Goal: Task Accomplishment & Management: Manage account settings

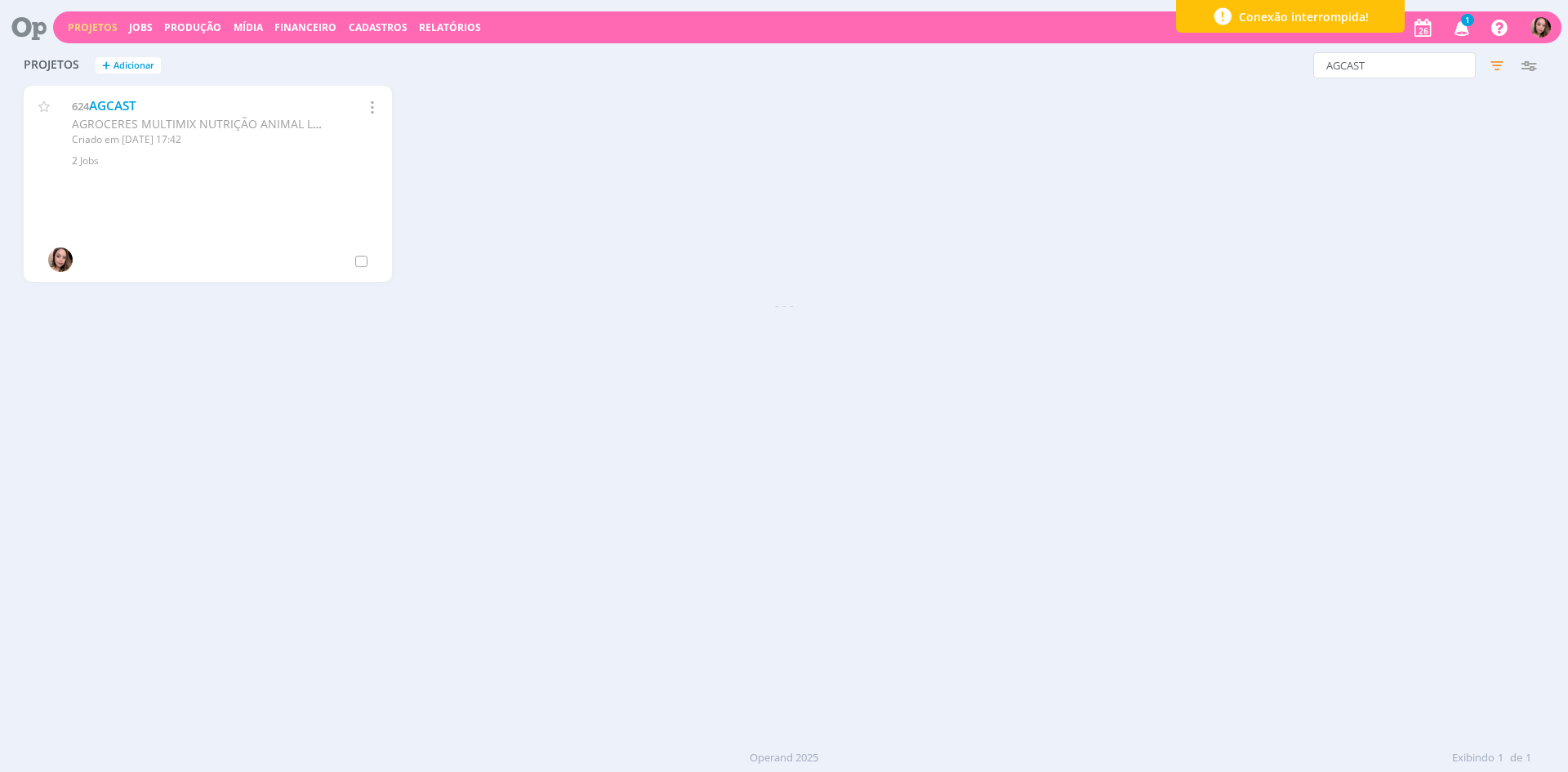
click at [108, 32] on link "Projetos" at bounding box center [92, 27] width 50 height 14
click at [1421, 53] on input "AGCAST" at bounding box center [1395, 65] width 162 height 26
type input "ENFOCO"
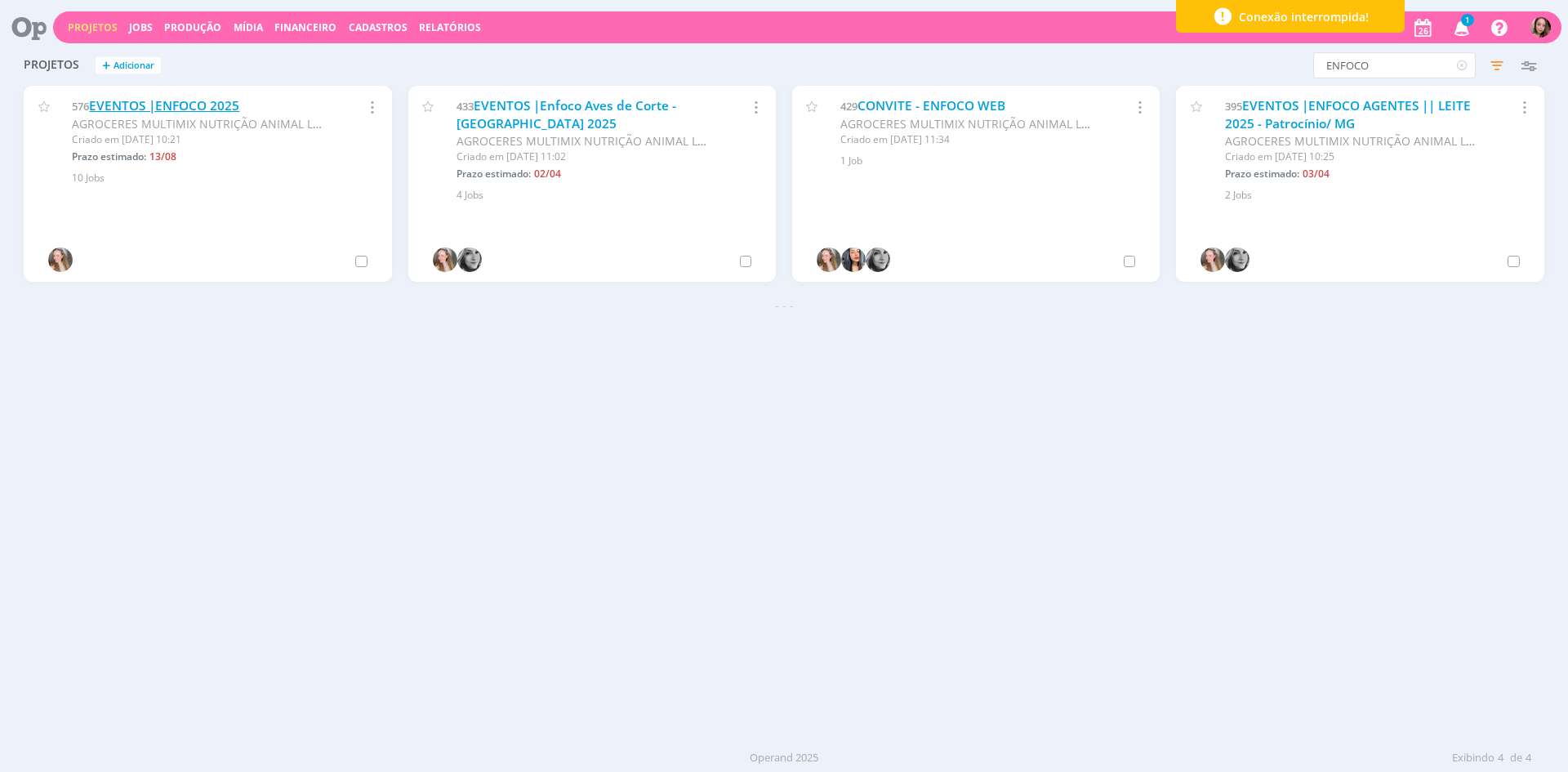
click at [104, 99] on link "EVENTOS |ENFOCO 2025" at bounding box center [164, 105] width 150 height 18
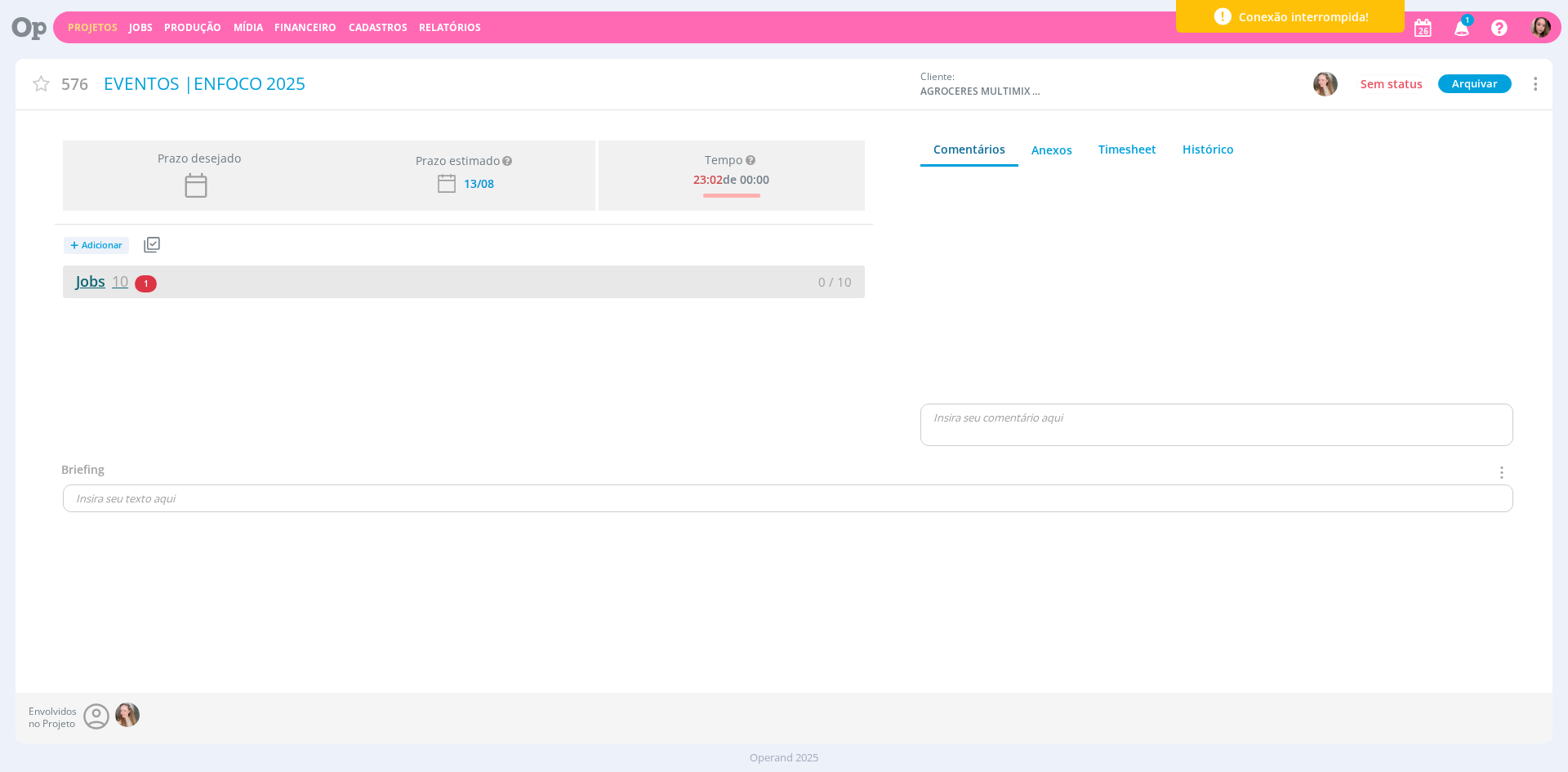
click at [109, 285] on link "Jobs 10" at bounding box center [95, 280] width 65 height 19
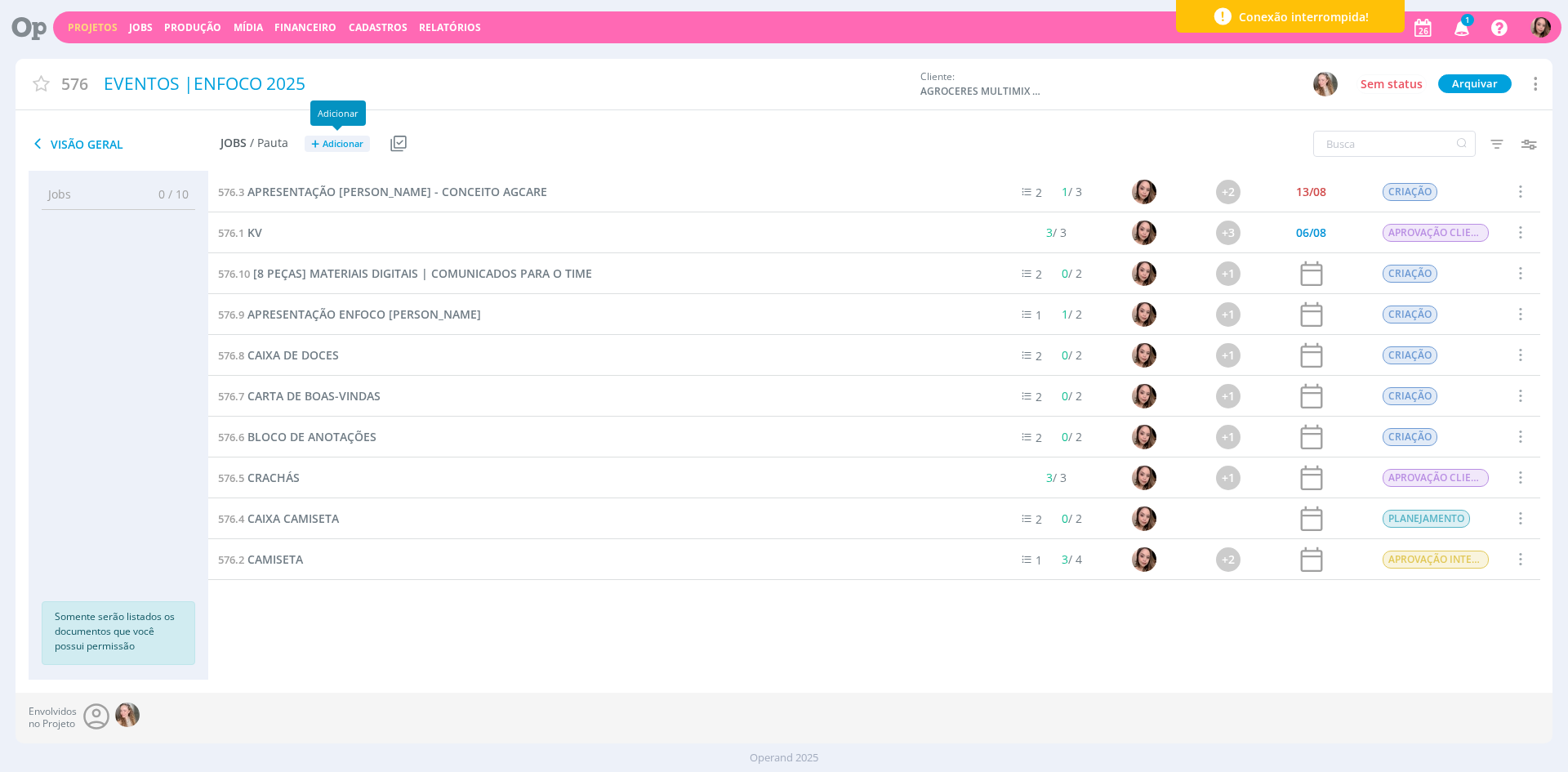
click at [350, 141] on span "Adicionar" at bounding box center [343, 145] width 41 height 11
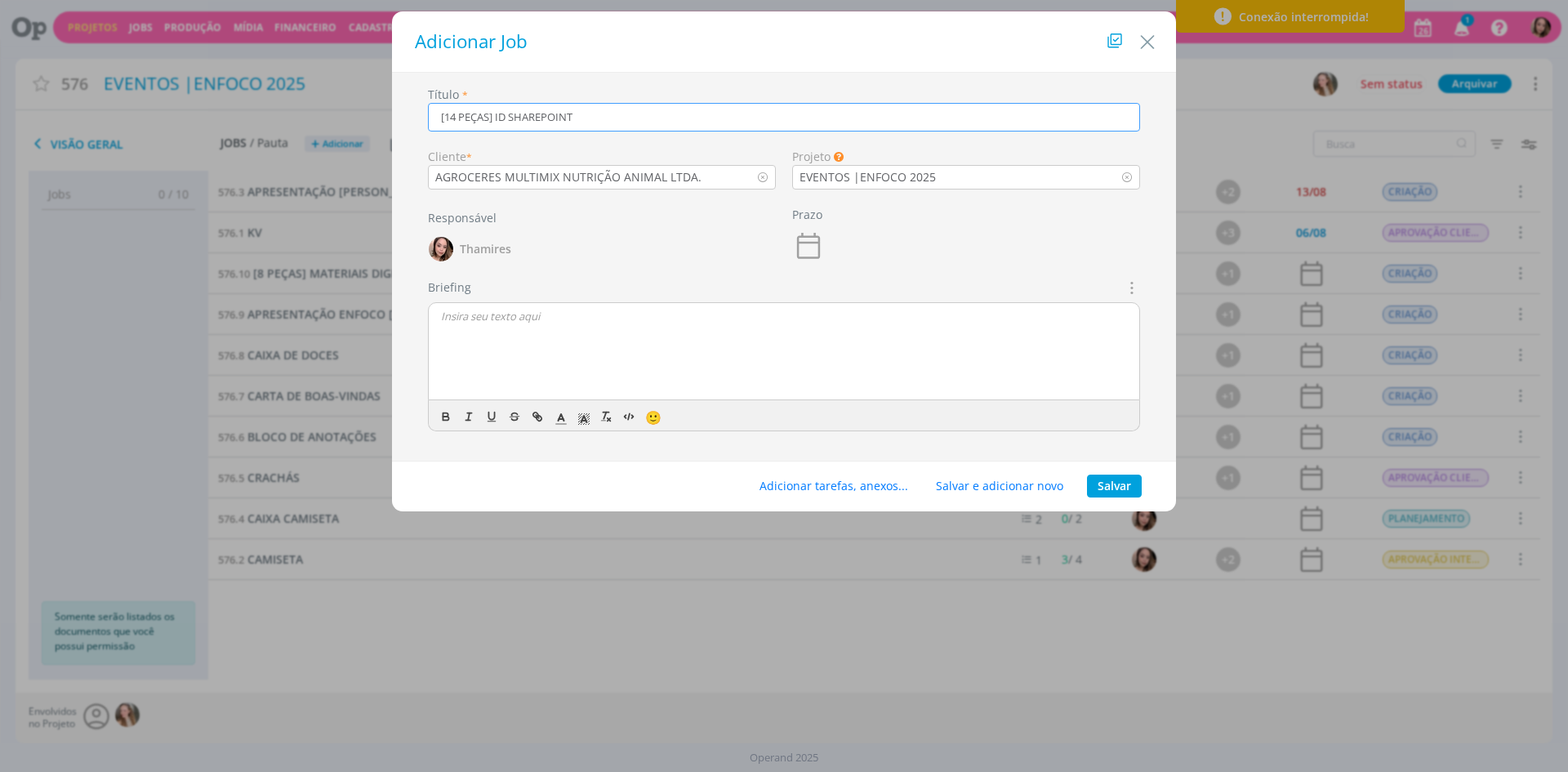
click at [497, 121] on input "[14 PEÇAS] ID SHAREPOINT" at bounding box center [784, 117] width 712 height 29
type input "[14 PEÇAS] ID SHAREPOINT"
click at [595, 338] on div "dialog" at bounding box center [784, 351] width 710 height 98
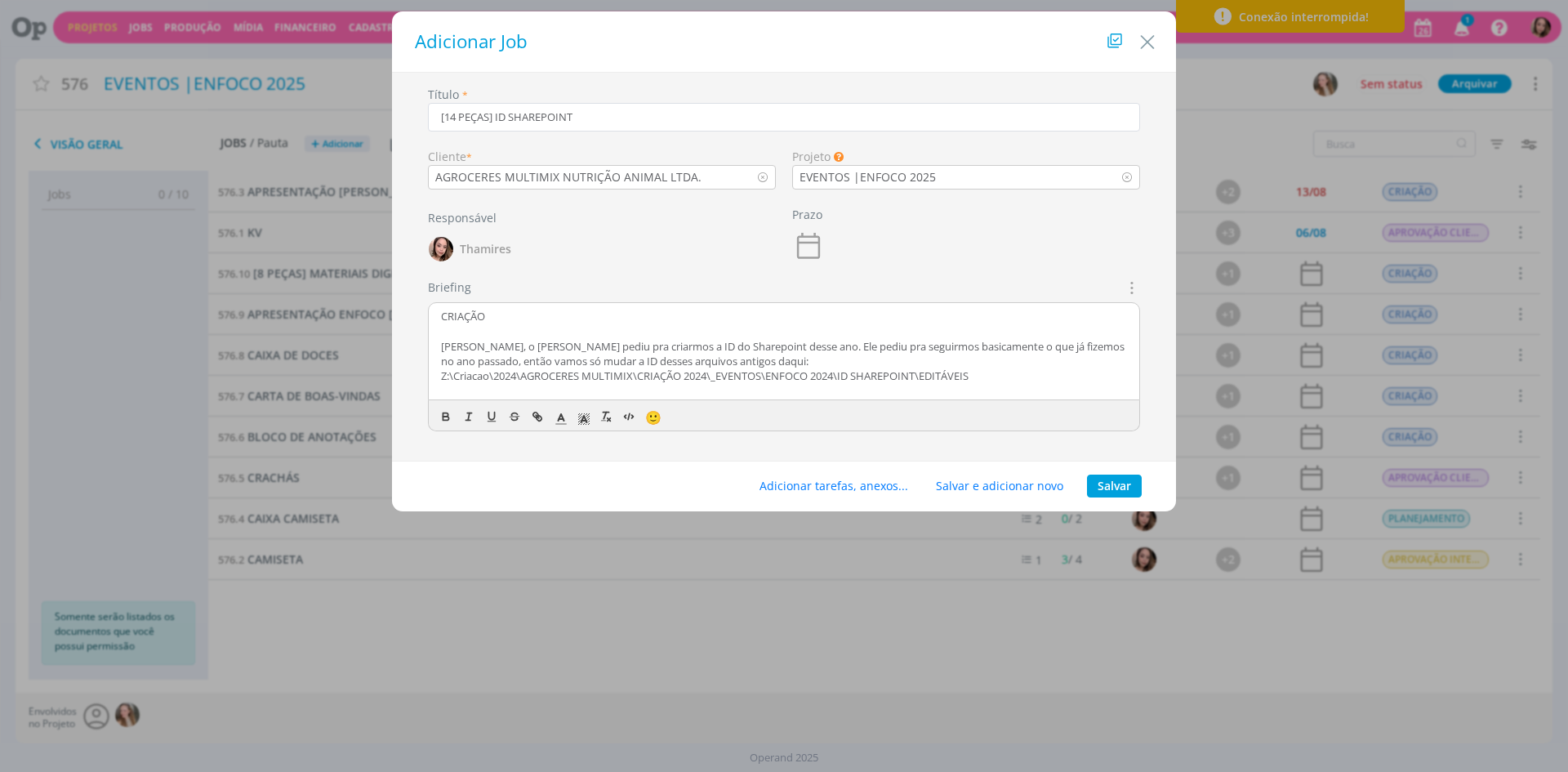
click at [469, 319] on p "CRIAÇÃO" at bounding box center [784, 316] width 686 height 15
click at [468, 318] on p "CRIAÇÃO" at bounding box center [784, 316] width 686 height 15
click at [438, 424] on button "dialog" at bounding box center [446, 416] width 23 height 19
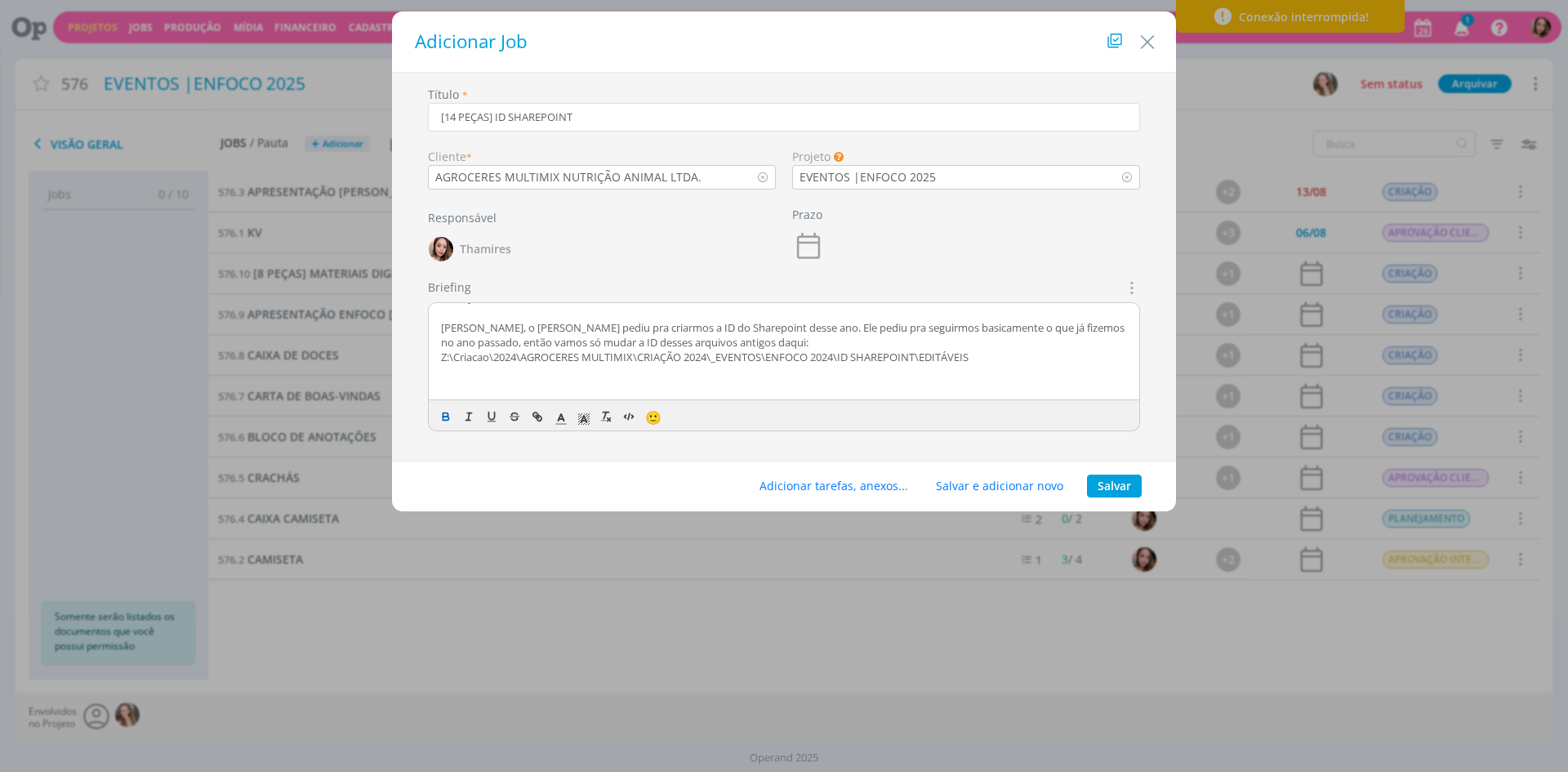
click at [493, 371] on p "dialog" at bounding box center [784, 373] width 686 height 15
click at [494, 380] on p "dialog" at bounding box center [784, 387] width 686 height 15
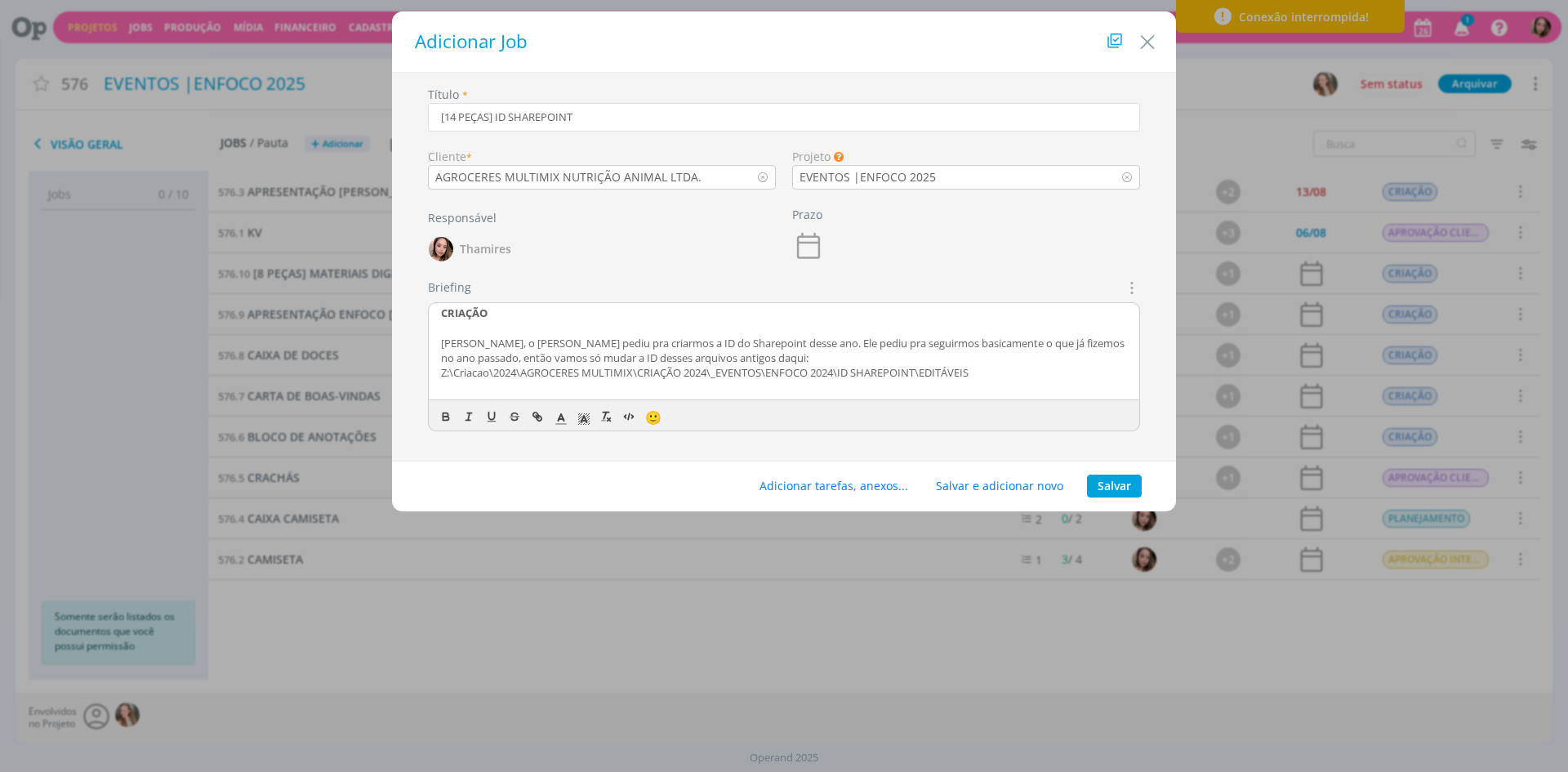
scroll to position [0, 0]
click at [457, 315] on strong "CRIAÇÃO" at bounding box center [464, 316] width 46 height 15
click at [457, 315] on strong "CRIAÇÃO" at bounding box center [464, 316] width 46 height 15
click at [577, 418] on icon "dialog" at bounding box center [584, 419] width 15 height 15
click at [668, 453] on span "dialog" at bounding box center [667, 453] width 13 height 13
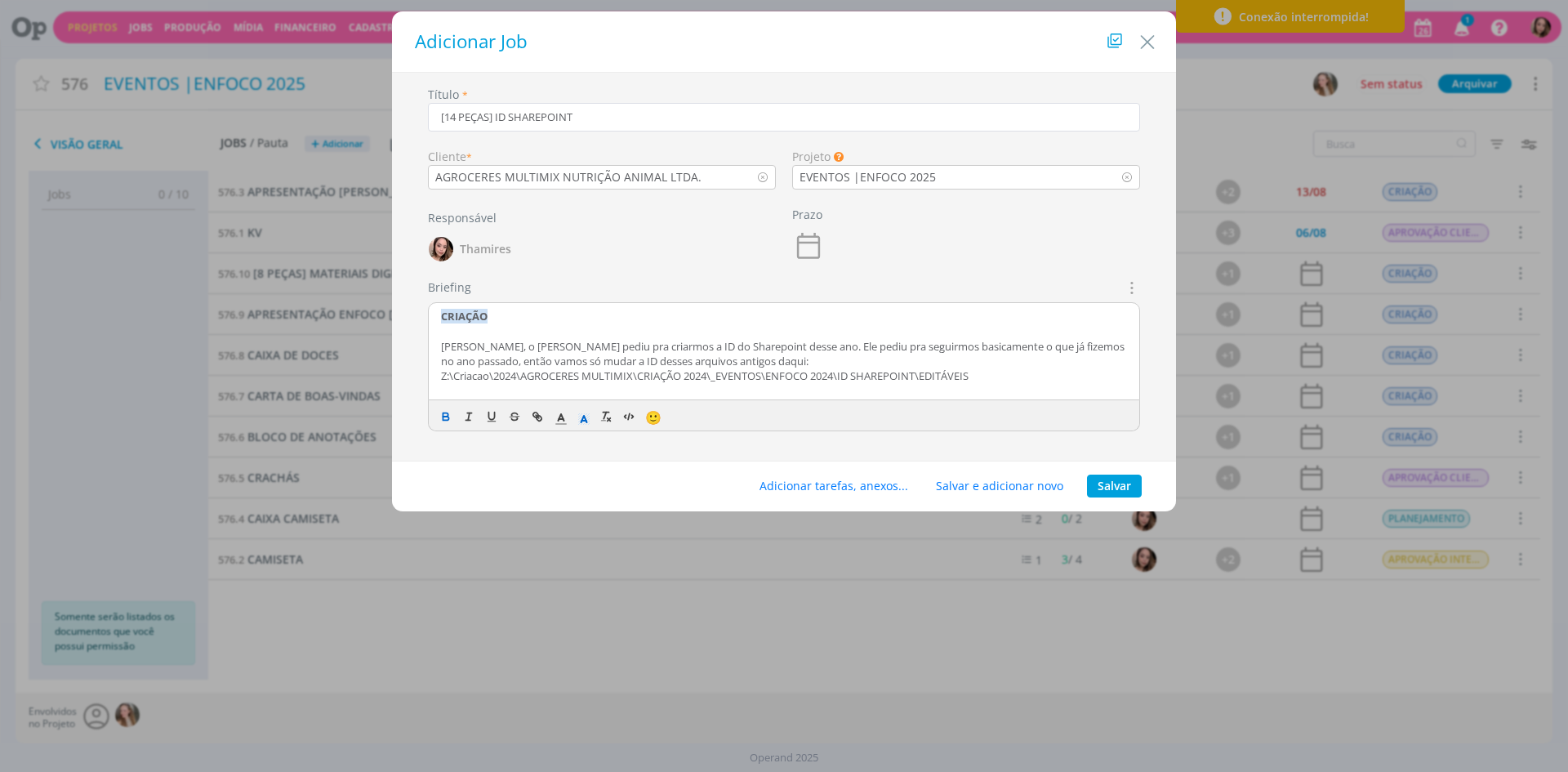
click at [526, 372] on p "Z:\Criacao\2024\AGROCERES MULTIMIX\CRIAÇÃO 2024\_EVENTOS\ENFOCO 2024\ID SHAREPO…" at bounding box center [784, 375] width 686 height 15
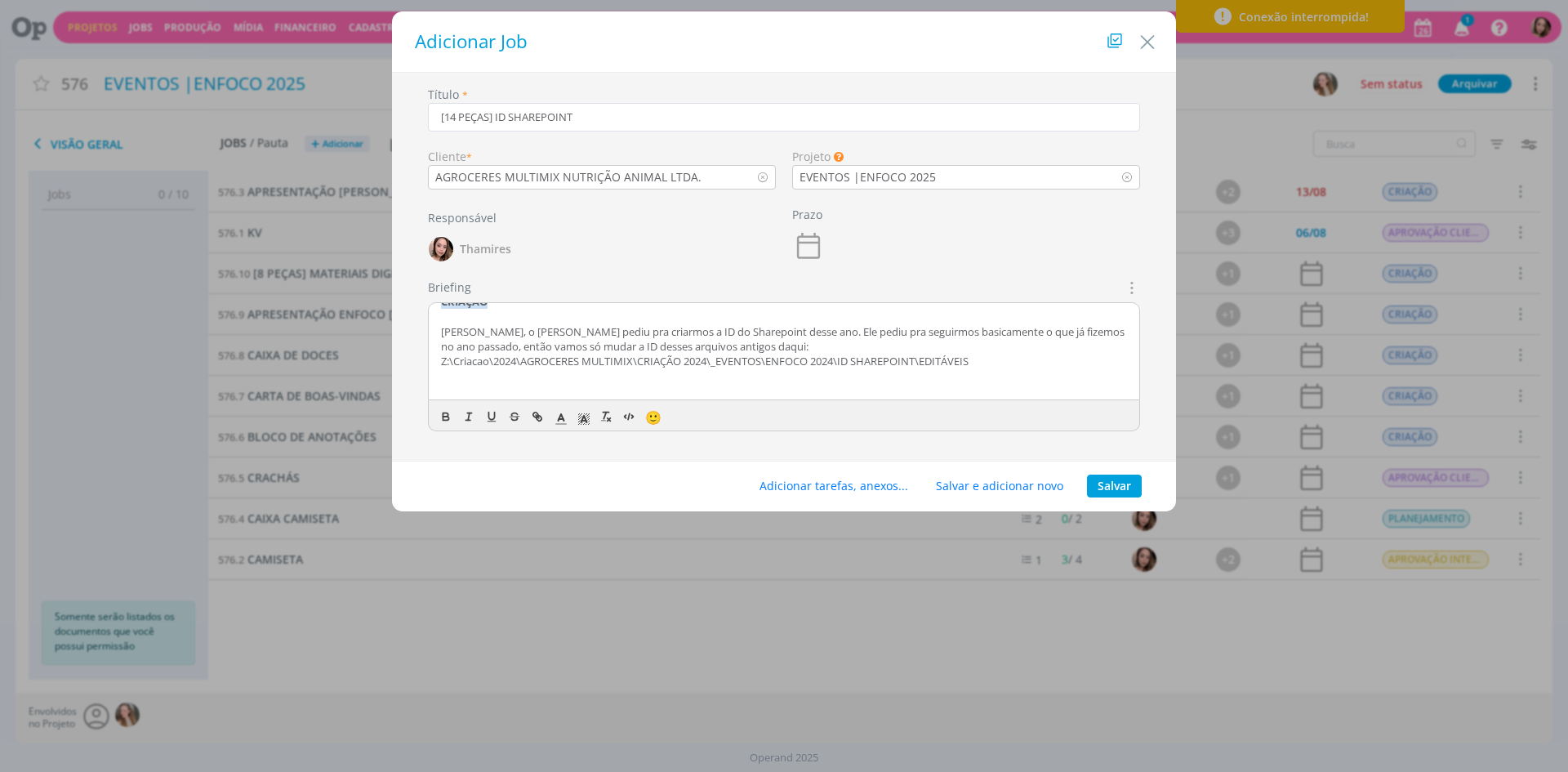
scroll to position [18, 0]
click at [695, 374] on p "dialog" at bounding box center [784, 373] width 686 height 15
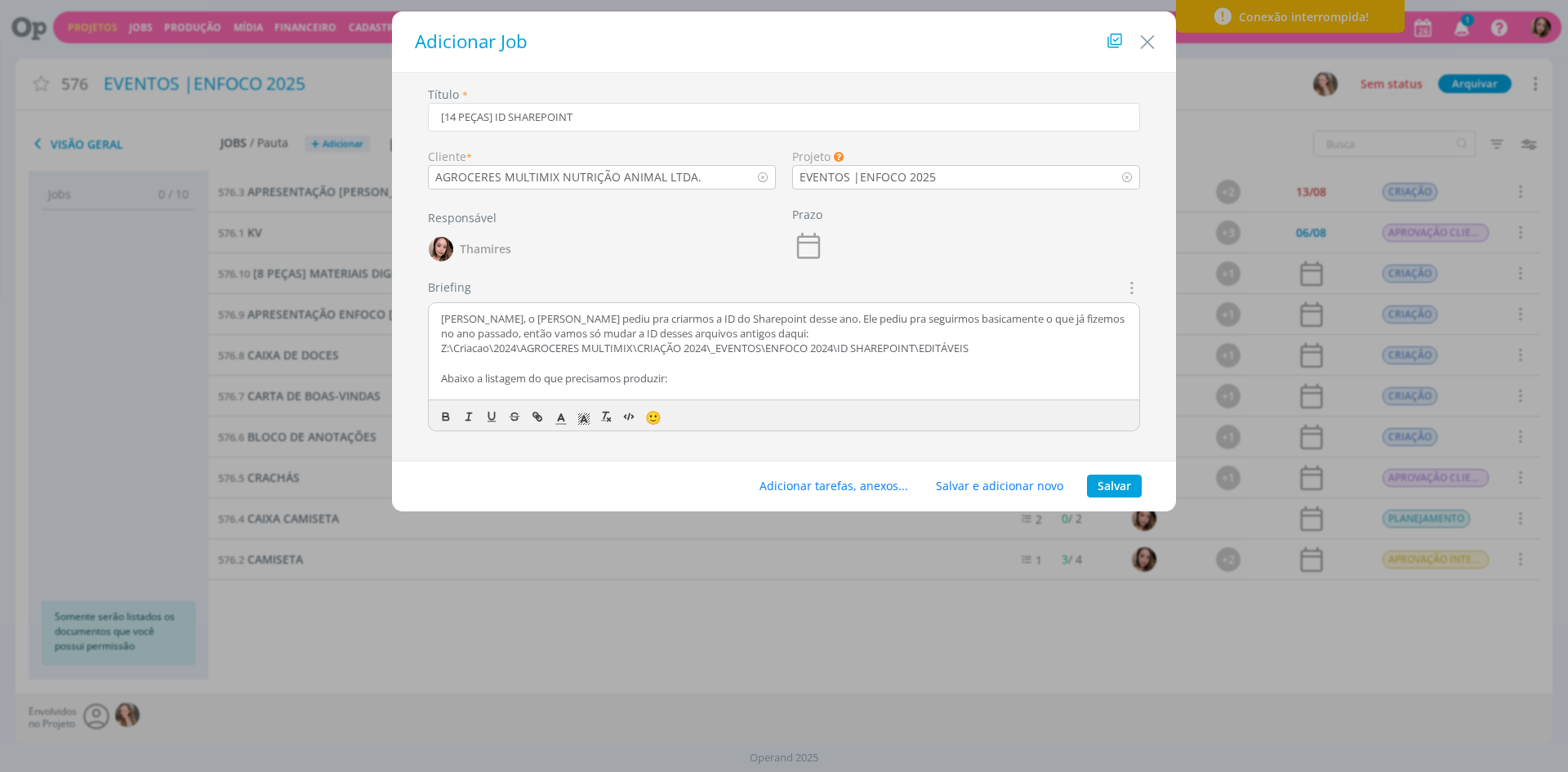
scroll to position [43, 0]
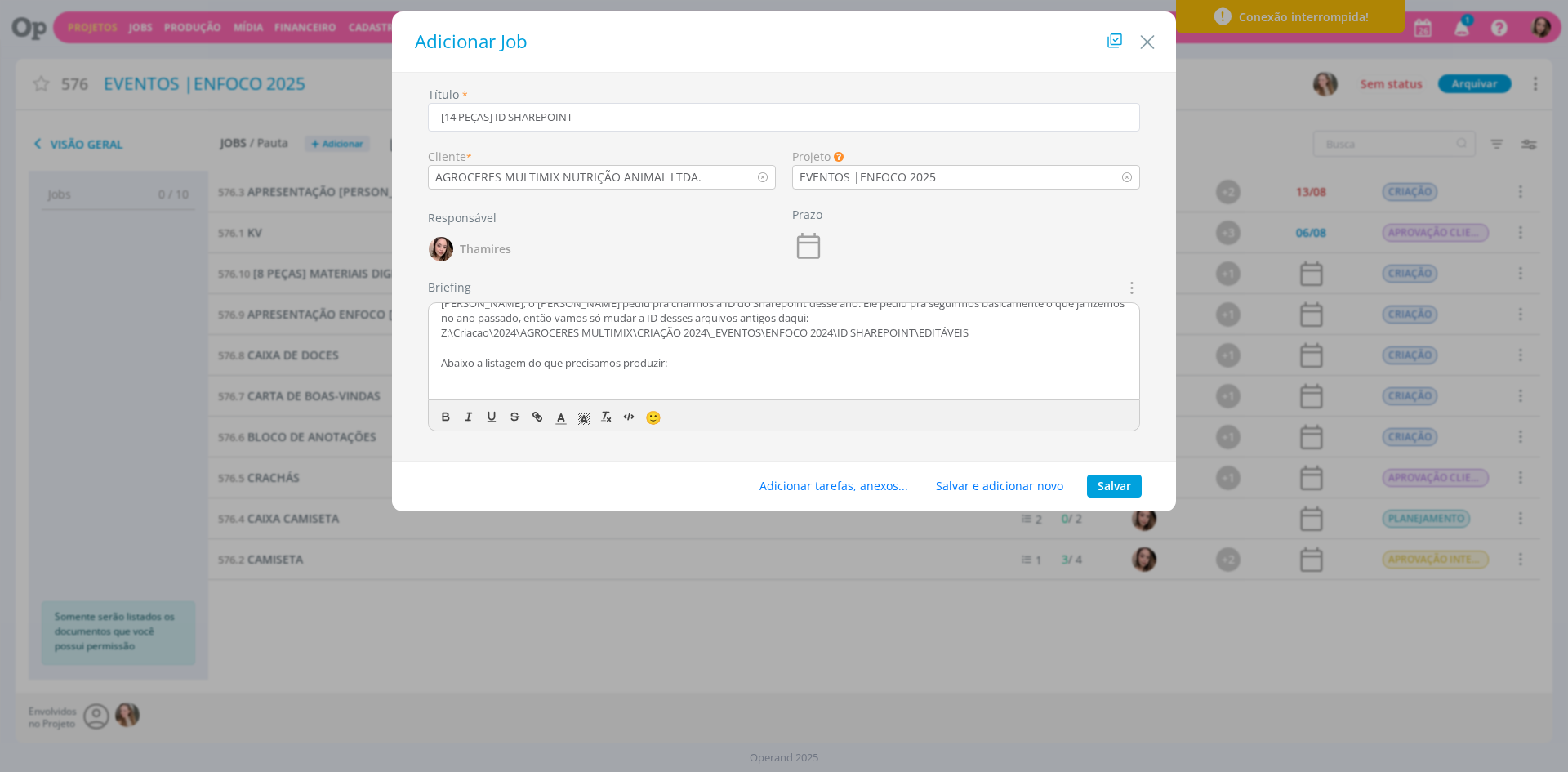
drag, startPoint x: 471, startPoint y: 379, endPoint x: 457, endPoint y: 395, distance: 21.3
click at [457, 395] on p "dialog" at bounding box center [784, 393] width 686 height 15
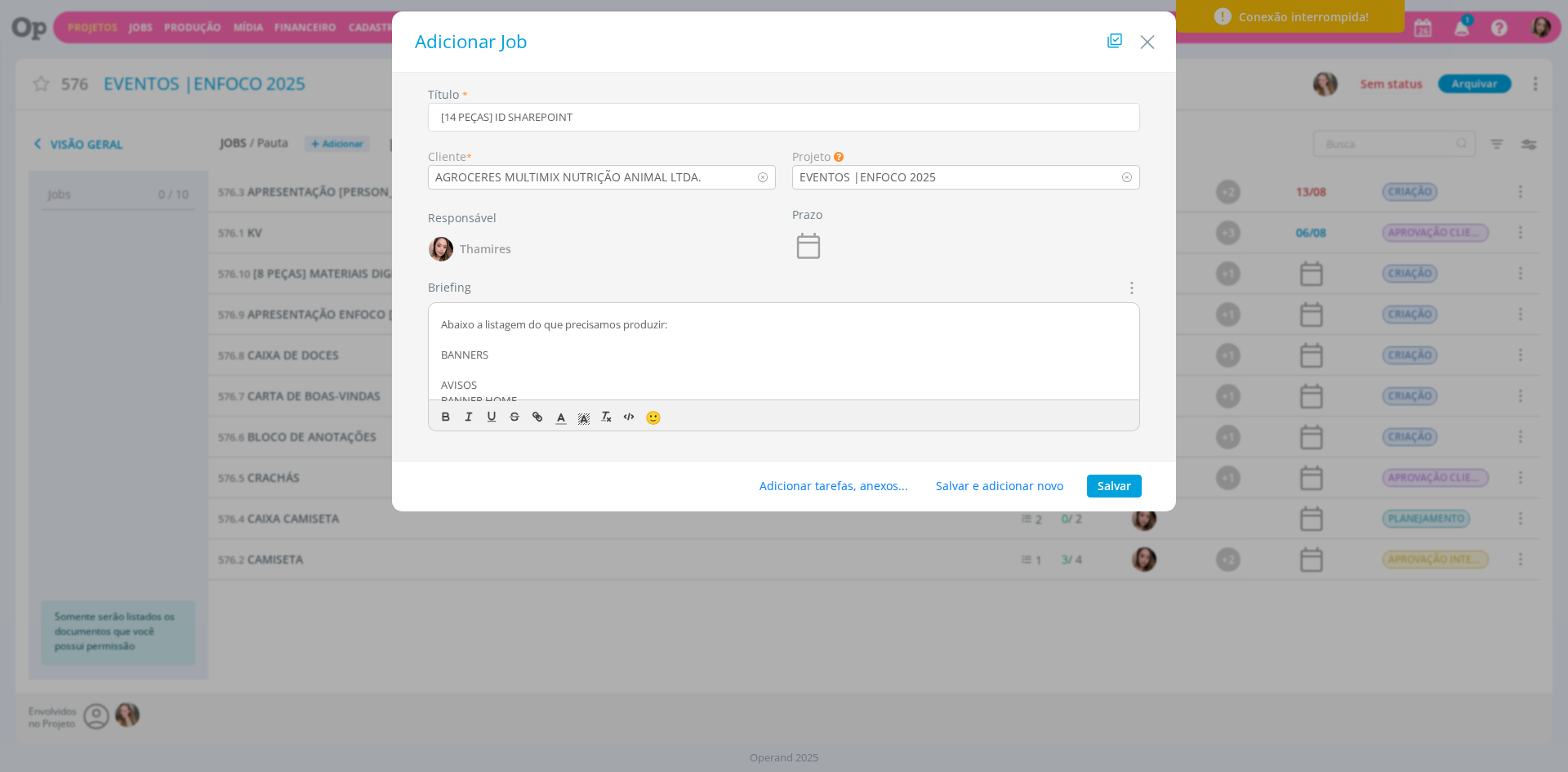
click at [496, 369] on p "dialog" at bounding box center [784, 370] width 686 height 15
click at [485, 355] on p "BANNERS" at bounding box center [784, 354] width 686 height 15
click at [474, 357] on p "BANNERS" at bounding box center [784, 354] width 686 height 15
click at [528, 324] on p "Abaixo a listagem do que precisamos produzir:" at bounding box center [784, 325] width 686 height 15
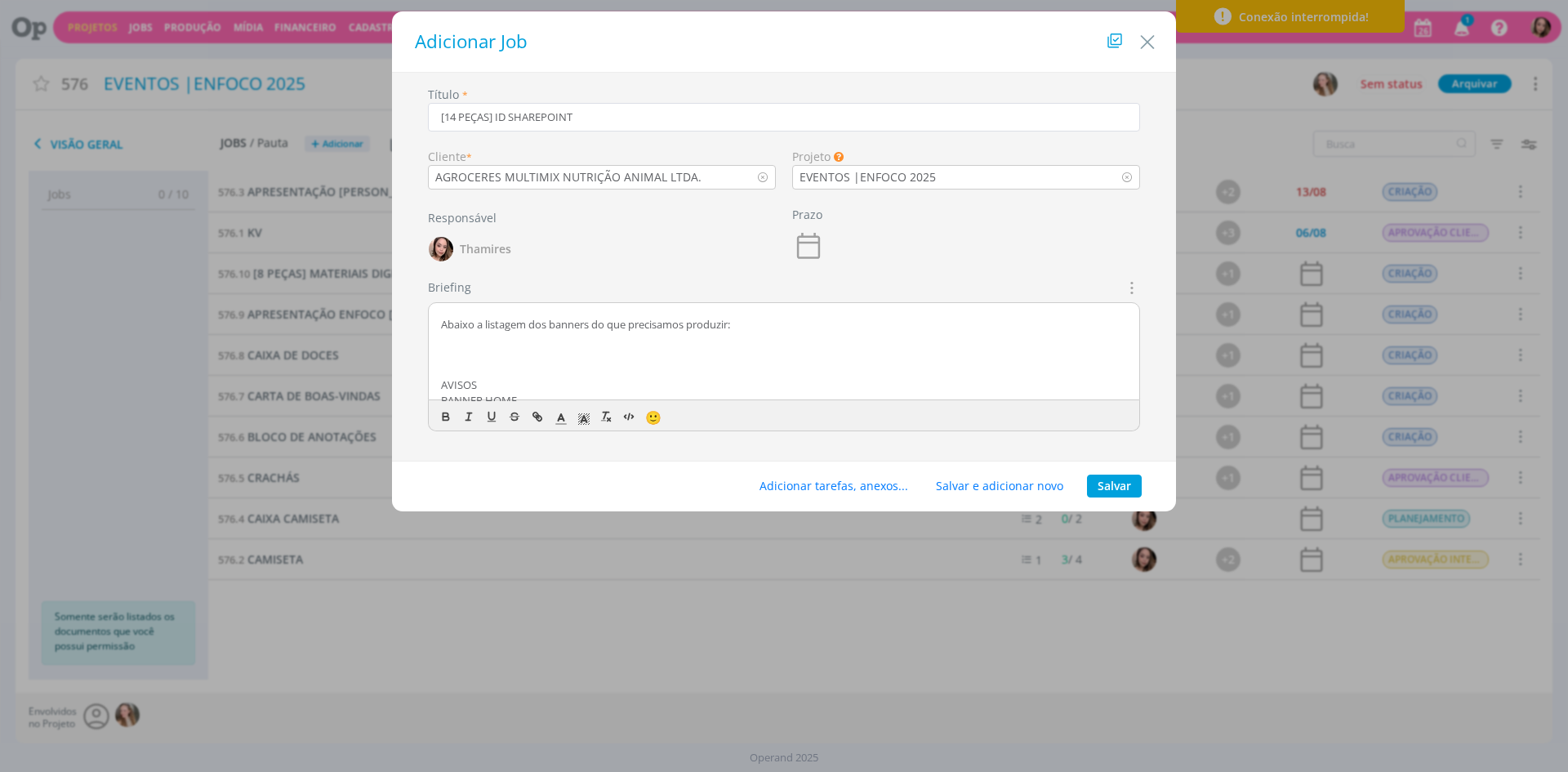
click at [513, 355] on p "dialog" at bounding box center [784, 354] width 686 height 15
click at [903, 488] on button "Adicionar tarefas, anexos..." at bounding box center [834, 485] width 170 height 23
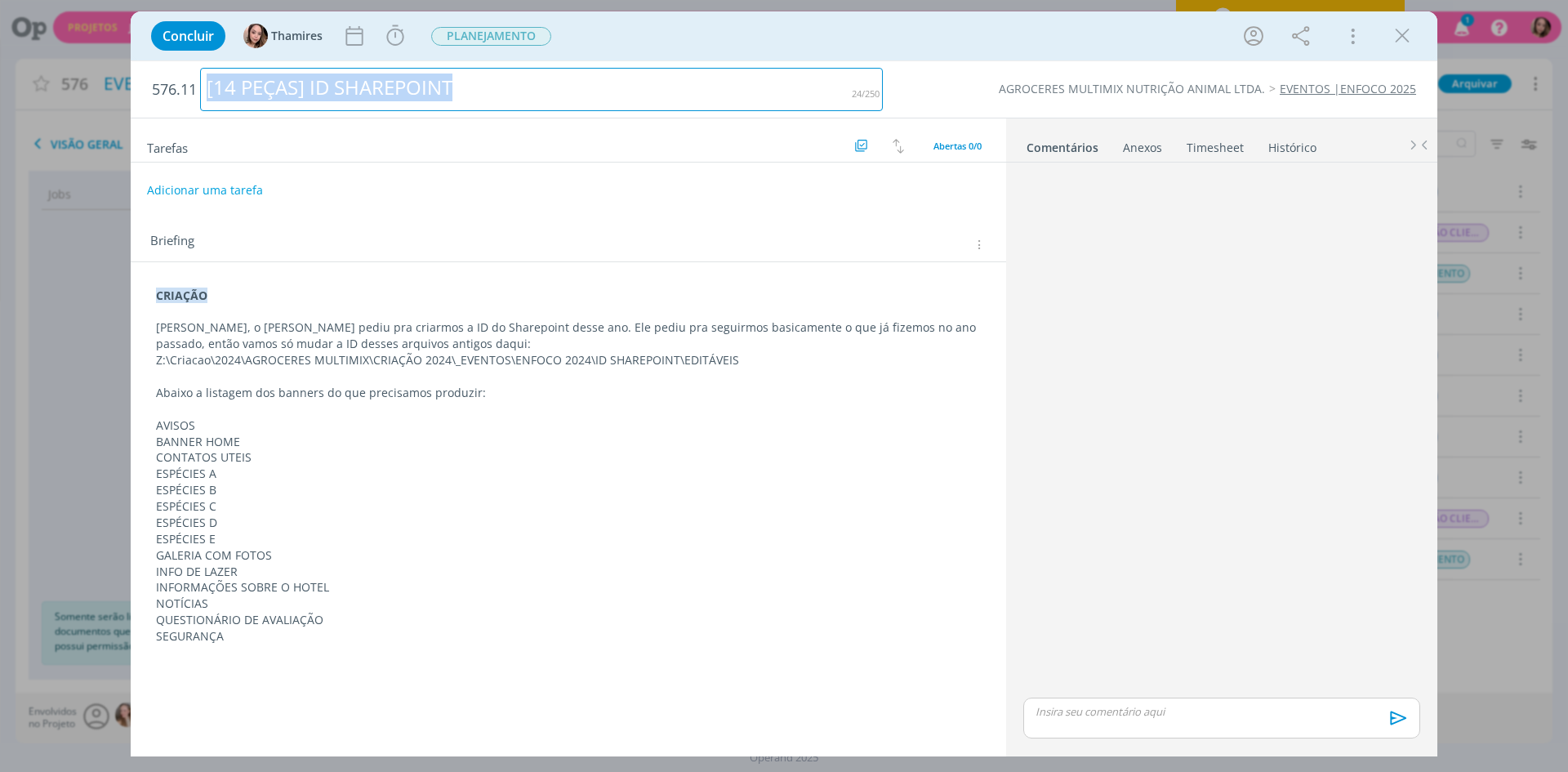
drag, startPoint x: 285, startPoint y: 84, endPoint x: 487, endPoint y: 85, distance: 202.0
click at [487, 85] on div "[14 PEÇAS] ID SHAREPOINT" at bounding box center [541, 89] width 683 height 43
copy div "[14 PEÇAS] ID SHAREPOINT"
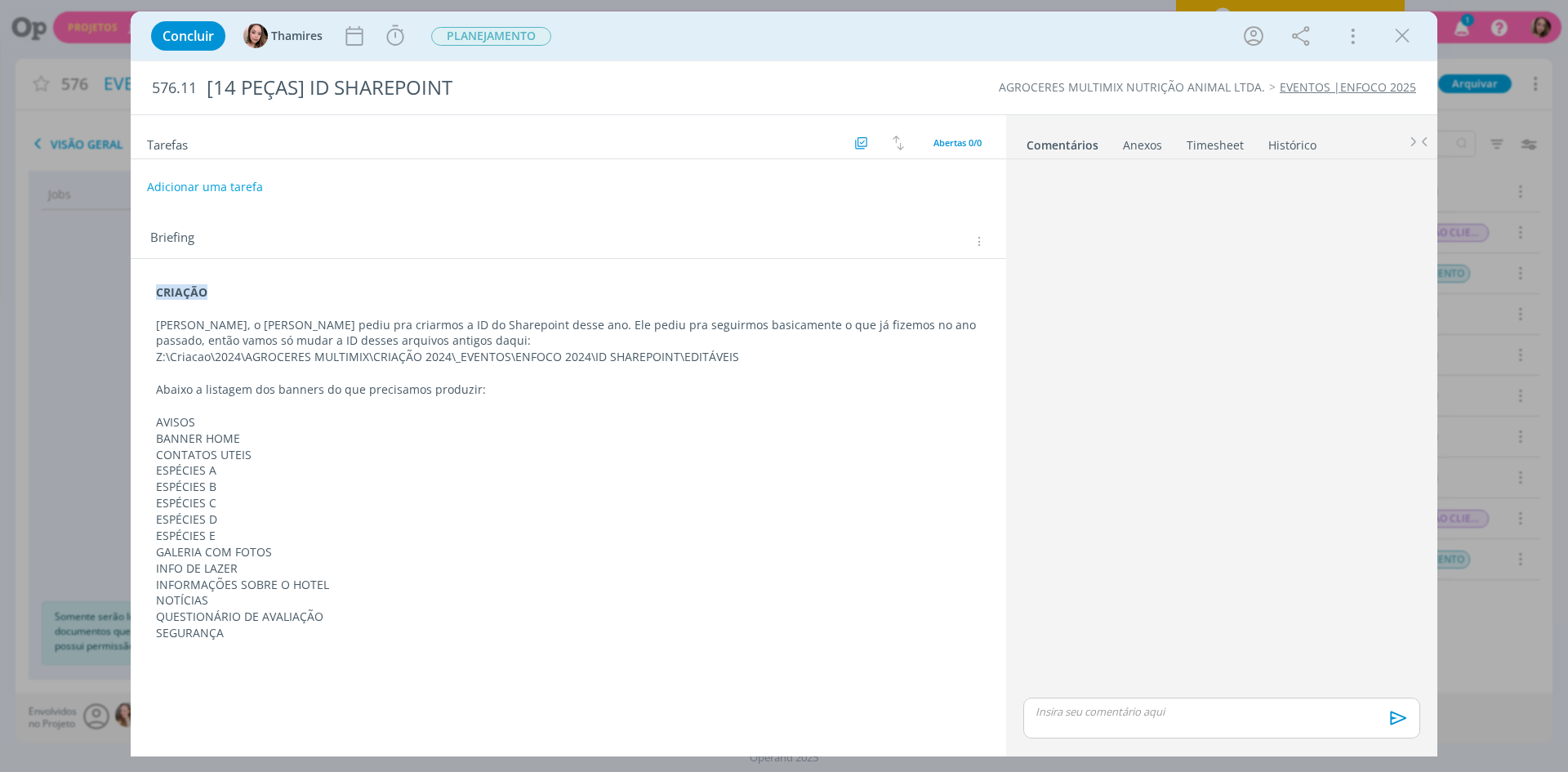
click at [453, 172] on div "dialog" at bounding box center [568, 166] width 875 height 13
click at [1396, 39] on icon "dialog" at bounding box center [1402, 36] width 25 height 25
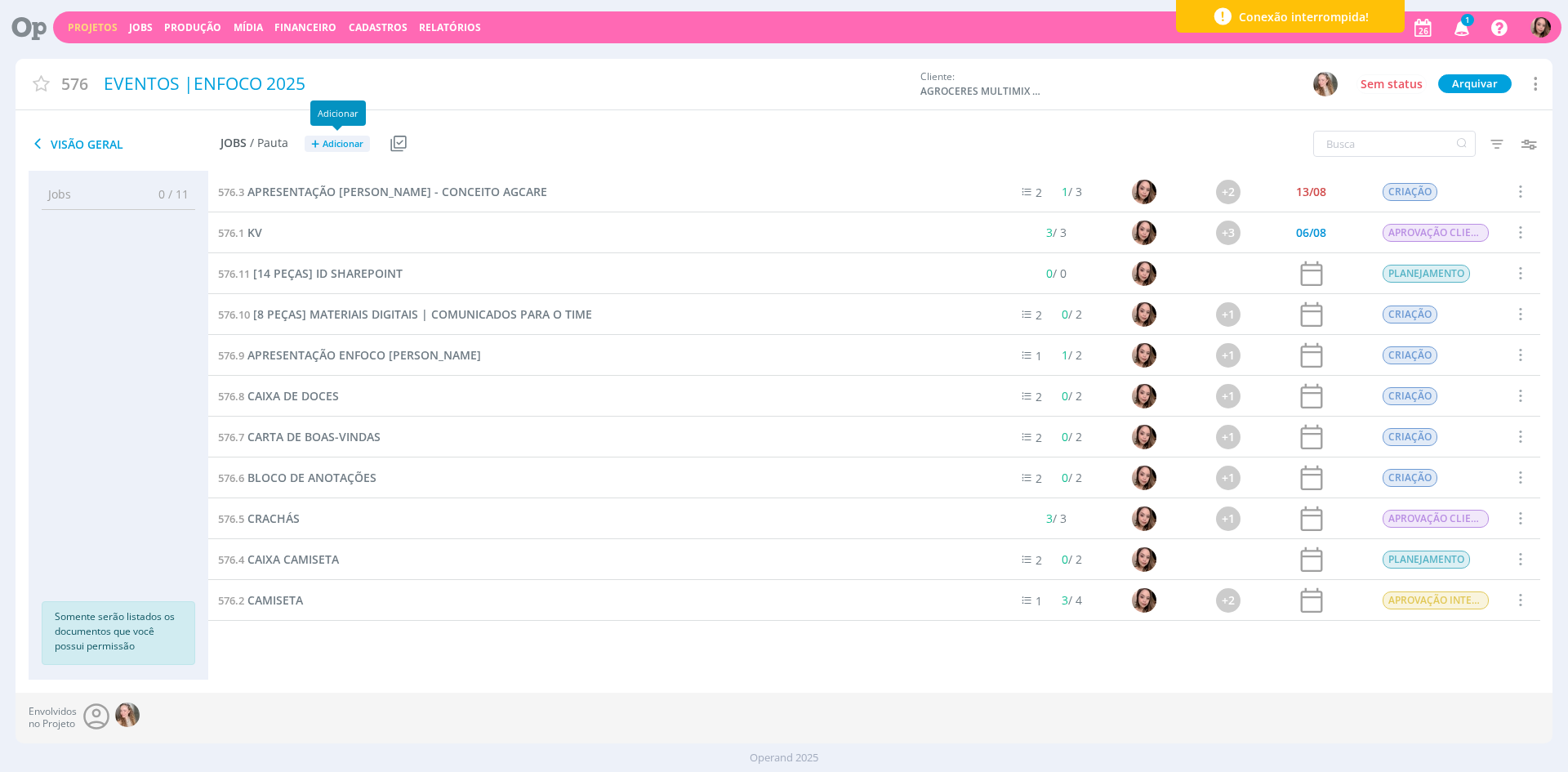
click at [339, 143] on span "Adicionar" at bounding box center [343, 145] width 41 height 11
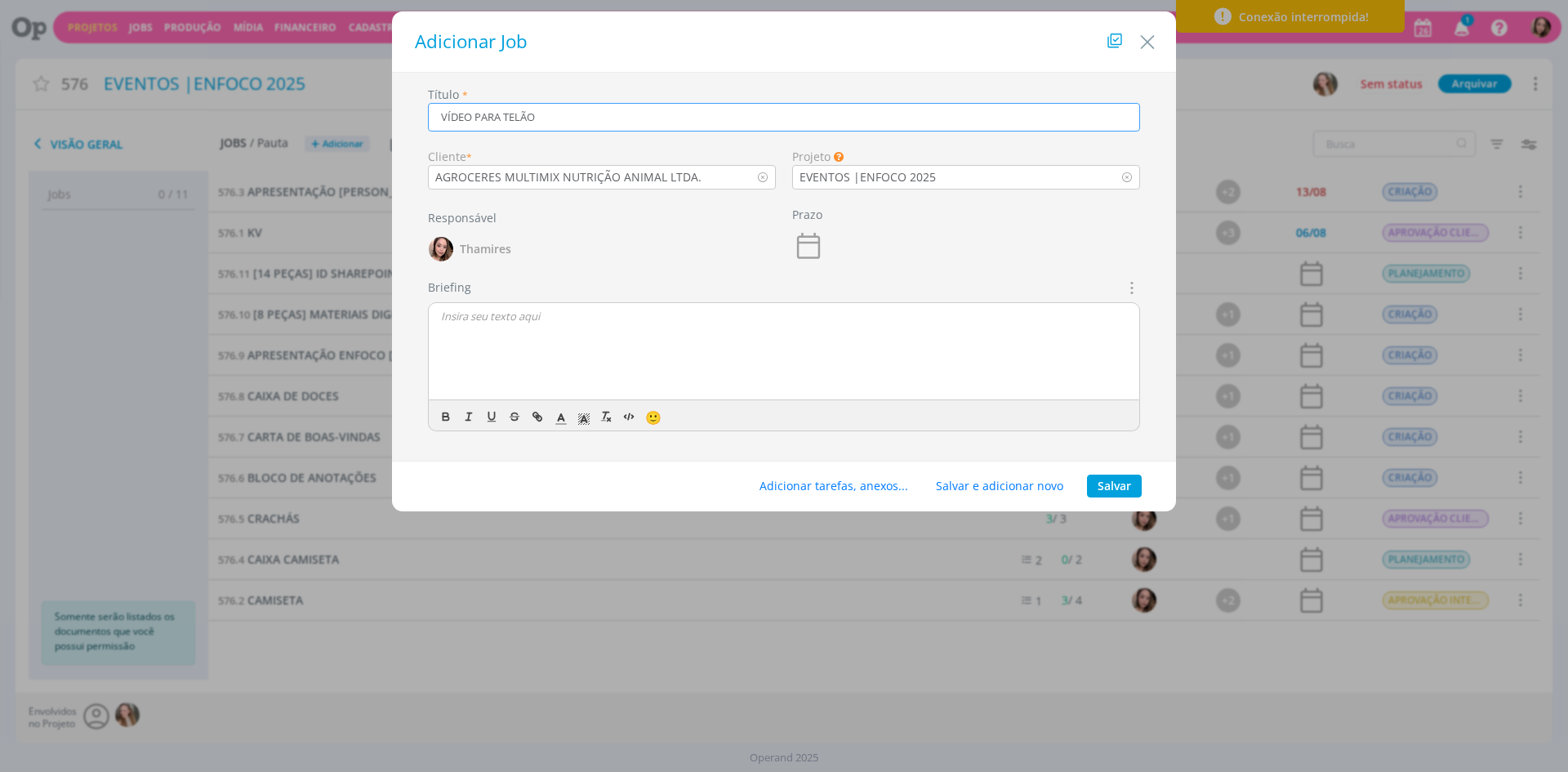
click at [645, 125] on input "VÍDEO PARA TELÃO" at bounding box center [784, 117] width 712 height 29
type input "VÍDEO PARA TELÃO - PALESTRANTES ESPECIAIS"
click at [631, 336] on div "dialog" at bounding box center [784, 351] width 710 height 98
click at [905, 345] on div "dialog" at bounding box center [784, 351] width 710 height 98
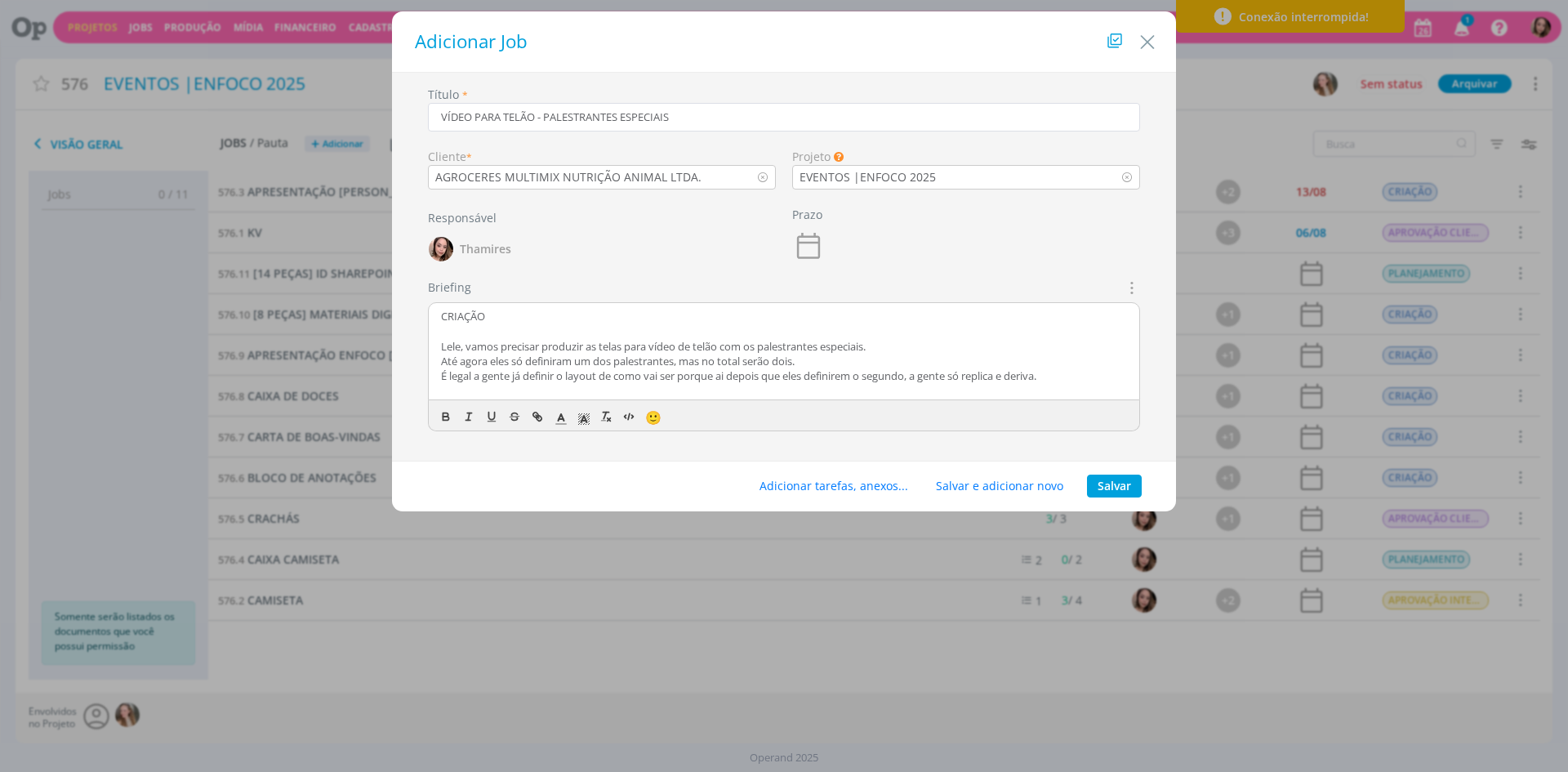
scroll to position [13, 0]
click at [628, 395] on p "dialog" at bounding box center [784, 393] width 686 height 15
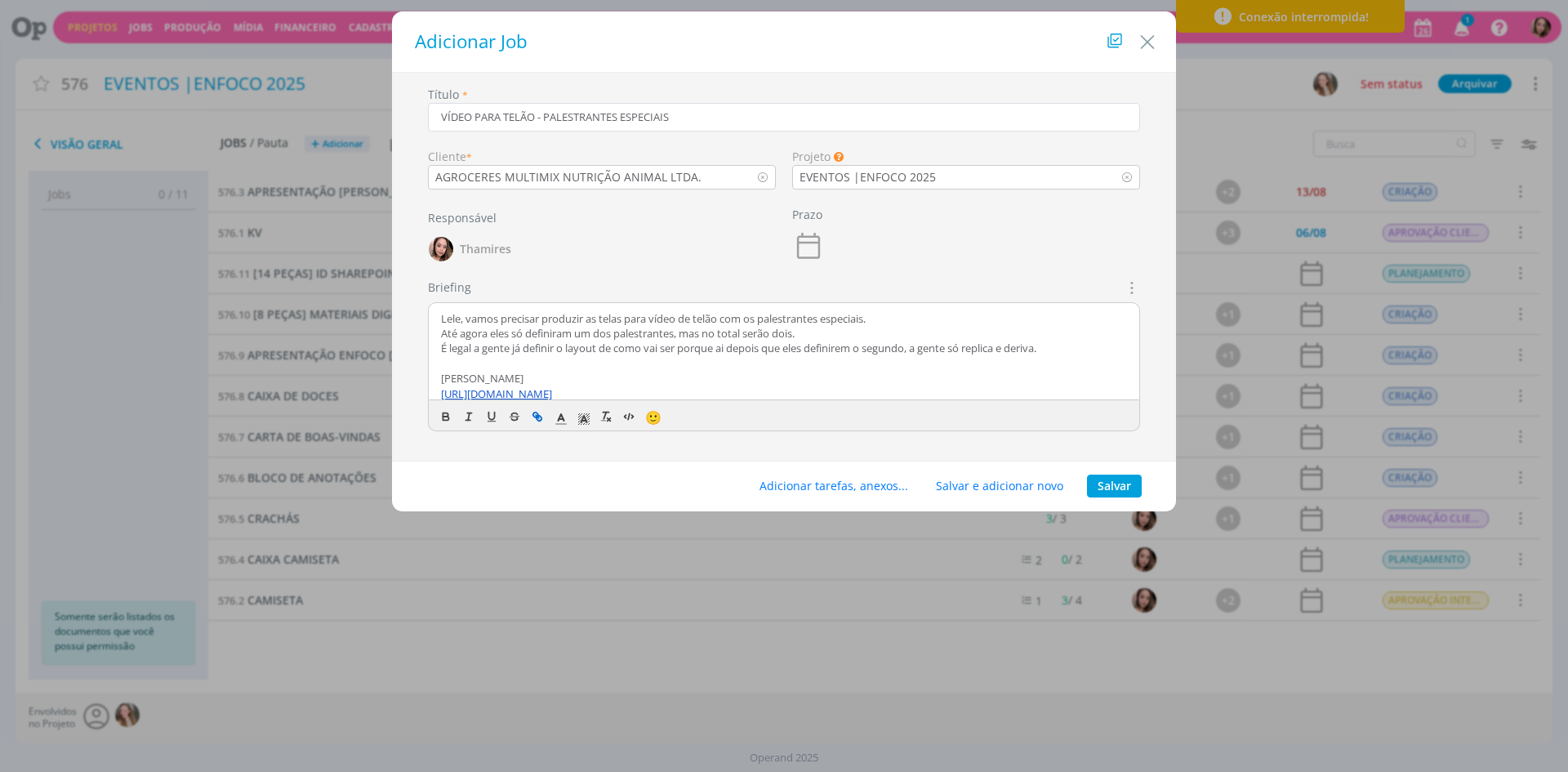
click at [616, 368] on p "dialog" at bounding box center [784, 363] width 686 height 15
click at [1087, 351] on p "É legal a gente já definir o layout de como vai ser porque ai depois que eles d…" at bounding box center [784, 348] width 686 height 15
click at [598, 360] on p "dialog" at bounding box center [784, 358] width 686 height 15
click at [755, 390] on p "[URL][DOMAIN_NAME]" at bounding box center [784, 388] width 686 height 15
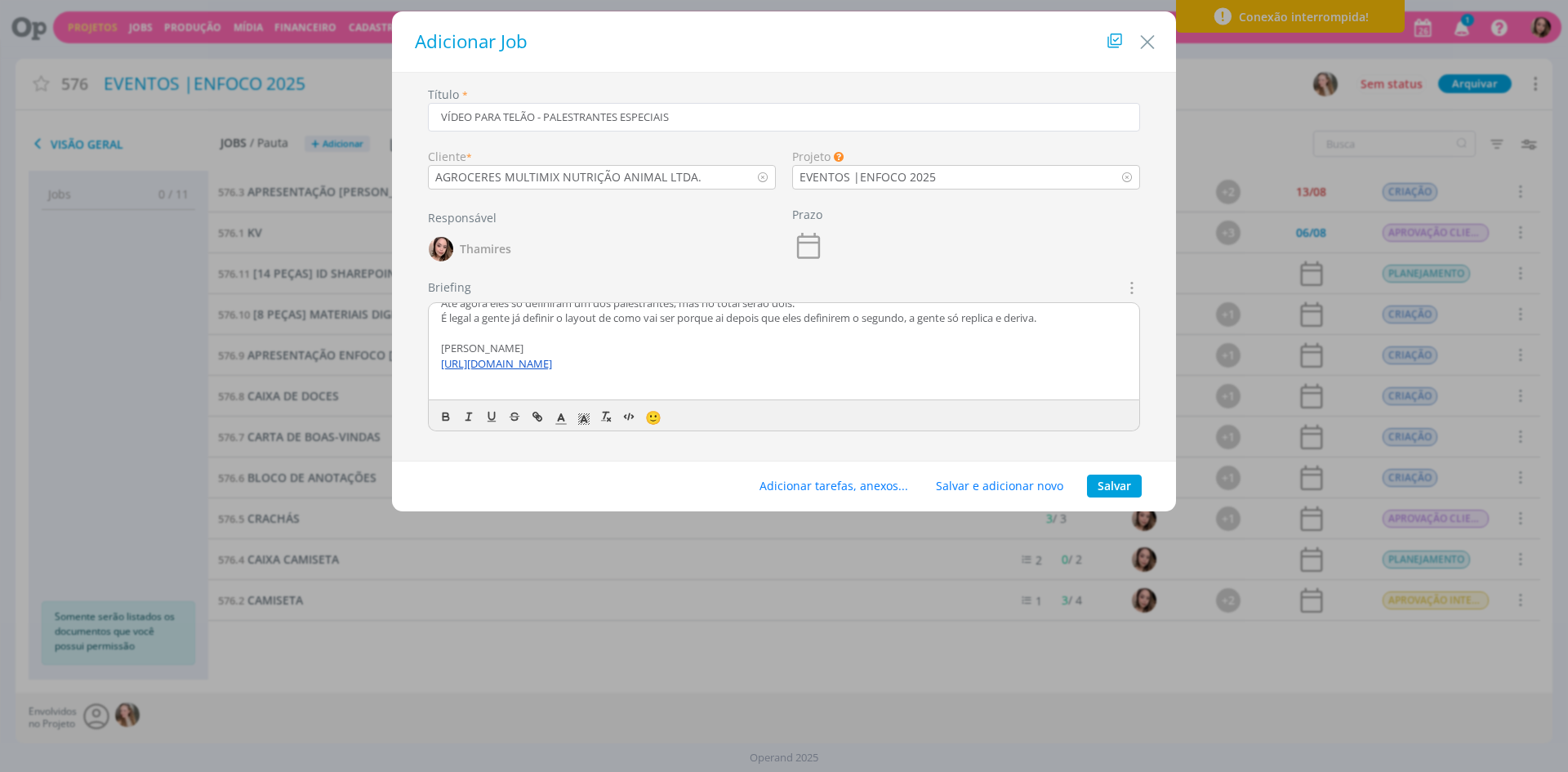
scroll to position [103, 0]
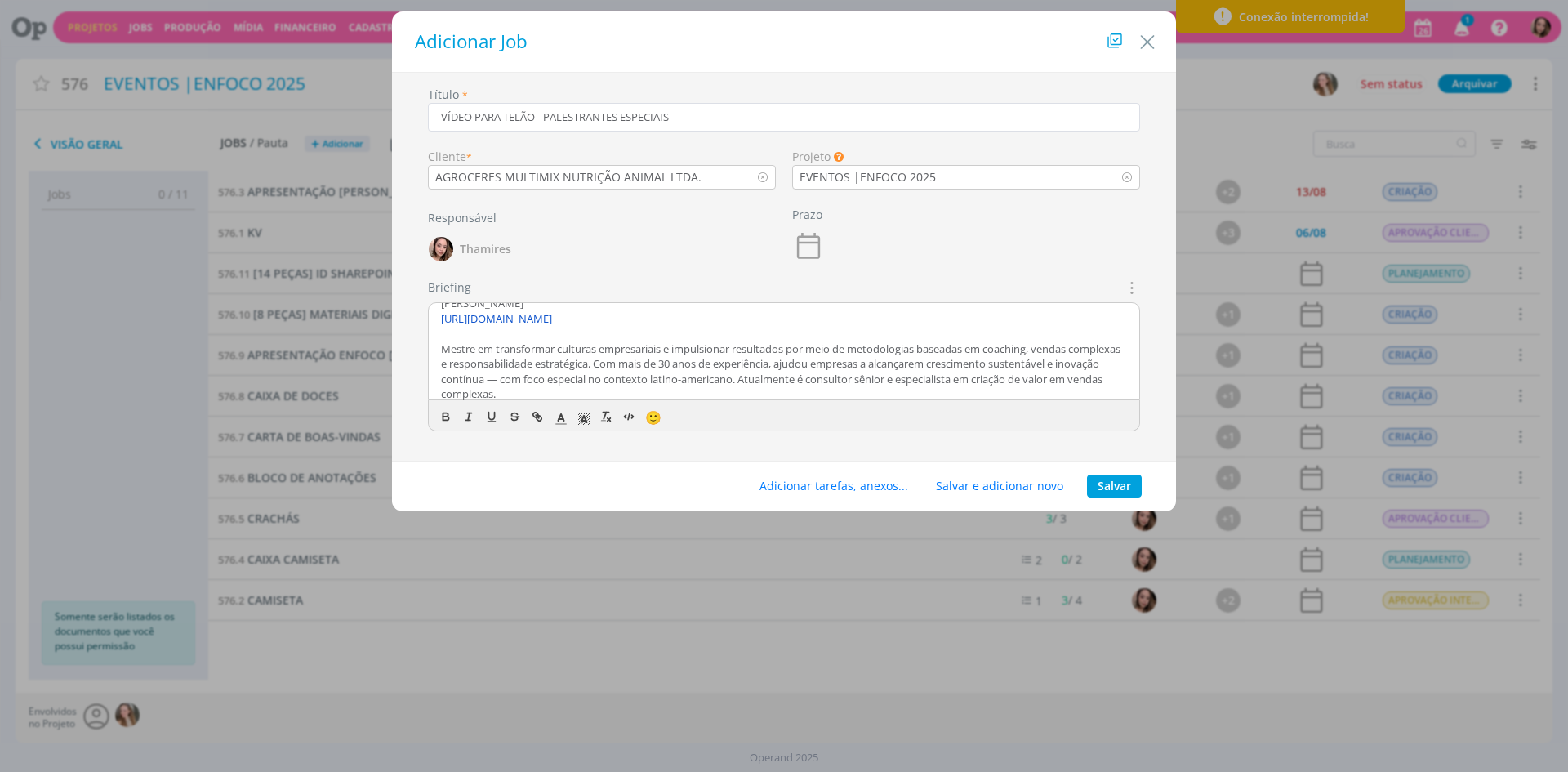
click at [541, 378] on p "Mestre em transformar culturas empresariais e impulsionar resultados por meio d…" at bounding box center [784, 372] width 686 height 61
click at [518, 374] on p "Mestre em transformar culturas empresariais e impulsionar resultados por meio d…" at bounding box center [784, 372] width 686 height 61
click at [545, 384] on p "Mestre em transformar culturas empresariais e impulsionar resultados por meio d…" at bounding box center [784, 365] width 686 height 61
click at [480, 328] on p "dialog" at bounding box center [784, 327] width 686 height 15
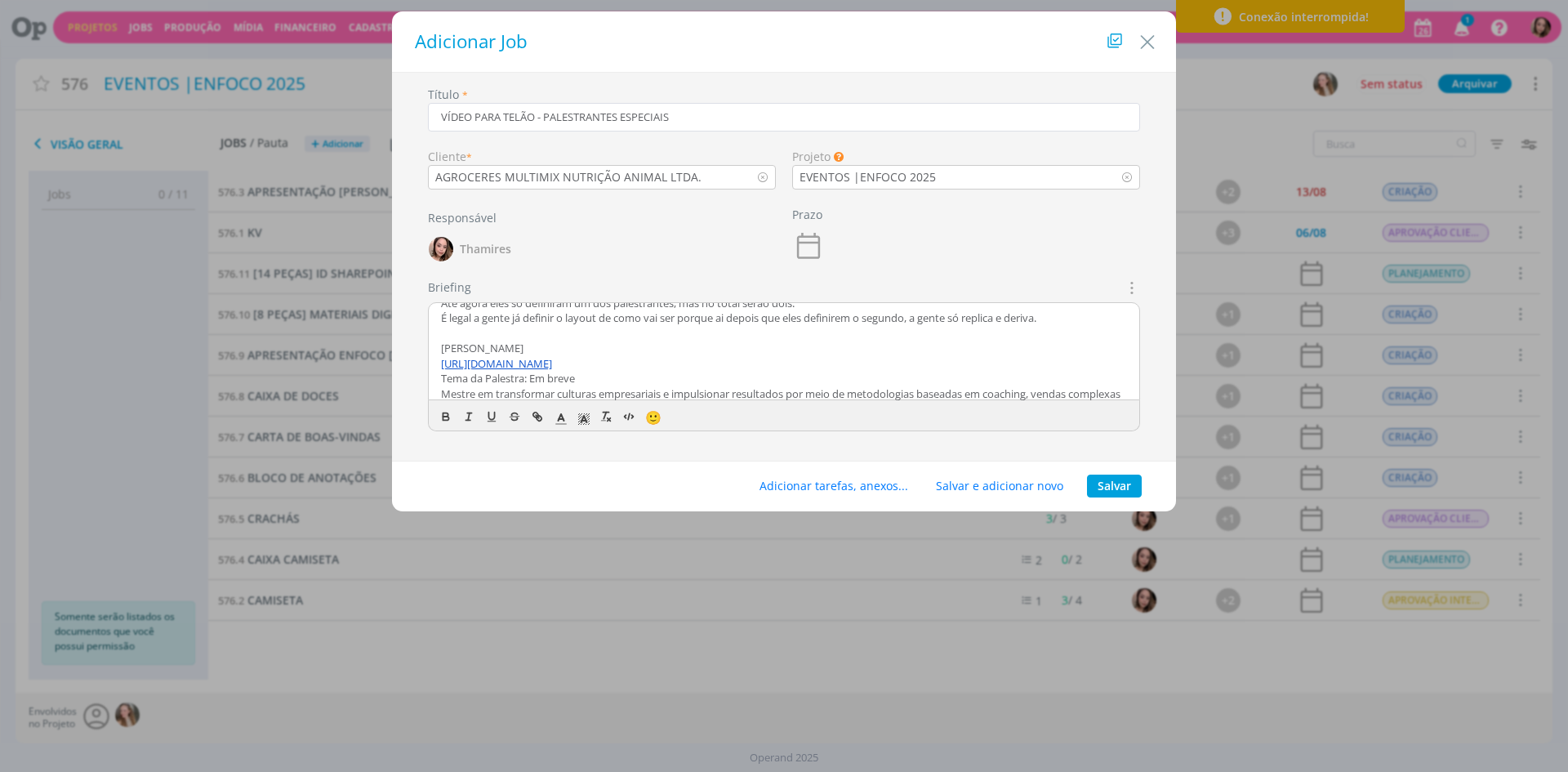
scroll to position [82, 0]
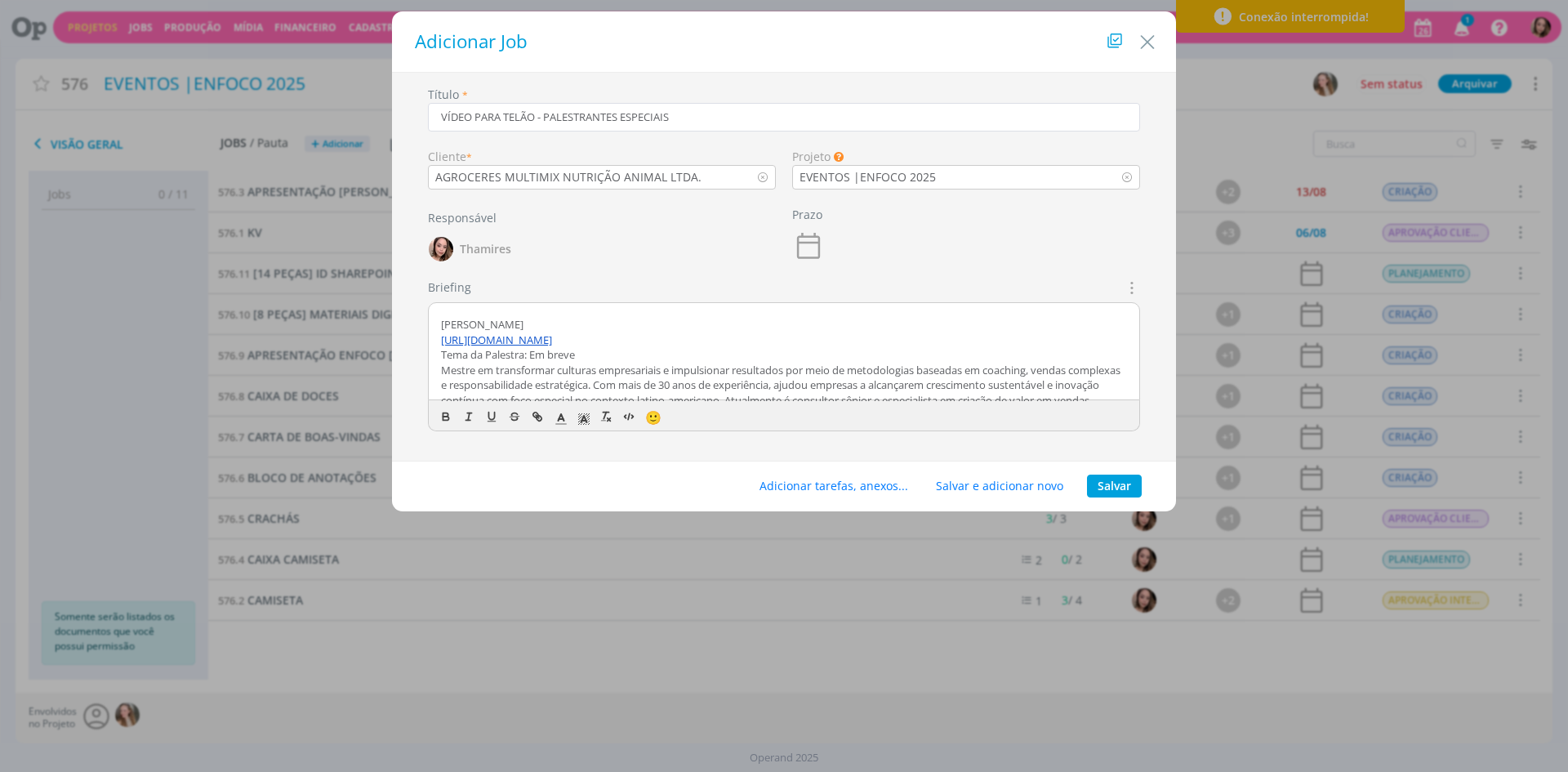
click at [480, 328] on p "[PERSON_NAME]" at bounding box center [784, 325] width 686 height 15
click at [449, 417] on icon "dialog" at bounding box center [445, 416] width 13 height 13
click at [442, 325] on strong "[PERSON_NAME]" at bounding box center [483, 325] width 85 height 15
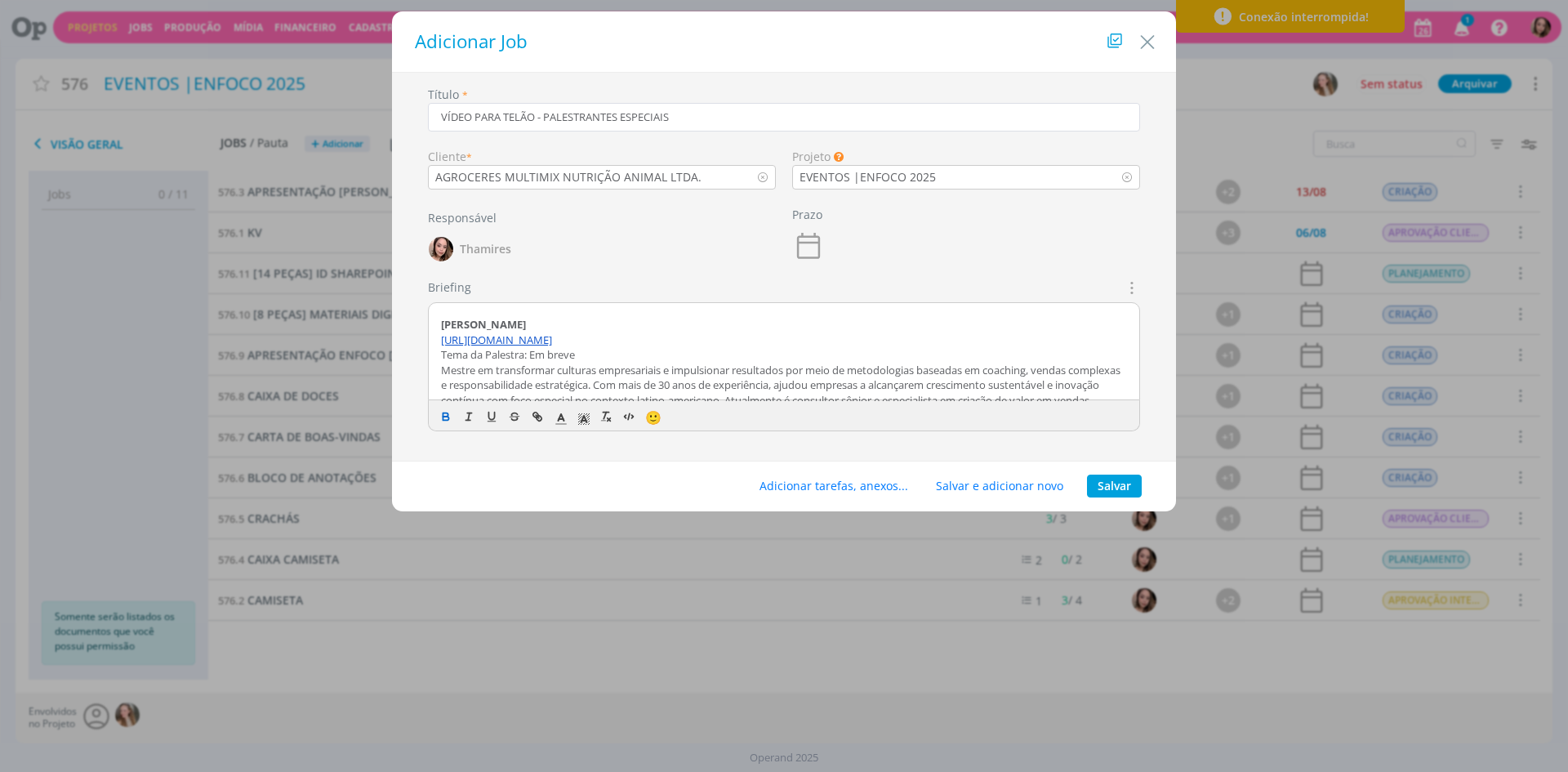
click at [560, 360] on p "Tema da Palestra: Em breve" at bounding box center [784, 354] width 686 height 15
click at [714, 362] on p "Mestre em transformar culturas empresariais e impulsionar resultados por meio d…" at bounding box center [784, 393] width 686 height 61
click at [513, 353] on p "Tema da Palestra: Em breve" at bounding box center [784, 354] width 686 height 15
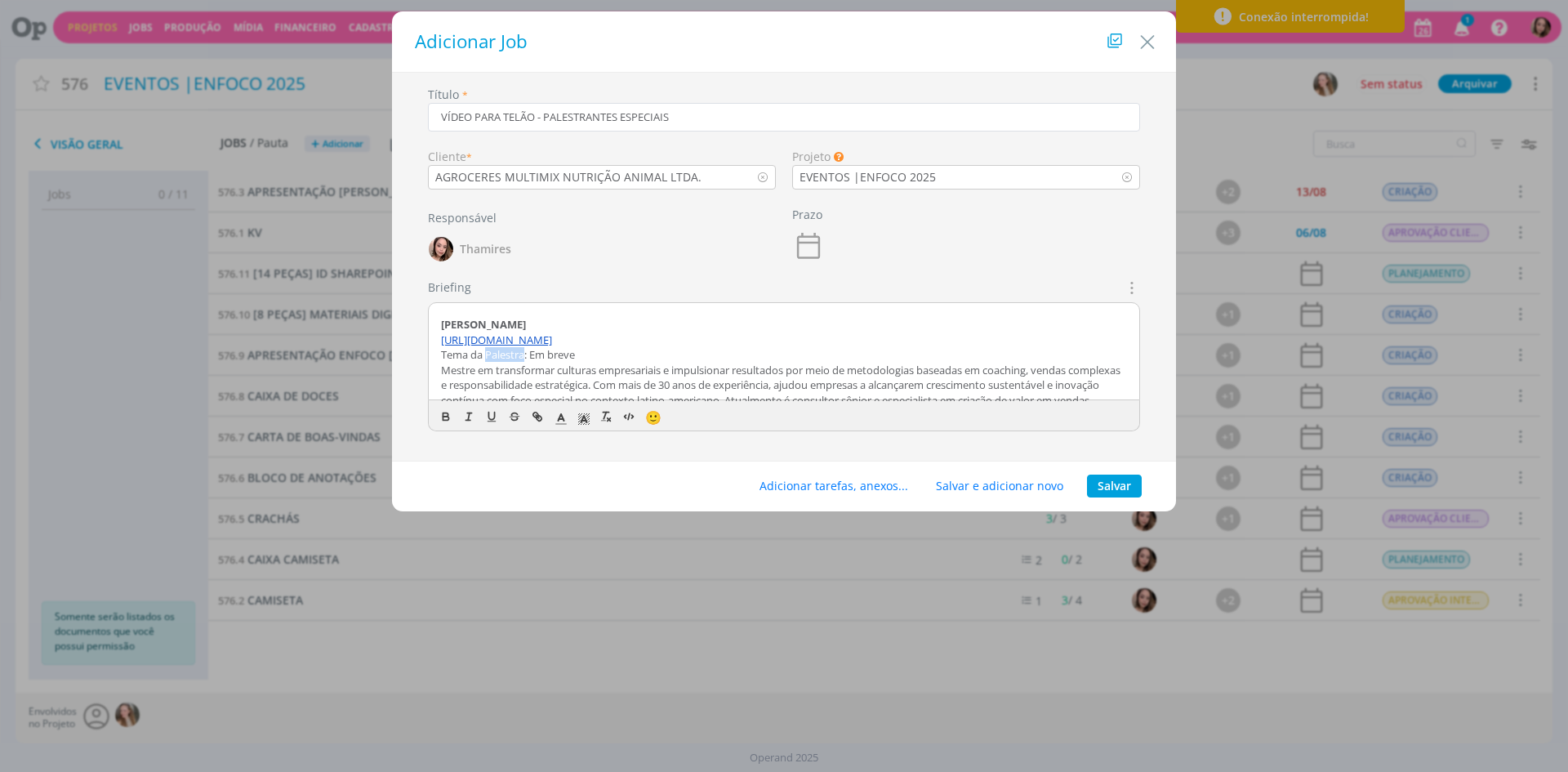
click at [513, 353] on p "Tema da Palestra: Em breve" at bounding box center [784, 354] width 686 height 15
click at [481, 360] on p "Tema: Em breve" at bounding box center [784, 354] width 686 height 15
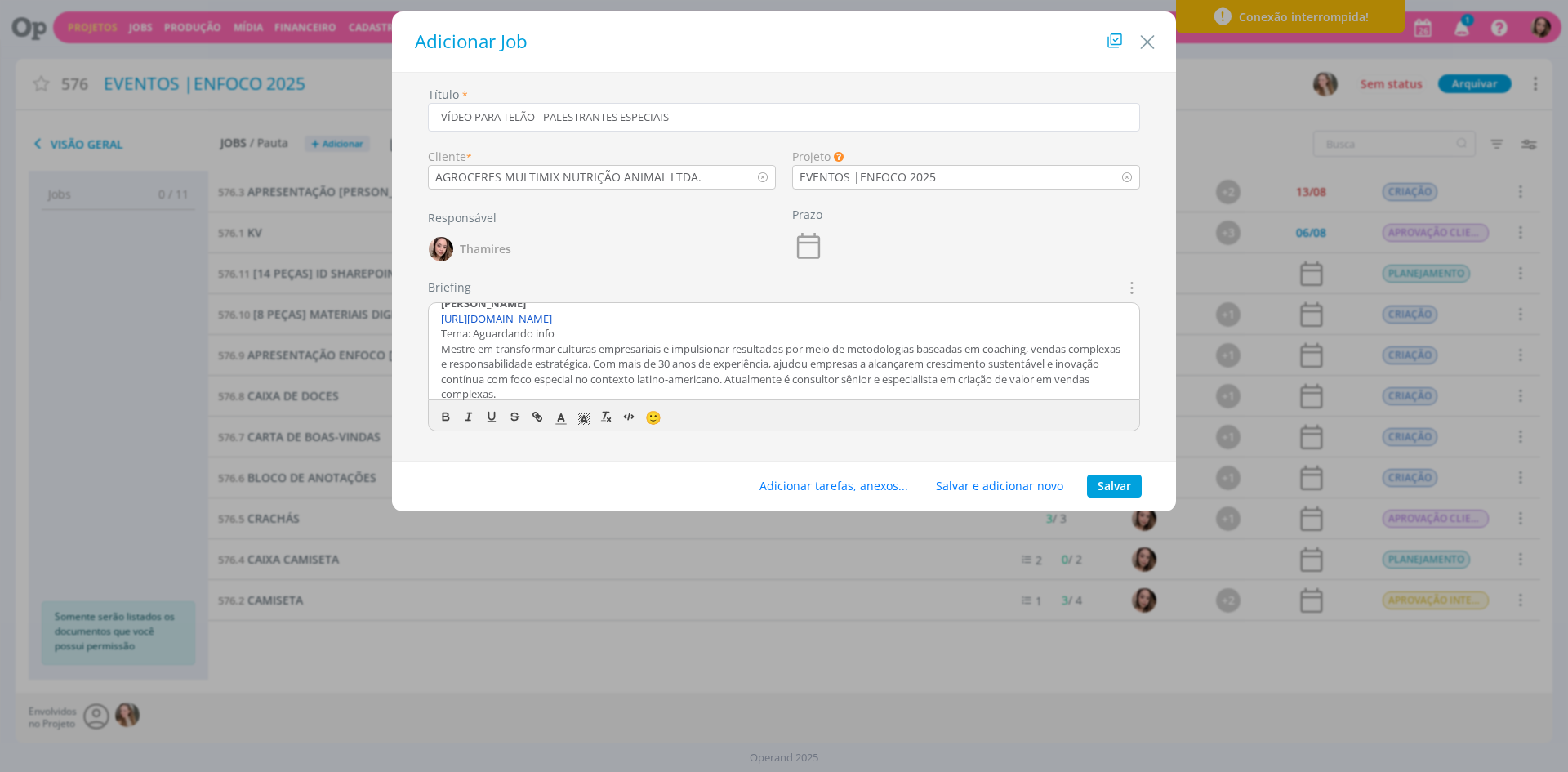
scroll to position [110, 0]
drag, startPoint x: 458, startPoint y: 330, endPoint x: 436, endPoint y: 330, distance: 22.0
click at [436, 330] on div "CRIAÇÃO Lele, vamos precisar produzir as telas para vídeo de telão com os pales…" at bounding box center [784, 351] width 710 height 98
click at [437, 331] on div "CRIAÇÃO Lele, vamos precisar produzir as telas para vídeo de telão com os pales…" at bounding box center [784, 351] width 710 height 98
drag, startPoint x: 451, startPoint y: 330, endPoint x: 472, endPoint y: 329, distance: 21.0
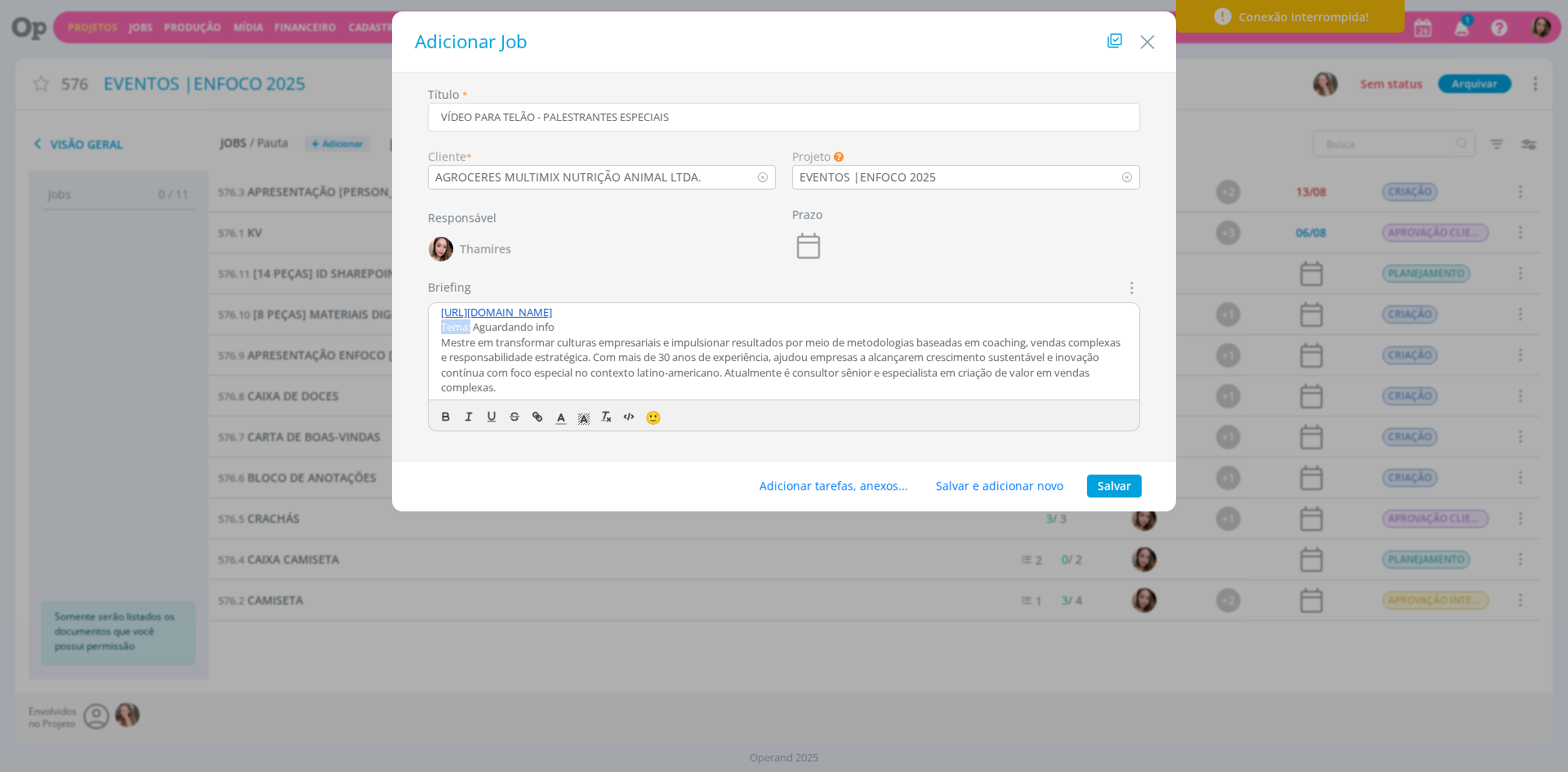
click at [472, 329] on div "CRIAÇÃO Lele, vamos precisar produzir as telas para vídeo de telão com os pales…" at bounding box center [784, 351] width 710 height 98
click at [445, 423] on button "dialog" at bounding box center [446, 416] width 23 height 19
click at [440, 343] on div "CRIAÇÃO Lele, vamos precisar produzir as telas para vídeo de telão com os pales…" at bounding box center [784, 351] width 710 height 98
drag, startPoint x: 443, startPoint y: 338, endPoint x: 500, endPoint y: 339, distance: 57.0
click at [500, 339] on p "Texto Perfil: Mestre em transformar culturas empresariais e impulsionar resulta…" at bounding box center [784, 365] width 686 height 61
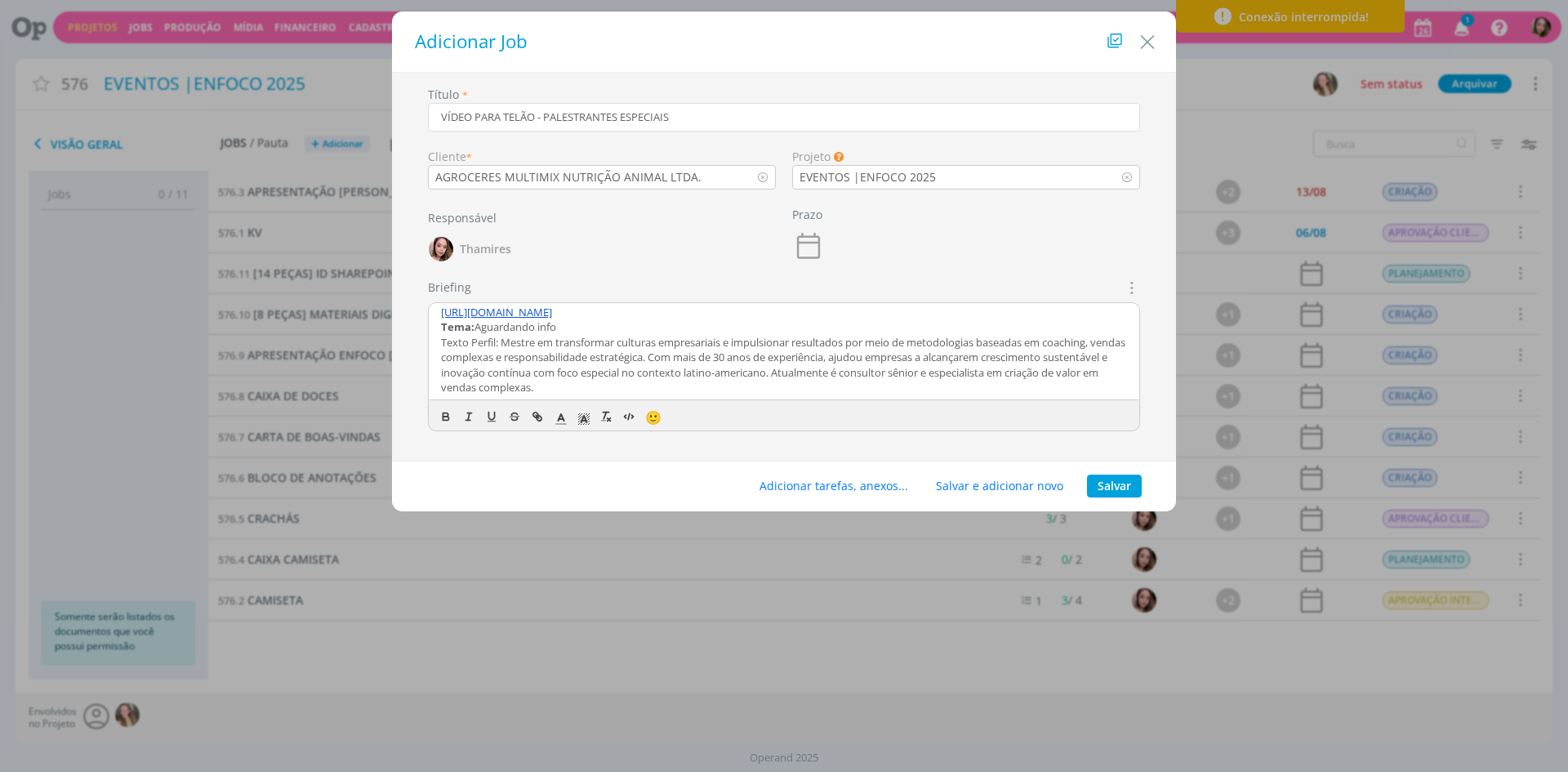
click at [434, 424] on div "🙂" at bounding box center [784, 415] width 710 height 30
click at [441, 417] on icon "dialog" at bounding box center [445, 416] width 13 height 13
click at [507, 338] on p "Texto Perfil: Mestre em transformar culturas empresariais e impulsionar resulta…" at bounding box center [784, 365] width 686 height 61
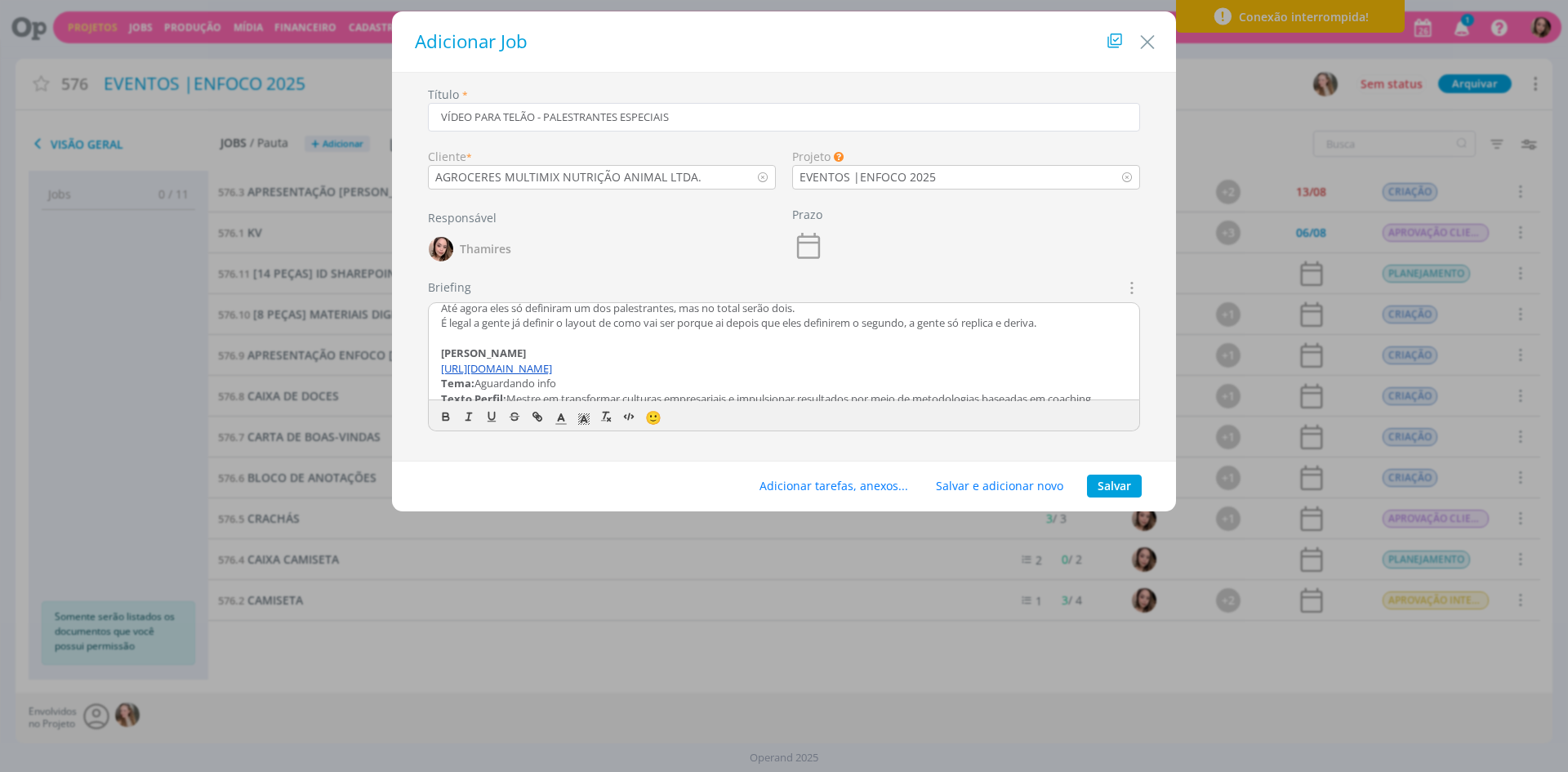
scroll to position [28, 0]
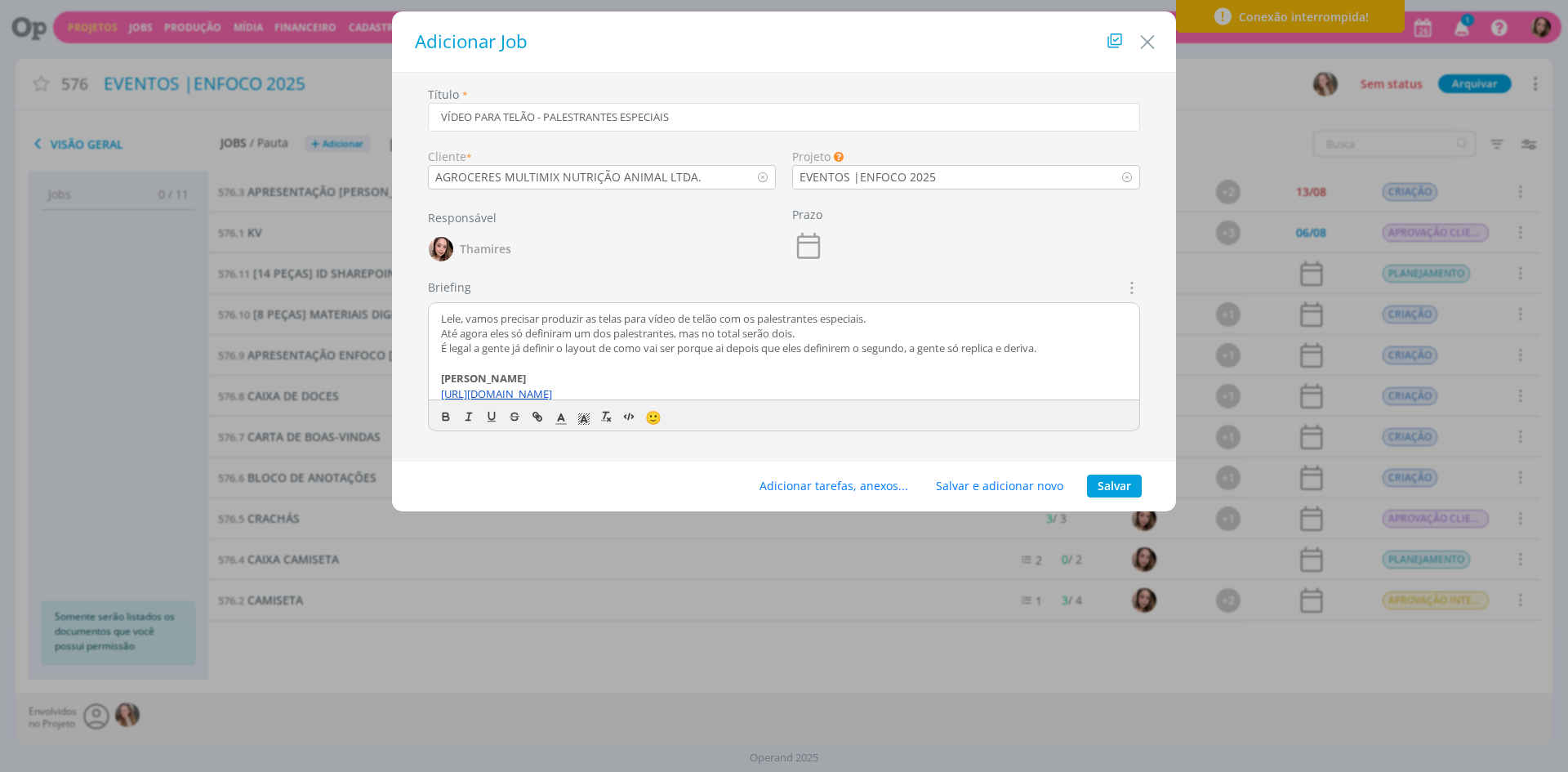
click at [460, 326] on p "Até agora eles só definiram um dos palestrantes, mas no total serão dois." at bounding box center [784, 333] width 686 height 15
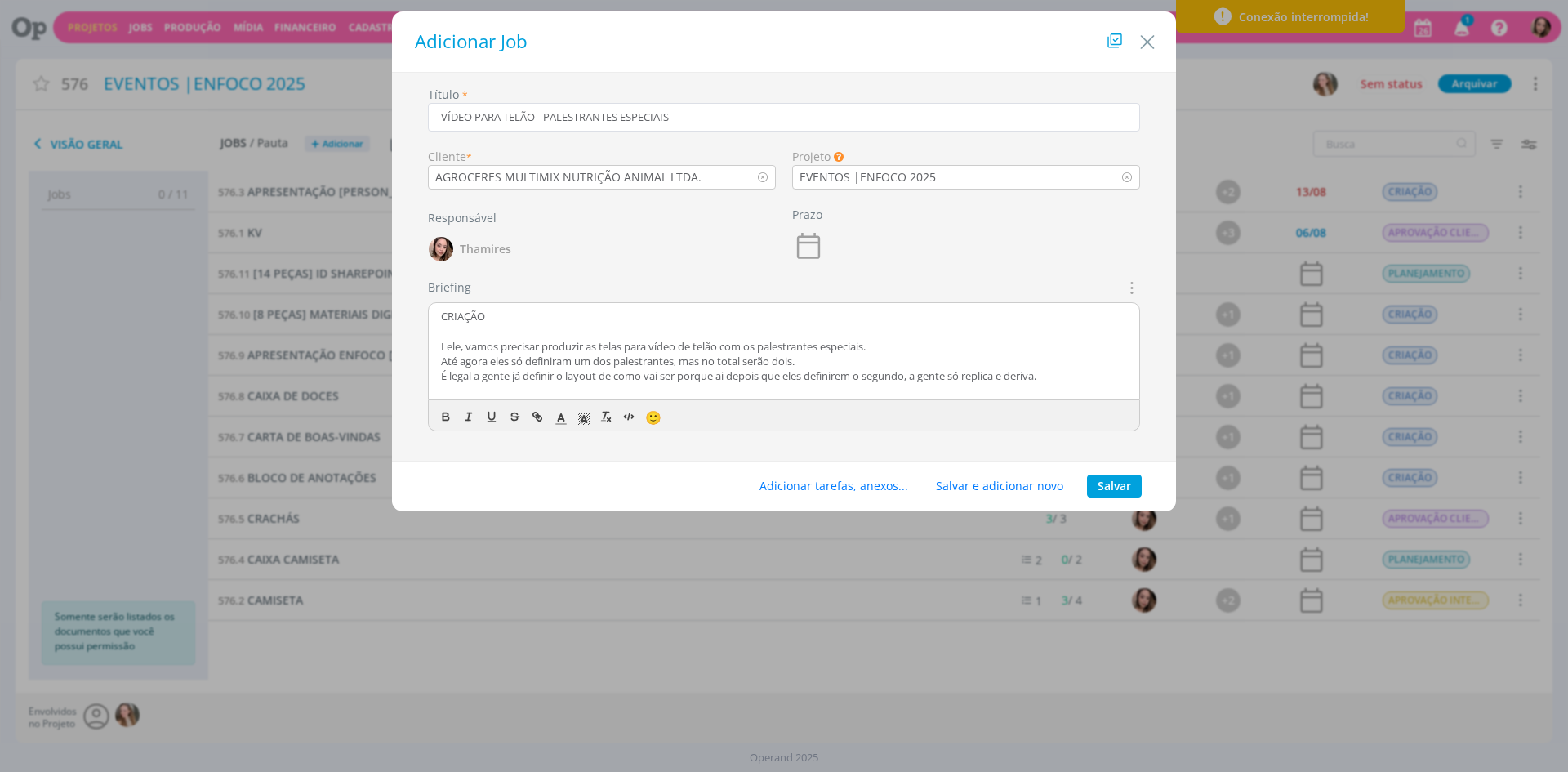
click at [467, 321] on p "CRIAÇÃO" at bounding box center [784, 316] width 686 height 15
click at [441, 418] on icon "dialog" at bounding box center [445, 416] width 13 height 13
click at [479, 353] on p "Até agora eles só definiram um dos palestrantes, mas no total serão dois." at bounding box center [784, 361] width 686 height 15
click at [442, 317] on strong "CRIAÇÃO" at bounding box center [464, 316] width 46 height 15
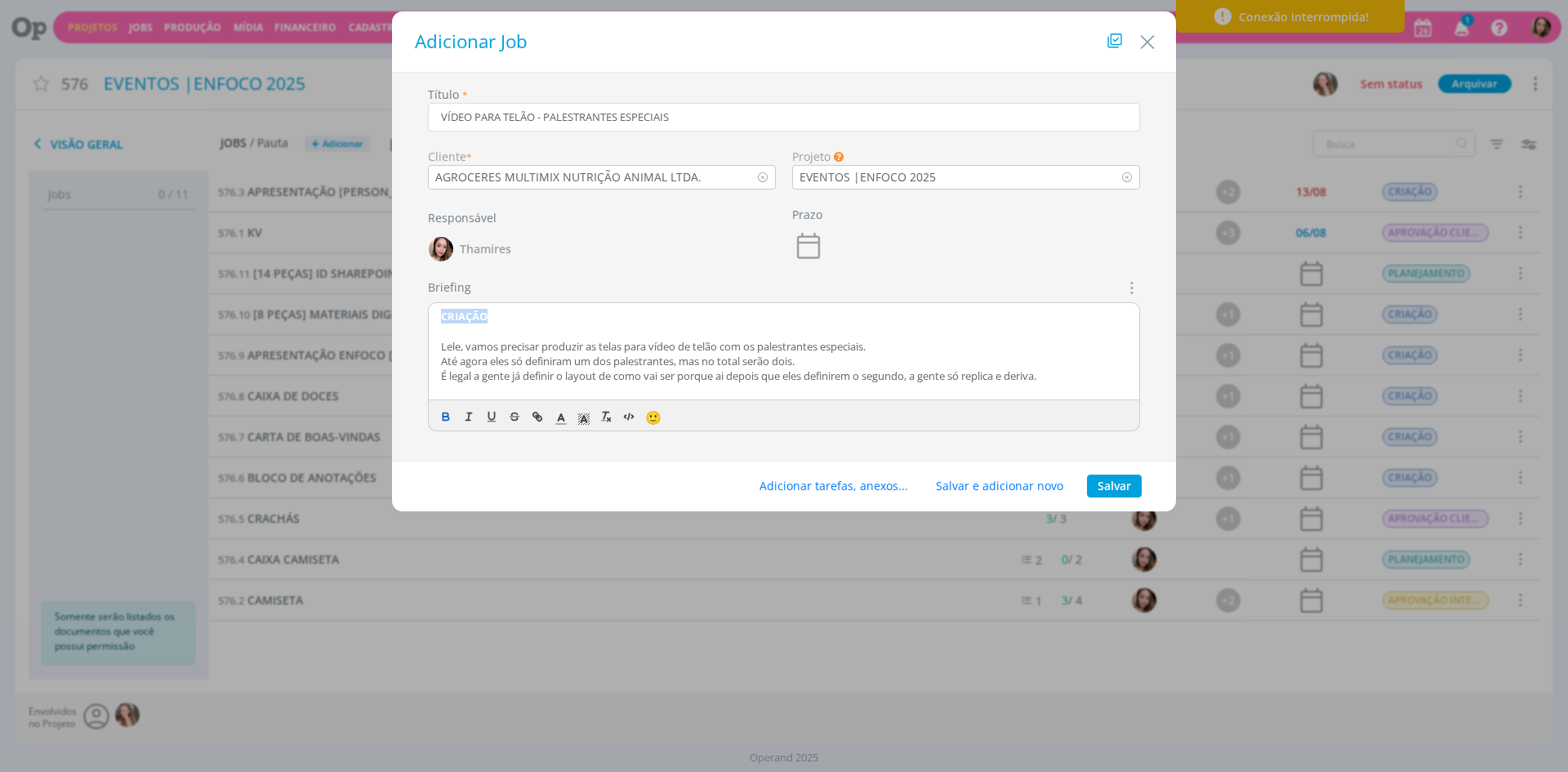
click at [442, 317] on strong "CRIAÇÃO" at bounding box center [464, 316] width 46 height 15
click at [579, 418] on rect "dialog" at bounding box center [579, 418] width 1 height 1
click at [668, 453] on span "dialog" at bounding box center [667, 453] width 13 height 13
click at [503, 351] on p "Lele, vamos precisar produzir as telas para vídeo de telão com os palestrantes …" at bounding box center [784, 346] width 686 height 15
click at [844, 491] on button "Adicionar tarefas, anexos..." at bounding box center [834, 485] width 170 height 23
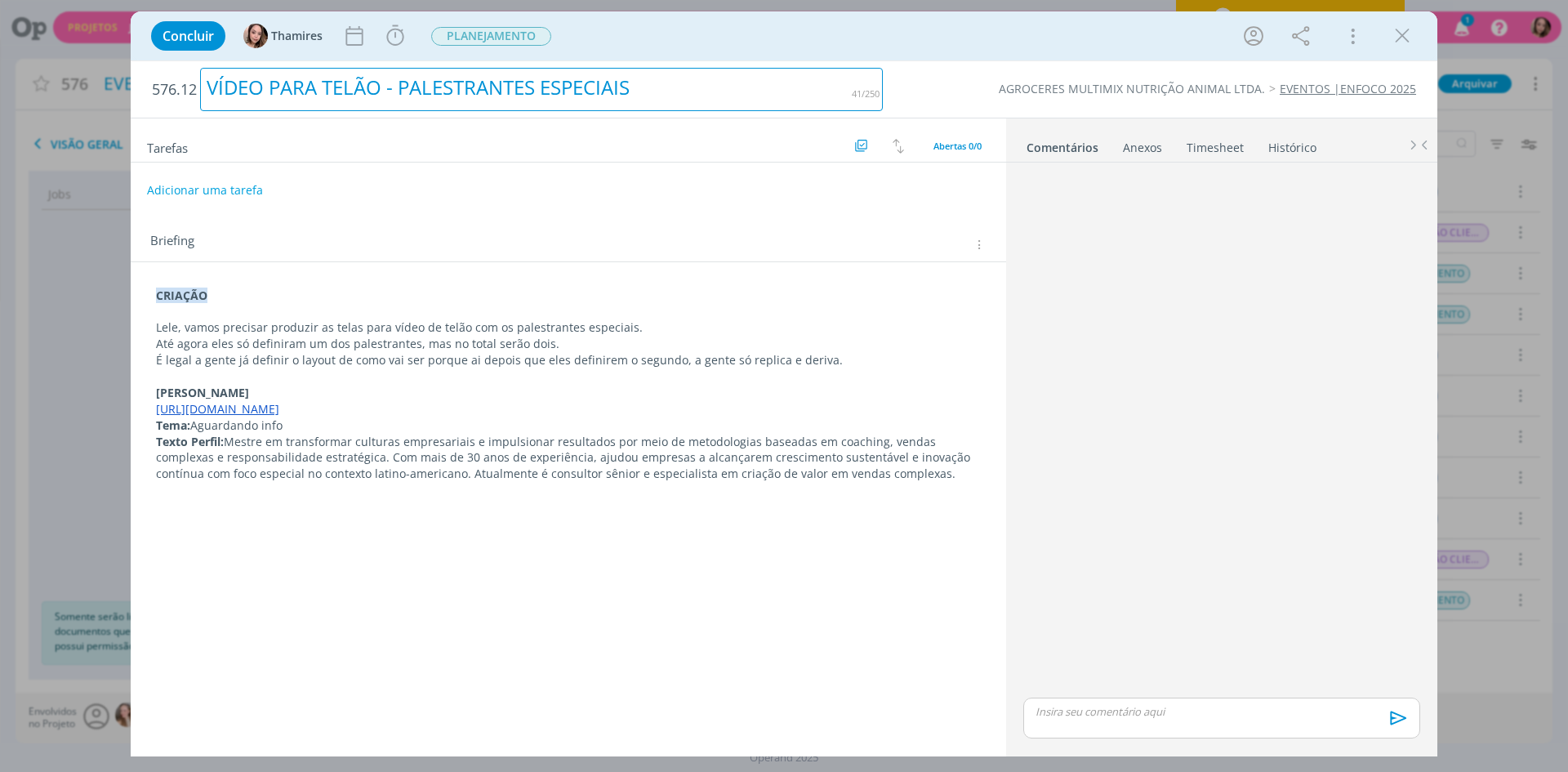
click at [269, 82] on div "VÍDEO PARA TELÃO - PALESTRANTES ESPECIAIS" at bounding box center [541, 89] width 683 height 43
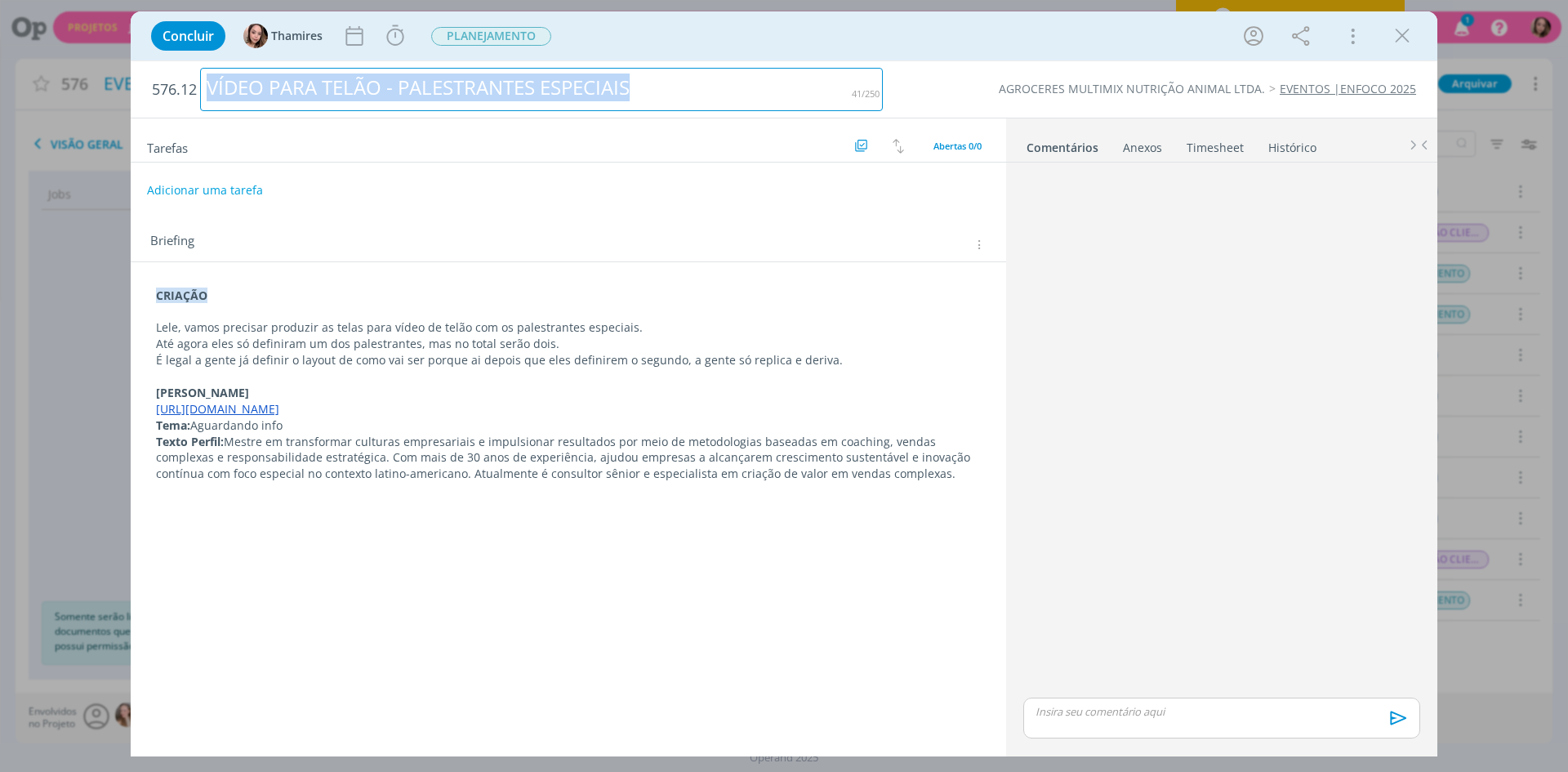
click at [269, 82] on div "VÍDEO PARA TELÃO - PALESTRANTES ESPECIAIS" at bounding box center [541, 89] width 683 height 43
copy div "VÍDEO PARA TELÃO - PALESTRANTES ESPECIAIS"
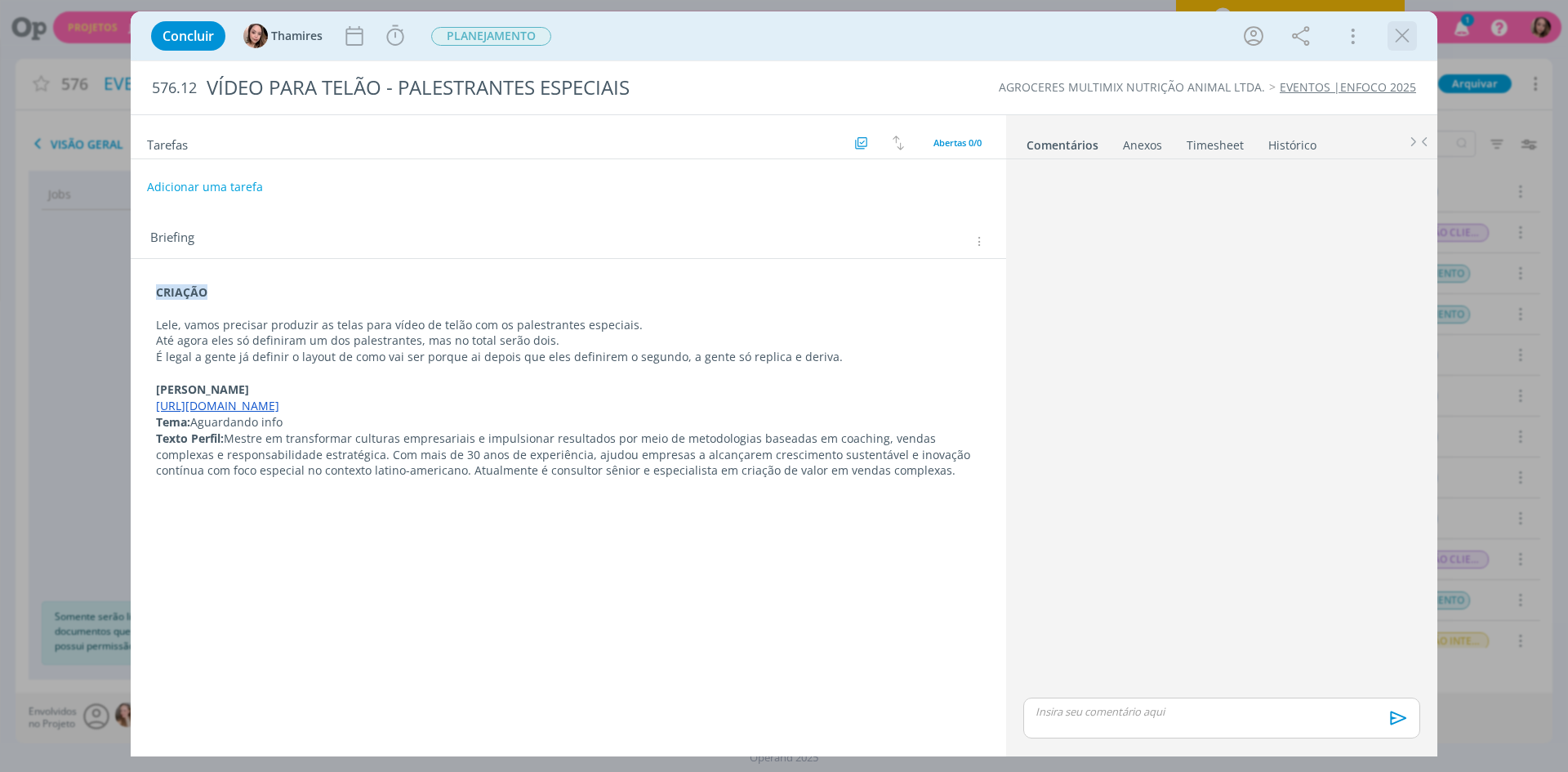
click at [1406, 49] on div "dialog" at bounding box center [1402, 36] width 30 height 30
click at [1408, 40] on icon "dialog" at bounding box center [1402, 36] width 25 height 25
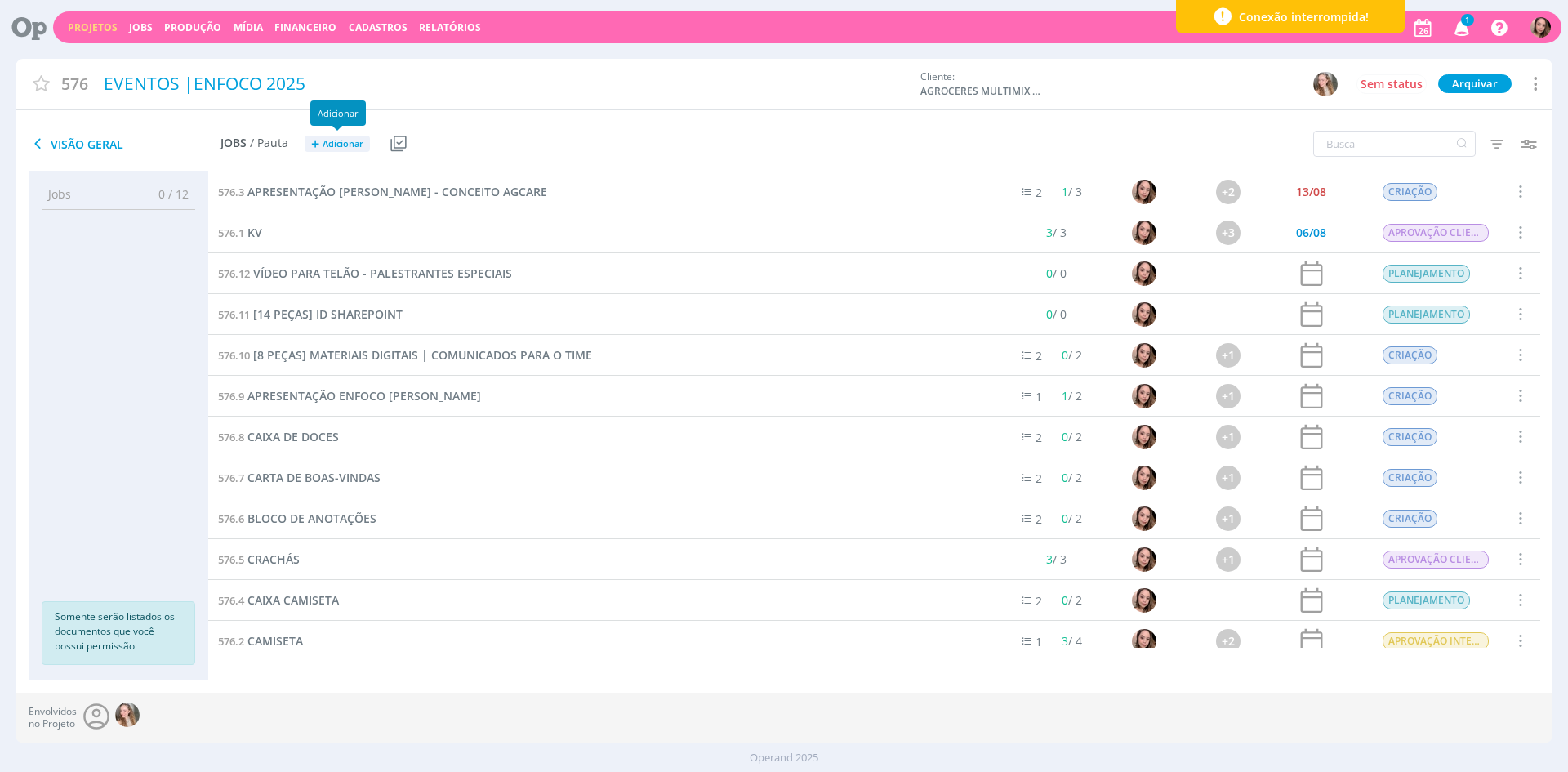
click at [336, 147] on span "Adicionar" at bounding box center [343, 145] width 41 height 11
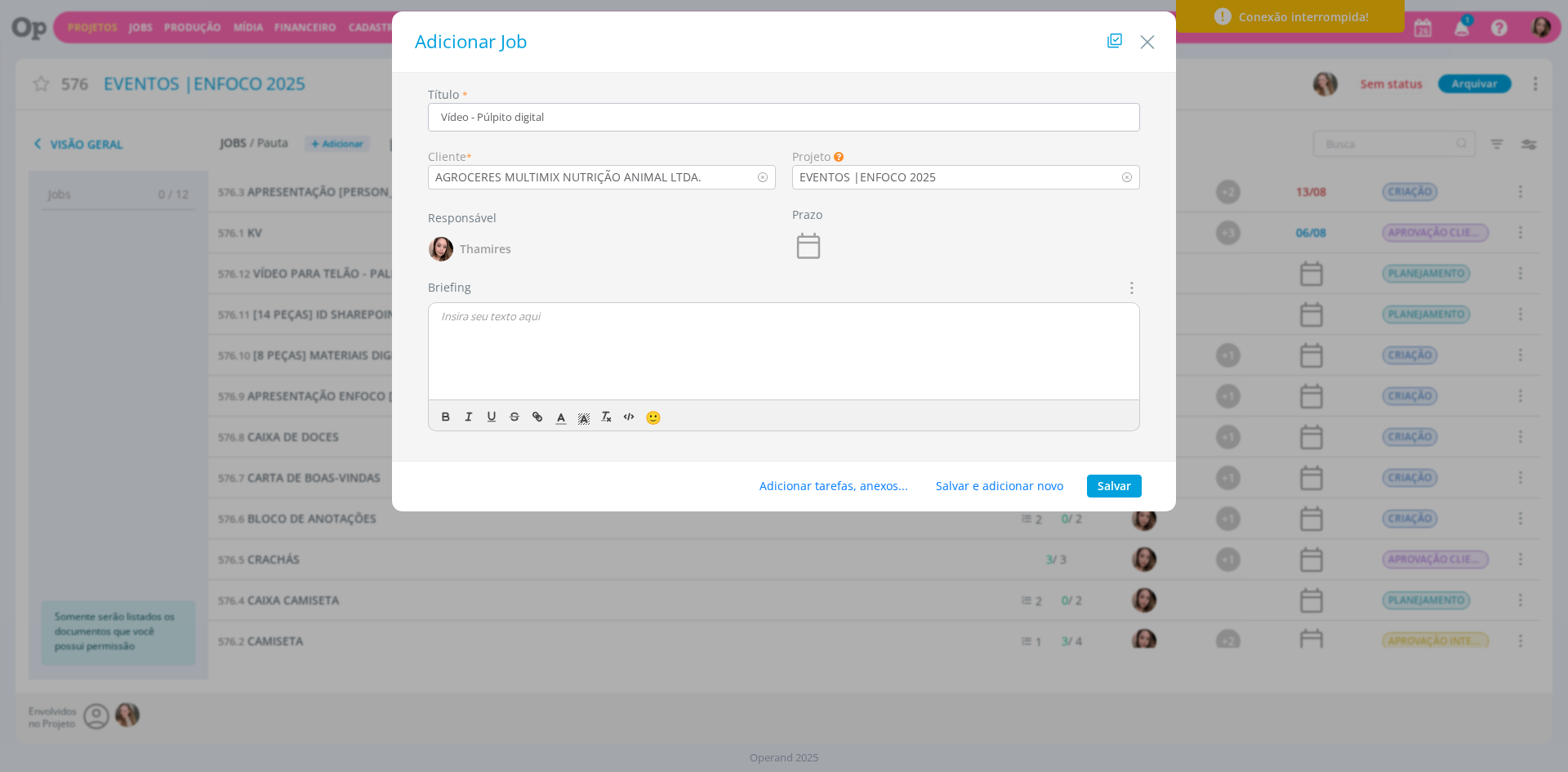
click at [503, 123] on input "Vídeo - Púlpito digital" at bounding box center [784, 117] width 712 height 29
type input "c"
type input "v"
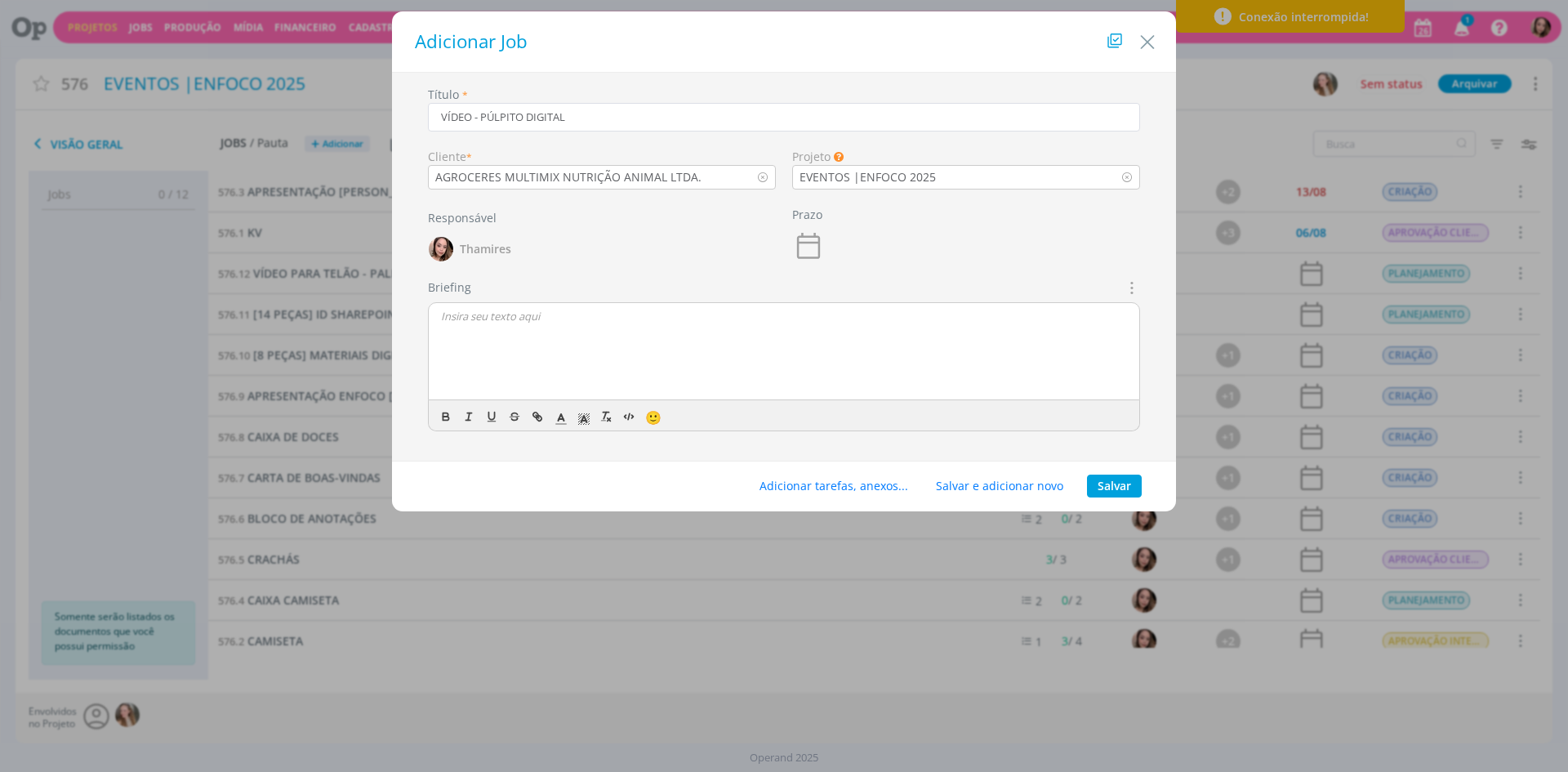
type input "VÍDEO - PÚLPITO DIGITAL"
click at [534, 371] on div "dialog" at bounding box center [784, 351] width 710 height 98
click at [553, 347] on p "[PERSON_NAME], precisamos criar a tela para animar do púlpito digital. Segundo …" at bounding box center [784, 346] width 686 height 15
click at [756, 350] on p "[PERSON_NAME], precisamos criar as telas para animar do púlpito digital. Segund…" at bounding box center [784, 346] width 686 height 15
click at [859, 352] on p "[PERSON_NAME], precisamos criar as telas para animar do púlpito digital. Segund…" at bounding box center [784, 346] width 686 height 15
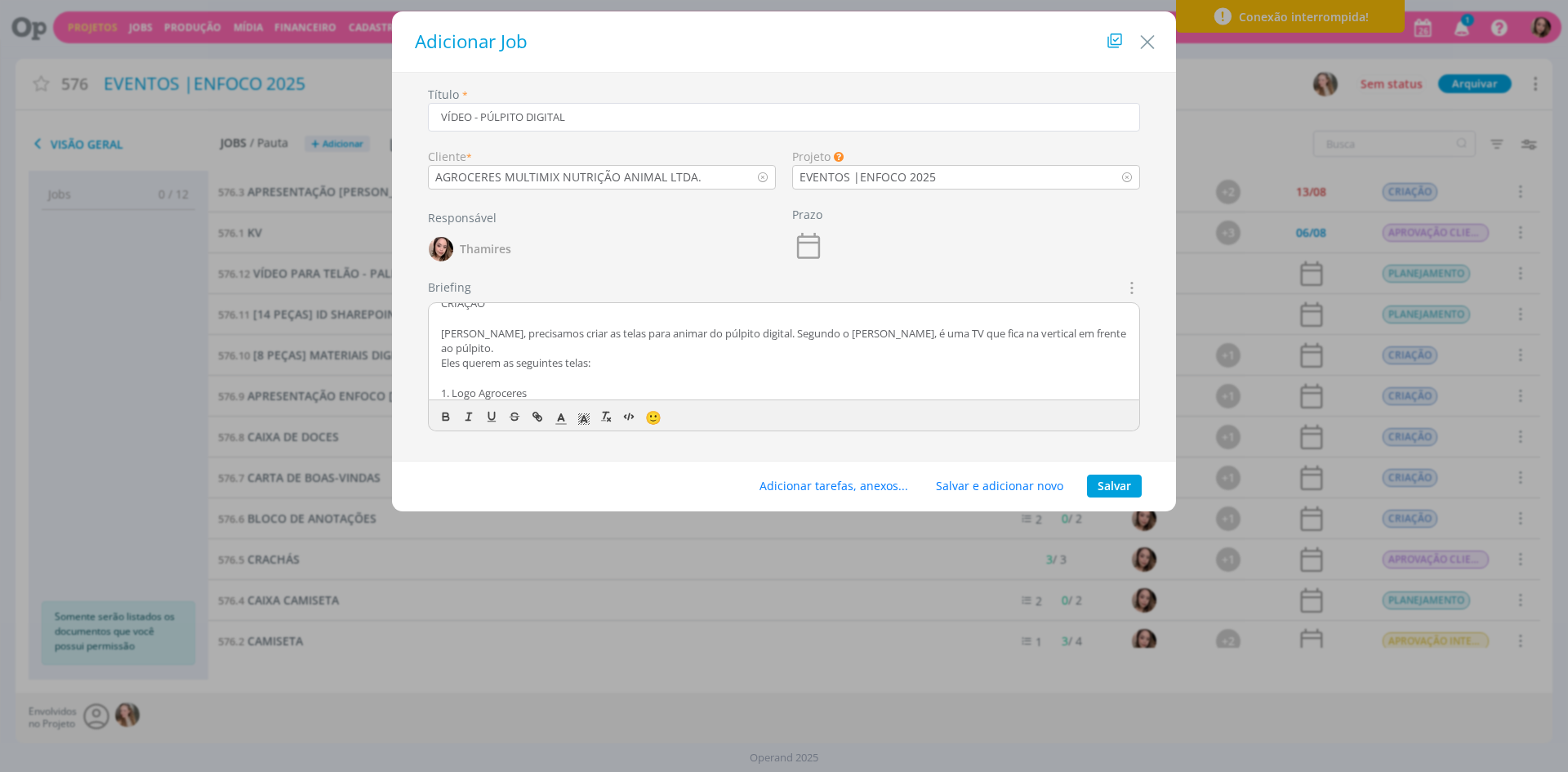
scroll to position [28, 0]
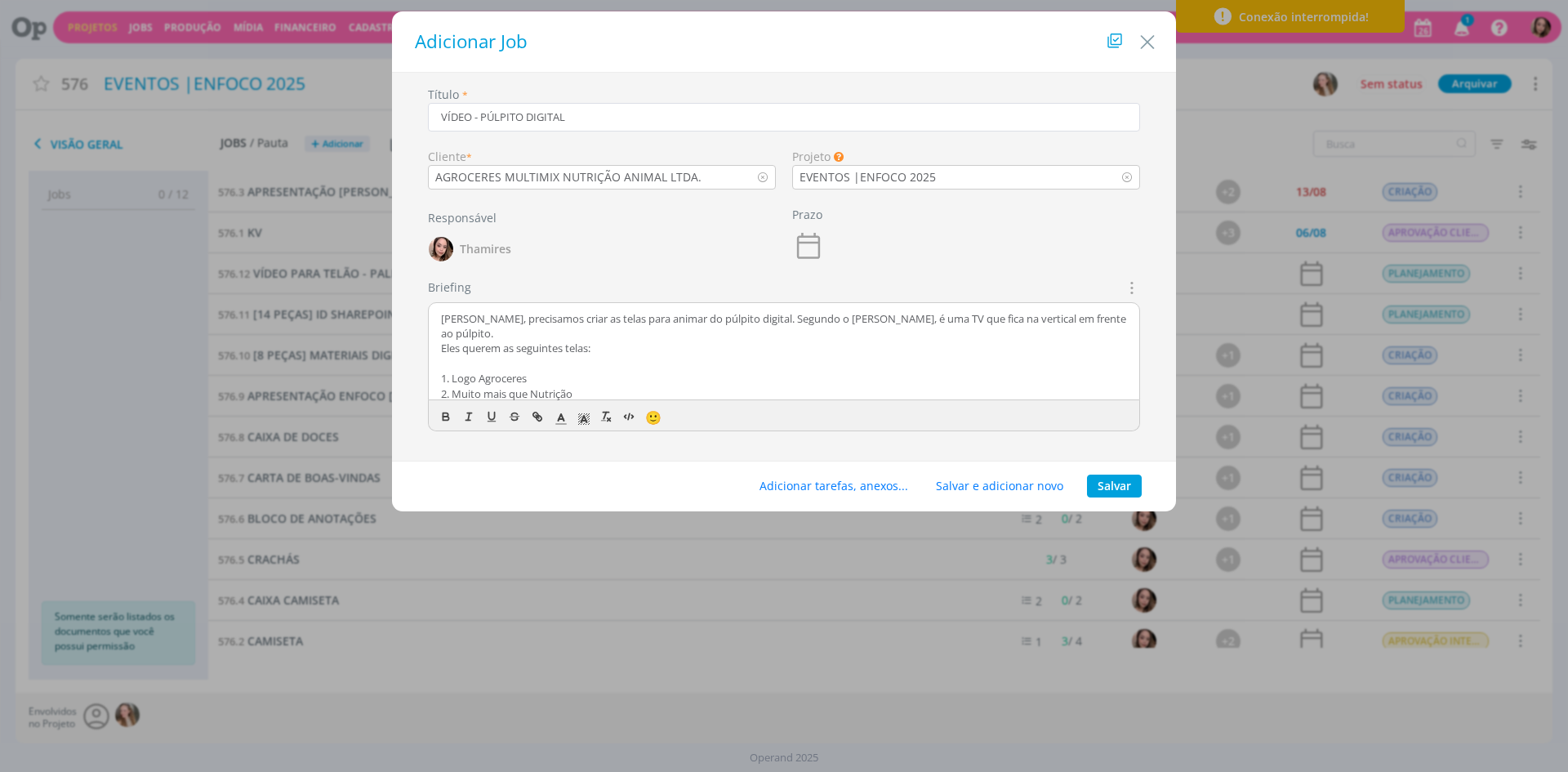
click at [1105, 317] on p "[PERSON_NAME], precisamos criar as telas para animar do púlpito digital. Segund…" at bounding box center [784, 326] width 686 height 30
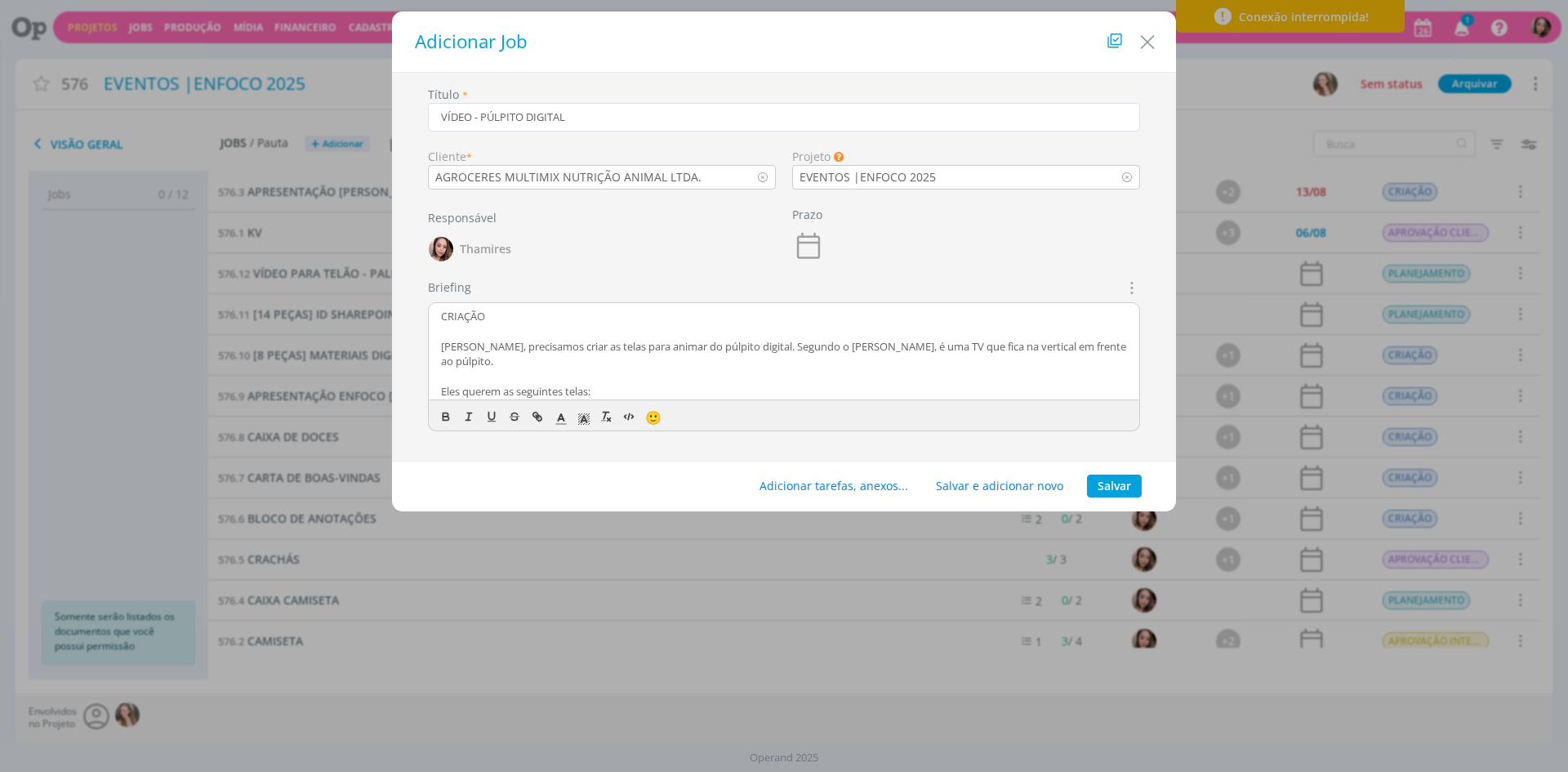
click at [452, 317] on p "CRIAÇÃO" at bounding box center [784, 316] width 686 height 15
click at [445, 420] on icon "dialog" at bounding box center [445, 419] width 6 height 4
click at [587, 424] on rect "dialog" at bounding box center [586, 424] width 1 height 1
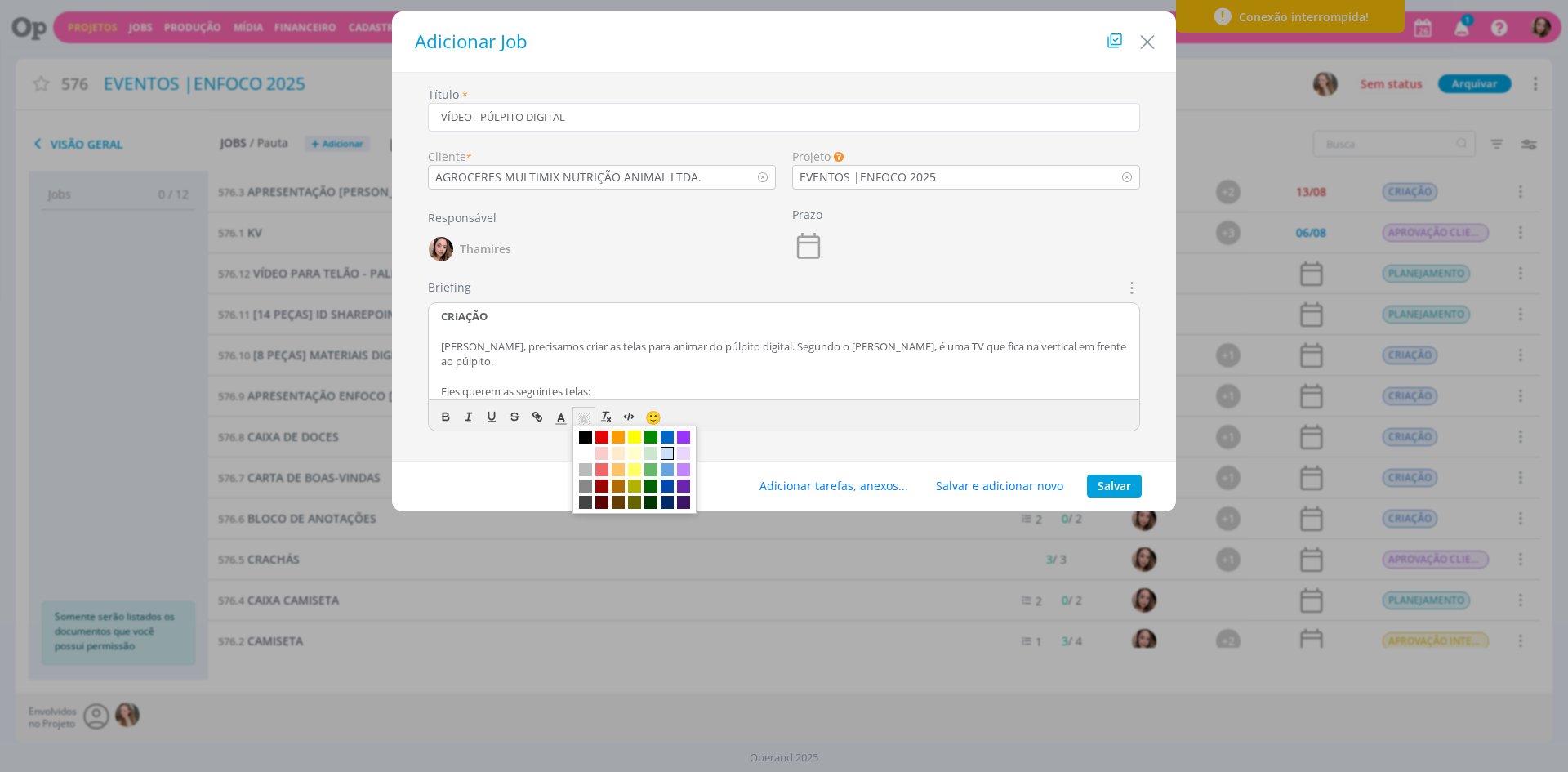
click at [664, 448] on span "dialog" at bounding box center [667, 453] width 13 height 13
click at [580, 368] on p "dialog" at bounding box center [784, 375] width 686 height 15
click at [831, 480] on button "Adicionar tarefas, anexos..." at bounding box center [834, 485] width 170 height 23
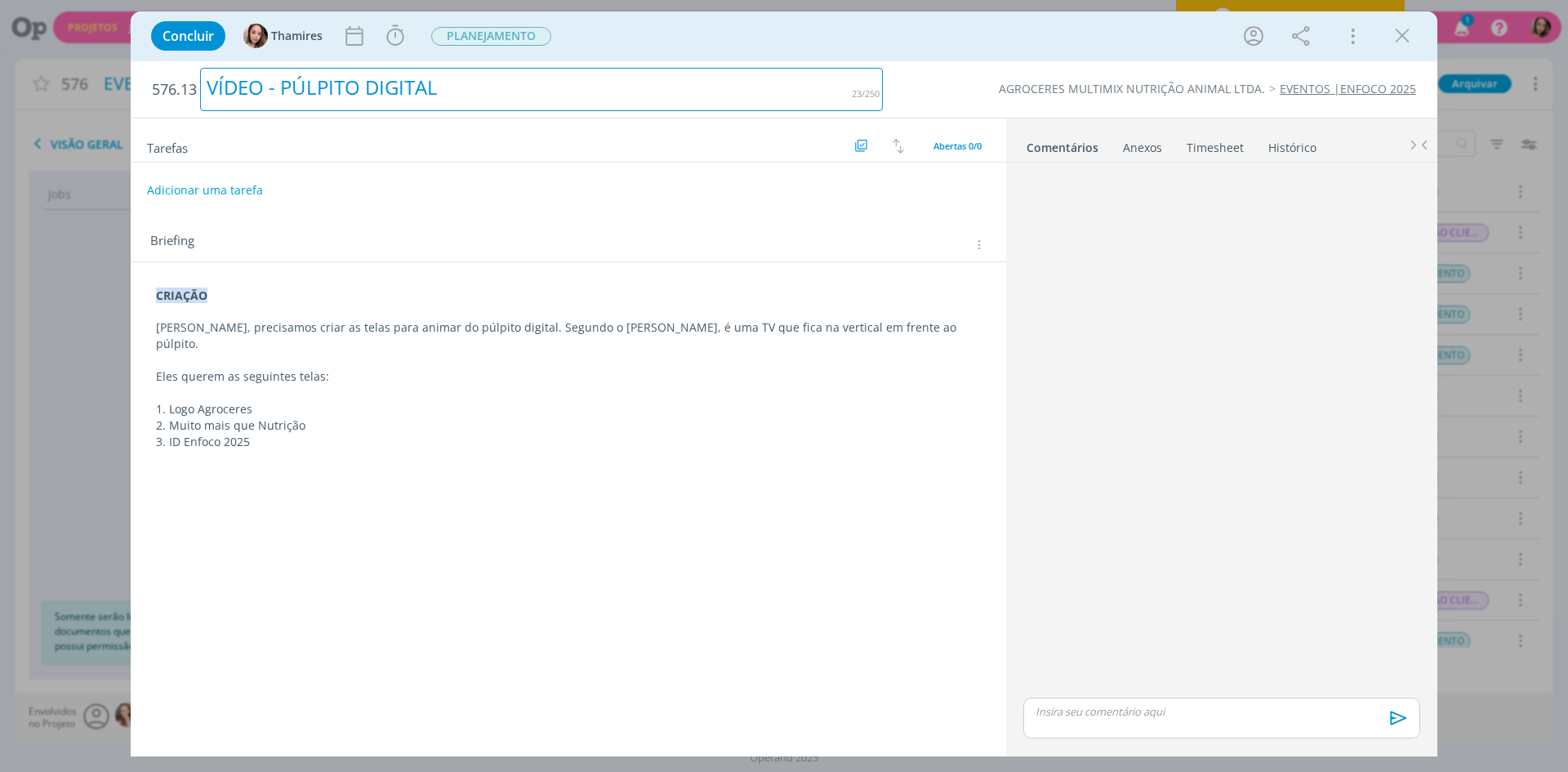
click at [304, 82] on div "VÍDEO - PÚLPITO DIGITAL" at bounding box center [541, 89] width 683 height 43
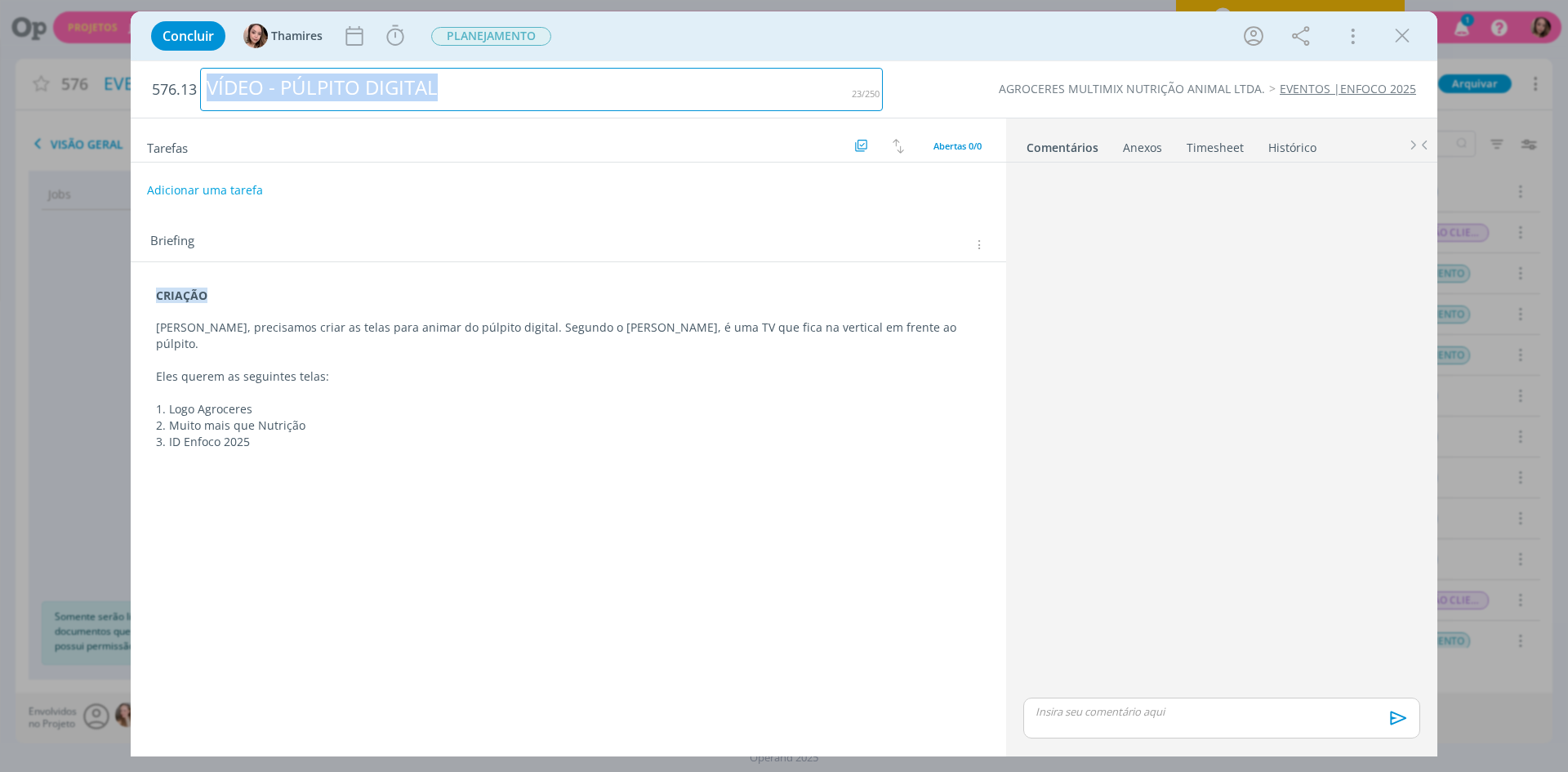
copy div "VÍDEO - PÚLPITO DIGITAL"
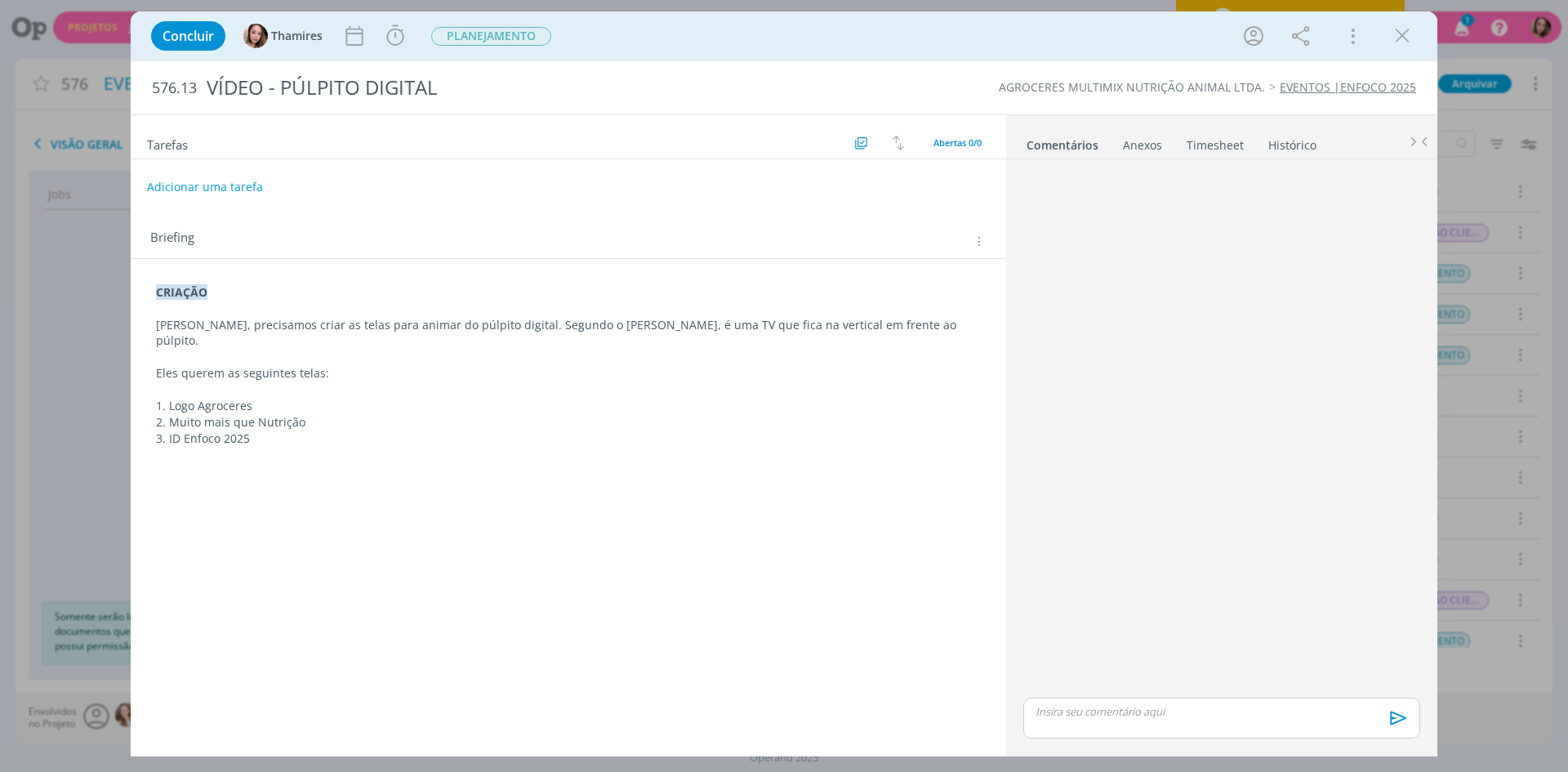
click at [368, 194] on div "Adicionar uma tarefa" at bounding box center [568, 187] width 875 height 30
click at [254, 190] on button "Adicionar uma tarefa" at bounding box center [204, 186] width 116 height 28
type input "c"
type input "CRIAÇÃO"
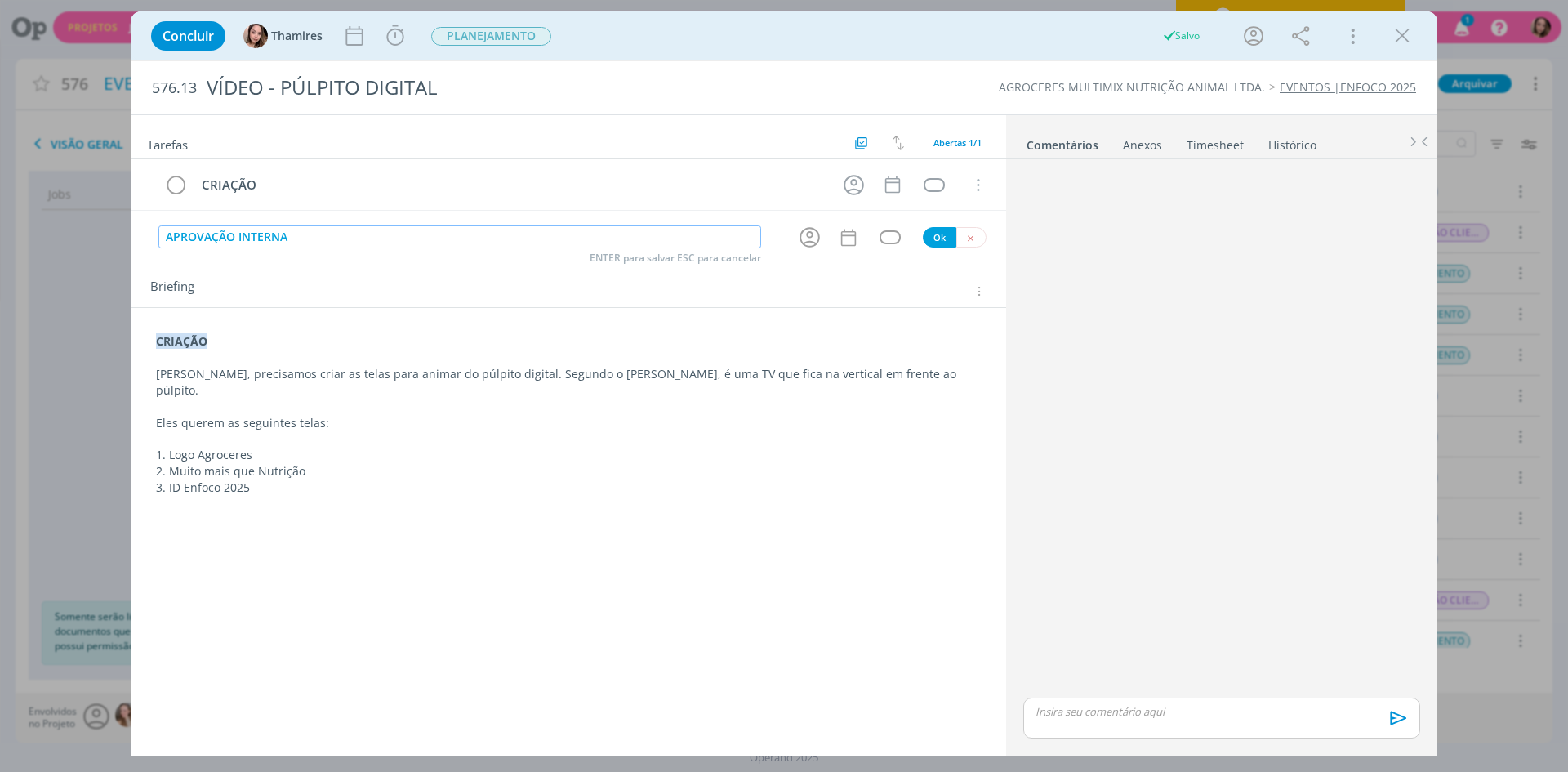
type input "APROVAÇÃO INTERNA"
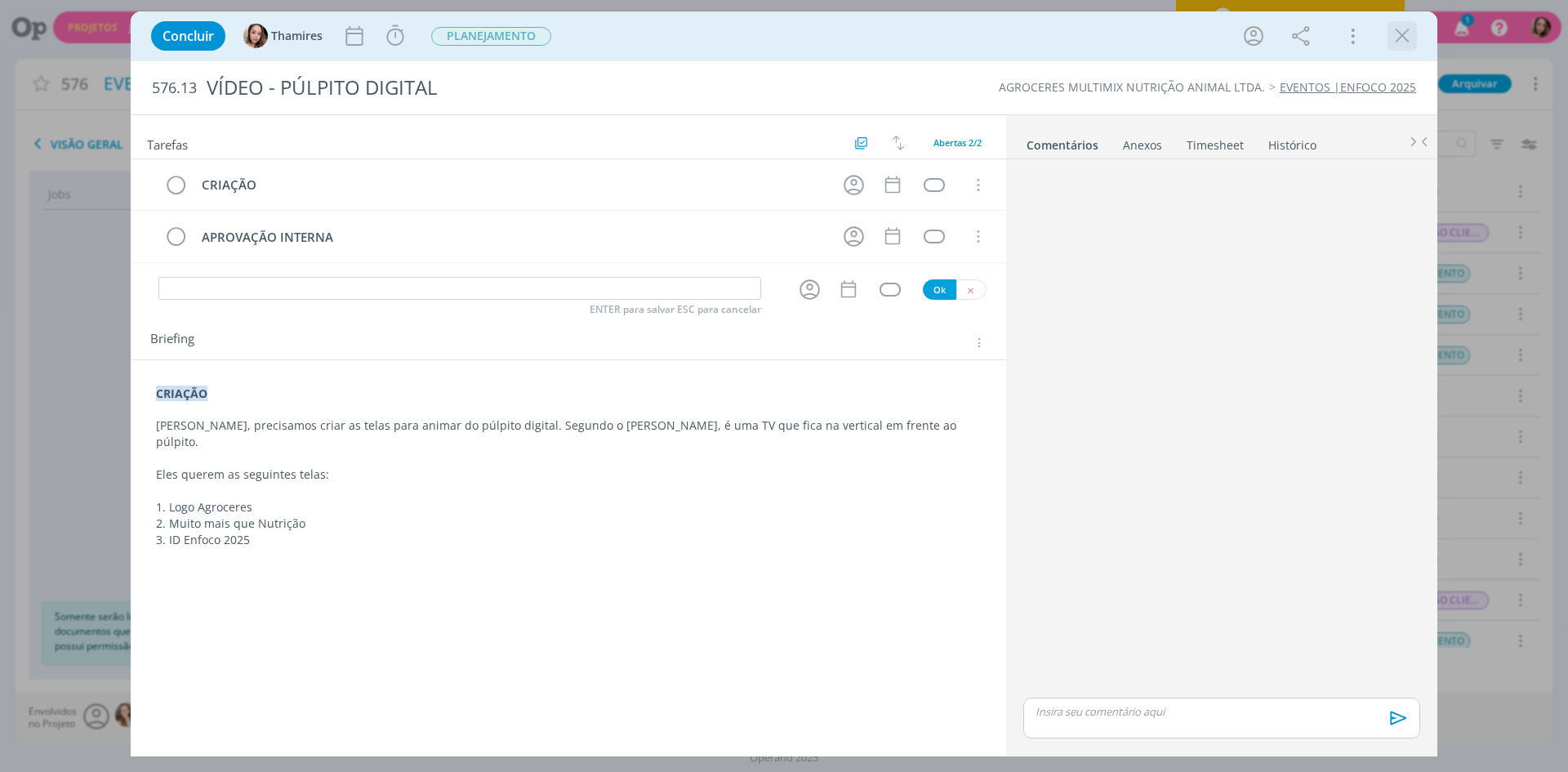
click at [1409, 41] on icon "dialog" at bounding box center [1402, 36] width 25 height 25
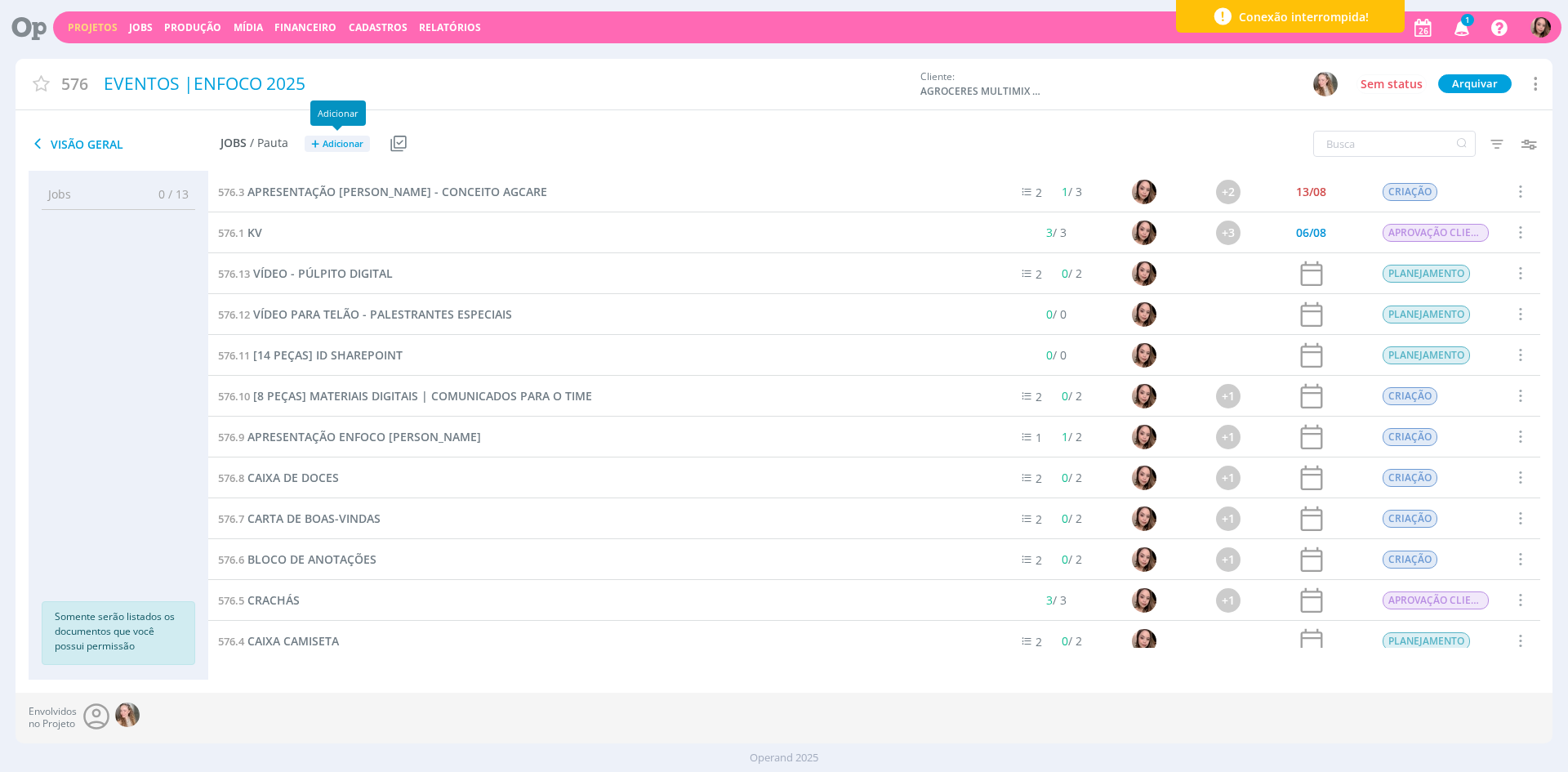
click at [345, 143] on span "Adicionar" at bounding box center [343, 145] width 41 height 11
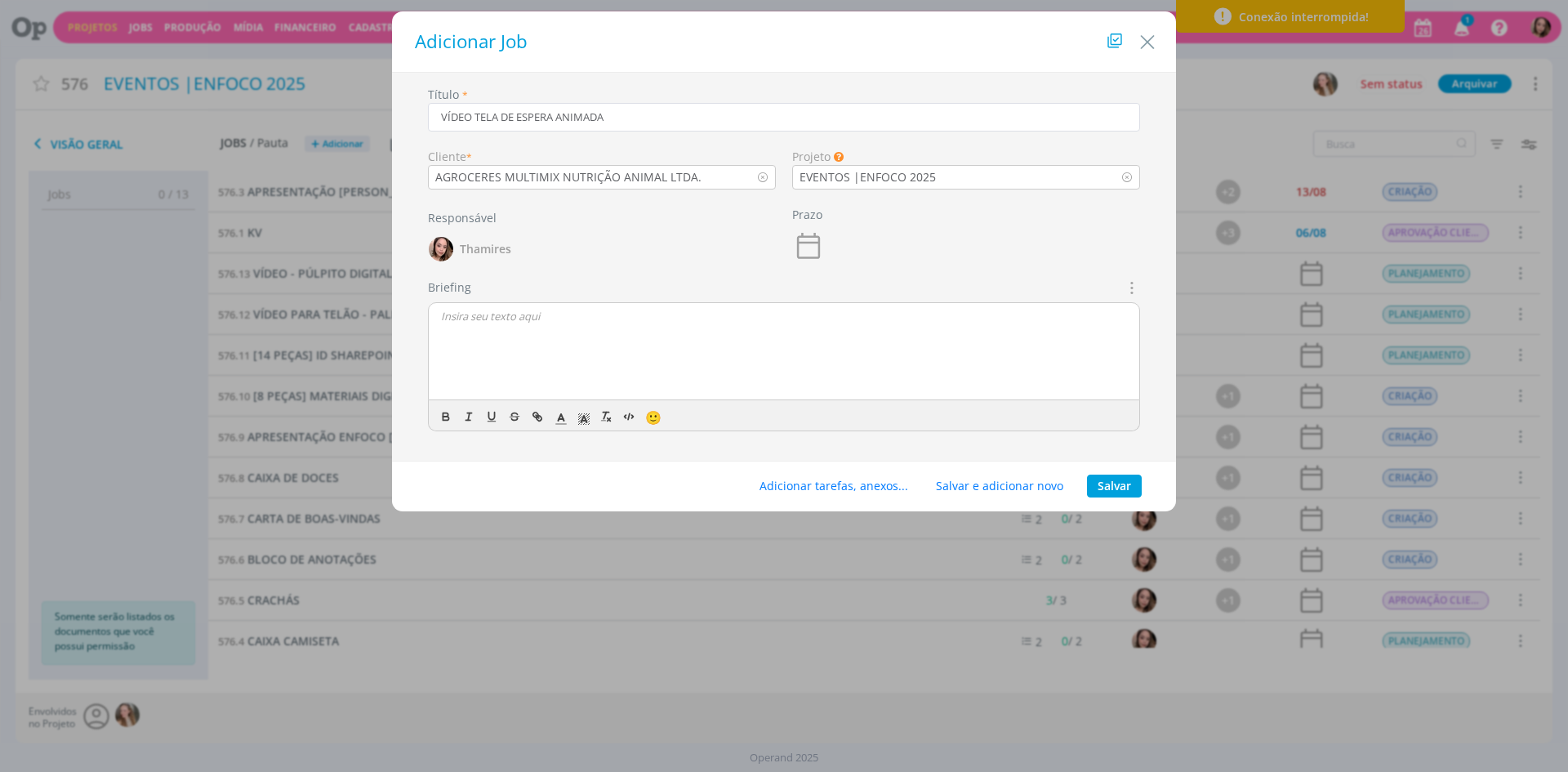
type input "VÍDEO TELA DE ESPERA ANIMADA"
click at [573, 336] on div "dialog" at bounding box center [784, 351] width 710 height 98
click at [531, 349] on p "[PERSON_NAME], precisamos criar as" at bounding box center [784, 346] width 686 height 15
click at [575, 343] on p "[PERSON_NAME], precisamos criar as" at bounding box center [784, 346] width 686 height 15
click at [659, 348] on p "[PERSON_NAME], precisamos criar as" at bounding box center [784, 346] width 686 height 15
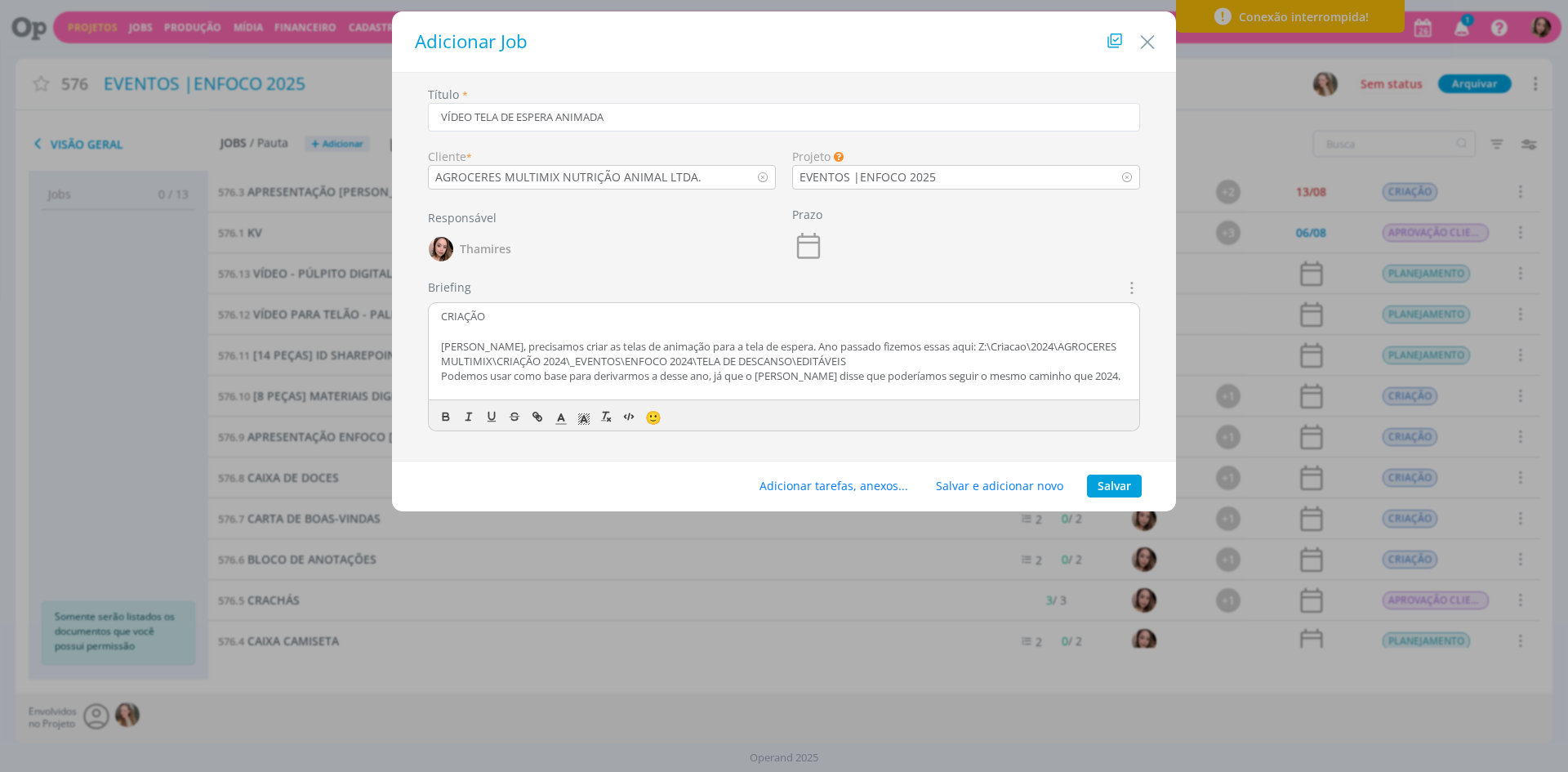
click at [480, 322] on p "CRIAÇÃO" at bounding box center [784, 316] width 686 height 15
click at [446, 417] on icon "dialog" at bounding box center [445, 419] width 6 height 4
click at [576, 423] on span "dialog" at bounding box center [584, 416] width 23 height 19
click at [666, 455] on span "dialog" at bounding box center [667, 453] width 13 height 13
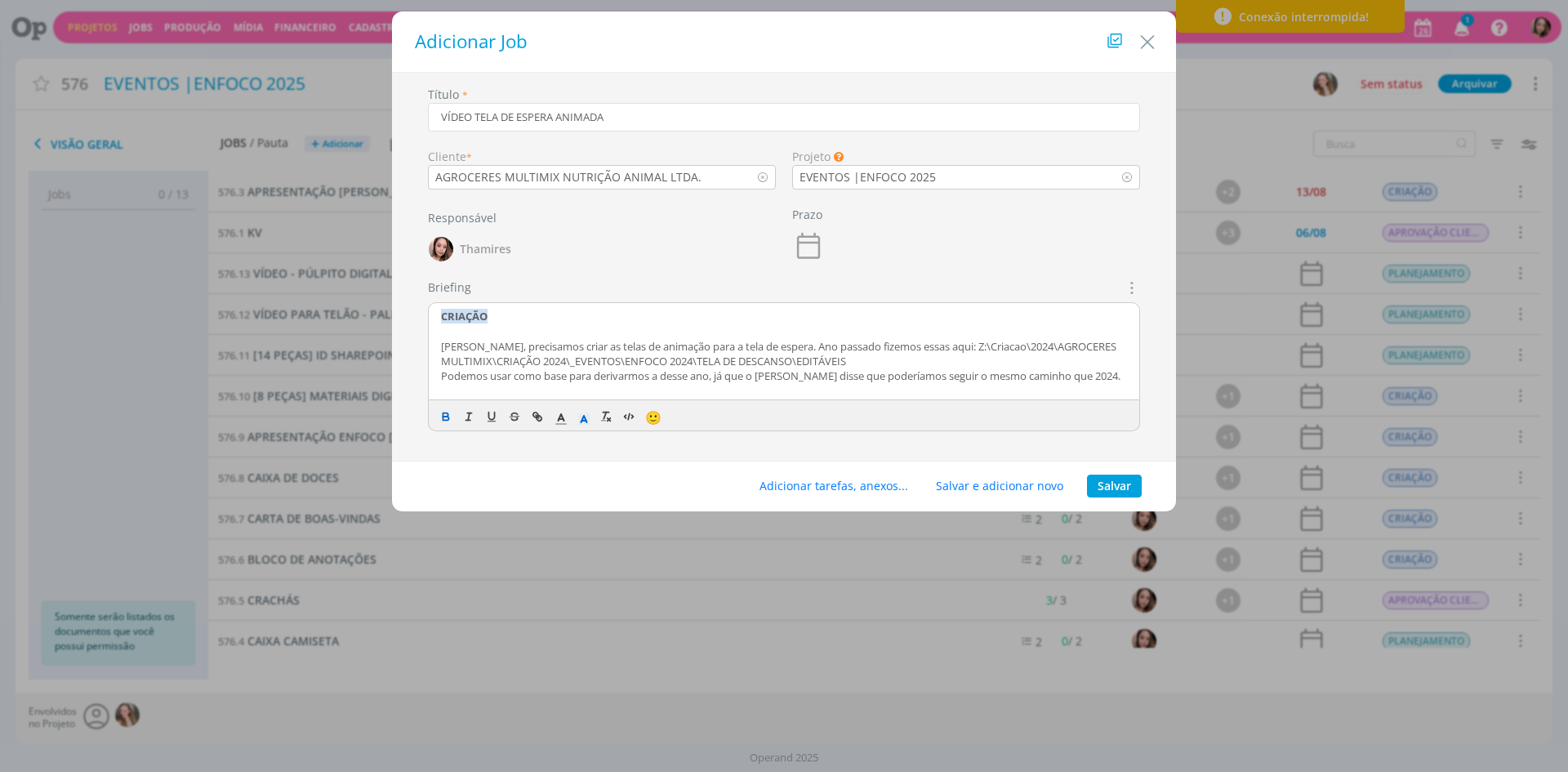
click at [535, 337] on p "dialog" at bounding box center [784, 331] width 686 height 15
click at [931, 350] on p "[PERSON_NAME], precisamos criar as telas de animação para a tela de espera. Ano…" at bounding box center [784, 353] width 686 height 30
click at [1001, 360] on p "Z:\Criacao\2024\AGROCERES MULTIMIX\CRIAÇÃO 2024\_EVENTOS\ENFOCO 2024\TELA DE DE…" at bounding box center [784, 361] width 686 height 15
click at [987, 342] on p "[PERSON_NAME], precisamos criar as telas de animação para a tela de espera. Ano…" at bounding box center [784, 346] width 686 height 15
click at [1000, 374] on p "dialog" at bounding box center [784, 375] width 686 height 15
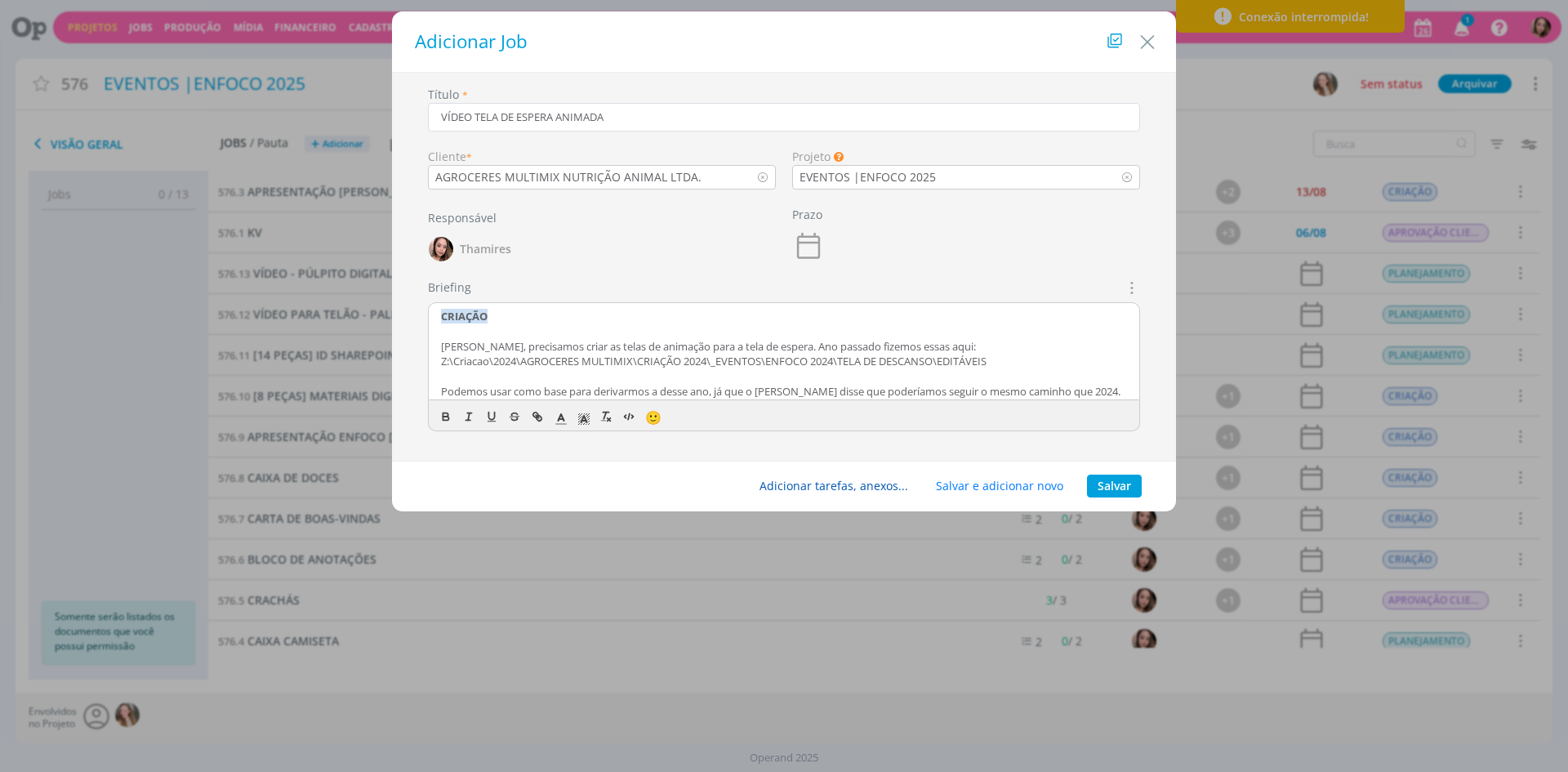
click at [846, 477] on button "Adicionar tarefas, anexos..." at bounding box center [834, 485] width 170 height 23
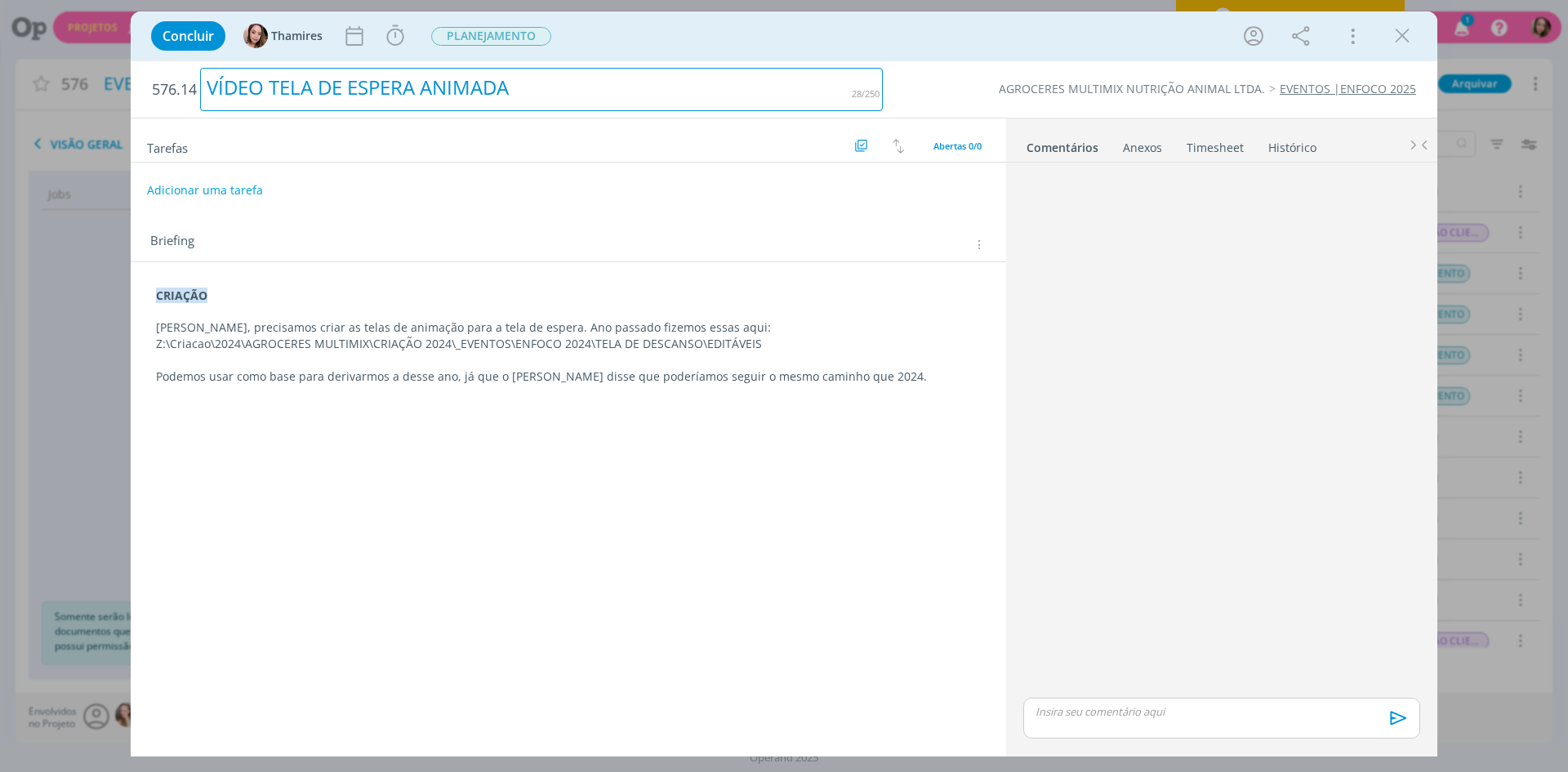
click at [555, 87] on div "VÍDEO TELA DE ESPERA ANIMADA" at bounding box center [541, 89] width 683 height 43
click at [549, 89] on div "VÍDEO TELA DE ESPERA ANIMADA" at bounding box center [541, 89] width 683 height 43
drag, startPoint x: 549, startPoint y: 89, endPoint x: 339, endPoint y: 93, distance: 210.0
click at [339, 93] on div "VÍDEO TELA DE ESPERA ANIMADA" at bounding box center [541, 89] width 683 height 43
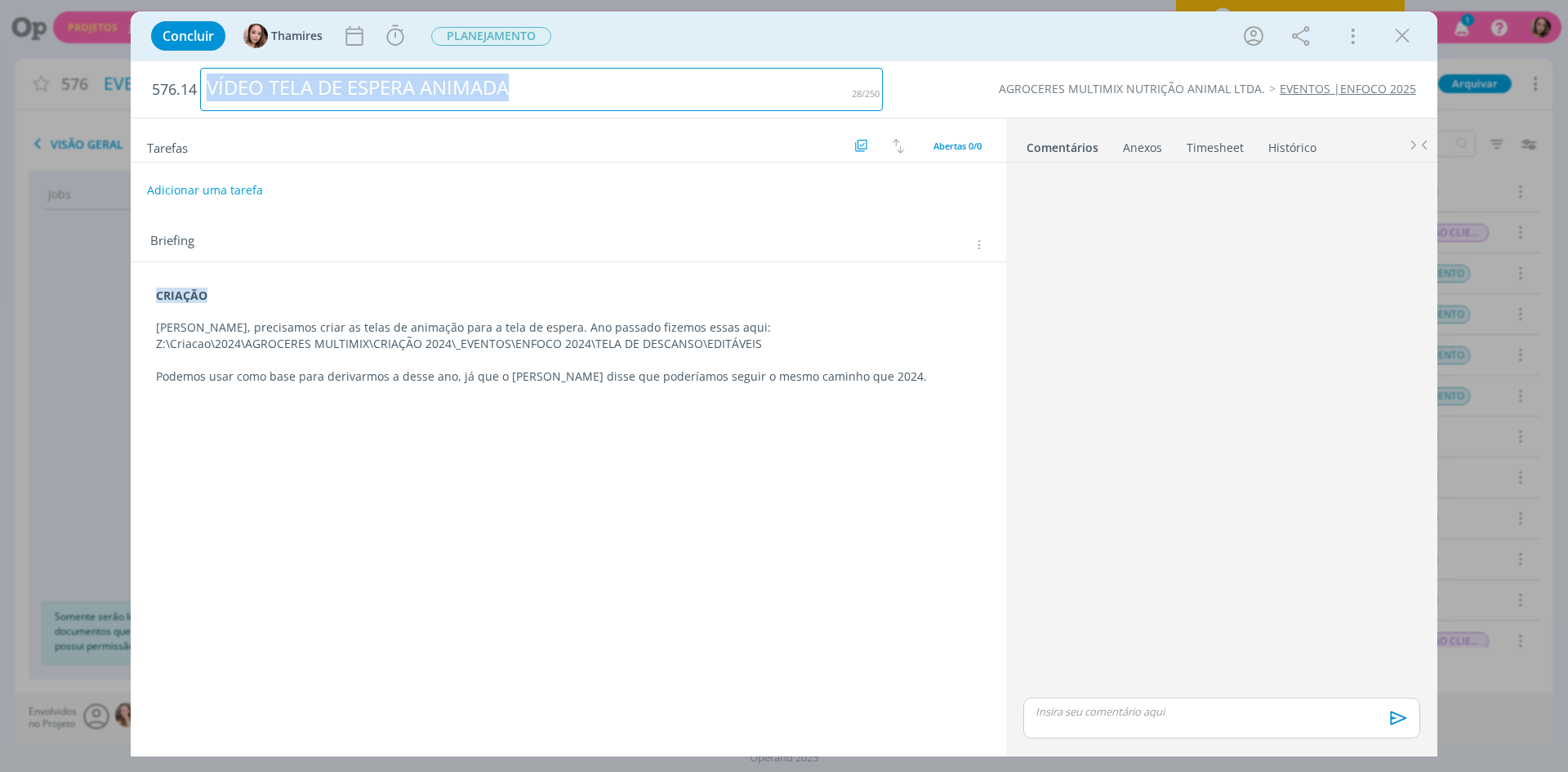
copy div "VÍDEO TELA DE ESPERA ANIMADA"
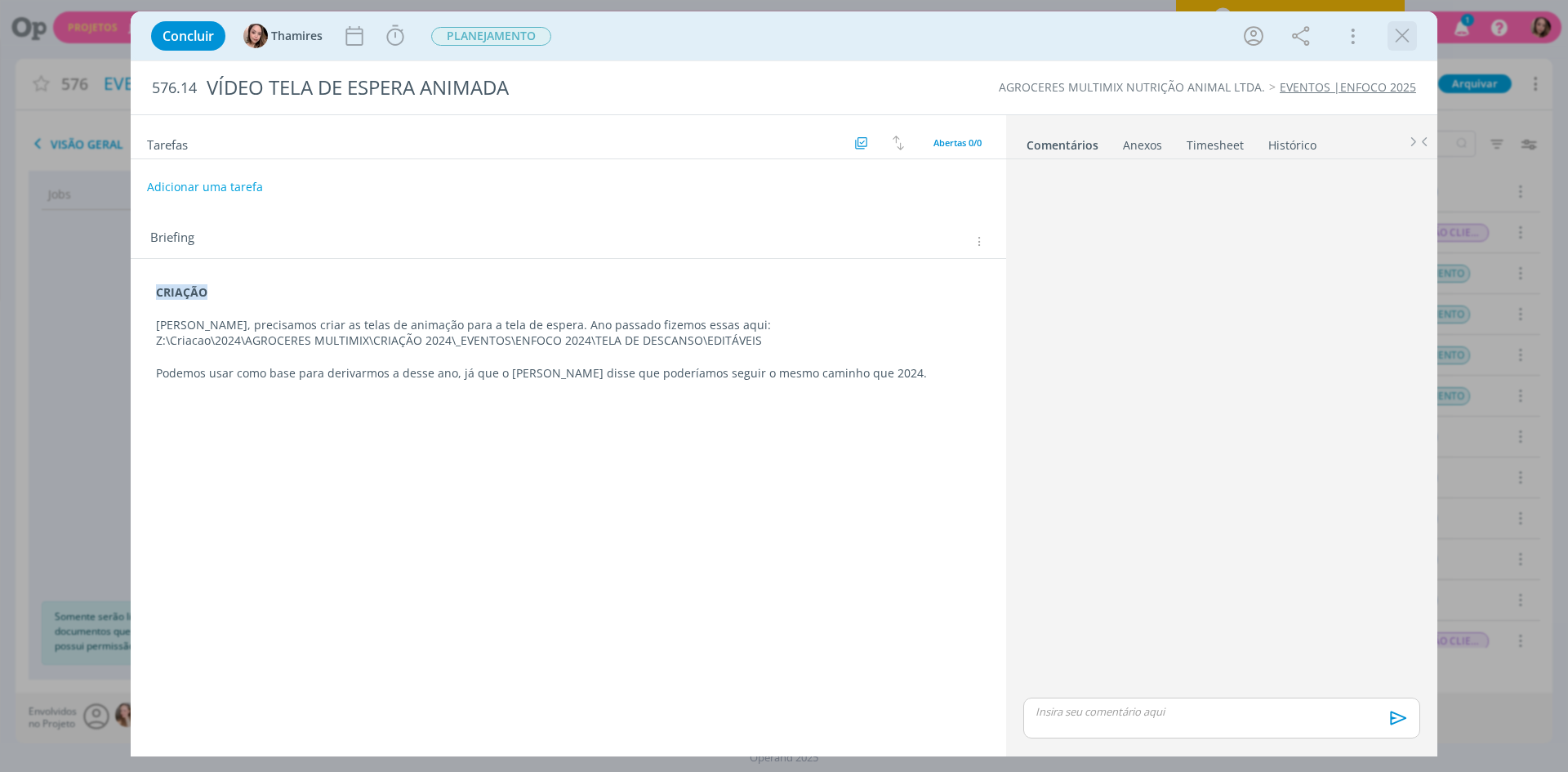
click at [1394, 32] on icon "dialog" at bounding box center [1402, 36] width 25 height 25
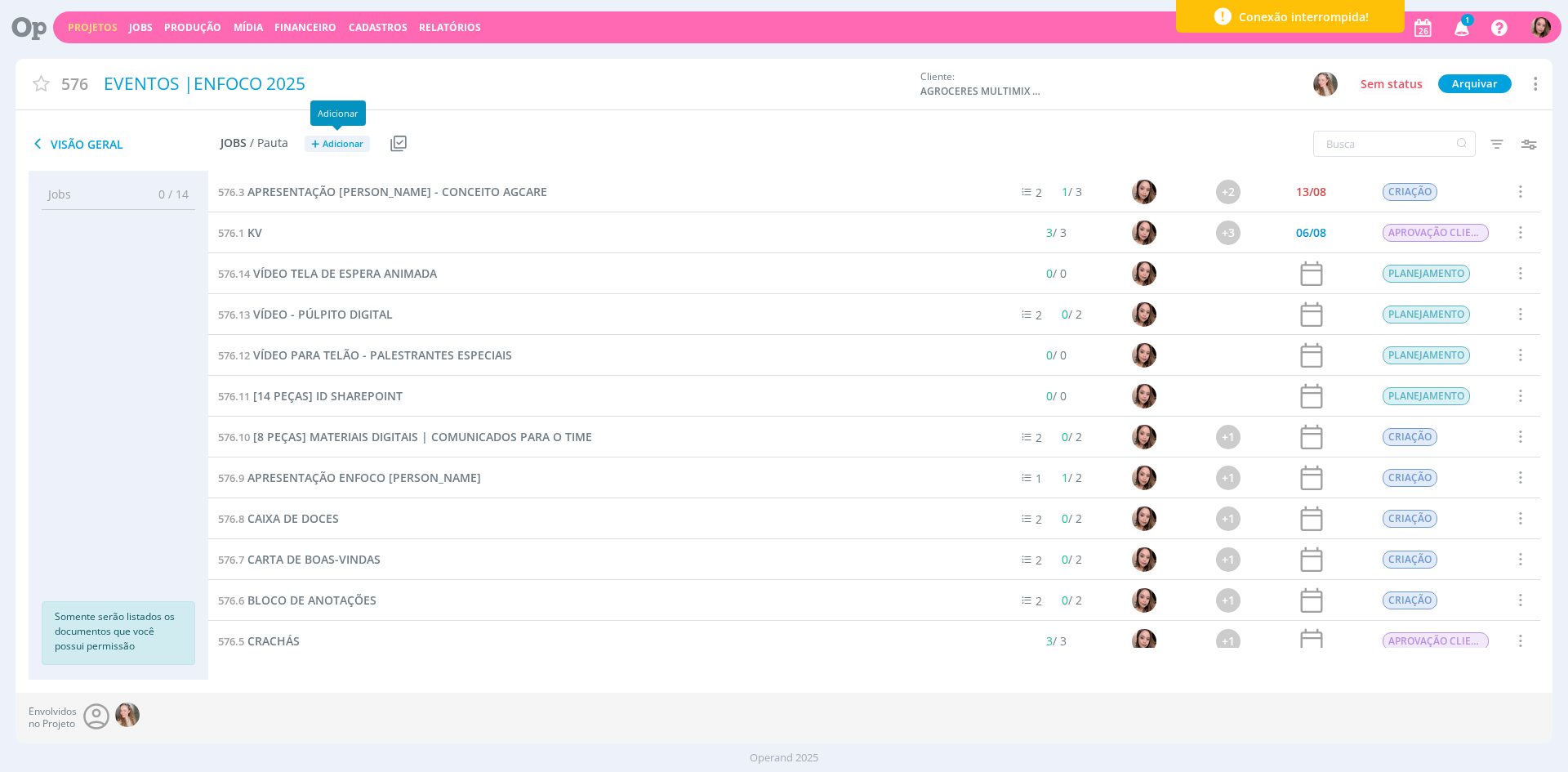
click at [339, 141] on span "Adicionar" at bounding box center [343, 145] width 41 height 11
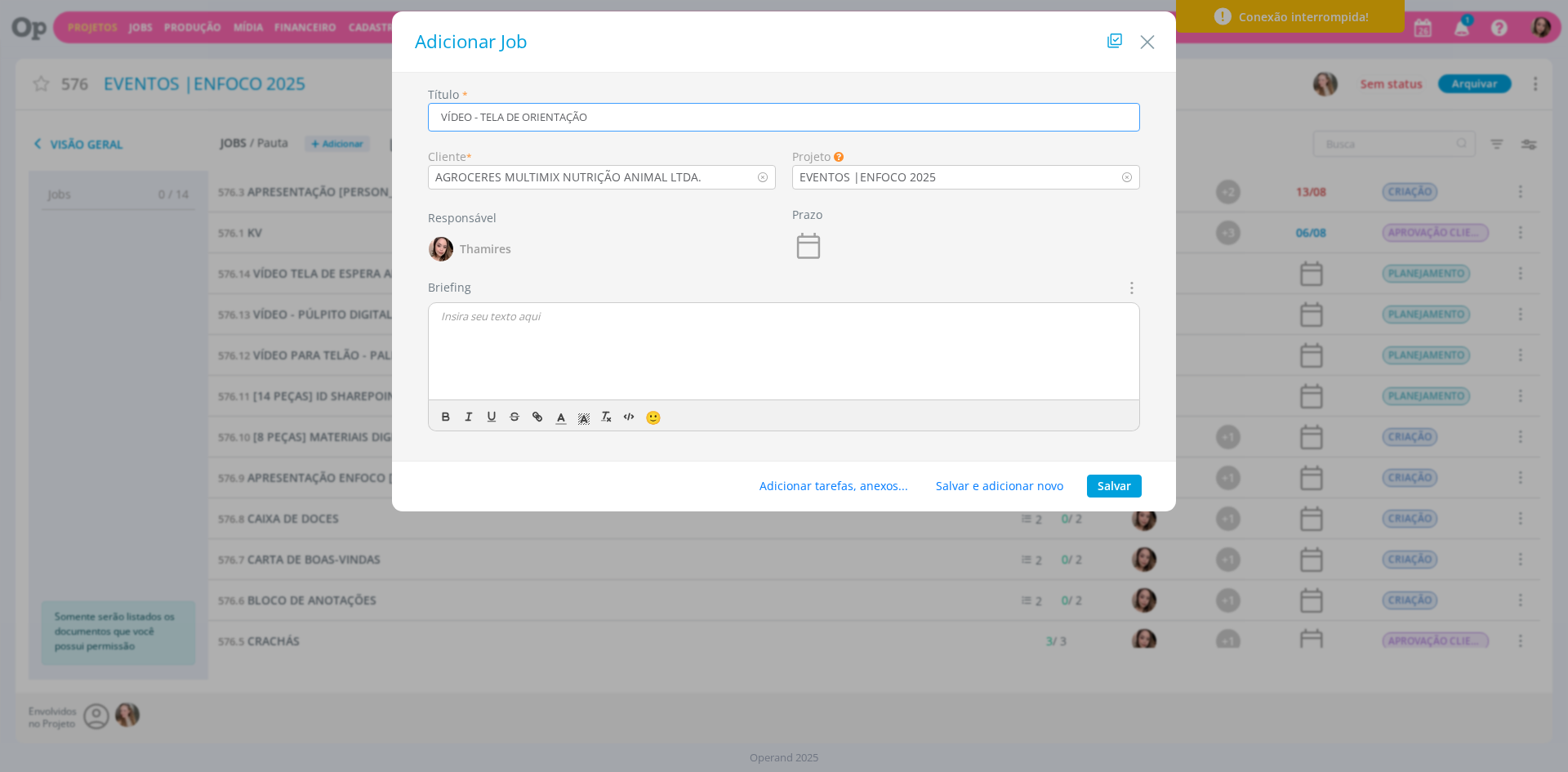
type input "VÍDEO - TELA DE ORIENTAÇÃO"
click at [531, 337] on div "dialog" at bounding box center [784, 351] width 710 height 98
click at [885, 483] on button "Adicionar tarefas, anexos..." at bounding box center [834, 485] width 170 height 23
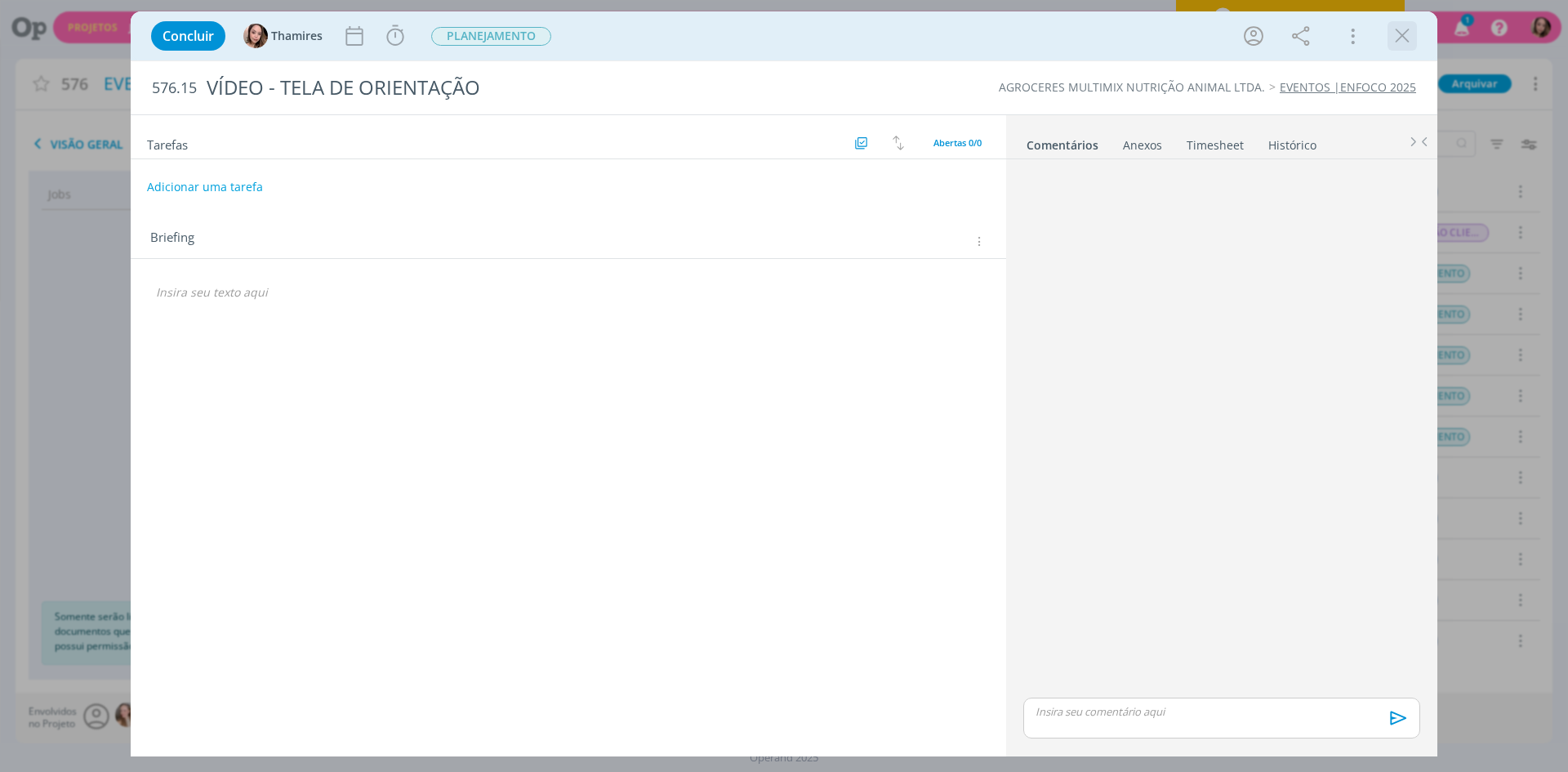
click at [1397, 38] on icon "dialog" at bounding box center [1402, 36] width 25 height 25
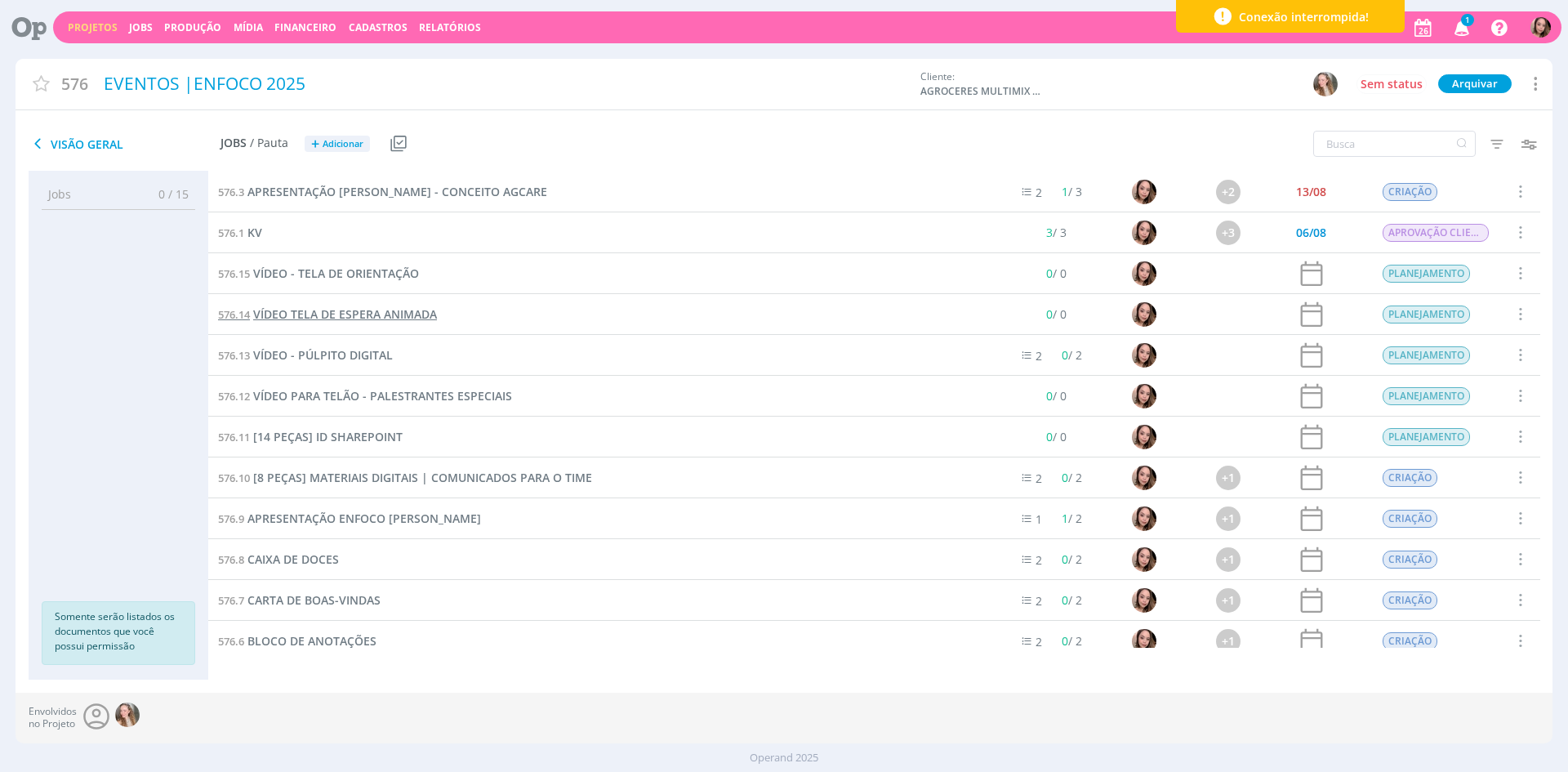
click at [300, 318] on span "VÍDEO TELA DE ESPERA ANIMADA" at bounding box center [344, 314] width 184 height 16
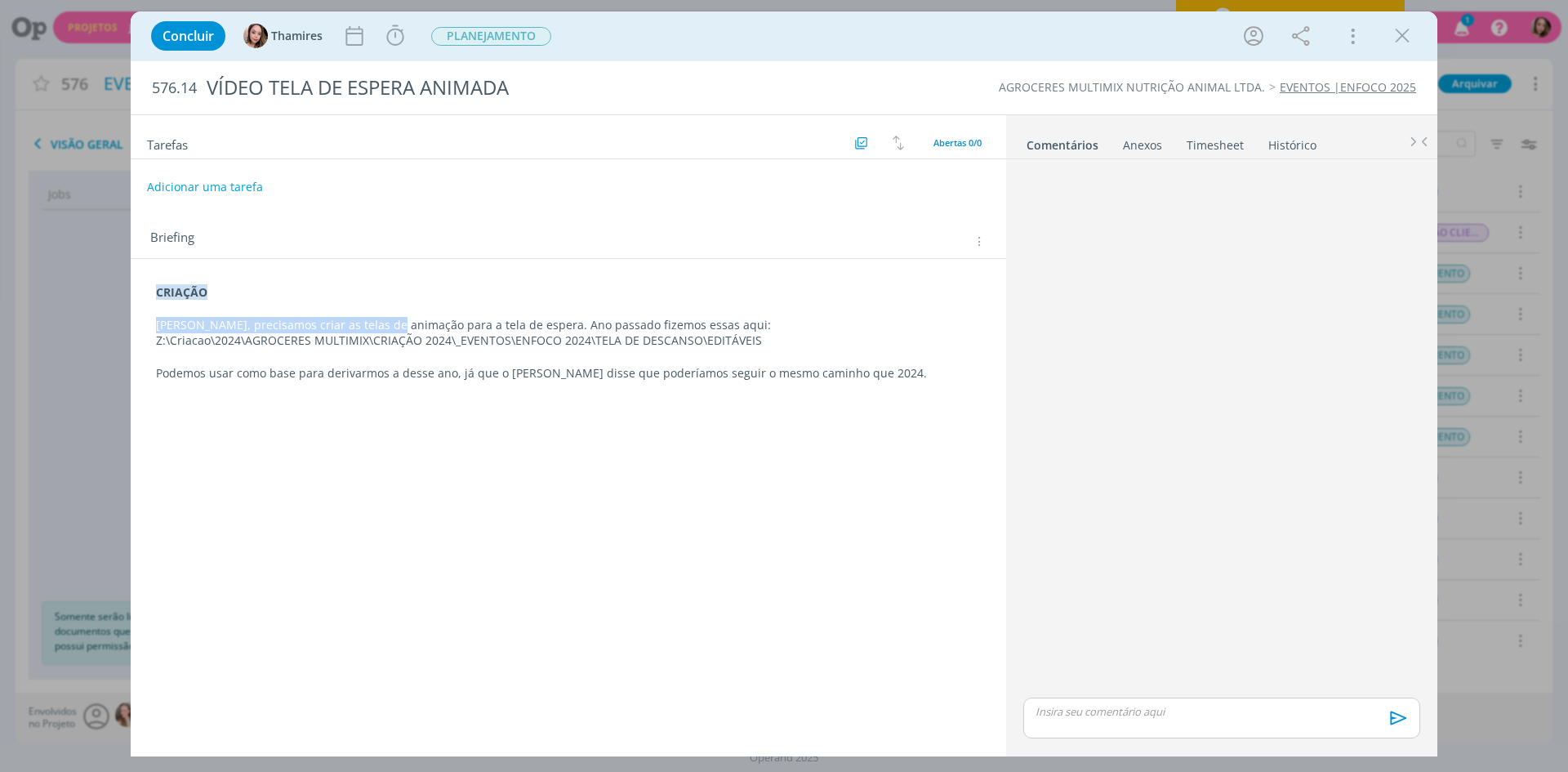
drag, startPoint x: 151, startPoint y: 324, endPoint x: 151, endPoint y: 281, distance: 43.0
click at [385, 328] on div "CRIAÇÃO Lele, precisamos criar as telas de animação para a tela de espera. Ano …" at bounding box center [568, 333] width 849 height 109
click at [158, 291] on strong "CRIAÇÃO" at bounding box center [183, 292] width 52 height 16
drag, startPoint x: 153, startPoint y: 291, endPoint x: 389, endPoint y: 331, distance: 239.4
click at [389, 331] on div "CRIAÇÃO Lele, precisamos criar as telas de animação para a tela de espera. Ano …" at bounding box center [568, 333] width 849 height 110
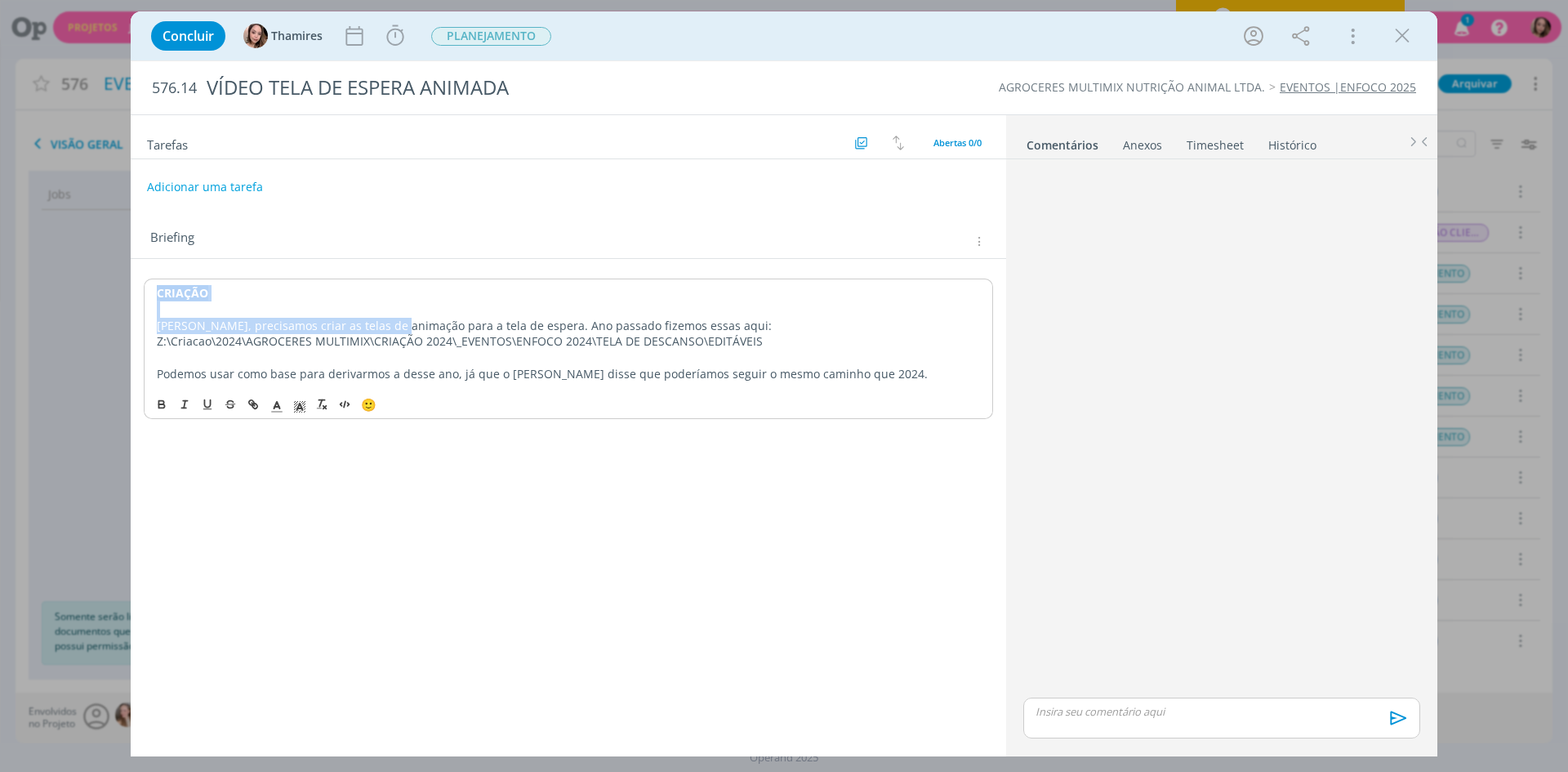
copy div "CRIAÇÃO Lele, precisamos criar as telas de animação"
click at [1402, 41] on icon "dialog" at bounding box center [1402, 36] width 25 height 25
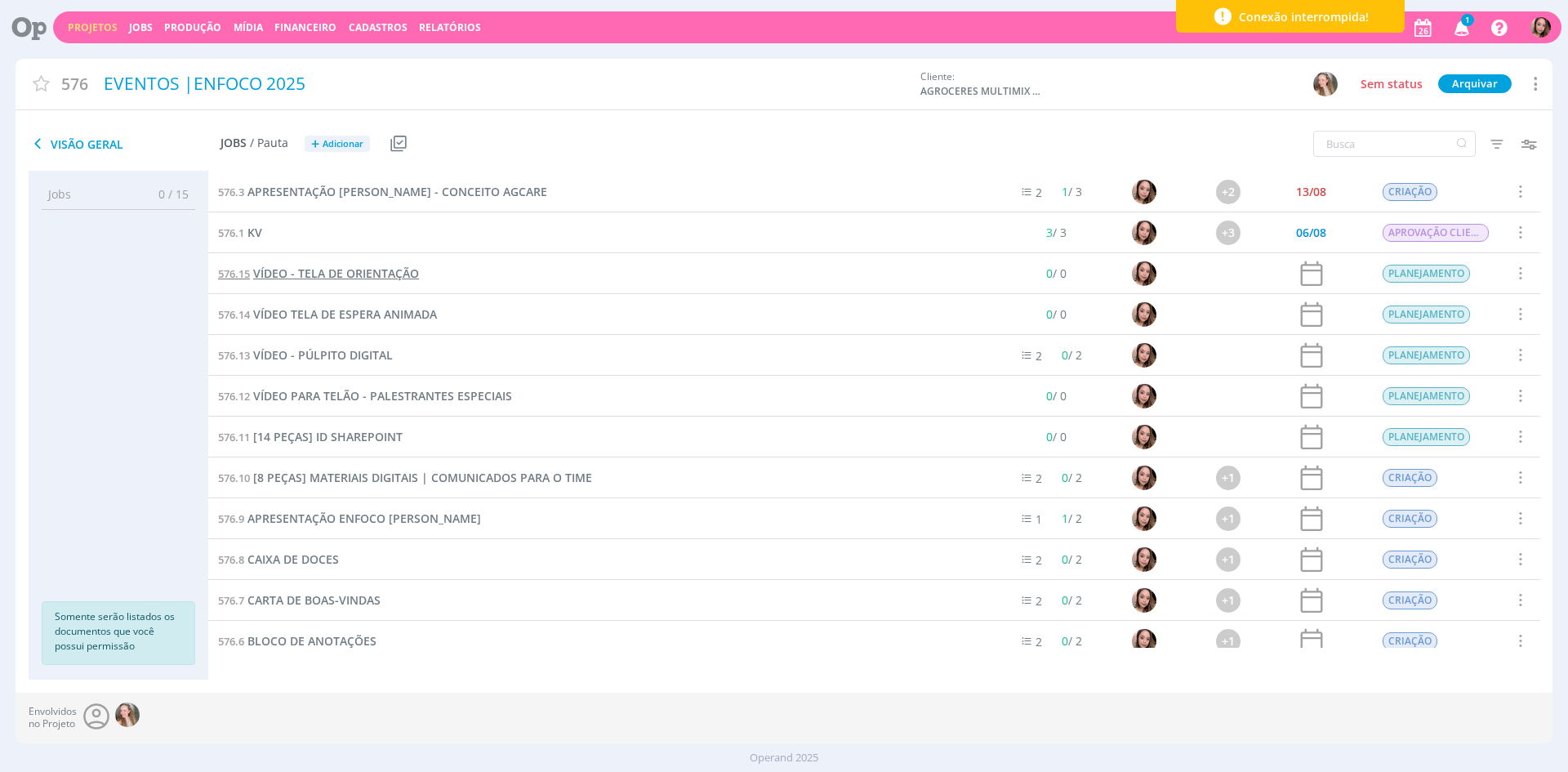
click at [319, 271] on span "VÍDEO - TELA DE ORIENTAÇÃO" at bounding box center [336, 273] width 166 height 16
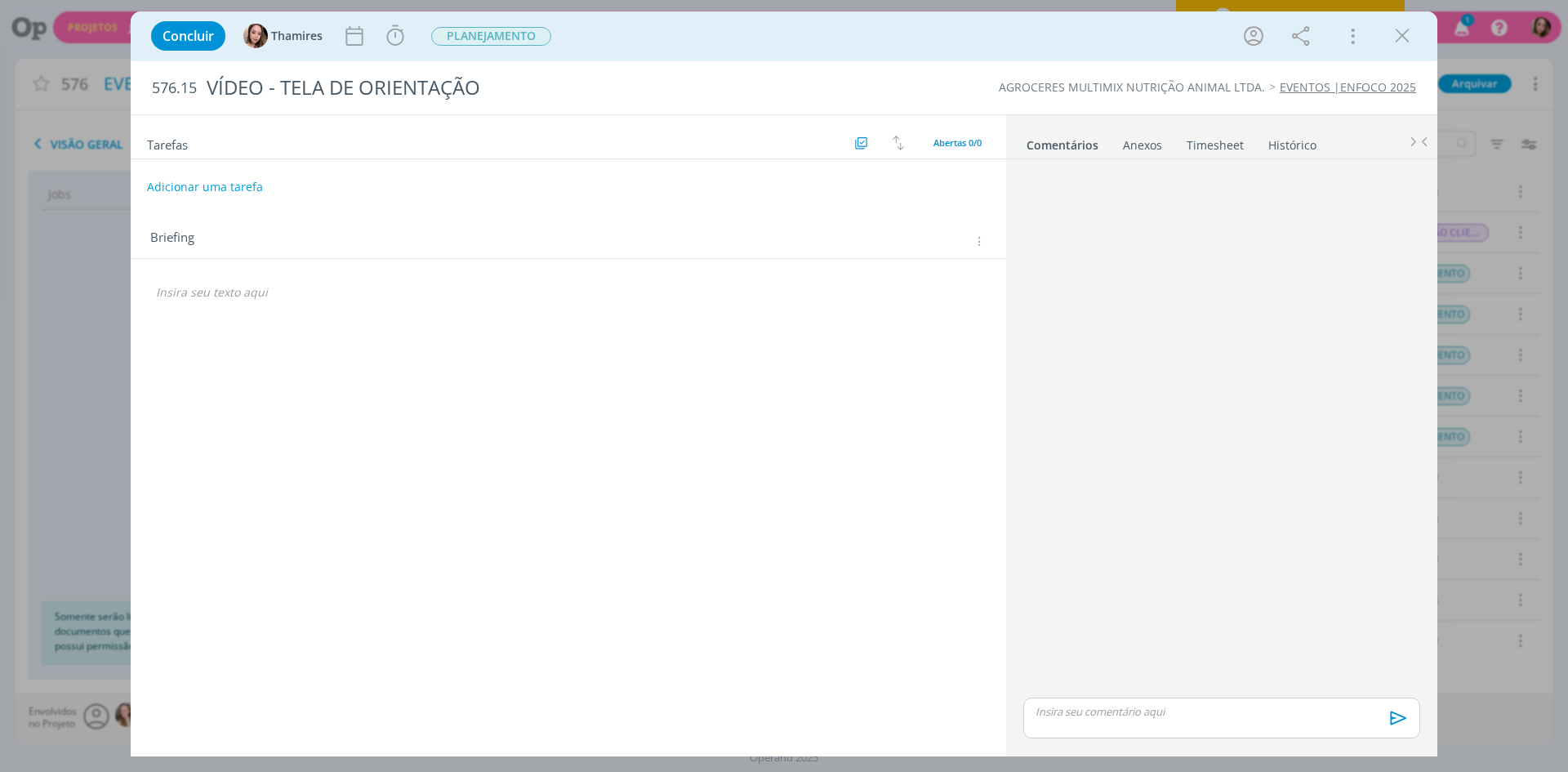
click at [325, 308] on div "🙂" at bounding box center [568, 295] width 849 height 34
click at [317, 294] on p "dialog" at bounding box center [568, 292] width 825 height 17
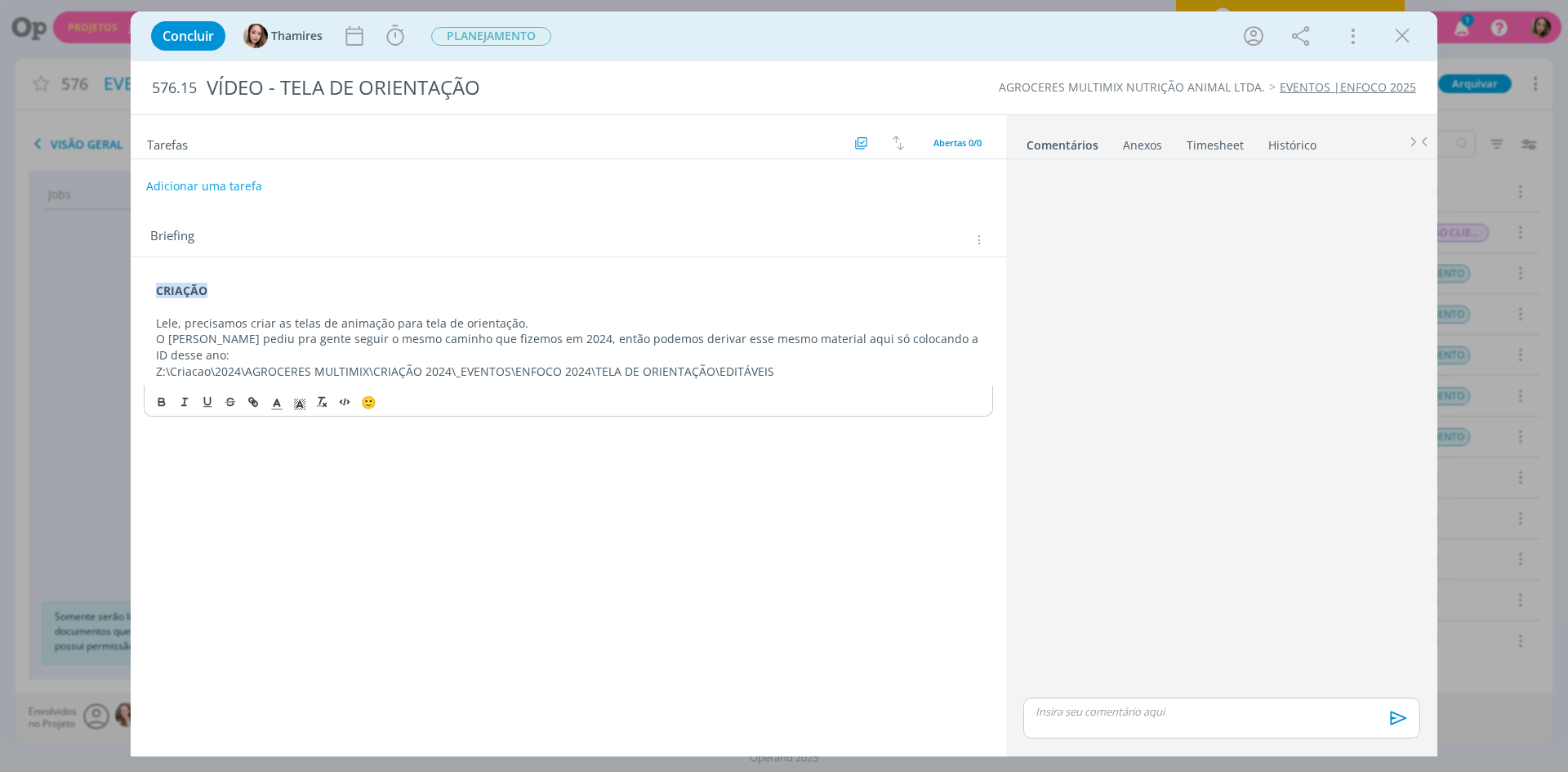
click at [195, 185] on button "Adicionar uma tarefa" at bounding box center [204, 186] width 116 height 28
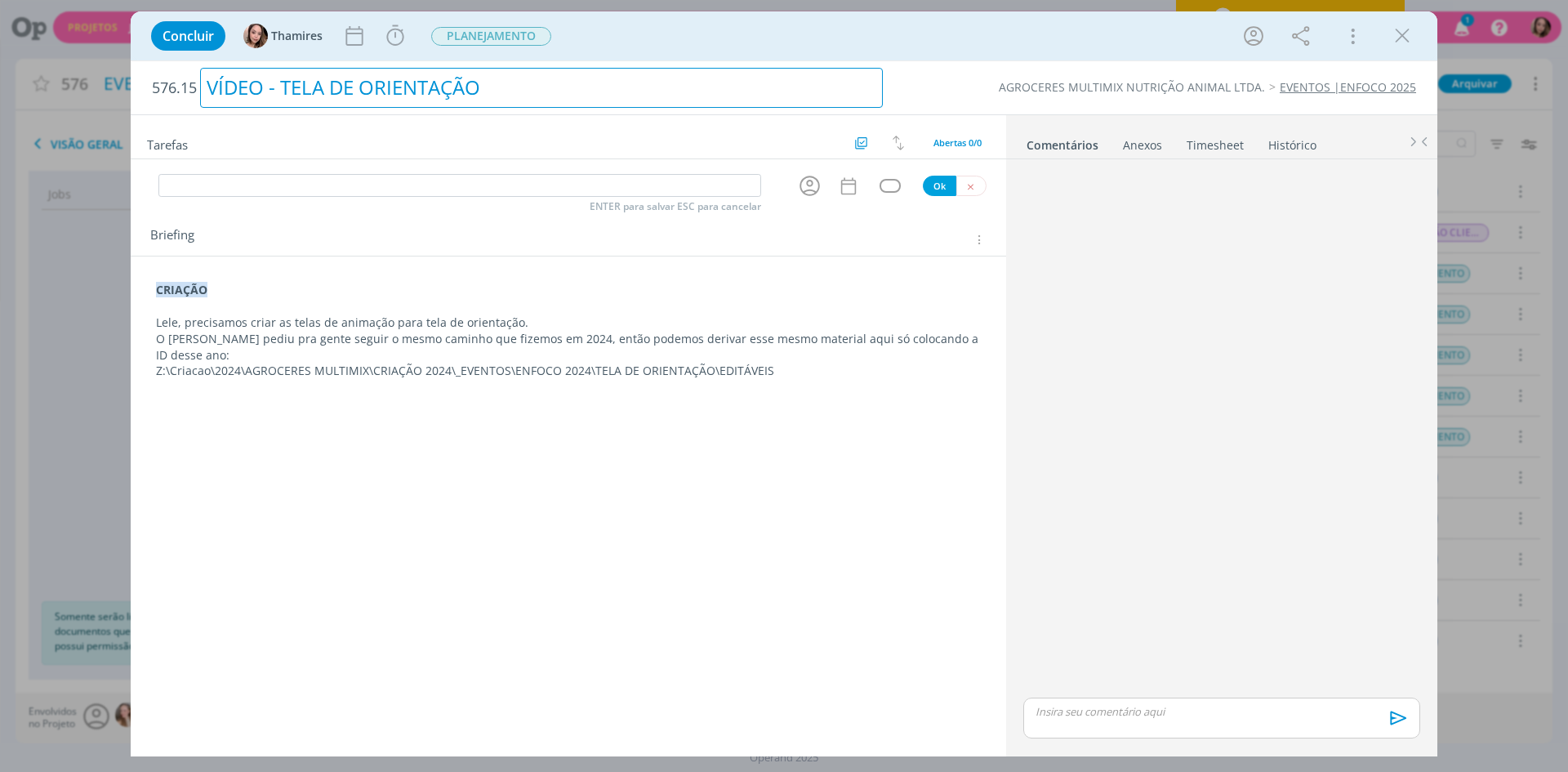
click at [231, 91] on div "VÍDEO - TELA DE ORIENTAÇÃO" at bounding box center [541, 87] width 683 height 40
click at [231, 91] on div "VÍDEO - TELA DE ORIENTAÇÃO" at bounding box center [541, 89] width 683 height 43
copy div "VÍDEO - TELA DE ORIENTAÇÃO"
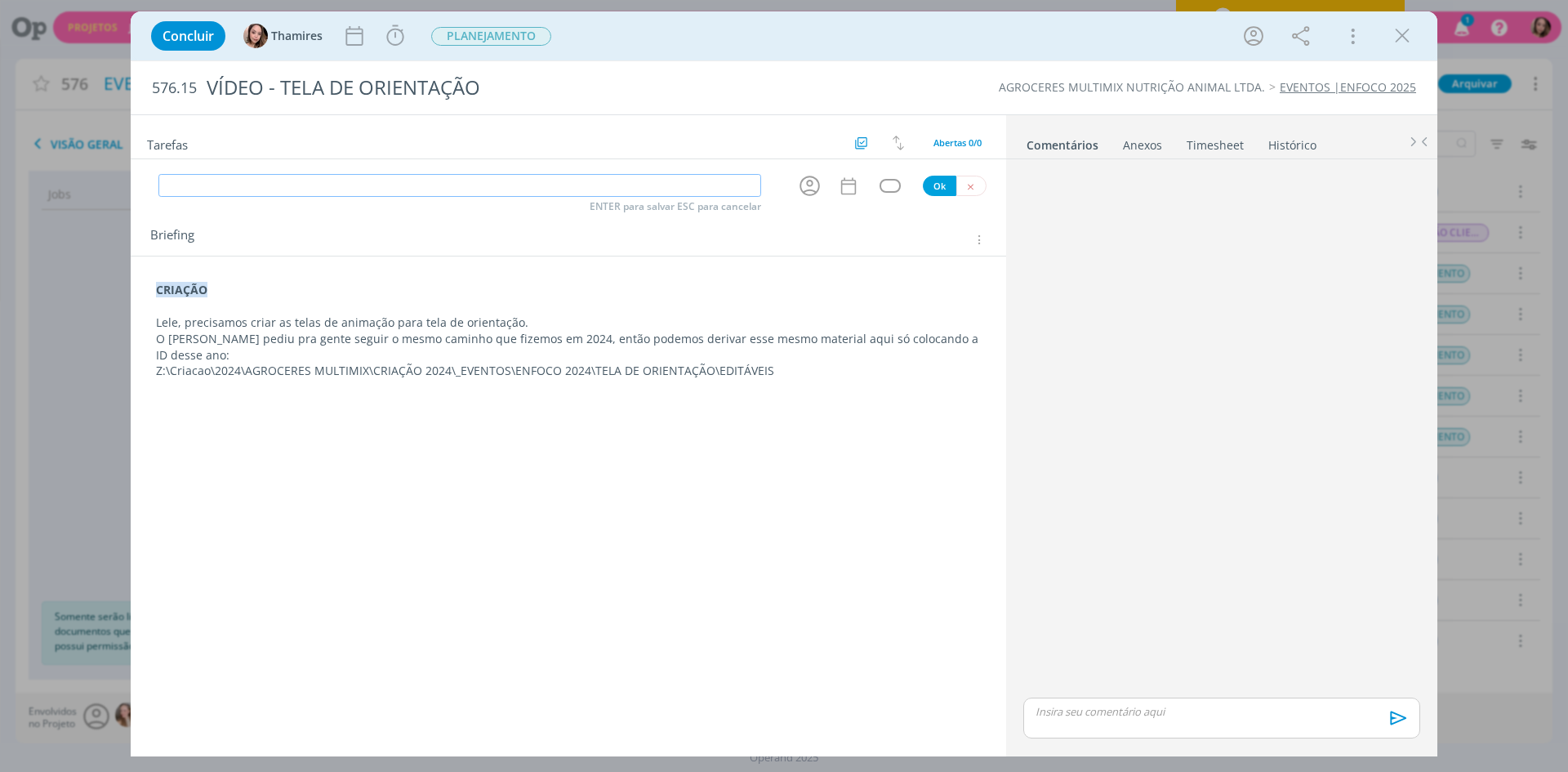
click at [413, 176] on input "dialog" at bounding box center [459, 185] width 602 height 23
type input "CRIAÇÃOA"
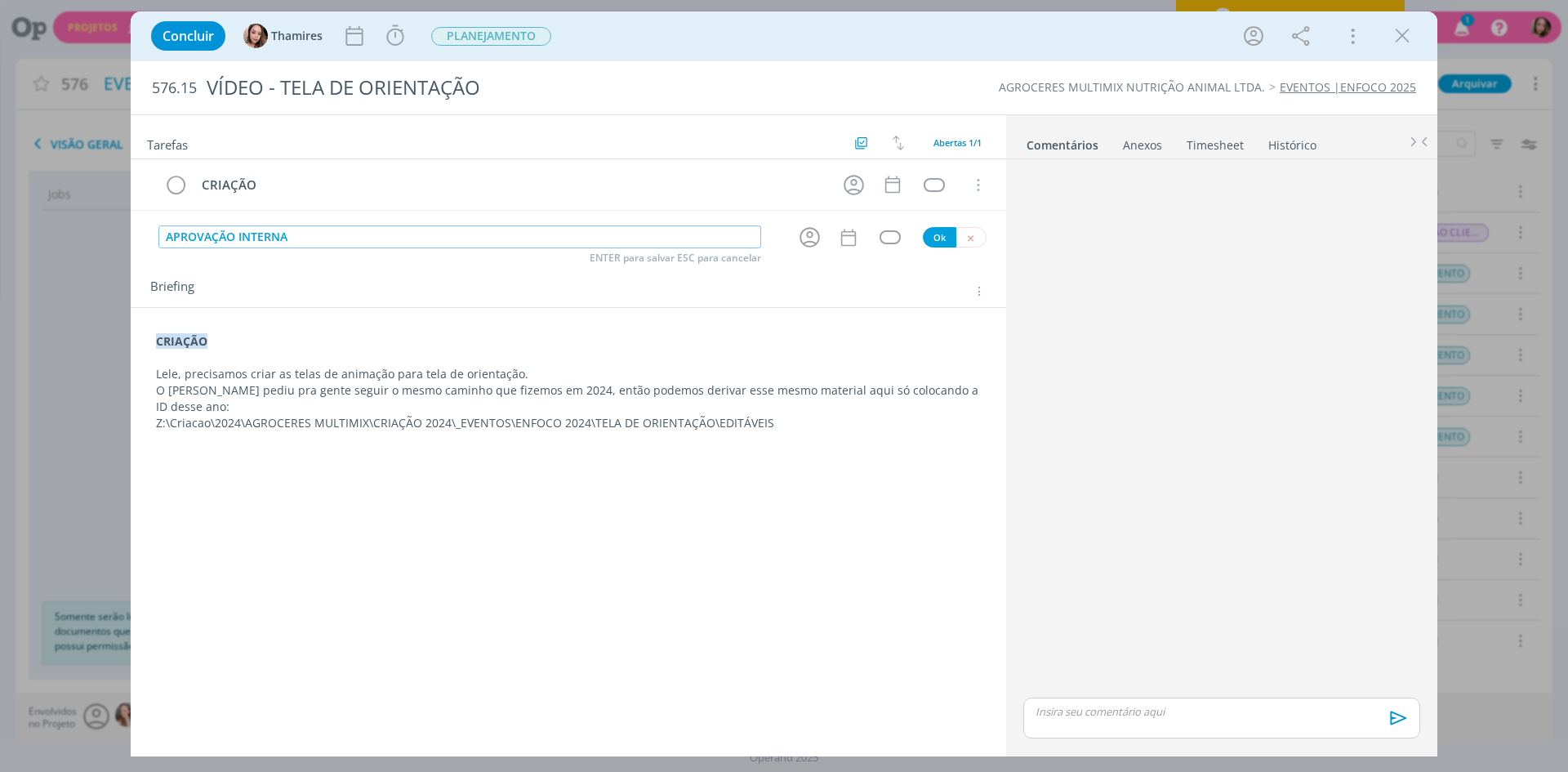
type input "APROVAÇÃO INTERNA"
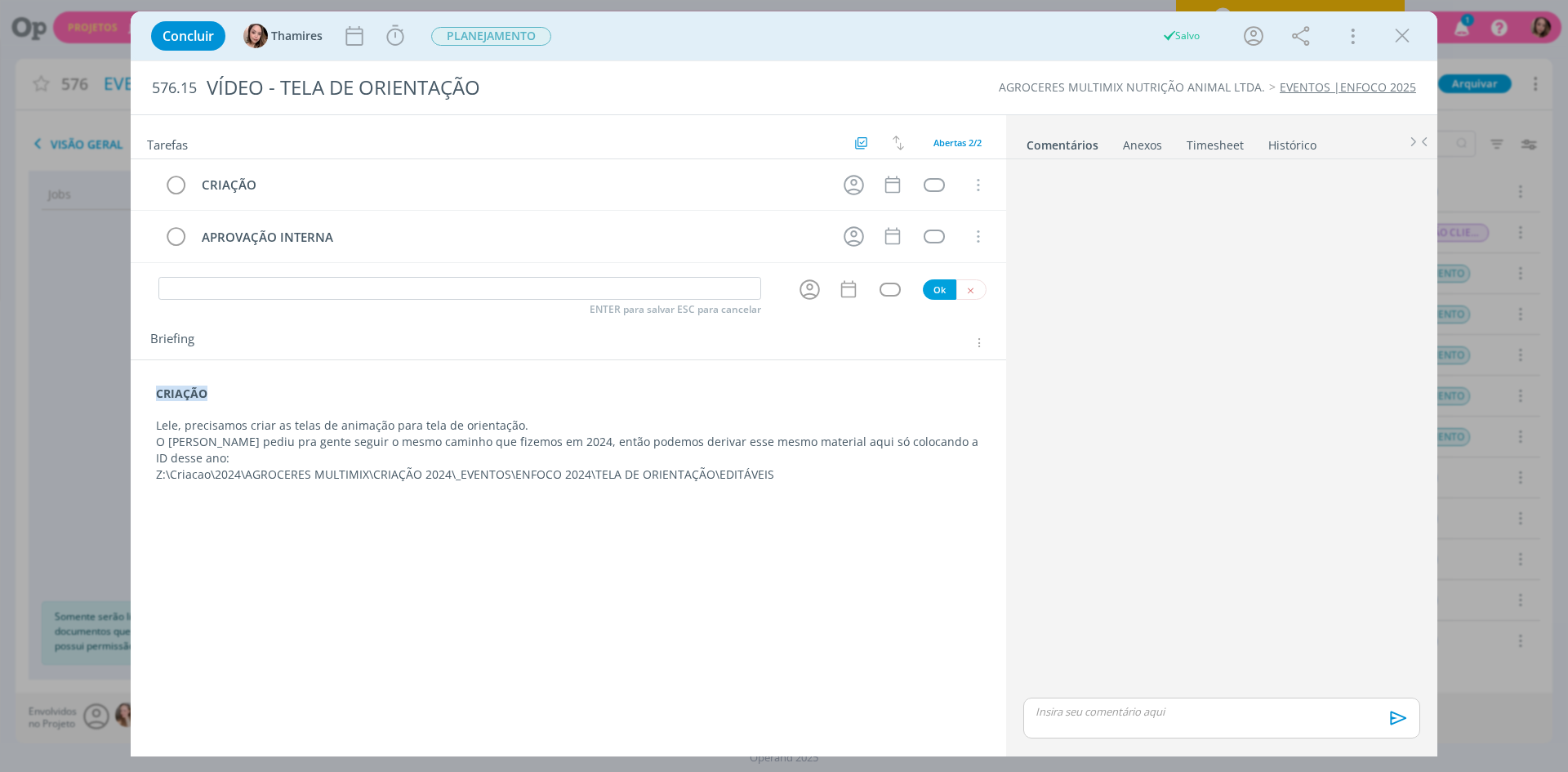
click at [265, 442] on p "O [PERSON_NAME] pediu pra gente seguir o mesmo caminho que fizemos em 2024, ent…" at bounding box center [568, 449] width 825 height 32
drag, startPoint x: 152, startPoint y: 394, endPoint x: 290, endPoint y: 433, distance: 143.4
click at [290, 433] on div "CRIAÇÃO Lele, precisamos criar as telas de animação para tela de orientação. O …" at bounding box center [568, 434] width 849 height 110
copy div "CRIAÇÃO Lele, precisamos criar as"
drag, startPoint x: 1404, startPoint y: 42, endPoint x: 624, endPoint y: 159, distance: 788.7
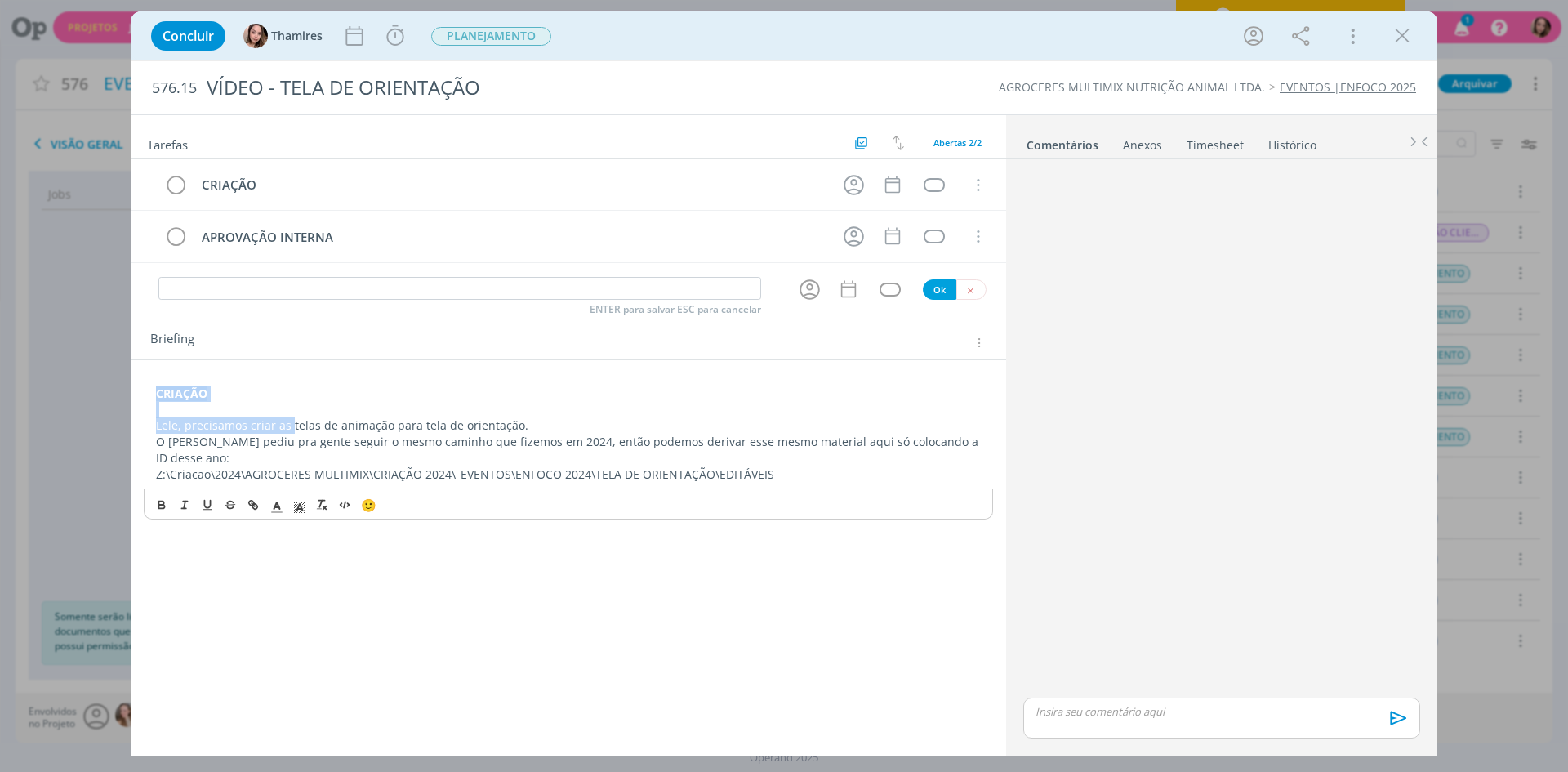
click at [1405, 42] on icon "dialog" at bounding box center [1402, 36] width 25 height 25
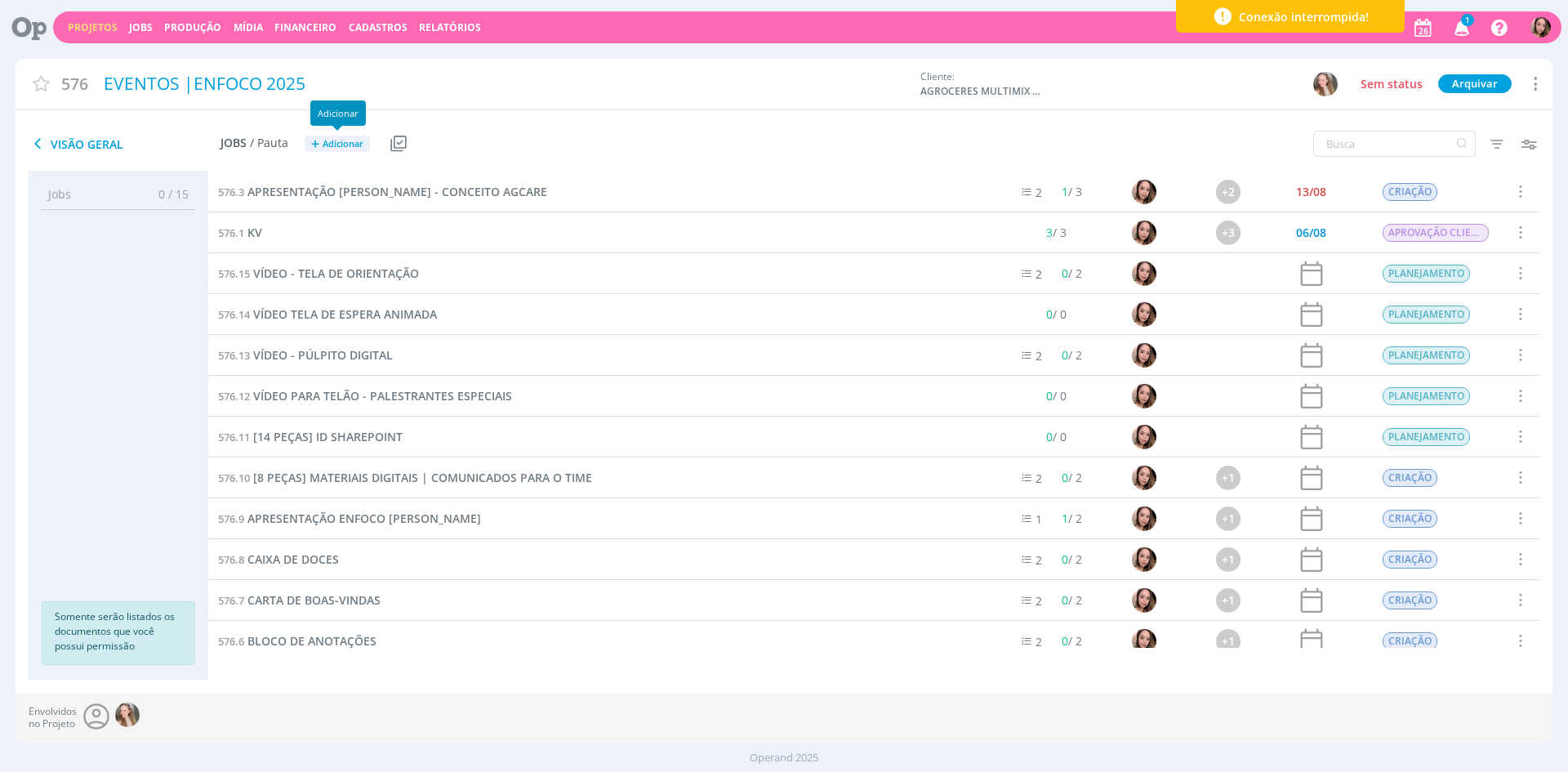
click at [355, 141] on span "Adicionar" at bounding box center [343, 145] width 41 height 11
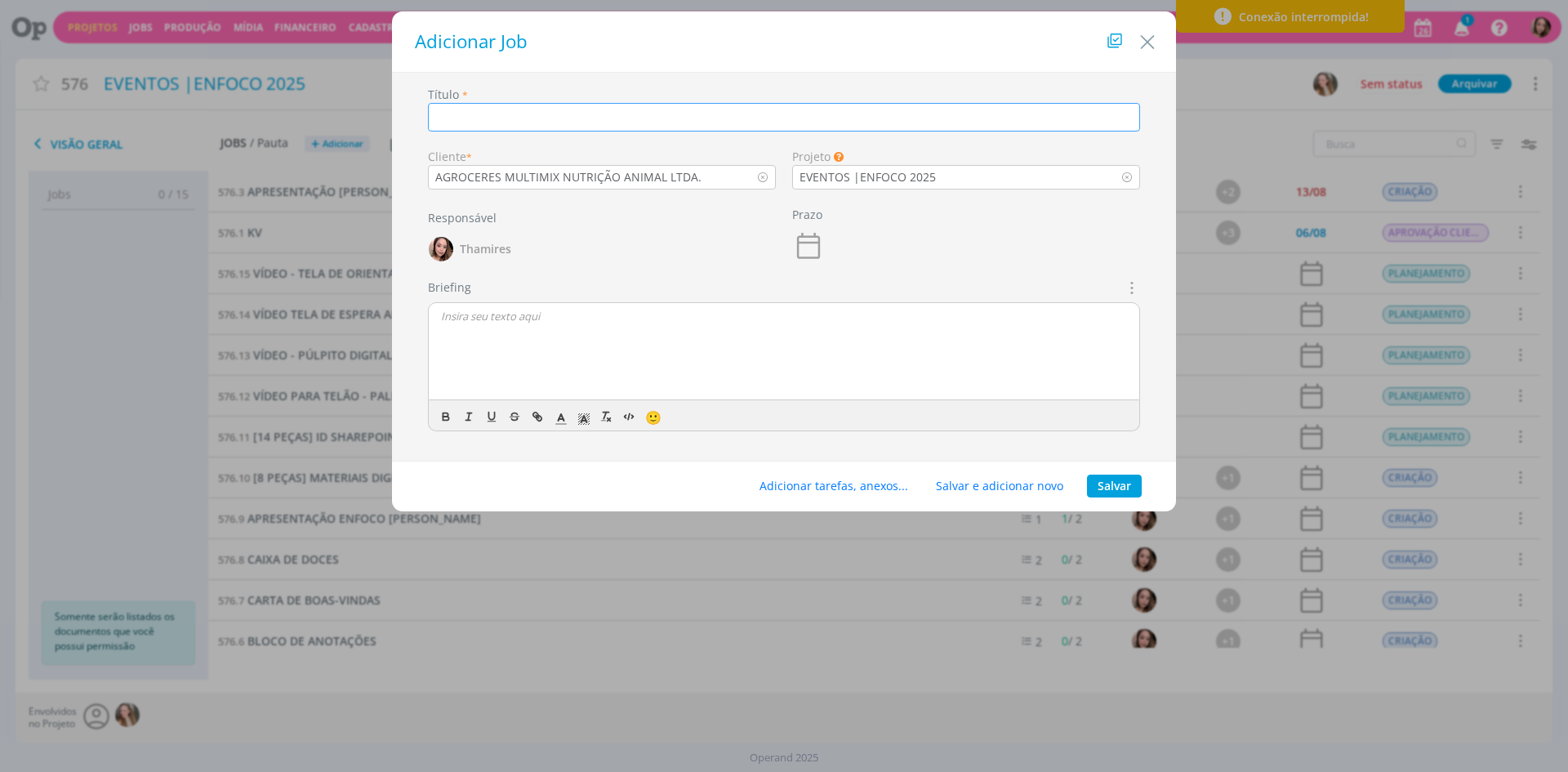
click at [532, 119] on input "dialog" at bounding box center [784, 117] width 712 height 29
type input "TELAS TOTEM - INFORMATIVO DE PROGRAMAÇÃO"
click at [573, 289] on div "Briefings Predefinidos Não há briefings cadastrados. Briefing 🙂" at bounding box center [784, 355] width 712 height 153
click at [569, 328] on div "dialog" at bounding box center [784, 351] width 710 height 98
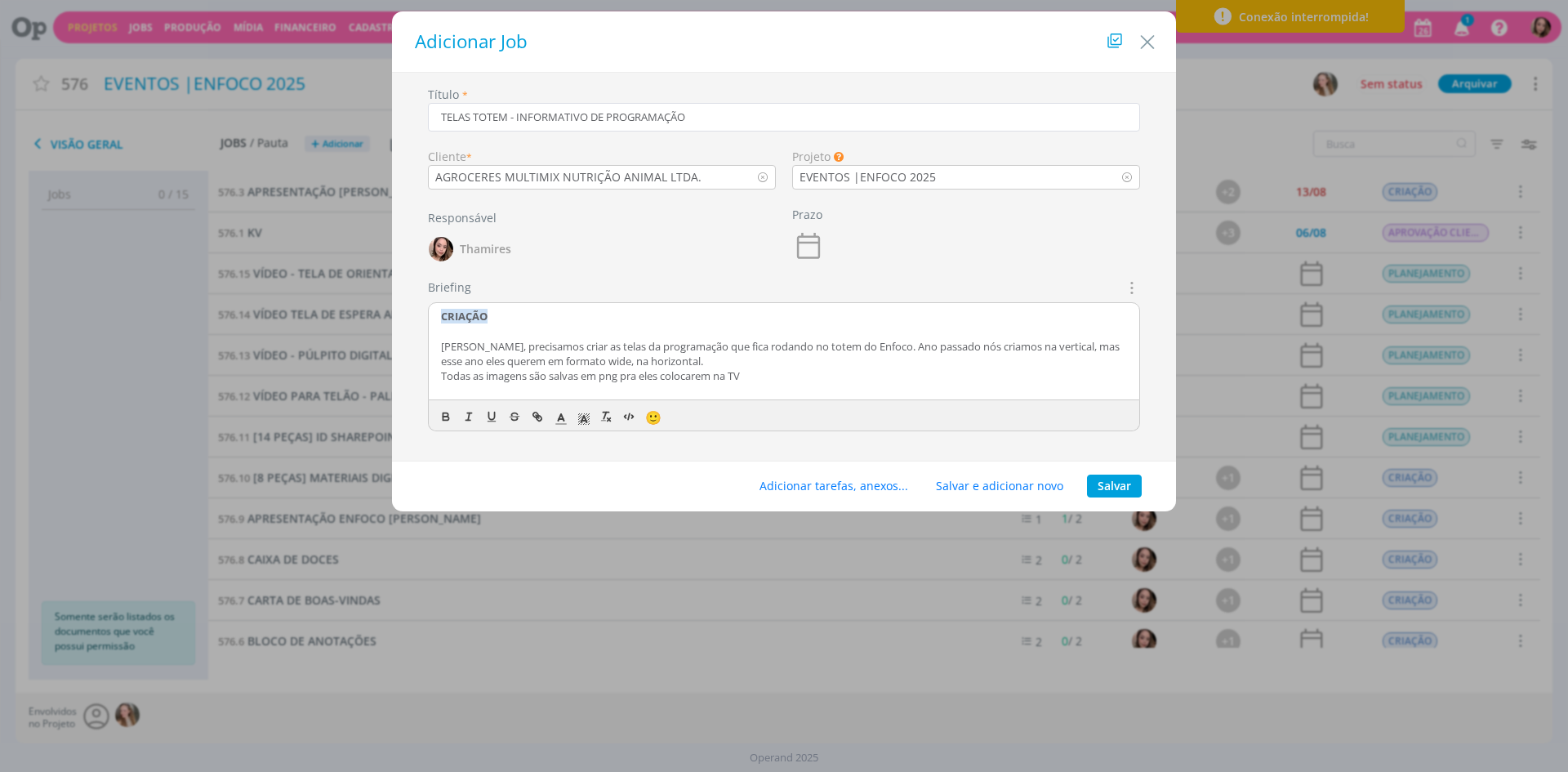
click at [633, 373] on p "Todas as imagens são salvas em png pra eles colocarem na TV" at bounding box center [784, 375] width 686 height 15
click at [686, 374] on p "dialog" at bounding box center [784, 375] width 686 height 15
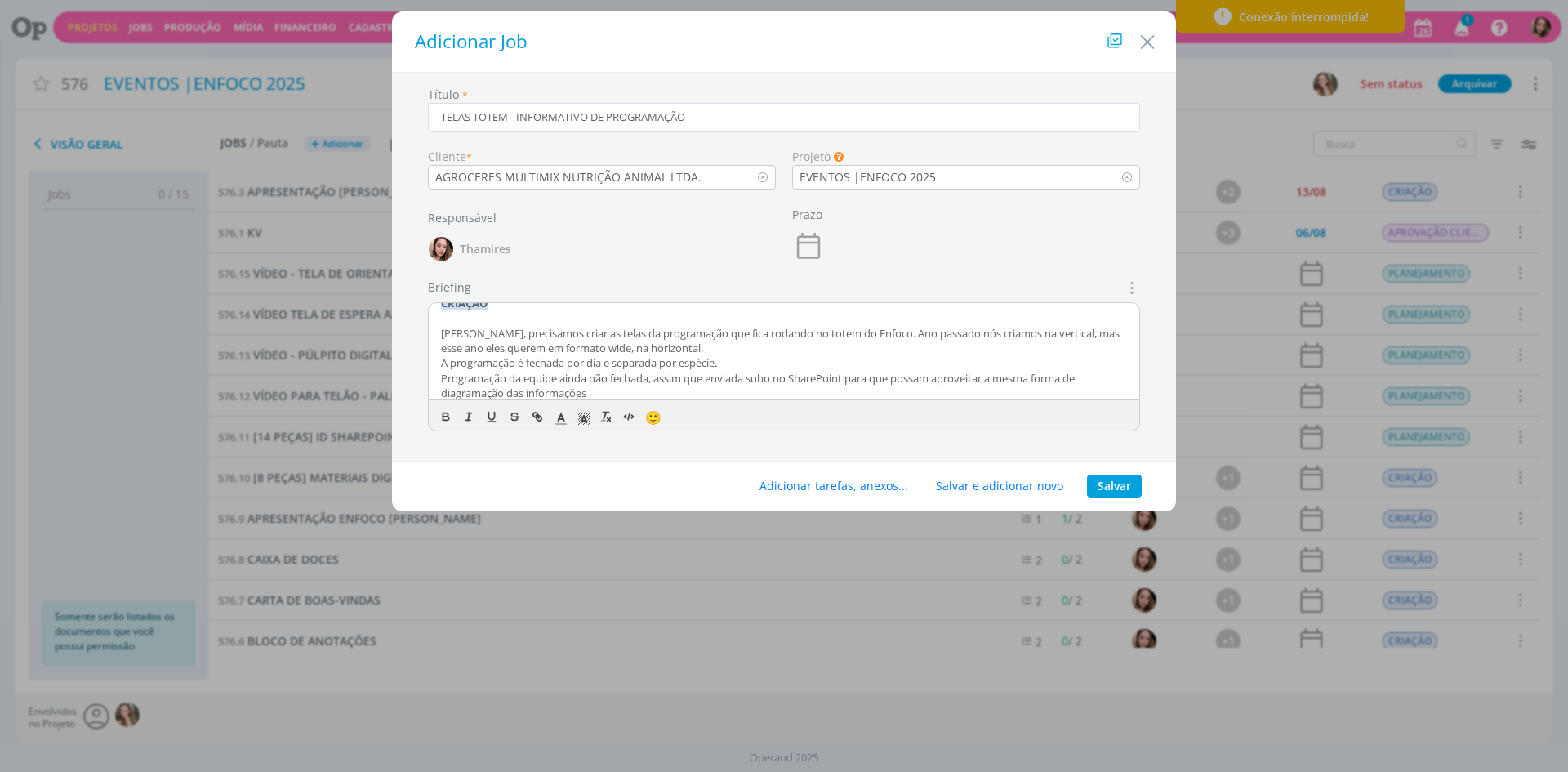
click at [636, 364] on p "A programação é fechada por dia e separada por espécie." at bounding box center [784, 362] width 686 height 15
click at [723, 351] on p "[PERSON_NAME], precisamos criar as telas da programação que fica rodando no tot…" at bounding box center [784, 340] width 686 height 30
click at [734, 375] on p "A programação é fechada por dia e separada por espécie." at bounding box center [784, 378] width 686 height 15
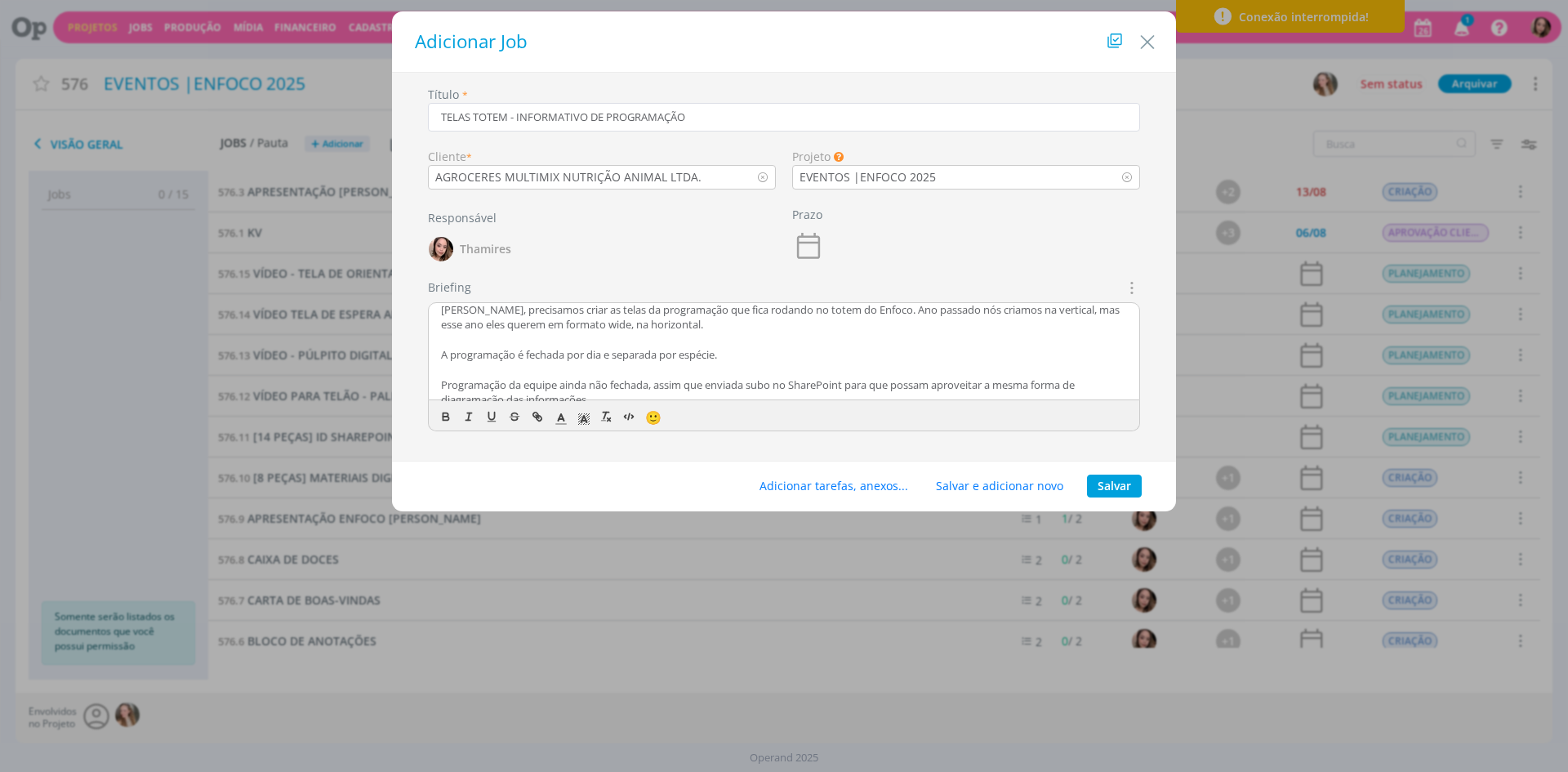
scroll to position [49, 0]
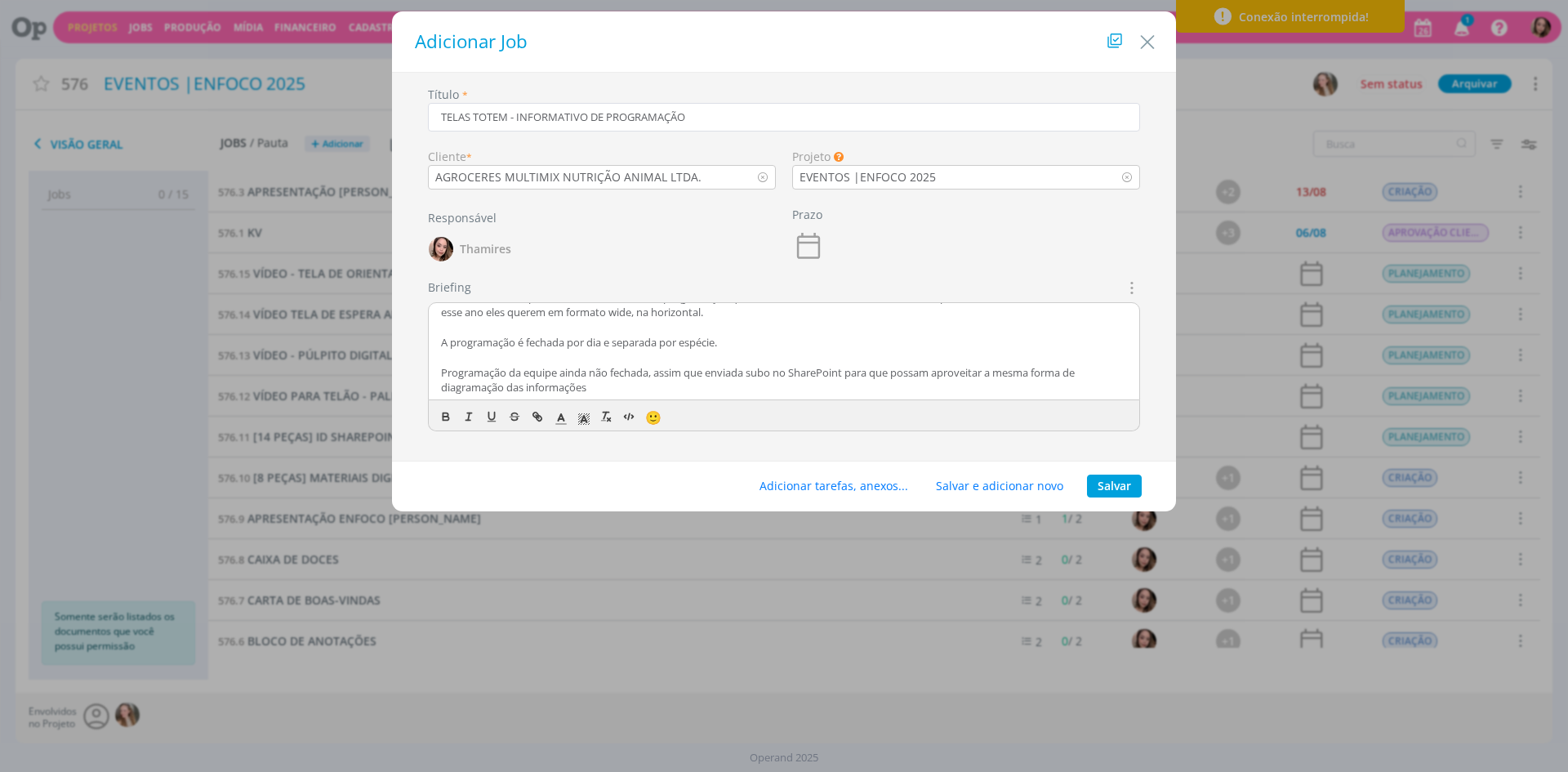
click at [508, 367] on p "Programação da equipe ainda não fechada, assim que enviada subo no SharePoint p…" at bounding box center [784, 380] width 686 height 30
click at [598, 376] on p "Programação da equipe ainda não fechada, assim que enviada subo no SharePoint p…" at bounding box center [784, 380] width 686 height 30
click at [693, 365] on p "Programação da equipe ainda não fechada, assim que enviada subo no SharePoint p…" at bounding box center [784, 380] width 686 height 30
click at [738, 367] on p "Programação da equipe ainda não fechada, assim que enviada subo no SharePoint p…" at bounding box center [784, 380] width 686 height 30
click at [705, 373] on p "Programação da equipe ainda não fechada, assim que enviada subo no SharePoint p…" at bounding box center [784, 380] width 686 height 30
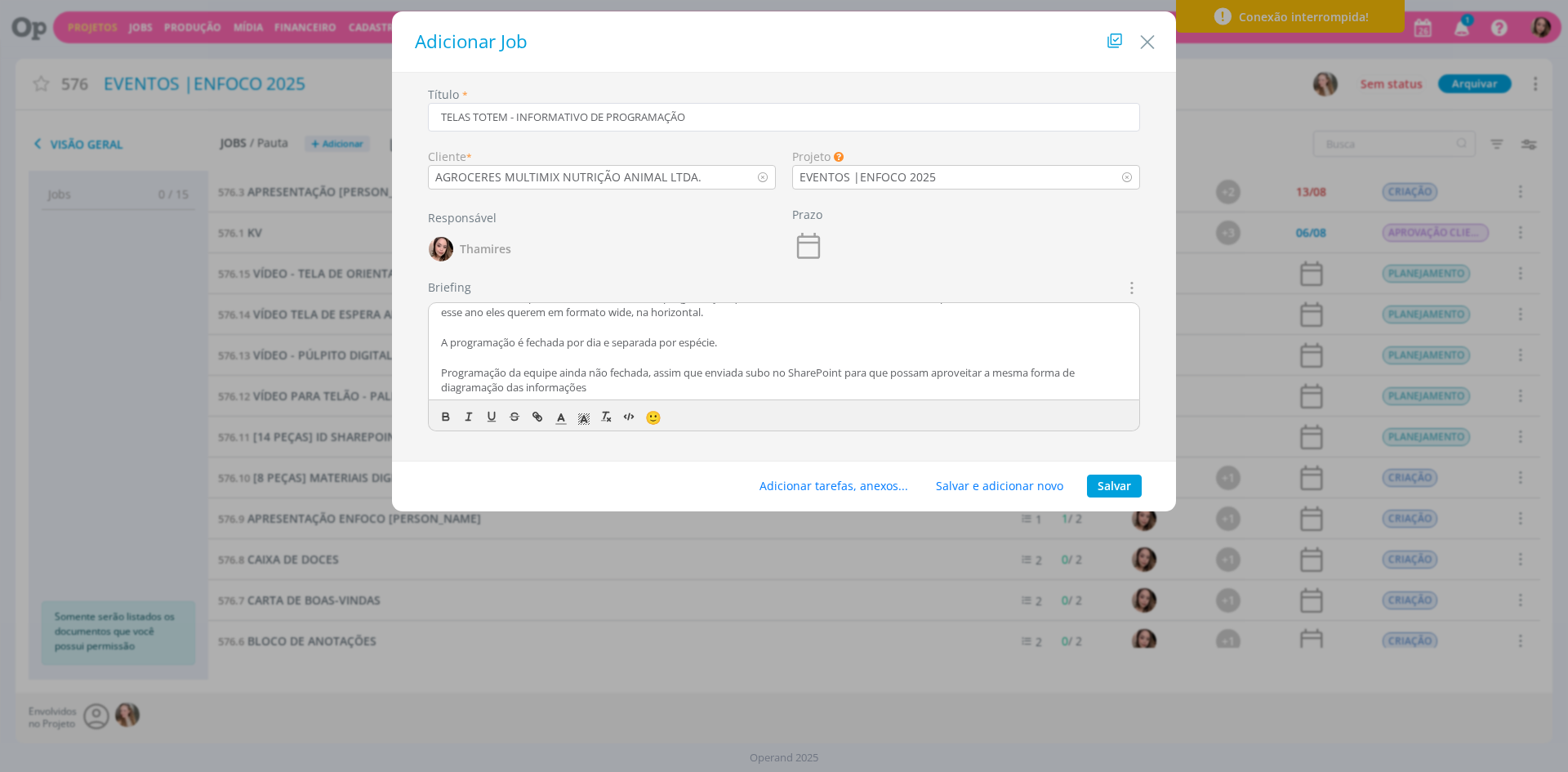
click at [709, 373] on p "Programação da equipe ainda não fechada, assim que enviada subo no SharePoint p…" at bounding box center [784, 380] width 686 height 30
drag, startPoint x: 574, startPoint y: 388, endPoint x: 1103, endPoint y: 393, distance: 529.0
click at [1103, 393] on p "Programação da equipe ainda não fechada, assim que eles nos enviarem, eu coloco…" at bounding box center [784, 380] width 686 height 30
click at [466, 388] on p "Programação da equipe ainda não fechada, assim que eles nos enviarem, eu coloco…" at bounding box center [784, 380] width 686 height 30
click at [682, 386] on p "Programação da equipe ainda não fechada, assim que eles nos enviarem, eu coloco…" at bounding box center [784, 380] width 686 height 30
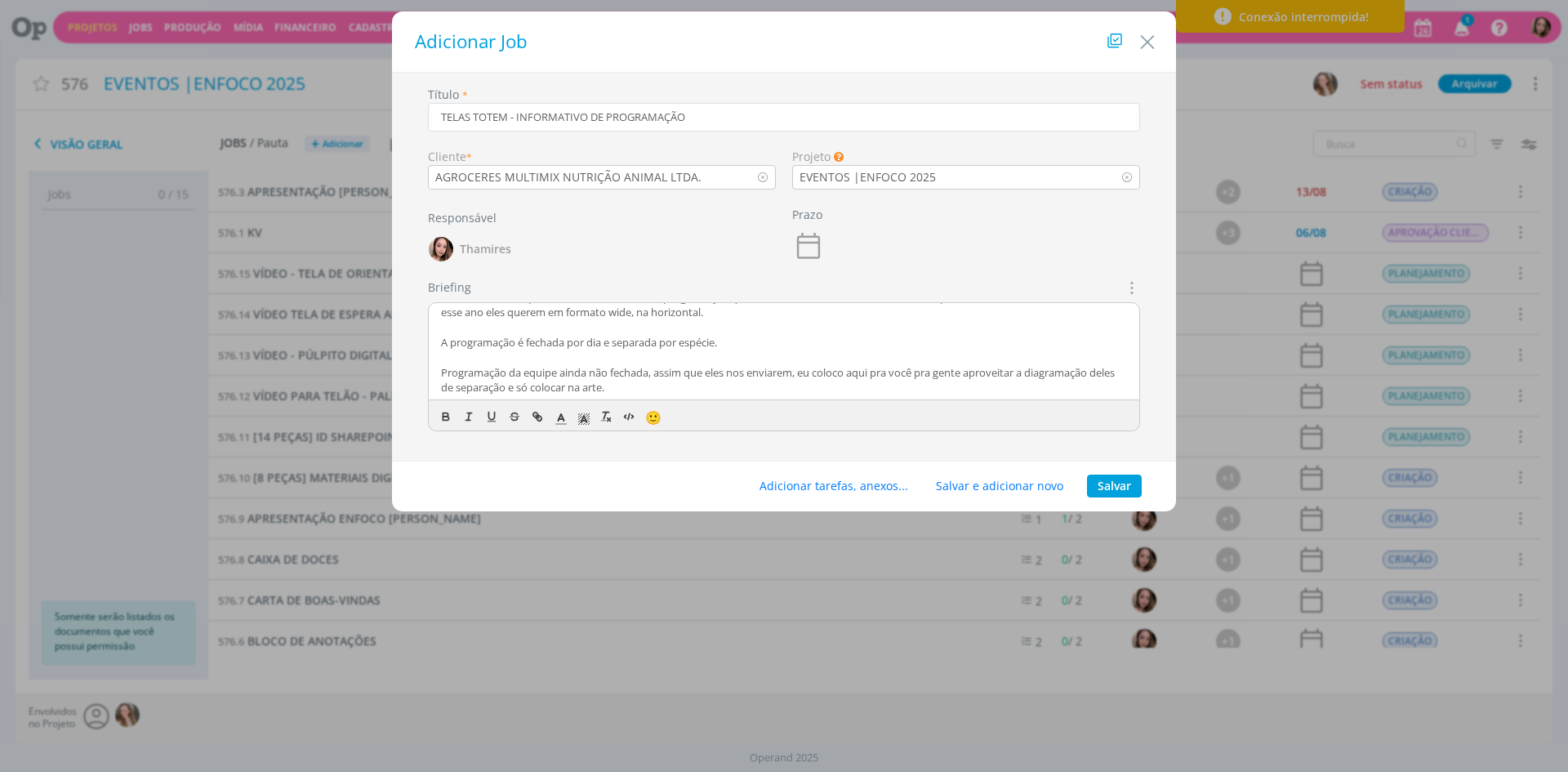
click at [917, 390] on p "Programação da equipe ainda não fechada, assim que eles nos enviarem, eu coloco…" at bounding box center [784, 380] width 686 height 30
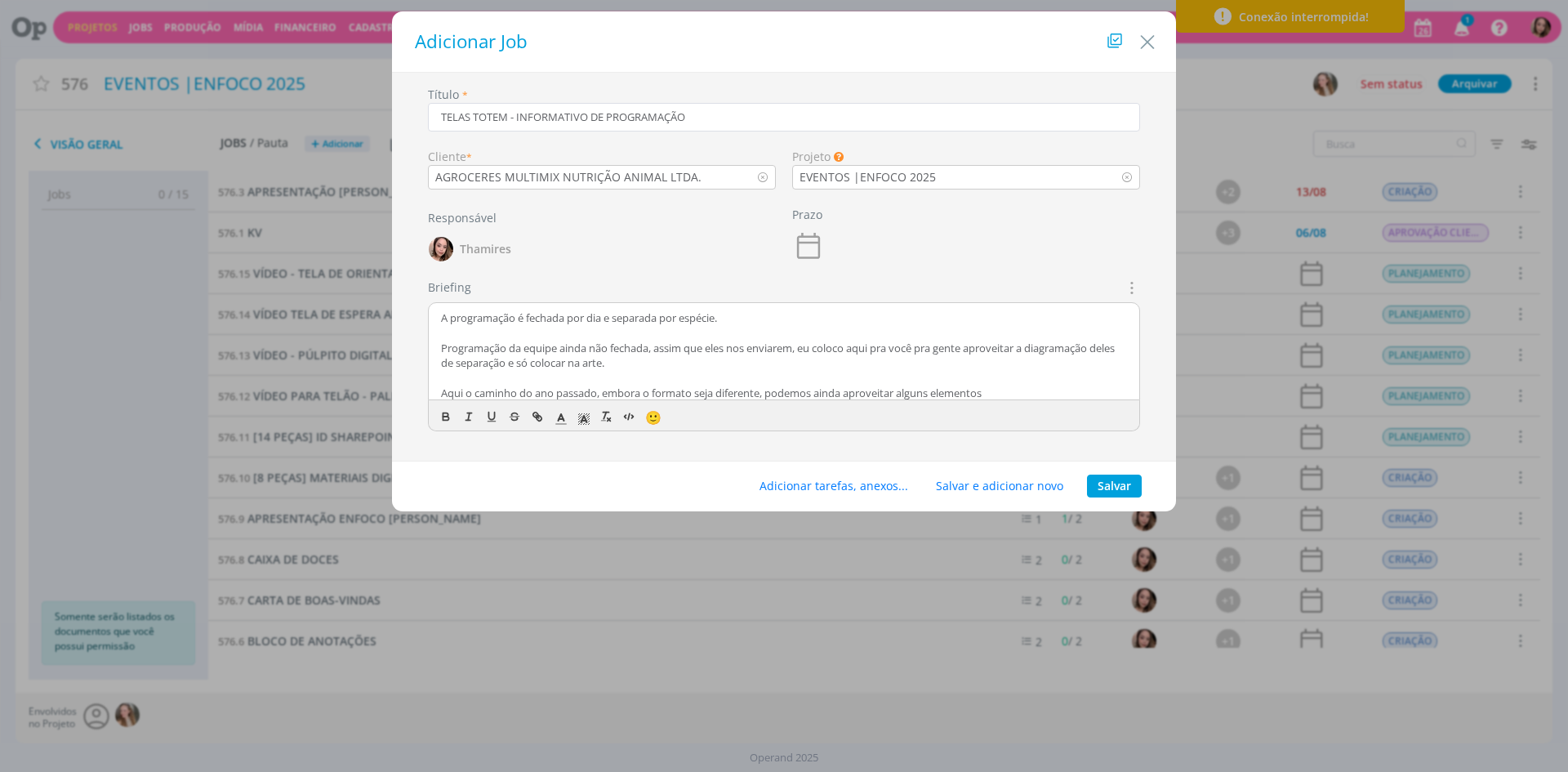
click at [999, 395] on p "Aqui o caminho do ano passado, embora o formato seja diferente, podemos ainda a…" at bounding box center [784, 393] width 686 height 15
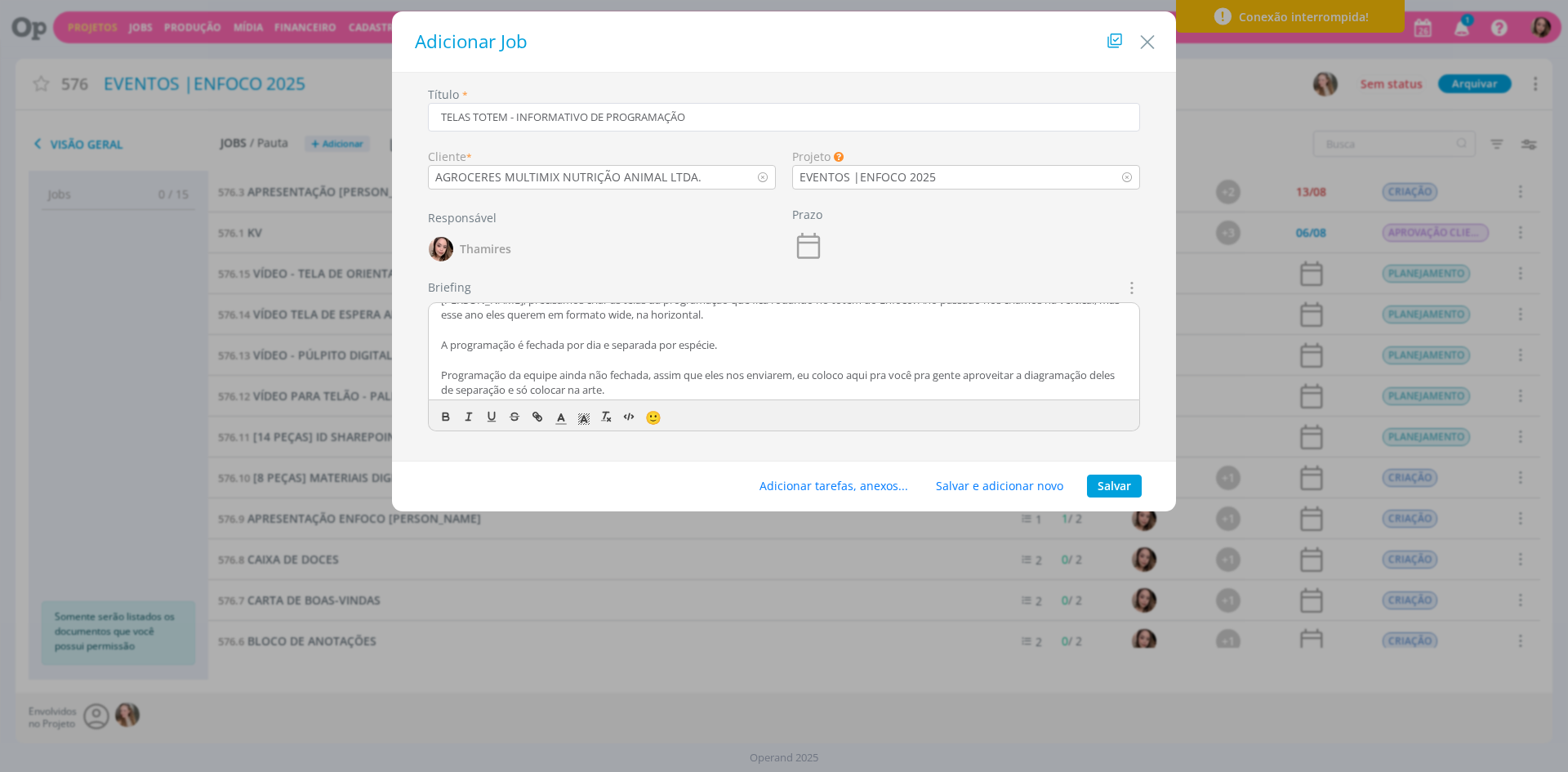
scroll to position [0, 0]
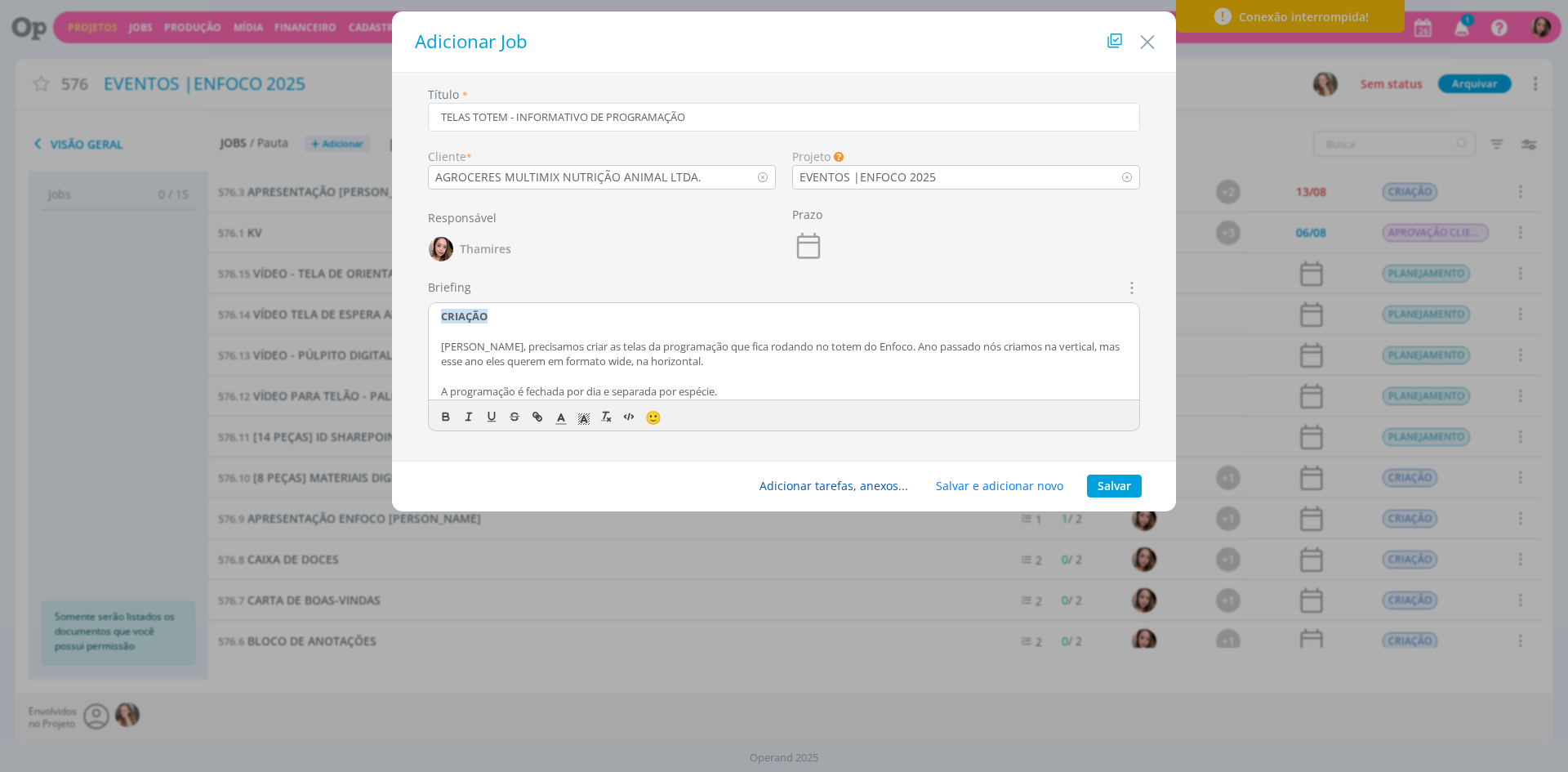
click at [873, 484] on button "Adicionar tarefas, anexos..." at bounding box center [834, 485] width 170 height 23
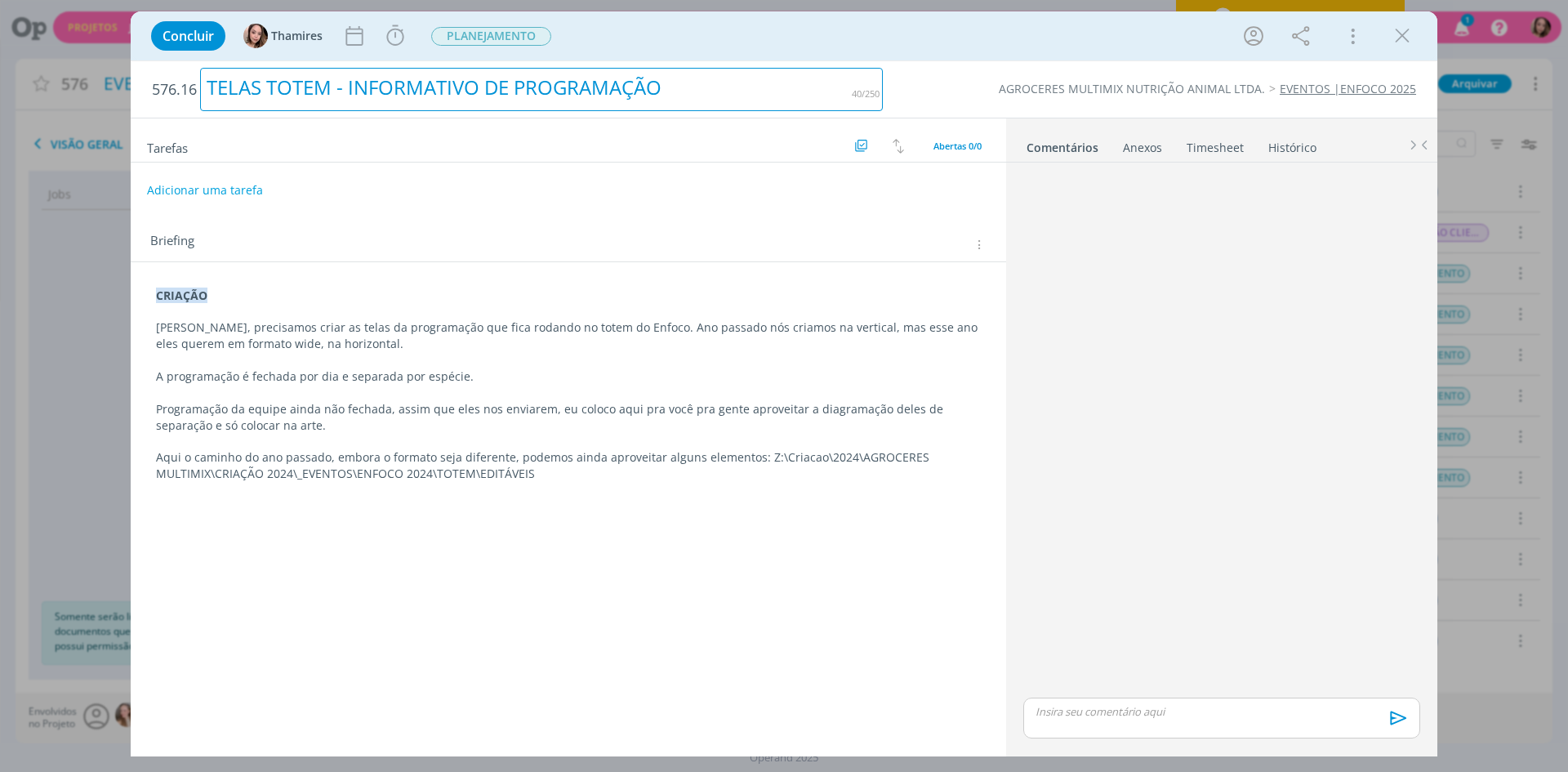
click at [303, 85] on div "TELAS TOTEM - INFORMATIVO DE PROGRAMAÇÃO" at bounding box center [541, 89] width 683 height 43
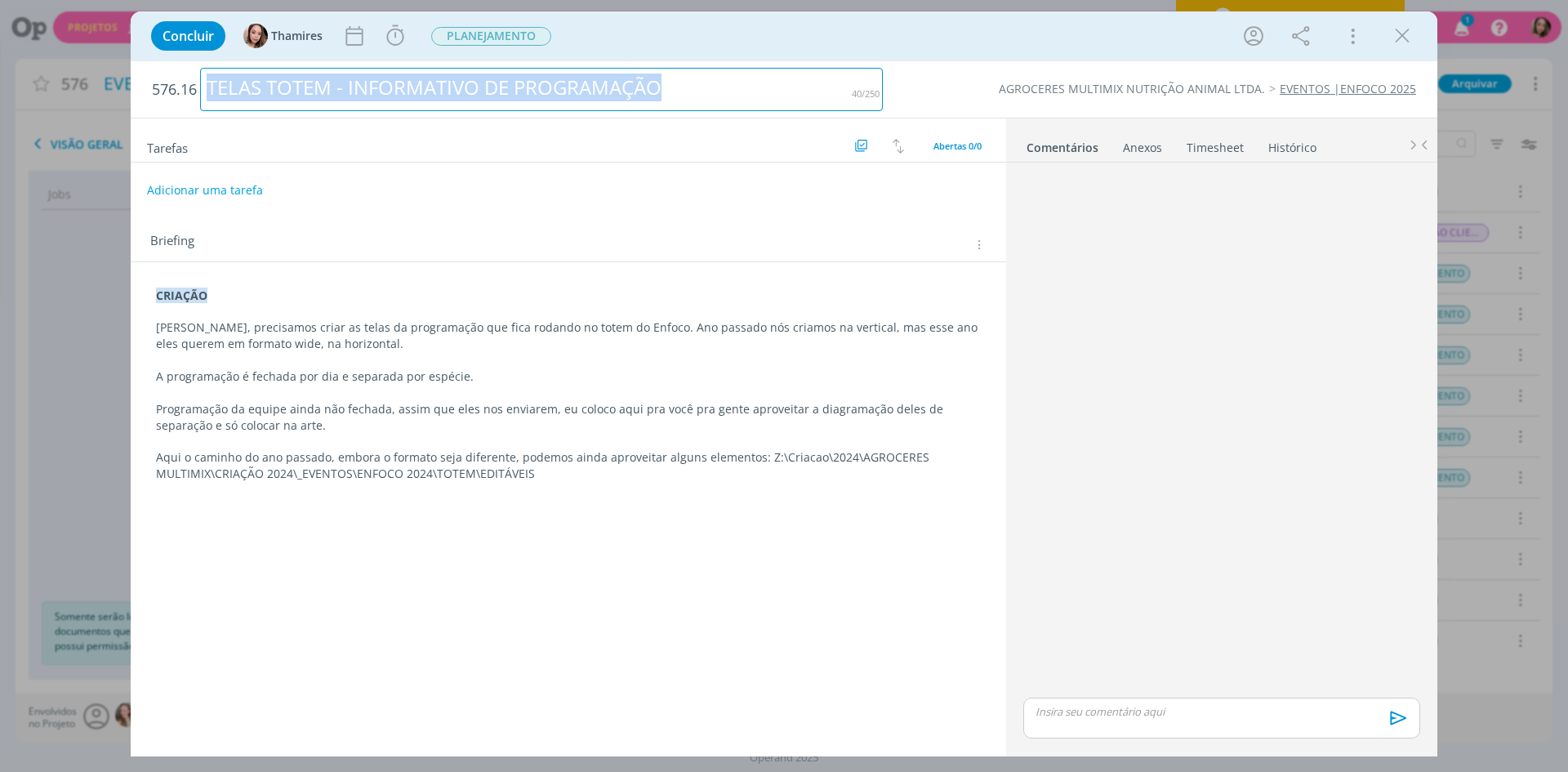
click at [303, 85] on div "TELAS TOTEM - INFORMATIVO DE PROGRAMAÇÃO" at bounding box center [541, 89] width 683 height 43
copy div "TELAS TOTEM - INFORMATIVO DE PROGRAMAÇÃO"
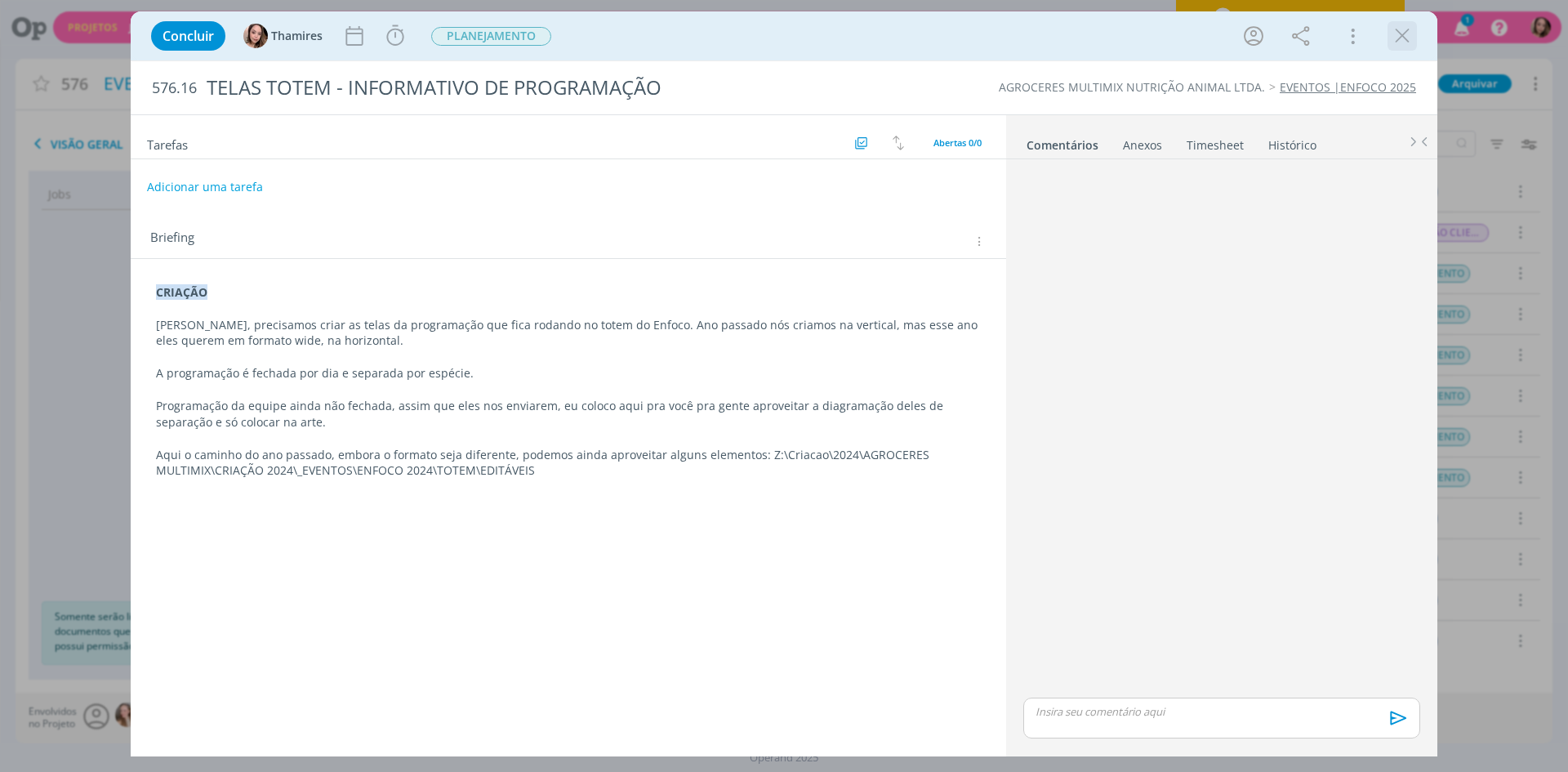
click at [1402, 32] on icon "dialog" at bounding box center [1402, 36] width 25 height 25
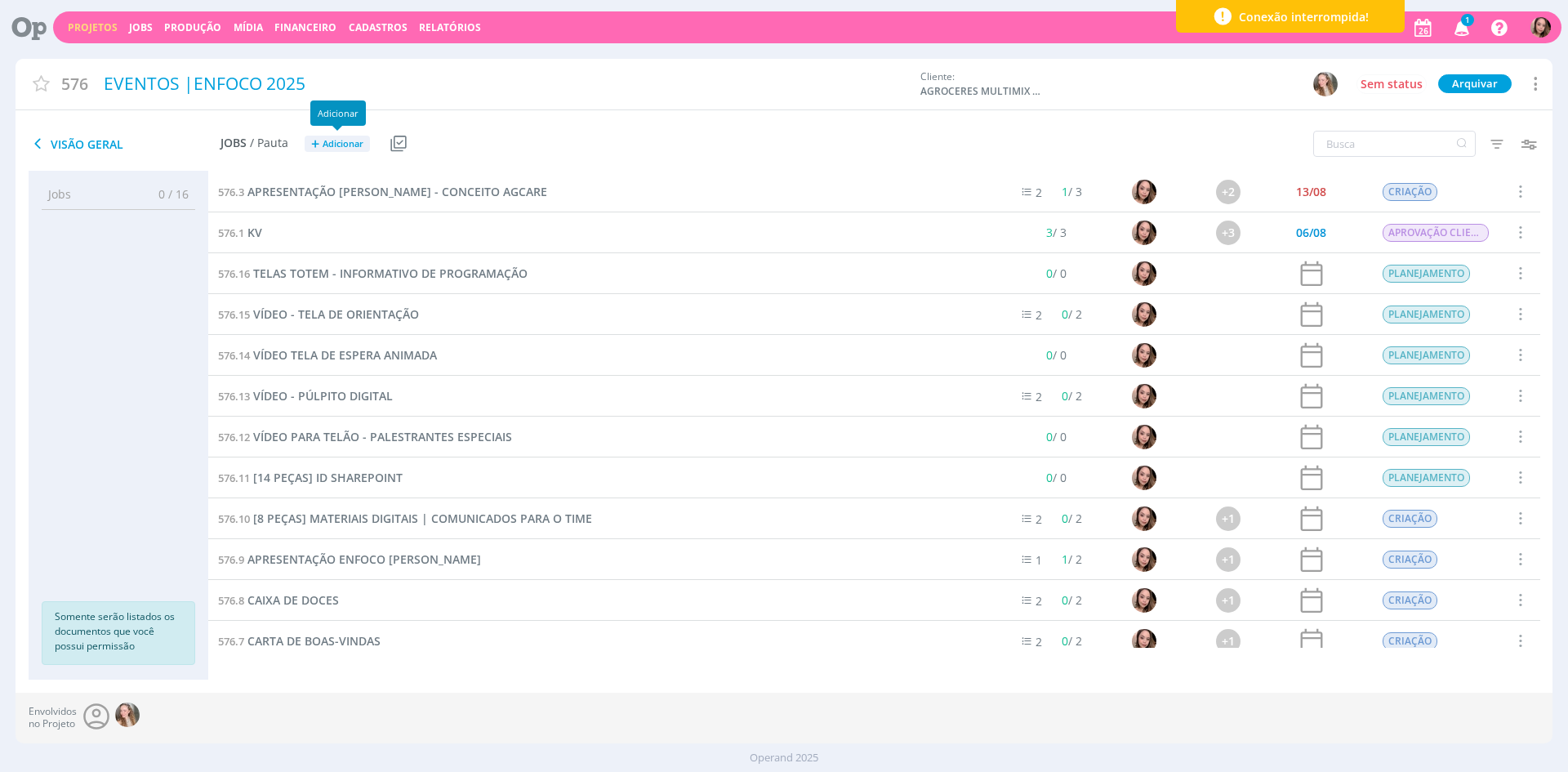
click at [350, 136] on button "+ Adicionar" at bounding box center [337, 144] width 65 height 18
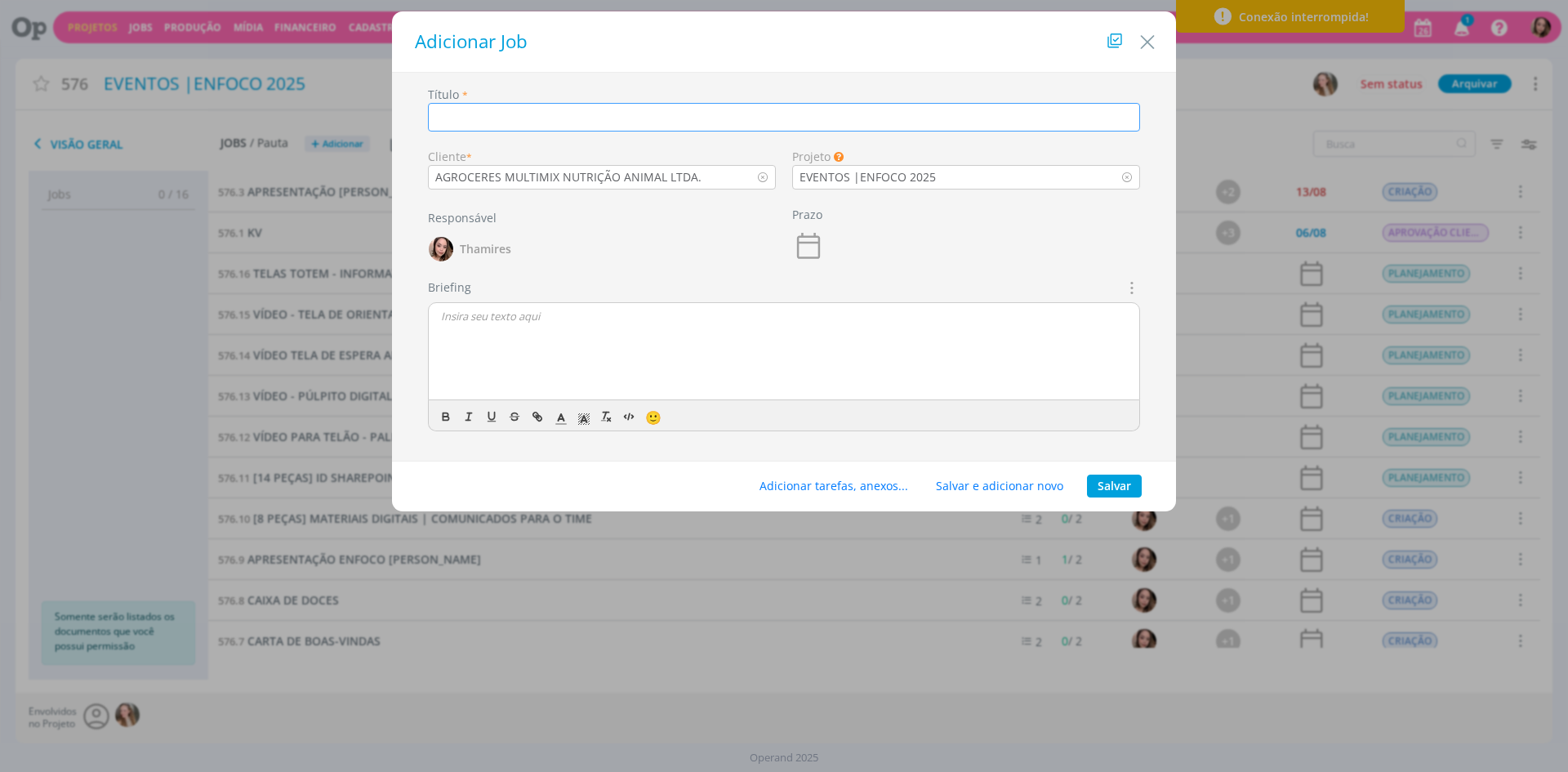
click at [529, 106] on input "dialog" at bounding box center [784, 117] width 712 height 29
type input "TEMPLATE DE APRESENTAÇÃO EQUIPE"
click at [530, 321] on p "dialog" at bounding box center [784, 316] width 686 height 15
click at [719, 347] on p "Amiga, vamos precisar criar o template de apresentação para a equipe" at bounding box center [784, 346] width 686 height 15
click at [909, 355] on div "CRIAÇÃO Amiga, vamos precisar criar o template de apresentação padrão para a eq…" at bounding box center [784, 351] width 710 height 98
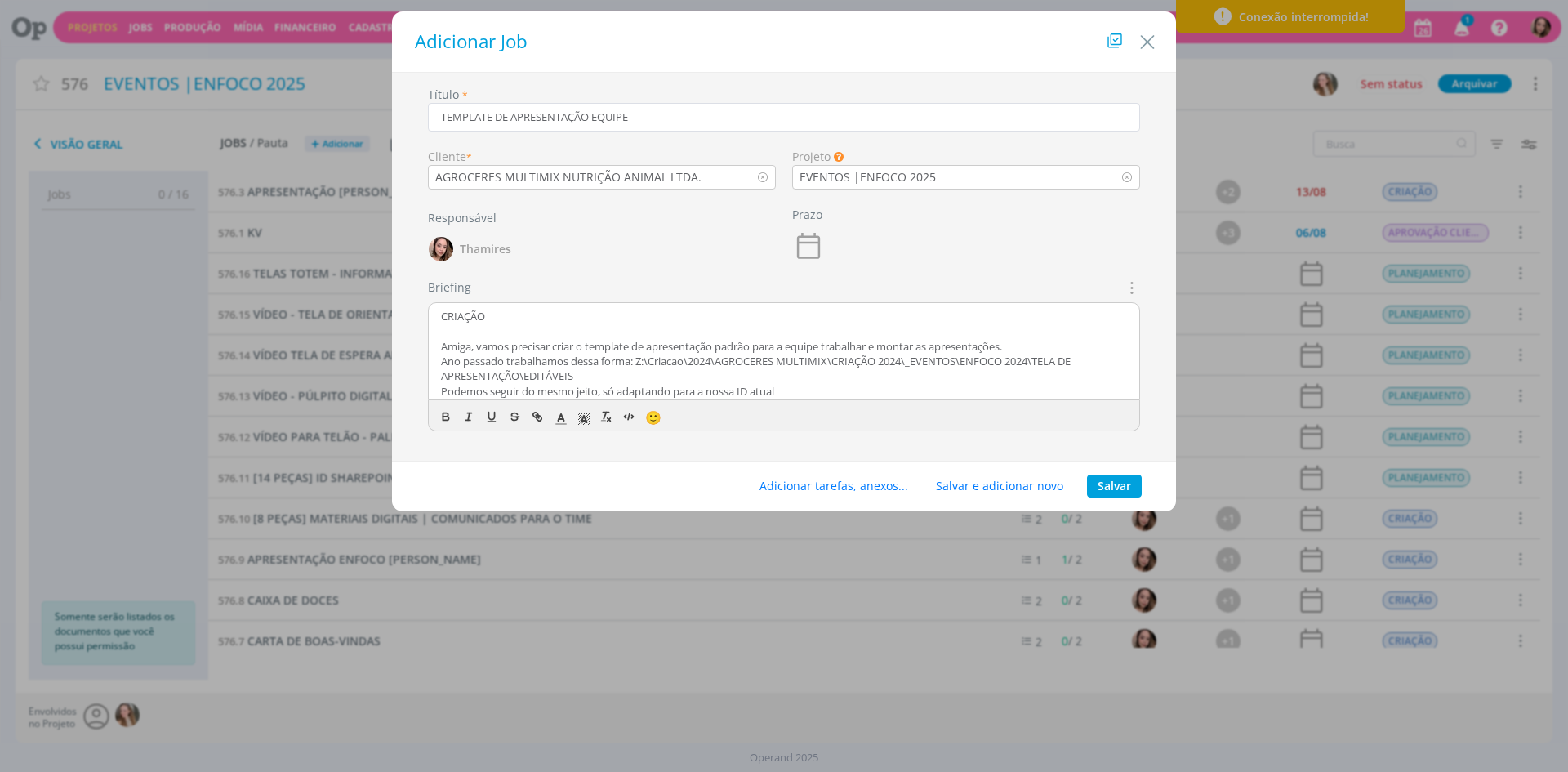
click at [451, 310] on p "CRIAÇÃO" at bounding box center [784, 316] width 686 height 15
click at [451, 311] on p "CRIAÇÃO" at bounding box center [784, 316] width 686 height 15
drag, startPoint x: 449, startPoint y: 413, endPoint x: 473, endPoint y: 412, distance: 24.0
click at [448, 413] on icon "dialog" at bounding box center [445, 416] width 13 height 13
click at [585, 419] on polyline "dialog" at bounding box center [584, 419] width 6 height 6
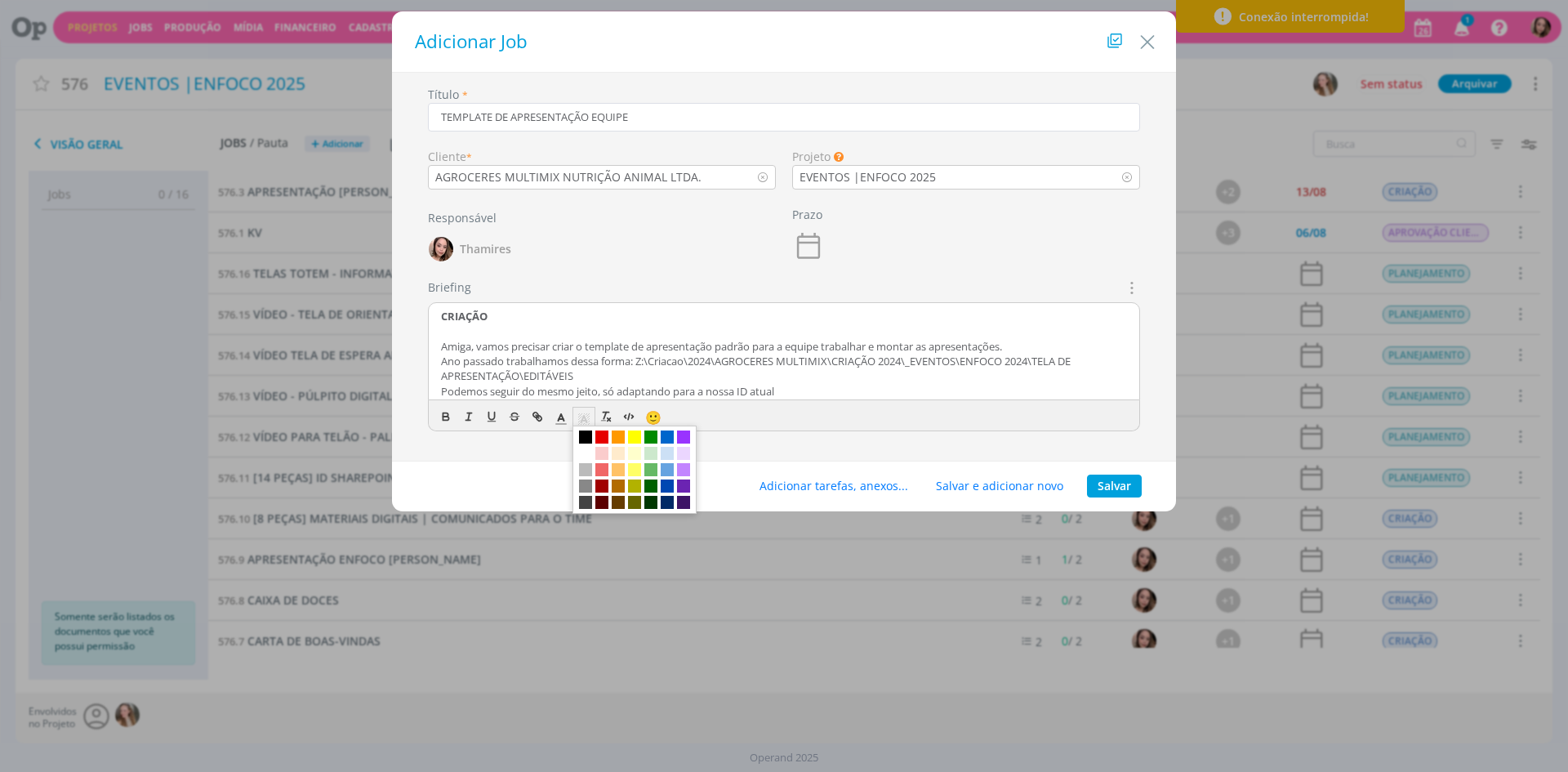
click at [663, 457] on span "dialog" at bounding box center [667, 453] width 13 height 13
click at [566, 327] on p "dialog" at bounding box center [784, 331] width 686 height 15
click at [859, 481] on button "Adicionar tarefas, anexos..." at bounding box center [834, 485] width 170 height 23
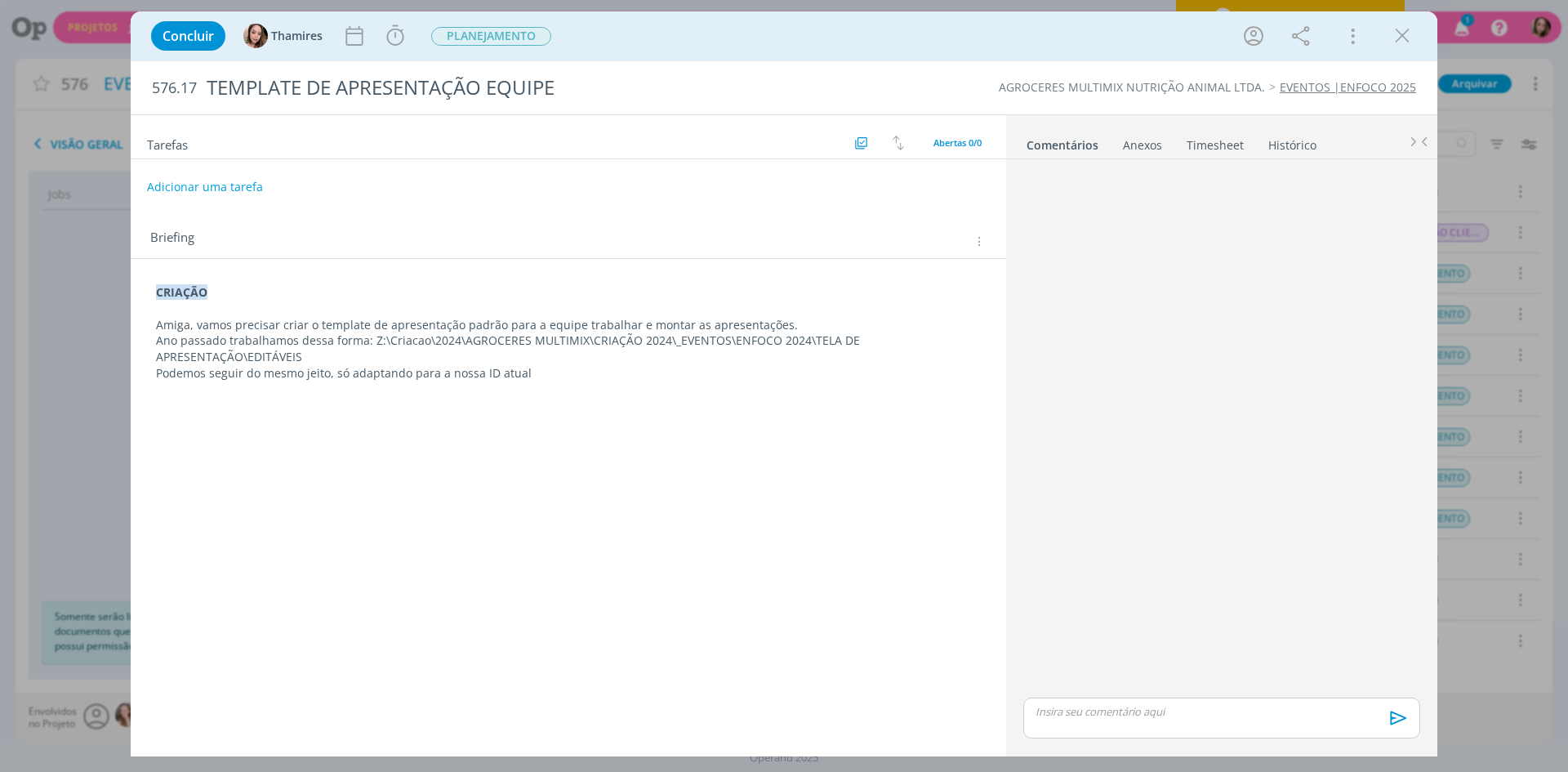
click at [236, 251] on div "Briefing Briefings Predefinidos Versões do Briefing Ver Briefing do Projeto" at bounding box center [570, 242] width 840 height 21
click at [220, 179] on button "Adicionar uma tarefa" at bounding box center [204, 186] width 116 height 28
type input "a"
type input "CRIAÇÃO"
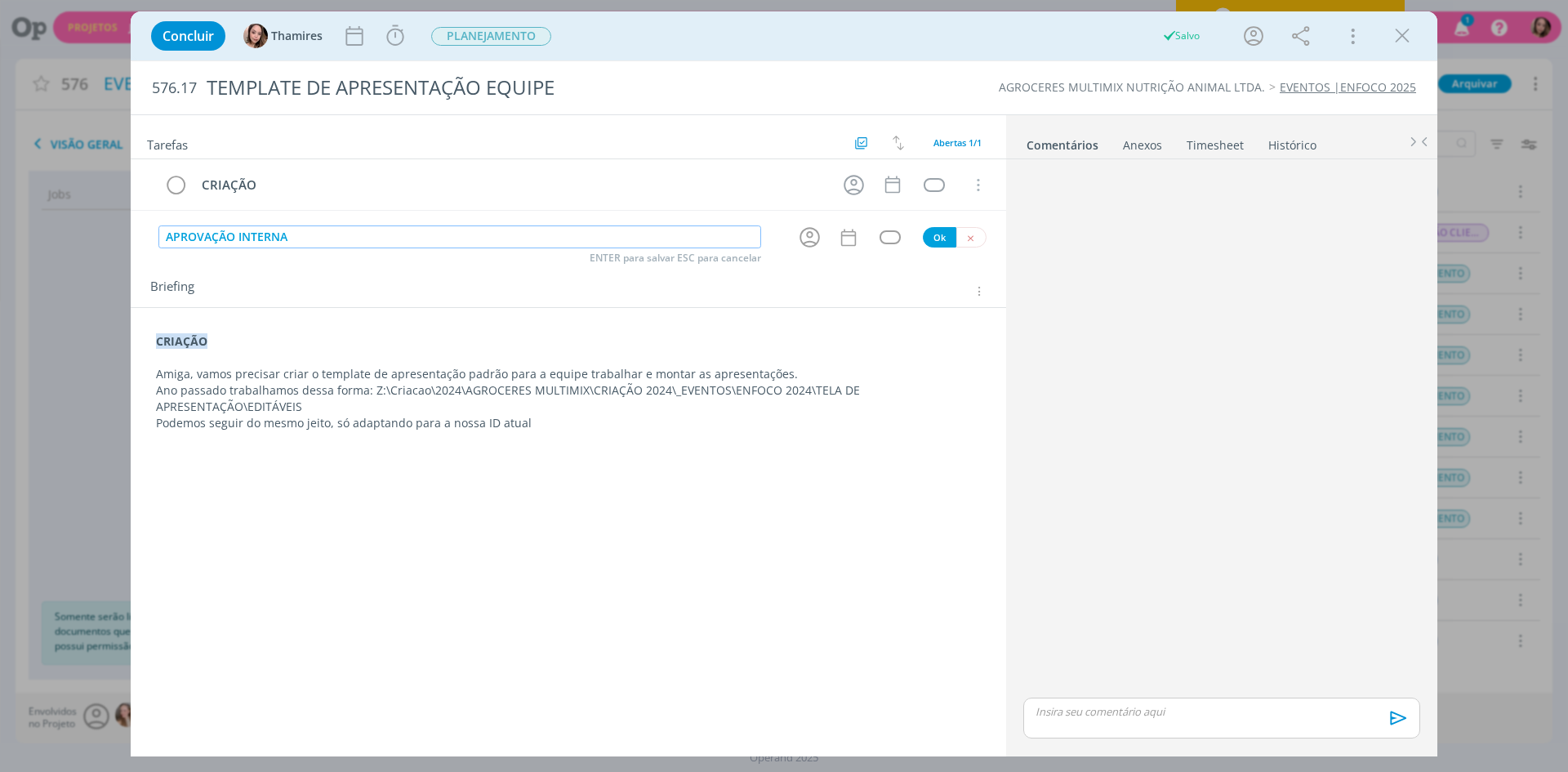
type input "APROVAÇÃO INTERNA"
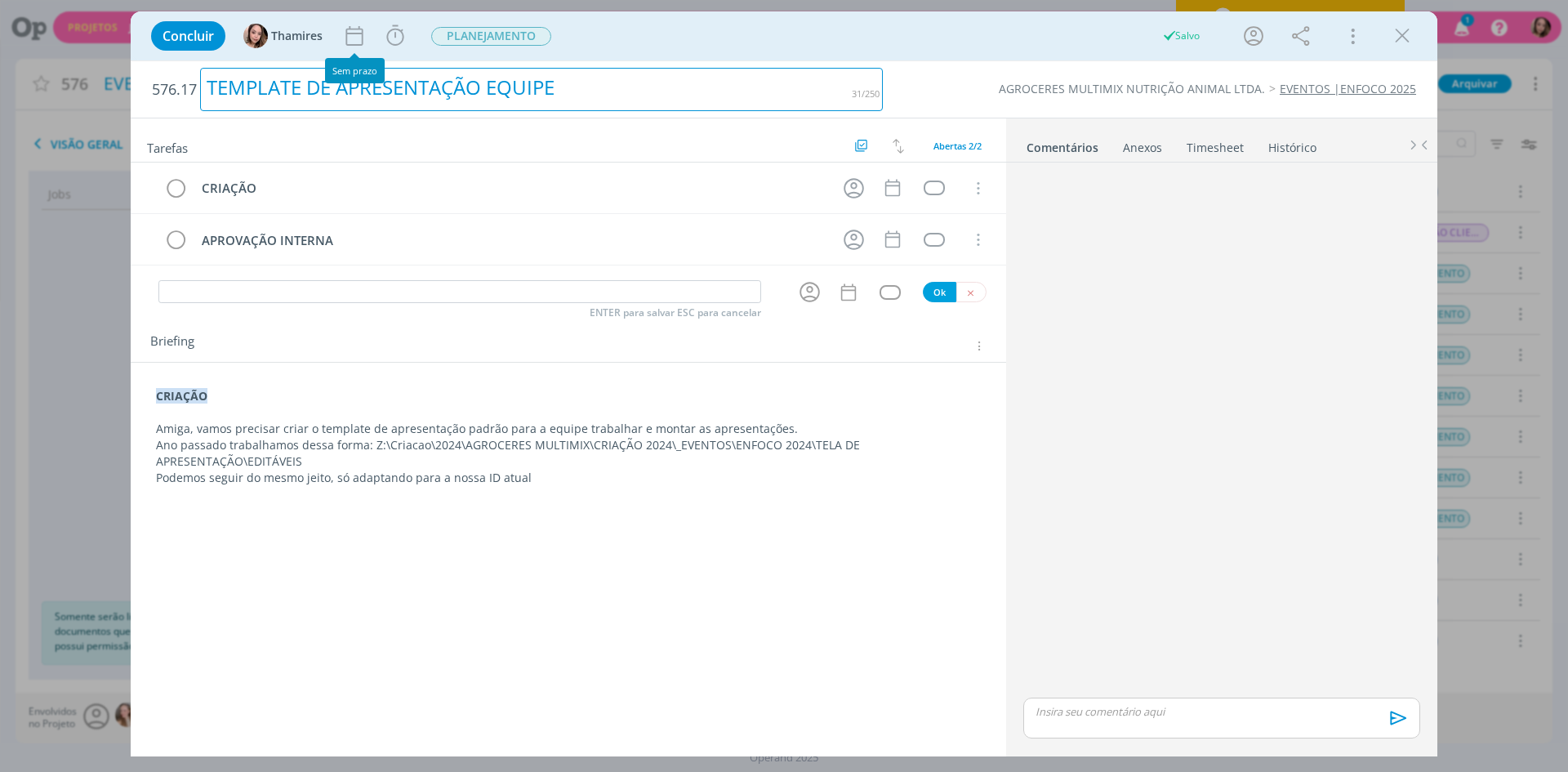
click at [330, 83] on div "TEMPLATE DE APRESENTAÇÃO EQUIPE" at bounding box center [541, 89] width 683 height 43
copy div "TEMPLATE DE APRESENTAÇÃO EQUIPE"
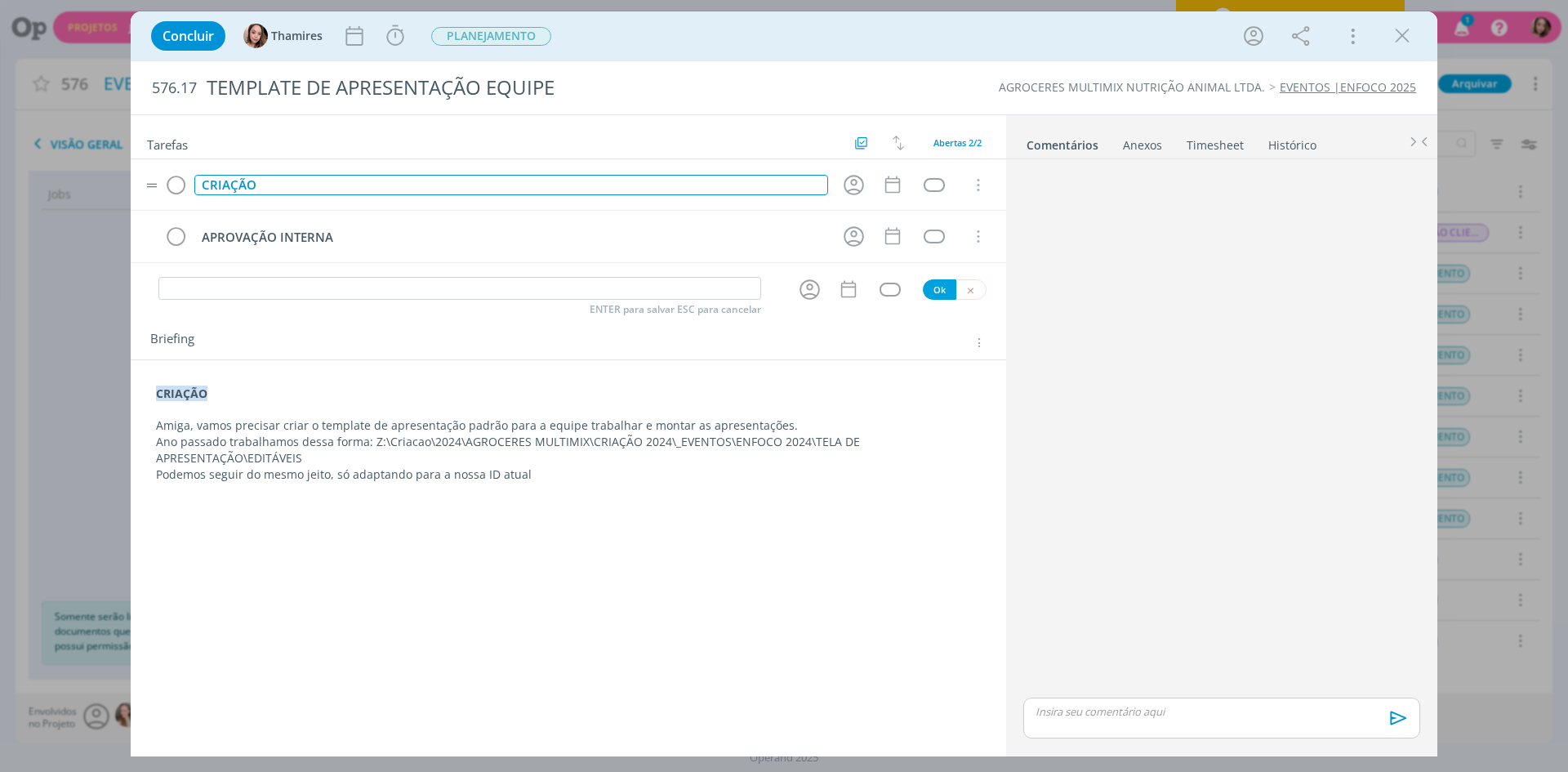
click at [563, 196] on td "CRIAÇÃO" at bounding box center [507, 184] width 634 height 29
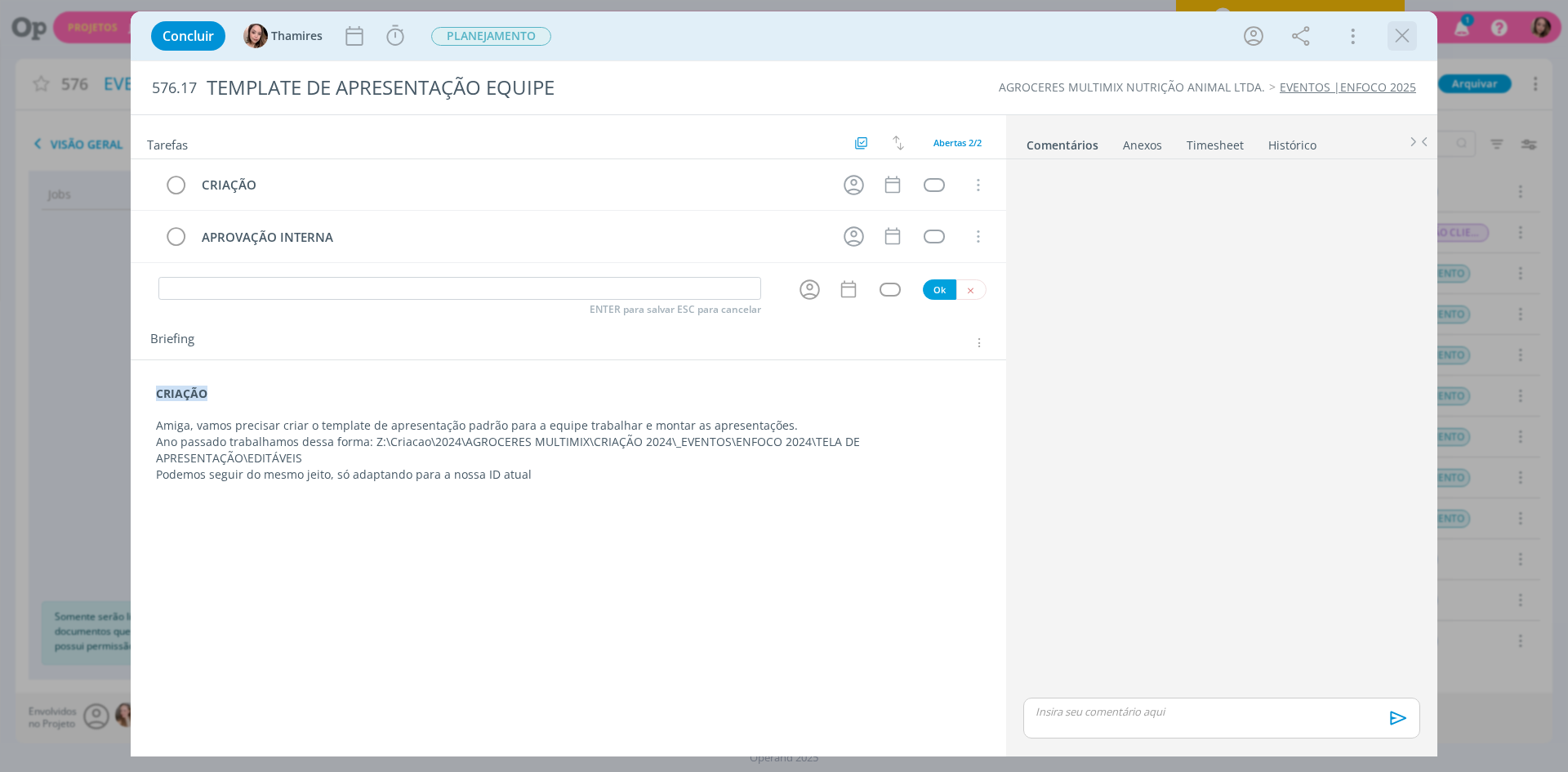
click at [1405, 40] on icon "dialog" at bounding box center [1402, 36] width 25 height 25
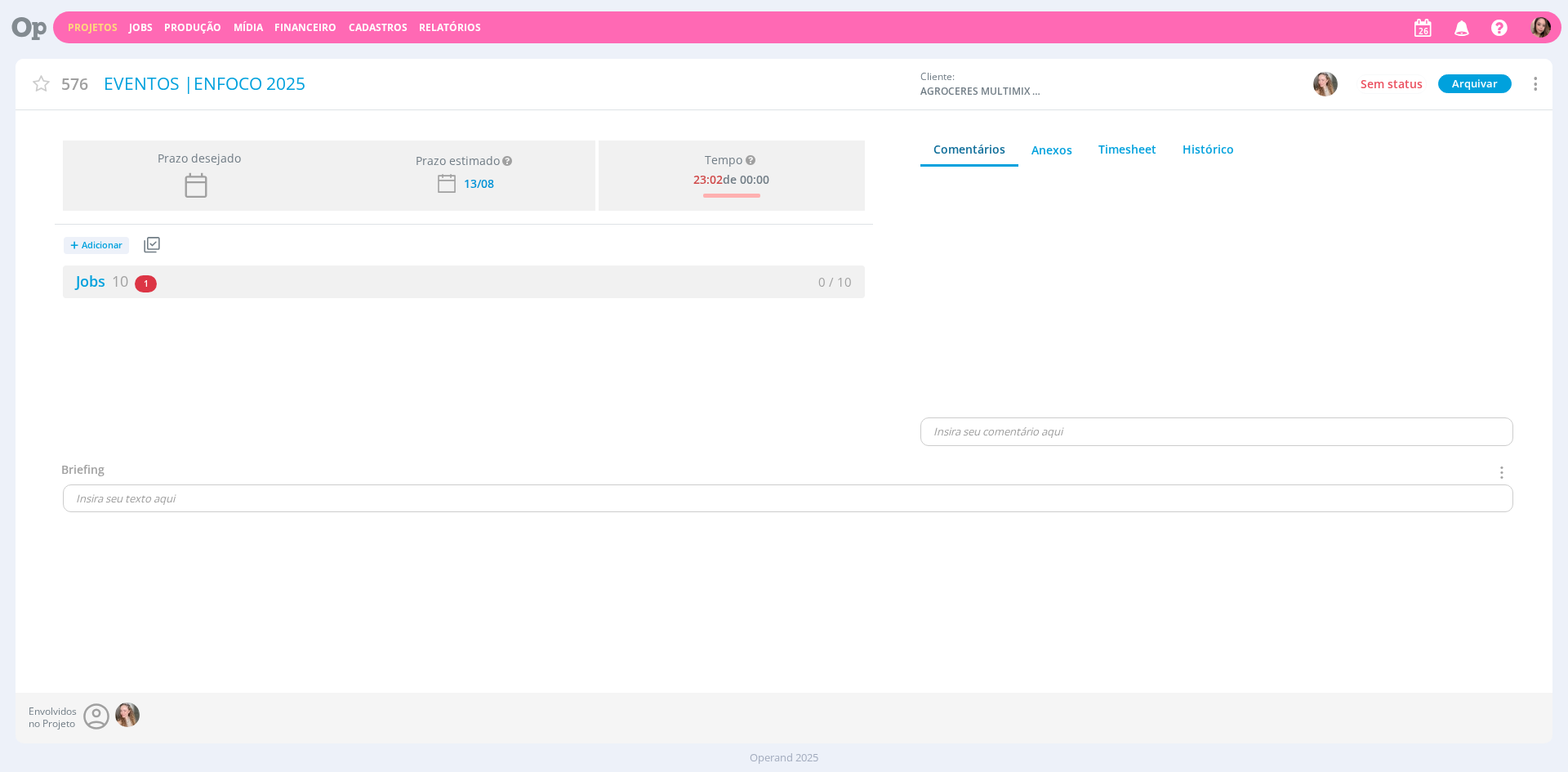
click at [72, 31] on link "Projetos" at bounding box center [92, 27] width 50 height 14
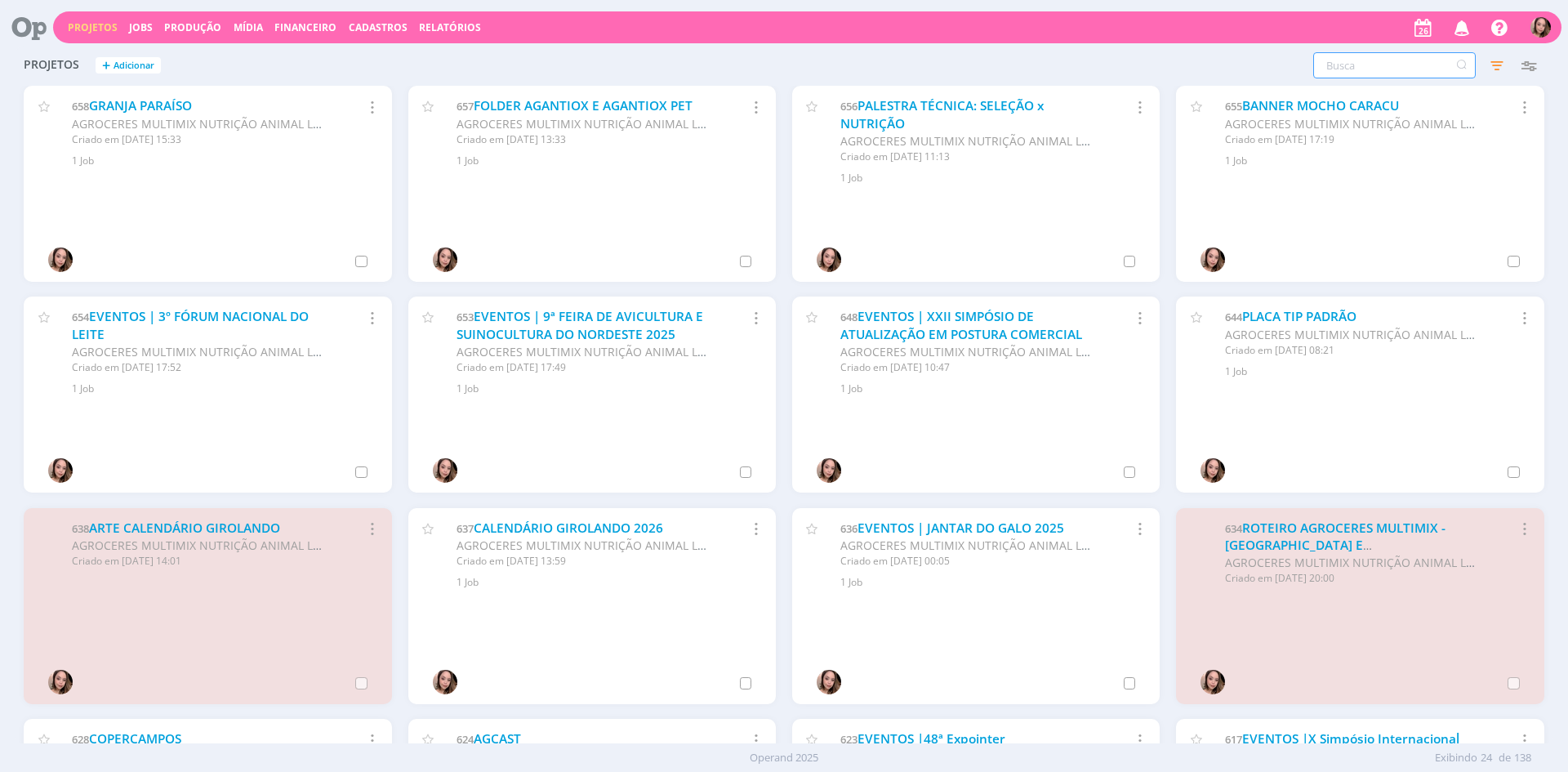
click at [1388, 70] on input "text" at bounding box center [1395, 65] width 162 height 26
type input "MILKPOINT"
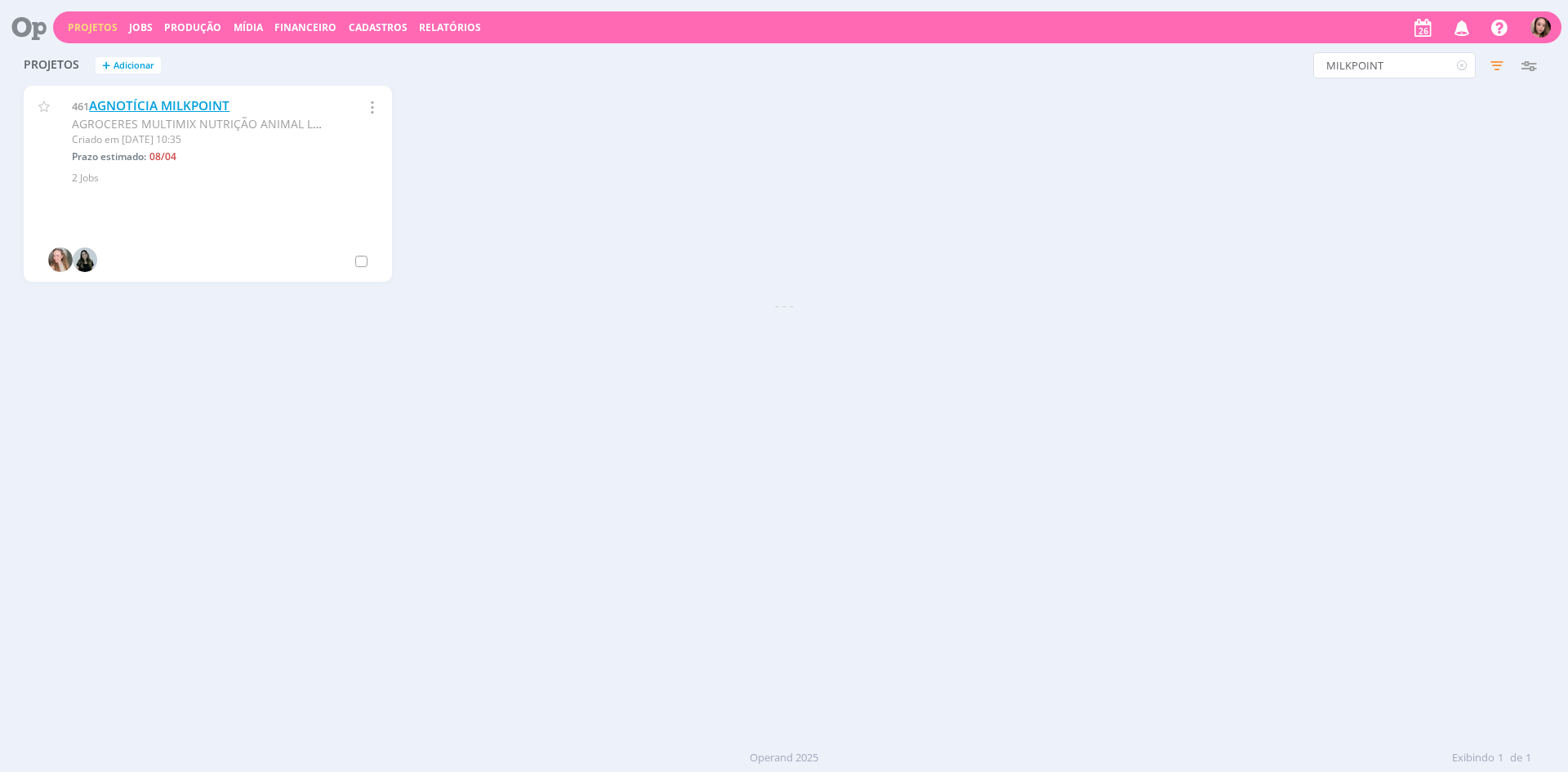
click at [120, 102] on link "AGNOTÍCIA MILKPOINT" at bounding box center [160, 105] width 140 height 18
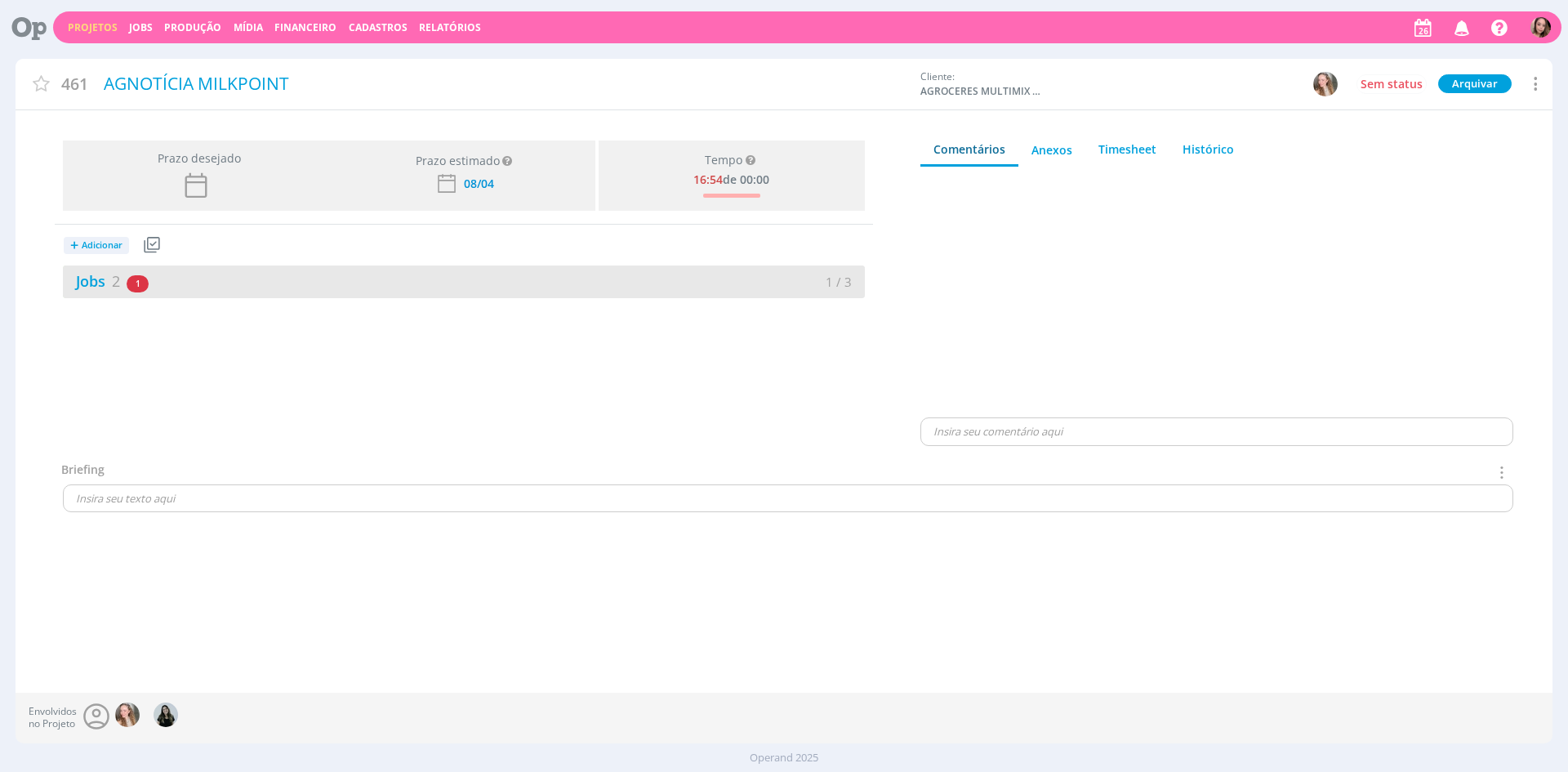
click at [230, 272] on div "Jobs 2 1 atrasado" at bounding box center [263, 281] width 401 height 22
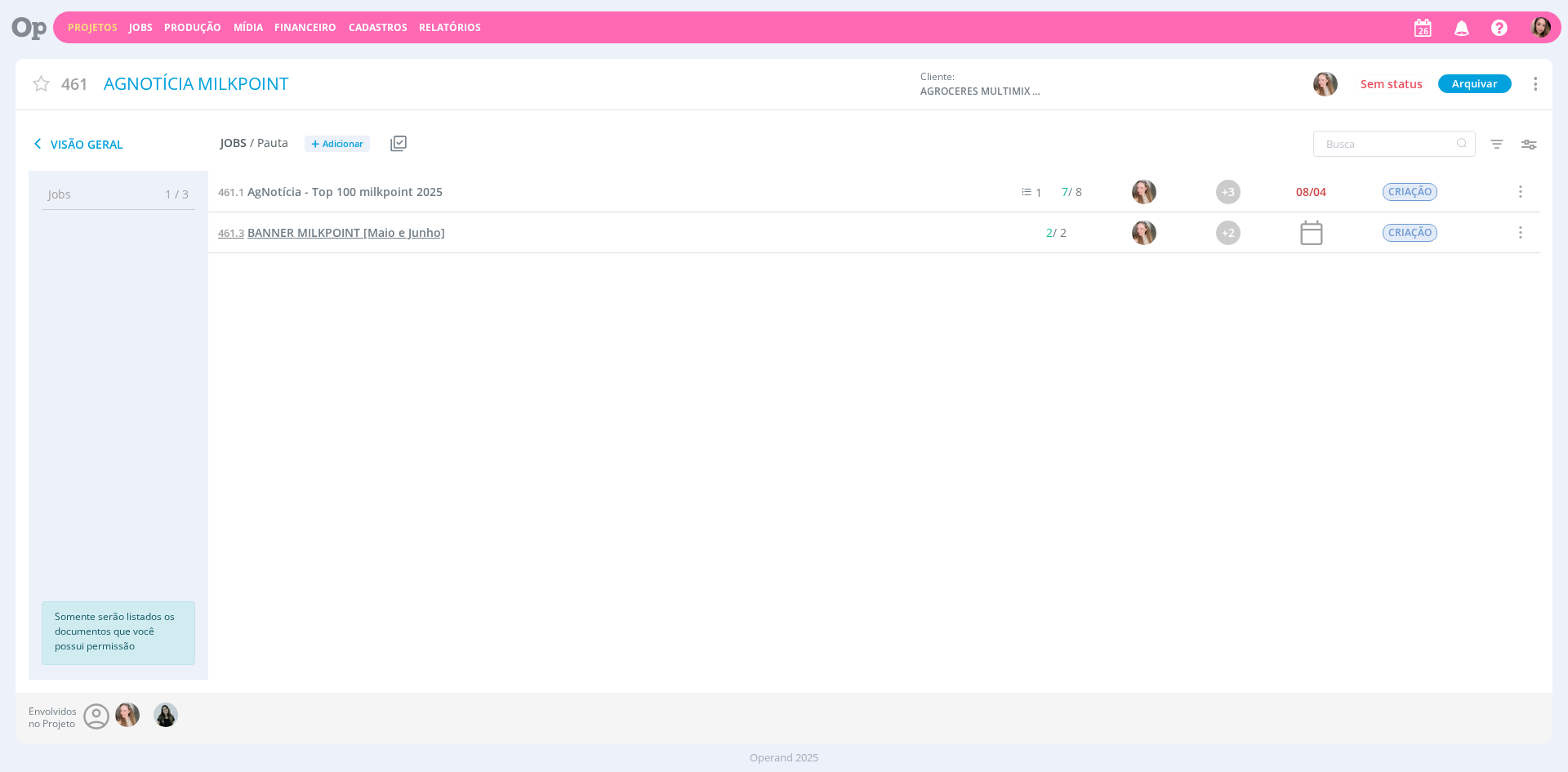
click at [416, 232] on span "BANNER MILKPOINT [Maio e Junho]" at bounding box center [346, 232] width 197 height 16
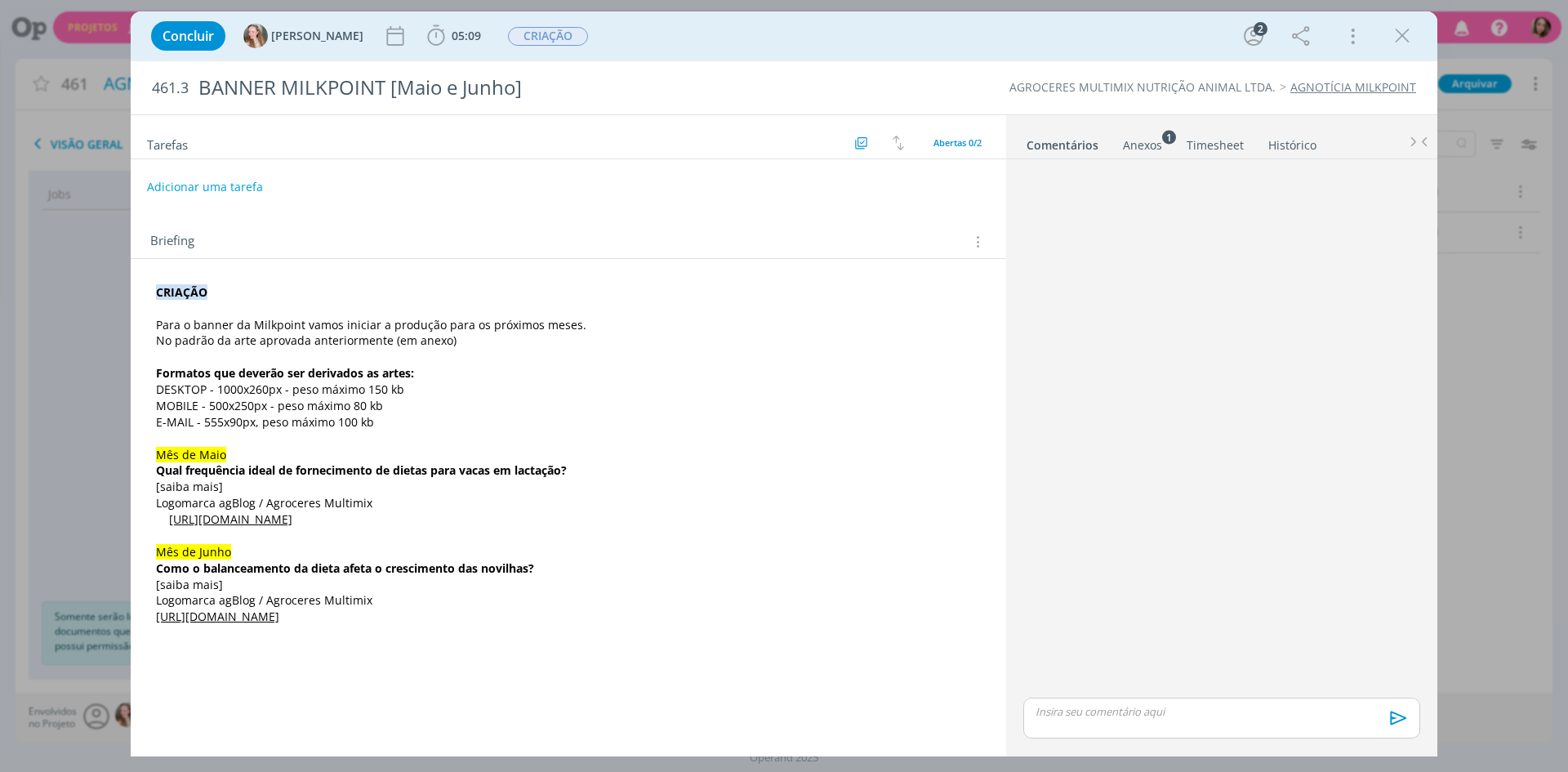
click at [124, 344] on div "Concluir Gabriela 05:09 Iniciar Apontar Data * 26/08/2025 Horas * 00:00 Tarefa …" at bounding box center [784, 386] width 1568 height 772
click at [95, 351] on div "Concluir Gabriela 05:09 Iniciar Apontar Data * 26/08/2025 Horas * 00:00 Tarefa …" at bounding box center [784, 386] width 1568 height 772
click at [1398, 42] on icon "dialog" at bounding box center [1402, 36] width 25 height 25
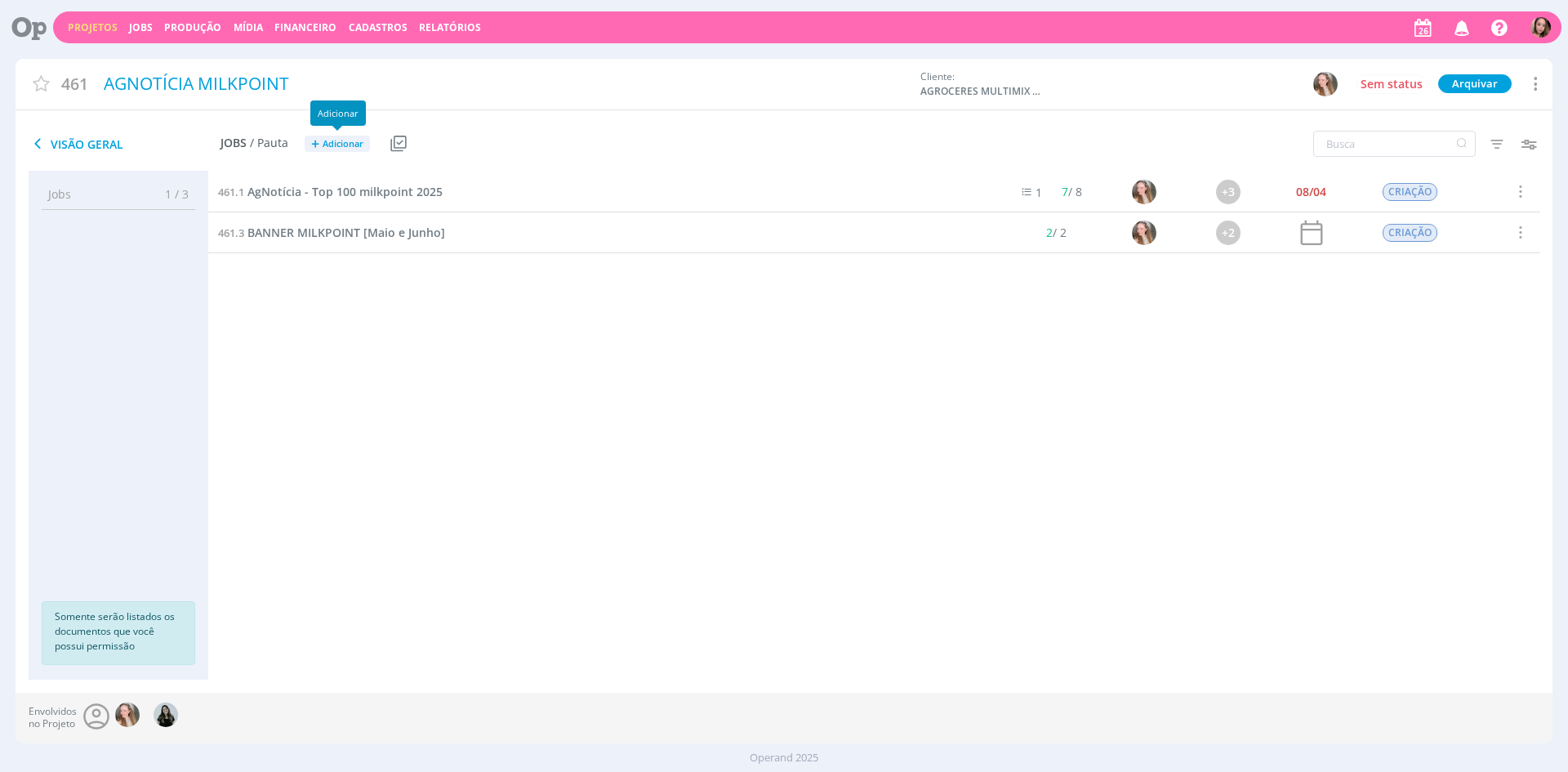
click at [349, 145] on span "Adicionar" at bounding box center [343, 145] width 41 height 11
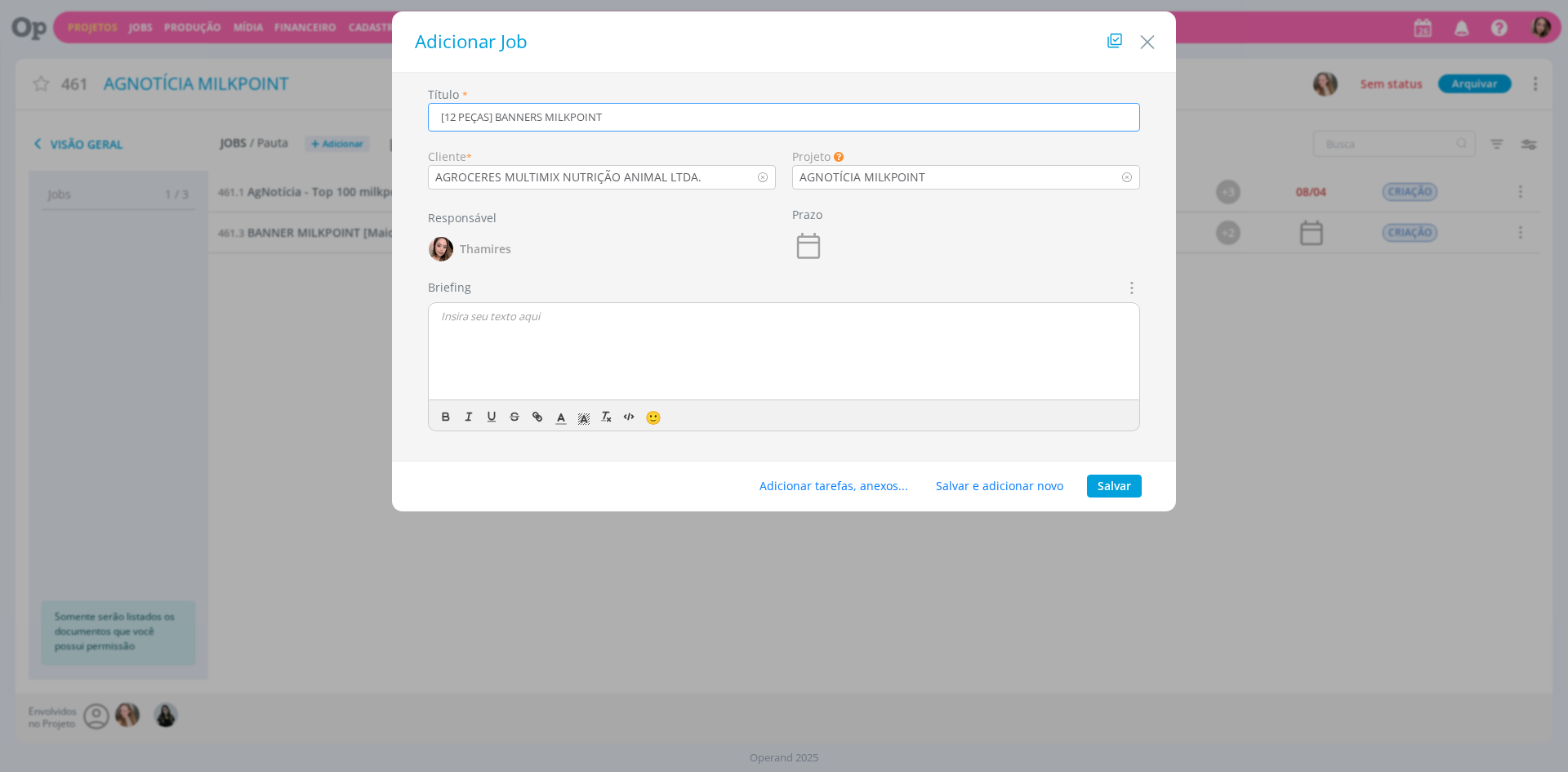
type input "[12 PEÇAS] BANNERS MILKPOINT"
click at [618, 370] on div "dialog" at bounding box center [784, 351] width 710 height 98
drag, startPoint x: 634, startPoint y: 347, endPoint x: 720, endPoint y: 348, distance: 86.0
click at [720, 348] on span "desenvolver mais artes para banners que iremos divulgar no Milkpoint" at bounding box center [797, 346] width 342 height 15
click at [720, 348] on span "artes para banners que iremos divulgar no Milkpoint" at bounding box center [772, 346] width 255 height 15
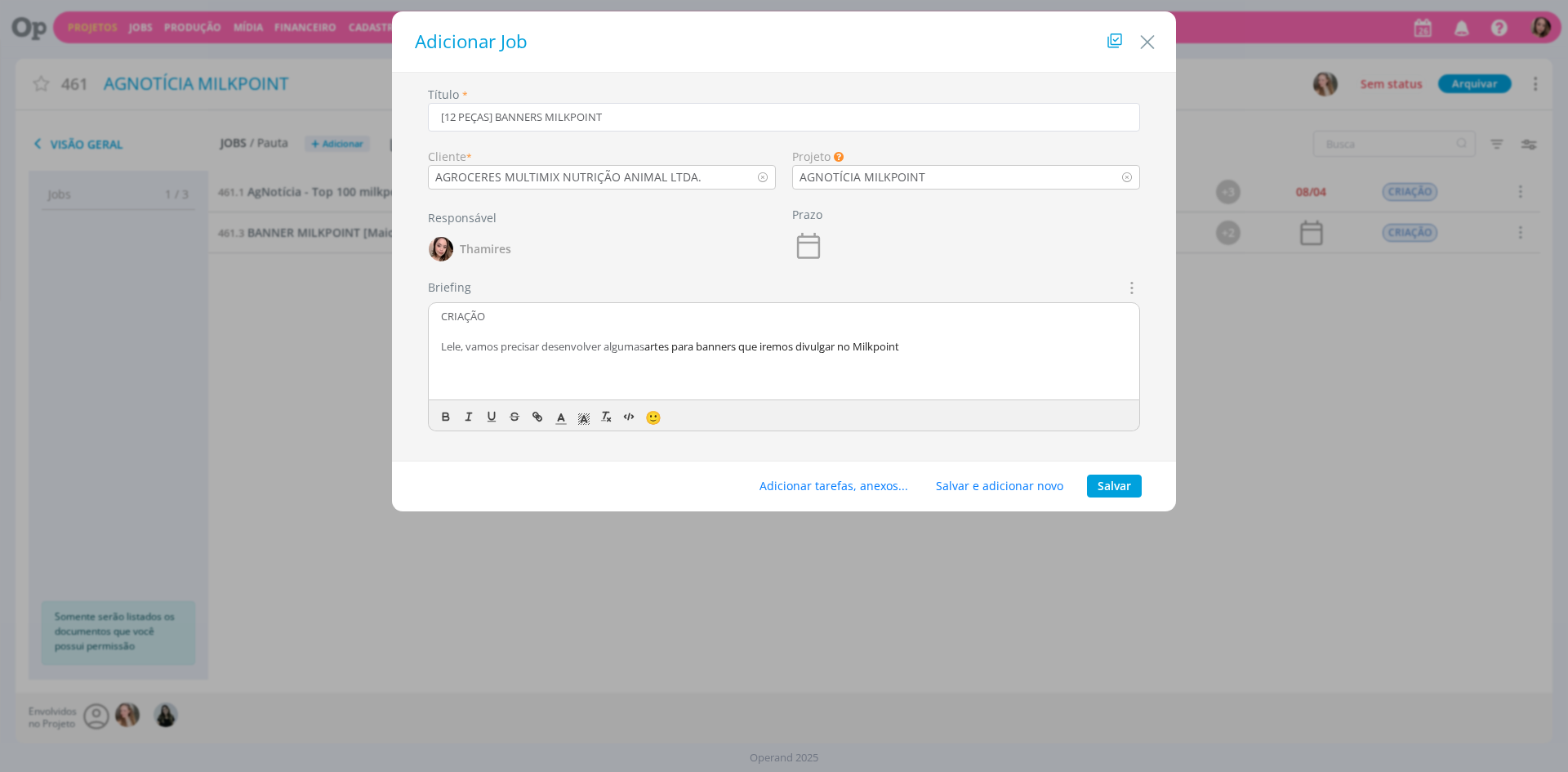
click at [794, 350] on span "artes para banners que iremos divulgar no Milkpoint" at bounding box center [772, 346] width 255 height 15
click at [863, 348] on span "artes para banners que iremos divulgar no Milkpoint" at bounding box center [772, 346] width 255 height 15
click at [795, 351] on span "artes para banners que iremos divulgar no Milkpoint" at bounding box center [772, 346] width 255 height 15
click at [822, 344] on span "artes para banners que o pessoal vai divulgar no Milkpoint" at bounding box center [786, 346] width 283 height 15
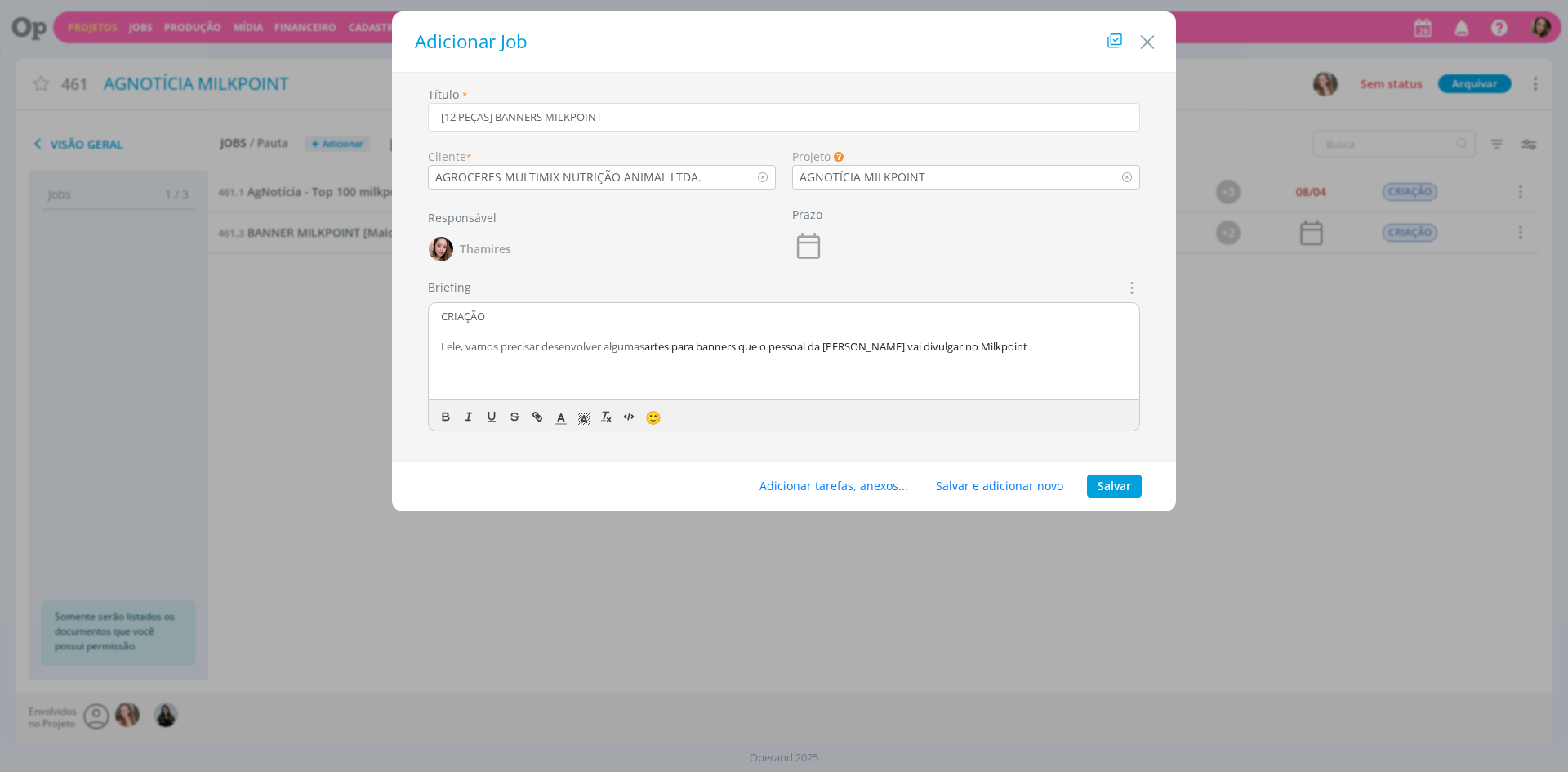
click at [1069, 342] on p "Lele, vamos precisar desenvolver algumas artes para banners que o pessoal da Ag…" at bounding box center [784, 346] width 686 height 15
click at [724, 359] on div "CRIAÇÃO Lele, vamos precisar desenvolver algumas artes para banners que o pesso…" at bounding box center [784, 351] width 710 height 98
click at [1050, 362] on div "CRIAÇÃO Lele, vamos precisar desenvolver algumas artes para banners que o pesso…" at bounding box center [784, 351] width 710 height 98
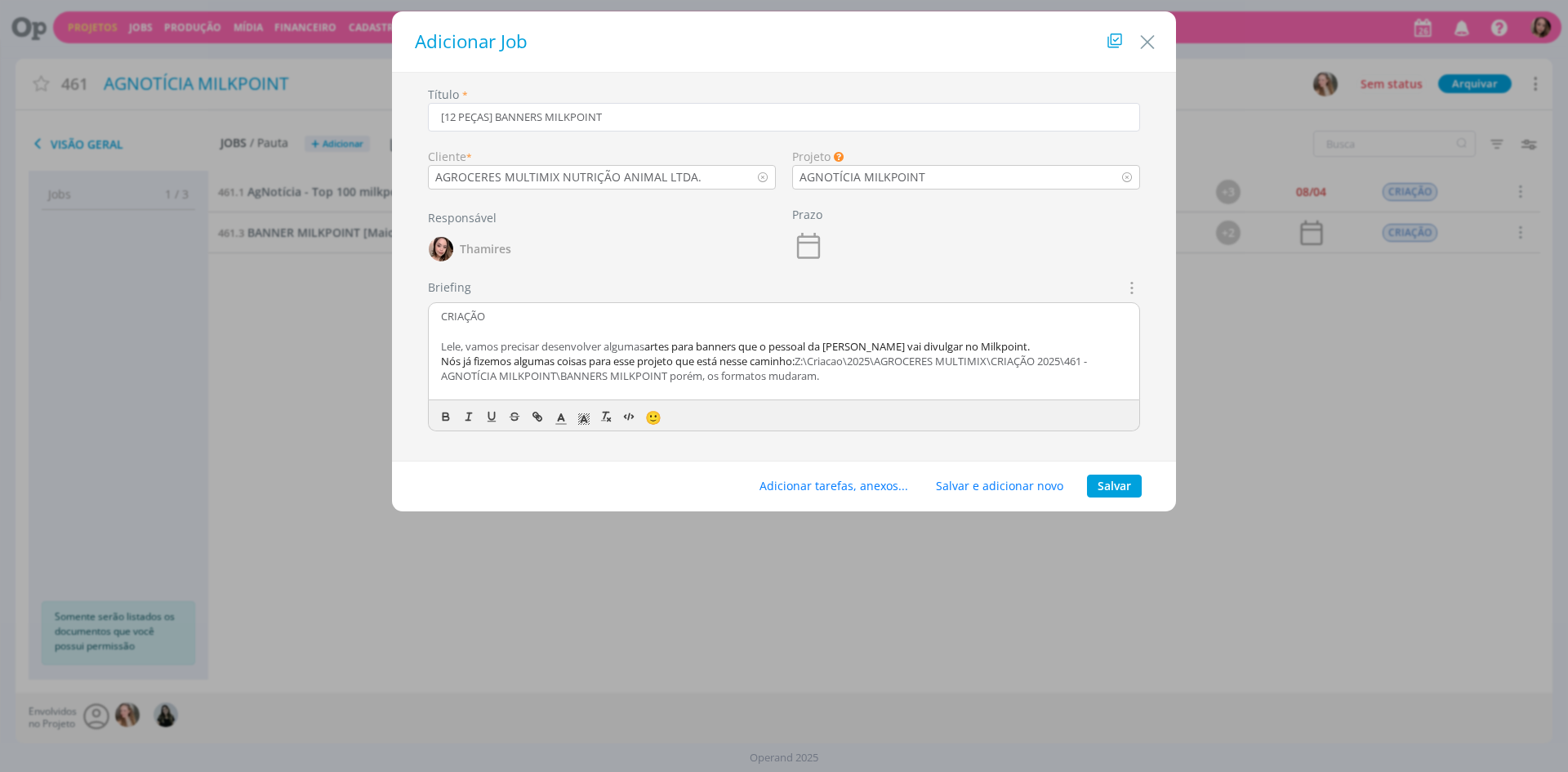
click at [698, 364] on span "Nós já fizemos algumas coisas para esse projeto que está nesse caminho:" at bounding box center [617, 361] width 353 height 15
click at [816, 362] on p "Nós já fizemos algumas coisas para esse projeto que está nesse caminho: Z:\Cria…" at bounding box center [784, 368] width 686 height 30
click at [1012, 347] on p "Lele, vamos precisar desenvolver algumas artes para banners que o pessoal da Ag…" at bounding box center [784, 346] width 686 height 15
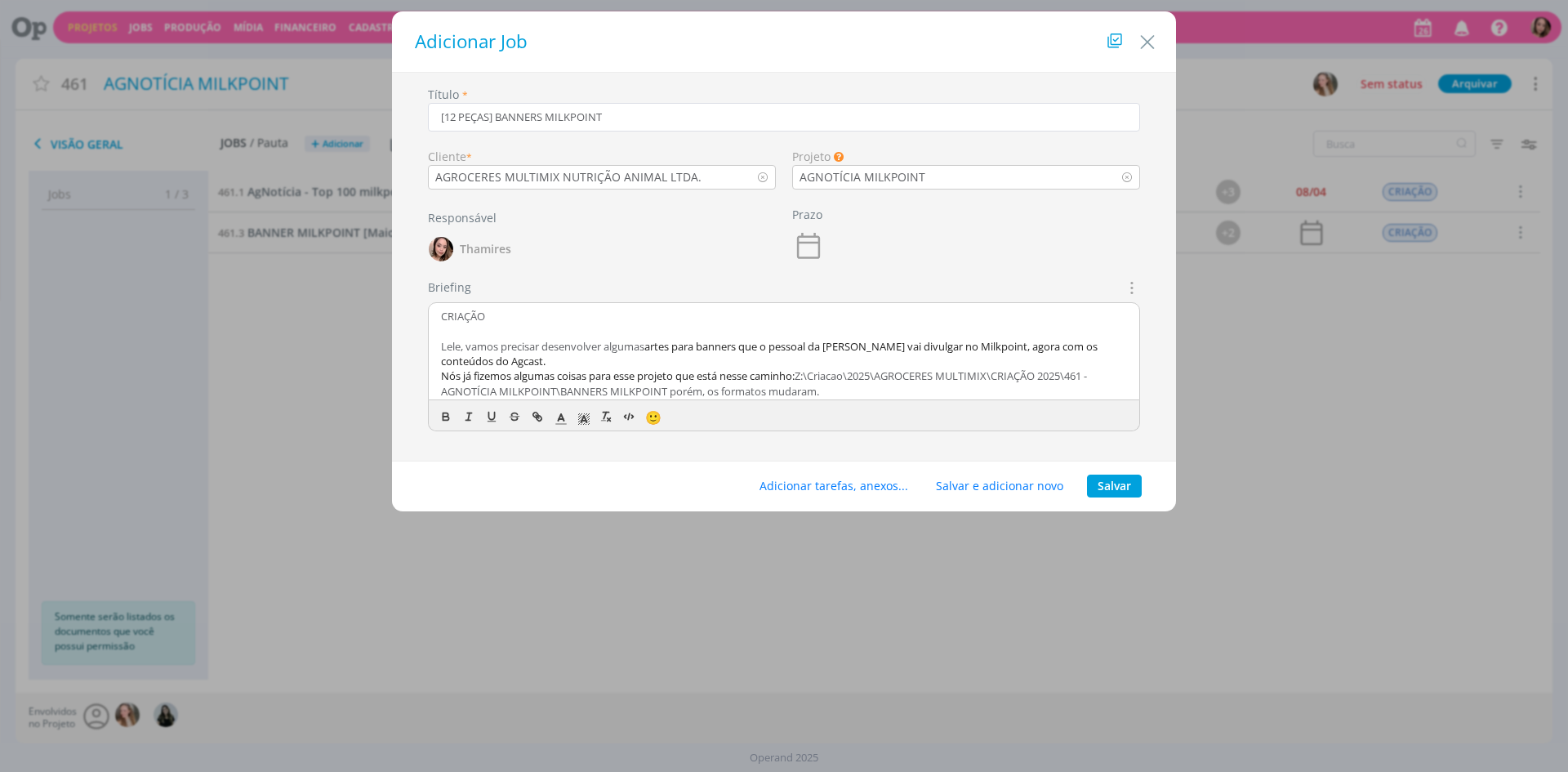
scroll to position [64, 0]
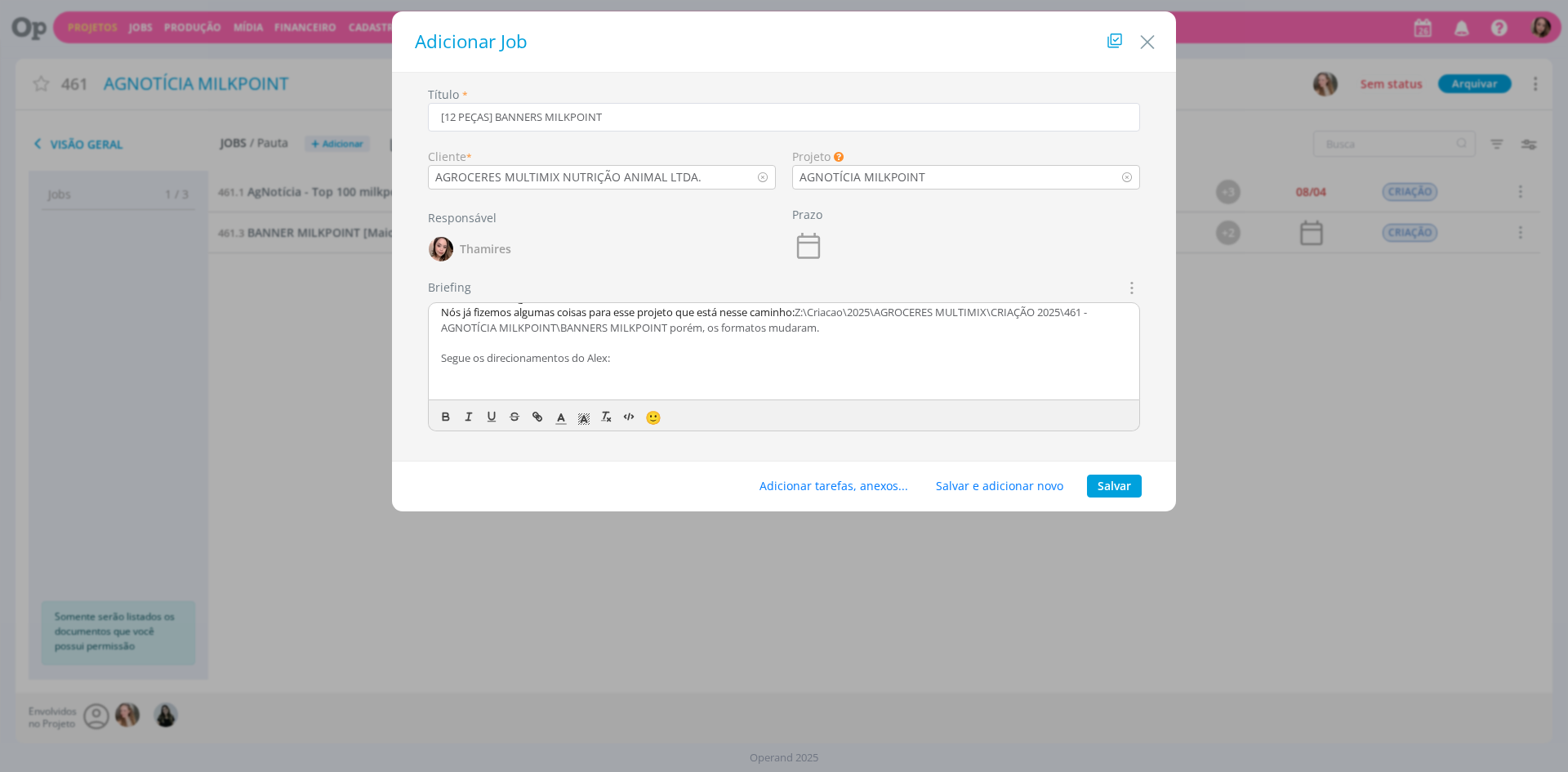
click at [576, 373] on p "dialog" at bounding box center [784, 373] width 686 height 15
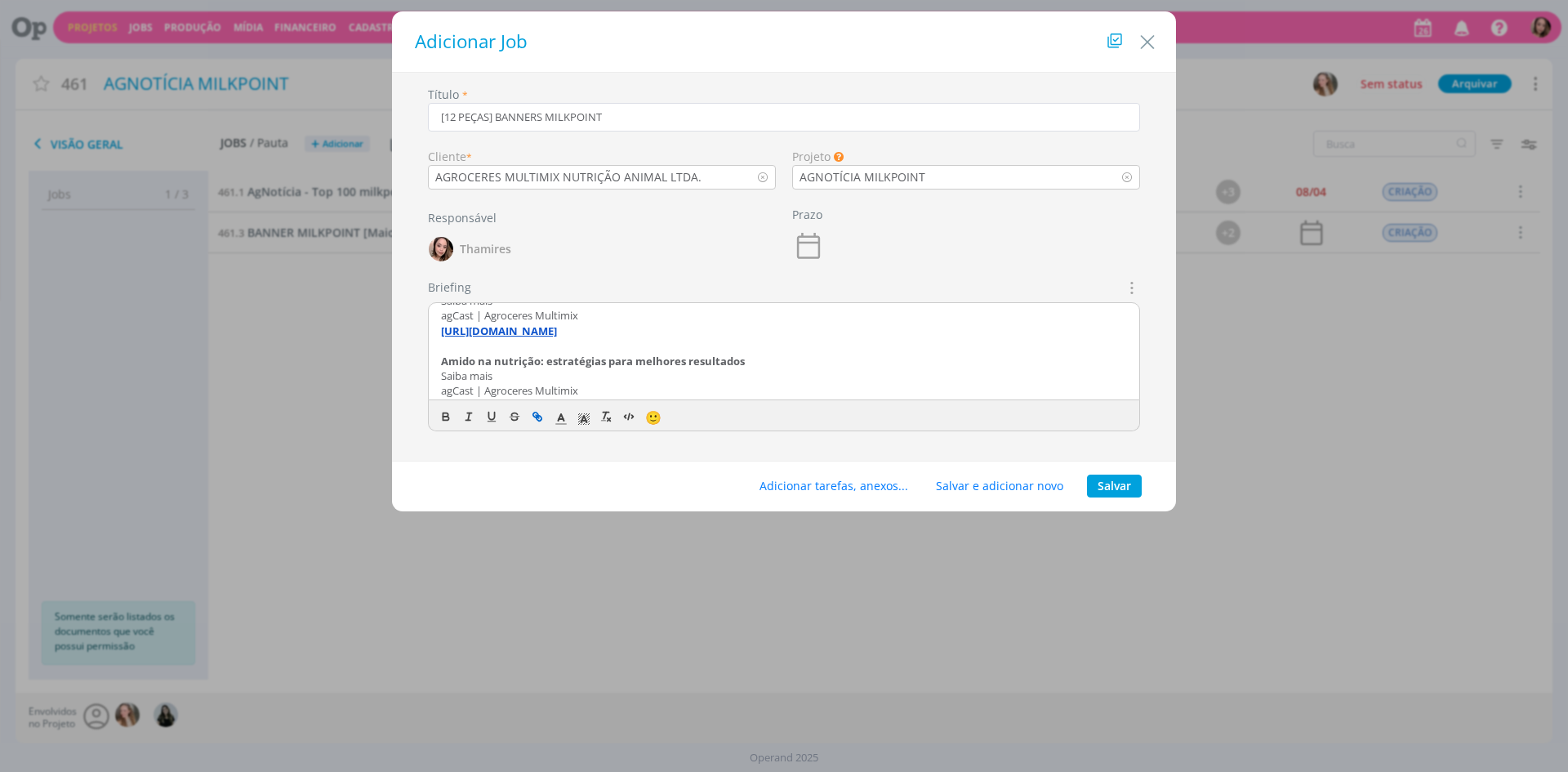
scroll to position [205, 0]
click at [958, 338] on p "Para os temas abaixo vamos apenas com imagens de animais, sem mencionar as pess…" at bounding box center [784, 337] width 686 height 15
click at [842, 340] on p "Para os temas abaixo vamos apenas com imagens de animais, sem mencionar as pess…" at bounding box center [784, 337] width 686 height 15
click at [597, 336] on p "Para os temas abaixo vamos apenas com imagens de animais, sem mencionar as pess…" at bounding box center [784, 337] width 686 height 15
click at [761, 331] on p "Para os temas abaixo vamos apenas com imagens de animais, sem mencionar as pess…" at bounding box center [784, 337] width 686 height 15
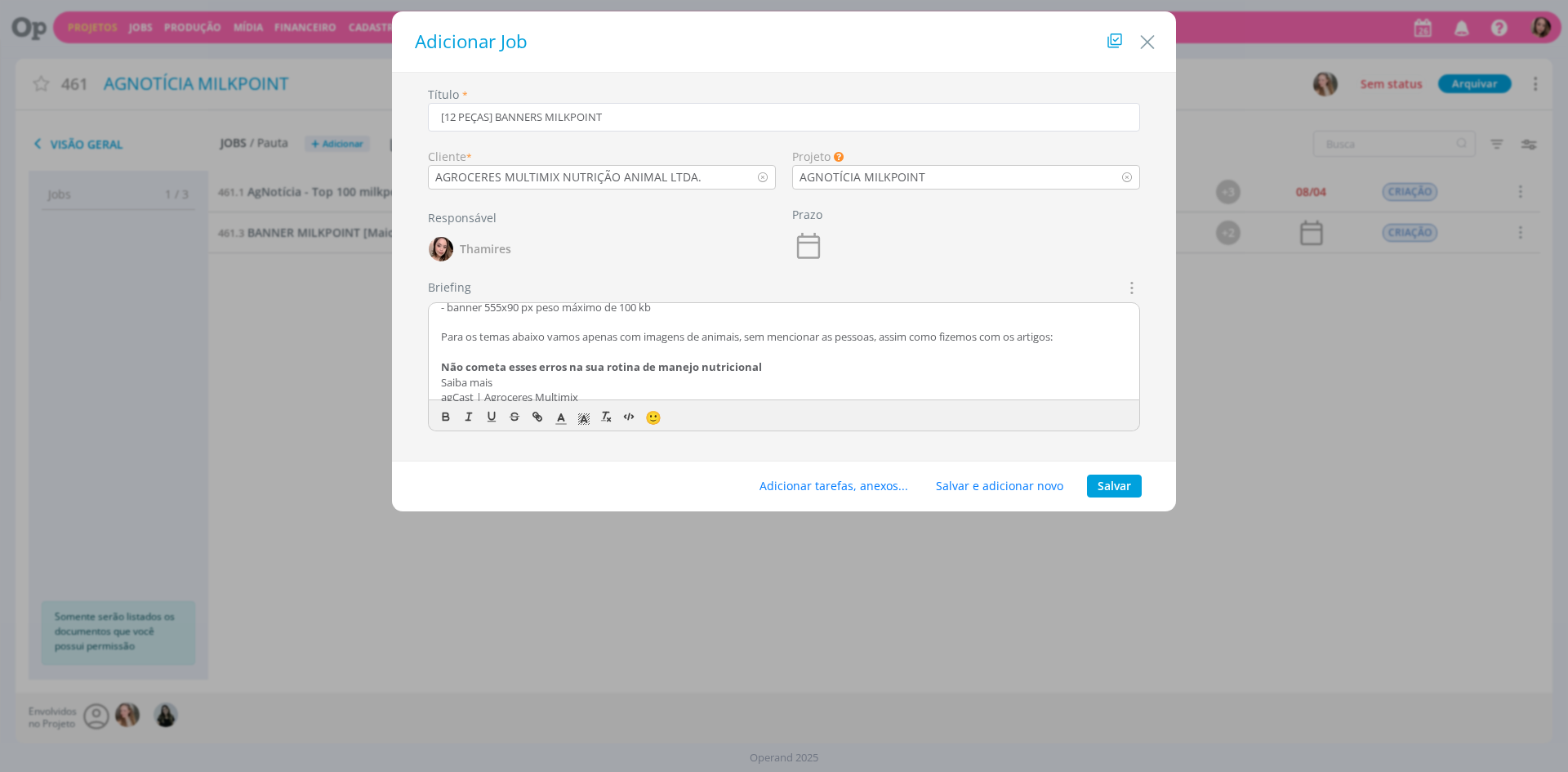
click at [823, 333] on p "Para os temas abaixo vamos apenas com imagens de animais, sem mencionar as pess…" at bounding box center [784, 337] width 686 height 15
click at [957, 337] on p "Para os temas abaixo vamos apenas com imagens de animais, sem mencionar as pess…" at bounding box center [784, 337] width 686 height 15
click at [1071, 351] on p "dialog" at bounding box center [784, 352] width 686 height 15
click at [895, 334] on p "Para os temas abaixo vamos apenas com imagens de animais, sem mencionar as pess…" at bounding box center [784, 337] width 686 height 15
click at [1050, 331] on p "Para os temas abaixo vamos apenas com imagens de animais, sem mencionar as pess…" at bounding box center [784, 337] width 686 height 15
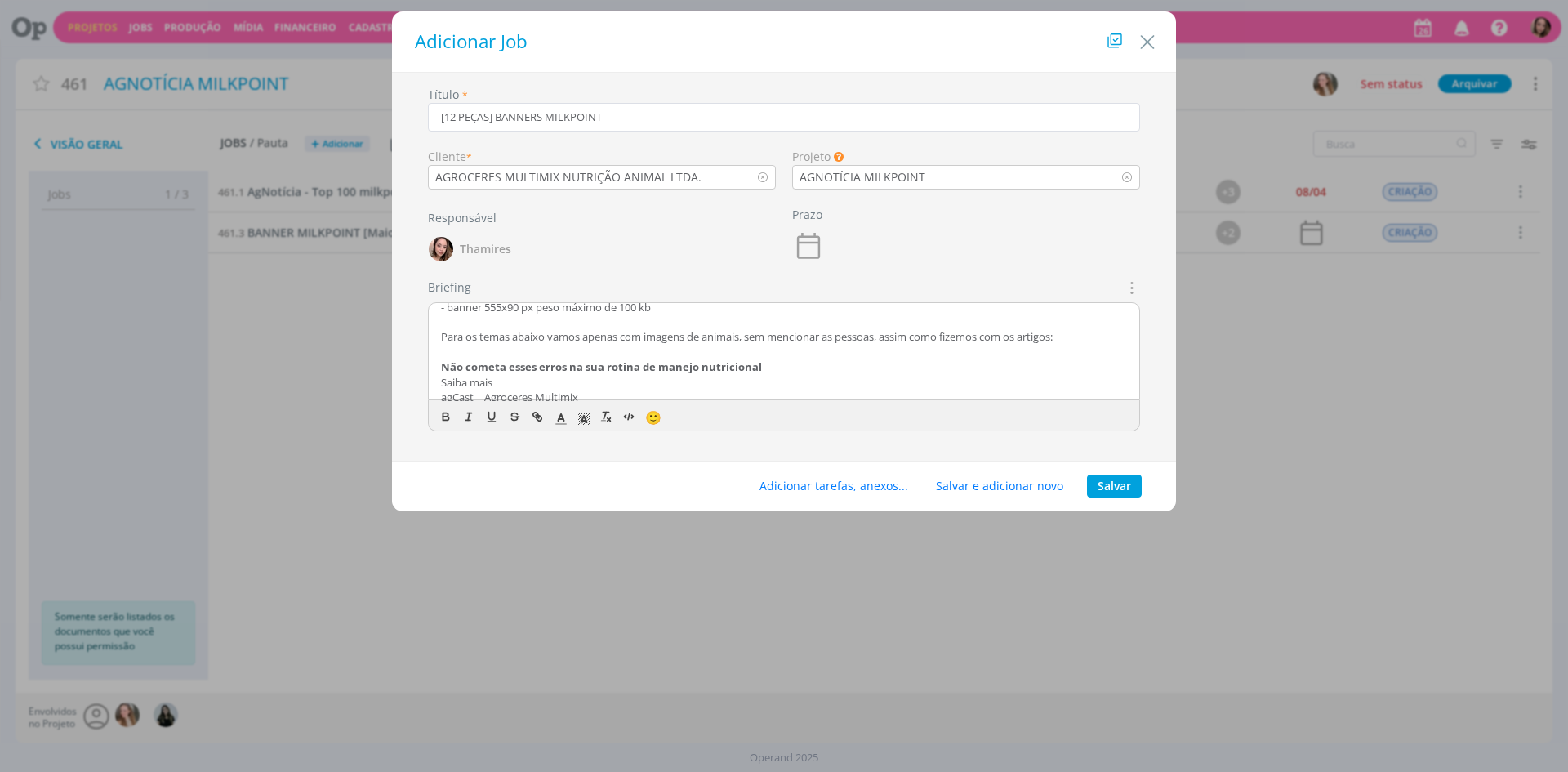
click at [1063, 335] on p "Para os temas abaixo vamos apenas com imagens de animais, sem mencionar as pess…" at bounding box center [784, 337] width 686 height 15
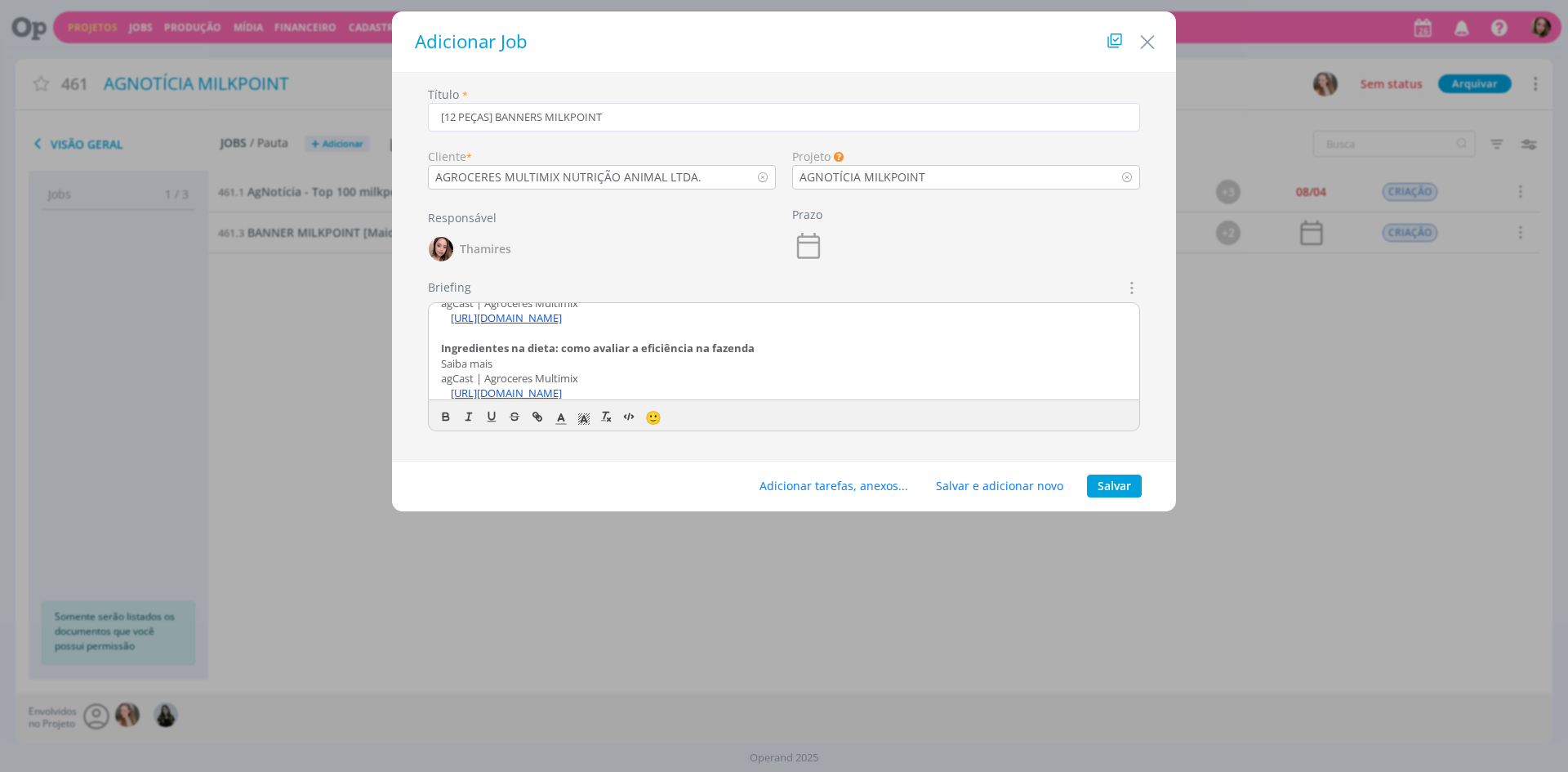
scroll to position [470, 0]
click at [452, 373] on link "https://agroflix.com.br/agcast-ingredientes-na-dieta-como-avaliar-a-eficiencia-…" at bounding box center [506, 373] width 111 height 15
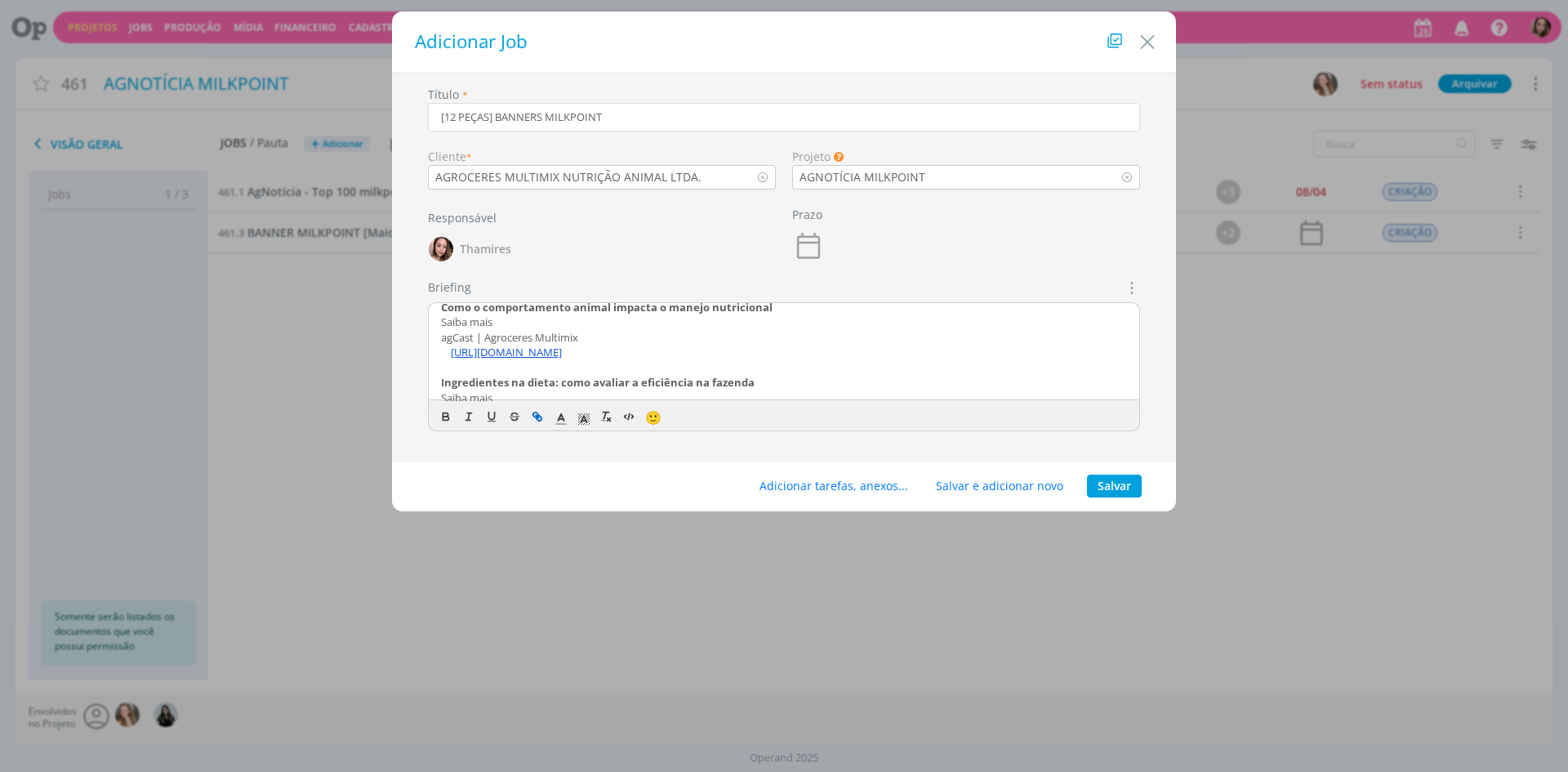
scroll to position [388, 0]
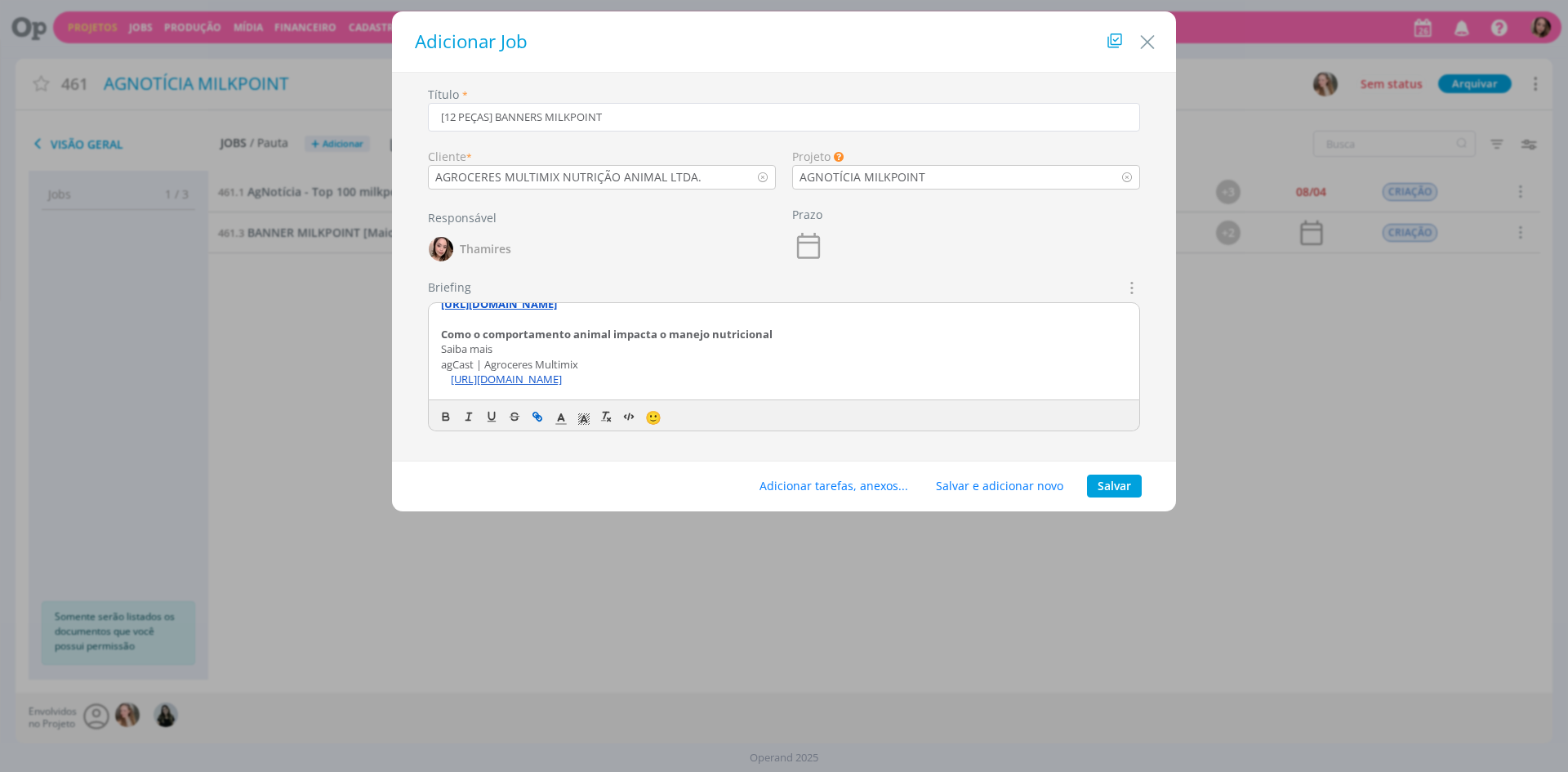
click at [453, 379] on link "https://agroflix.com.br/agcast-como-o-comportamento-animal-impacta-o-manejo-nut…" at bounding box center [506, 379] width 111 height 15
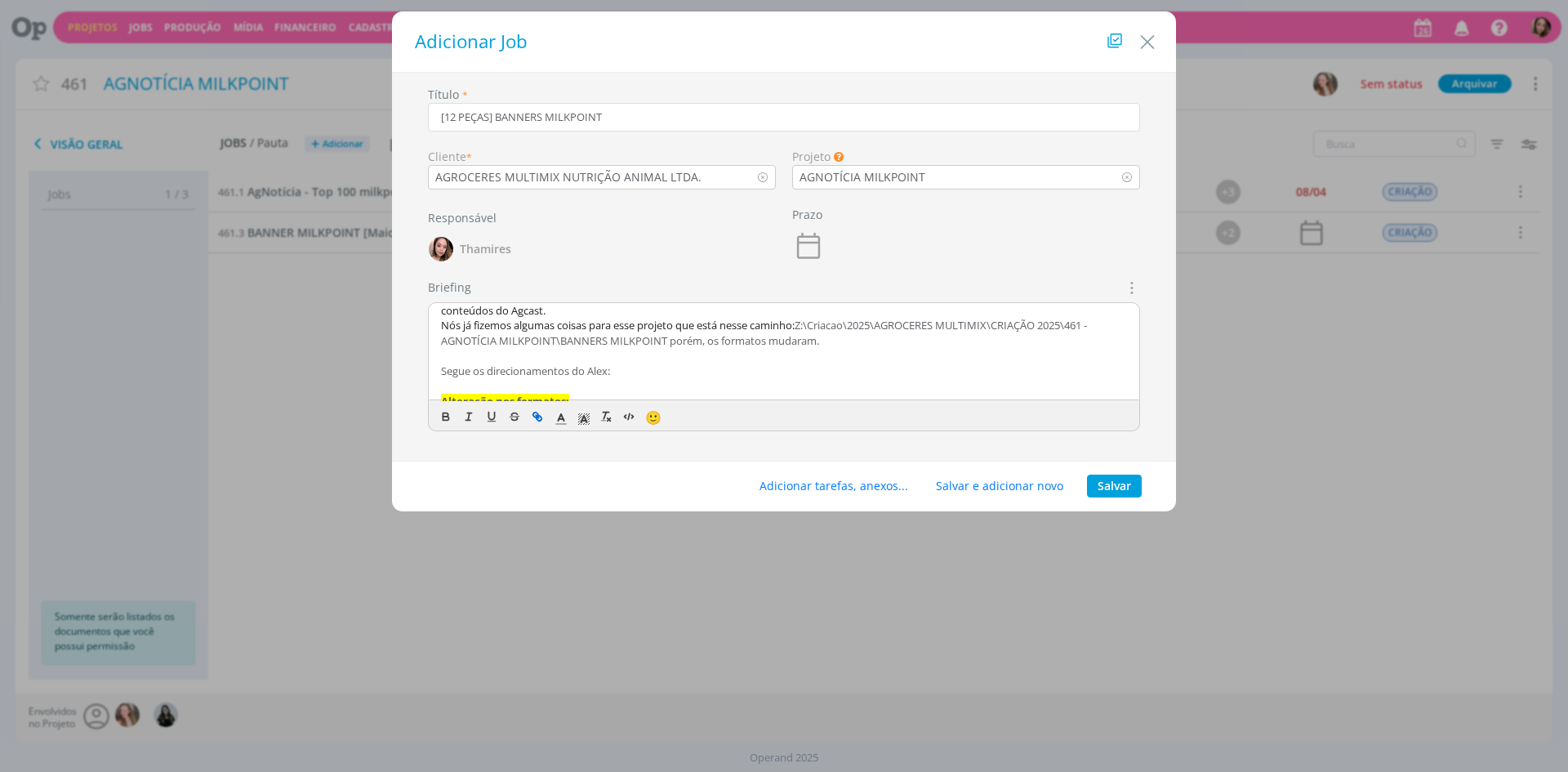
scroll to position [0, 0]
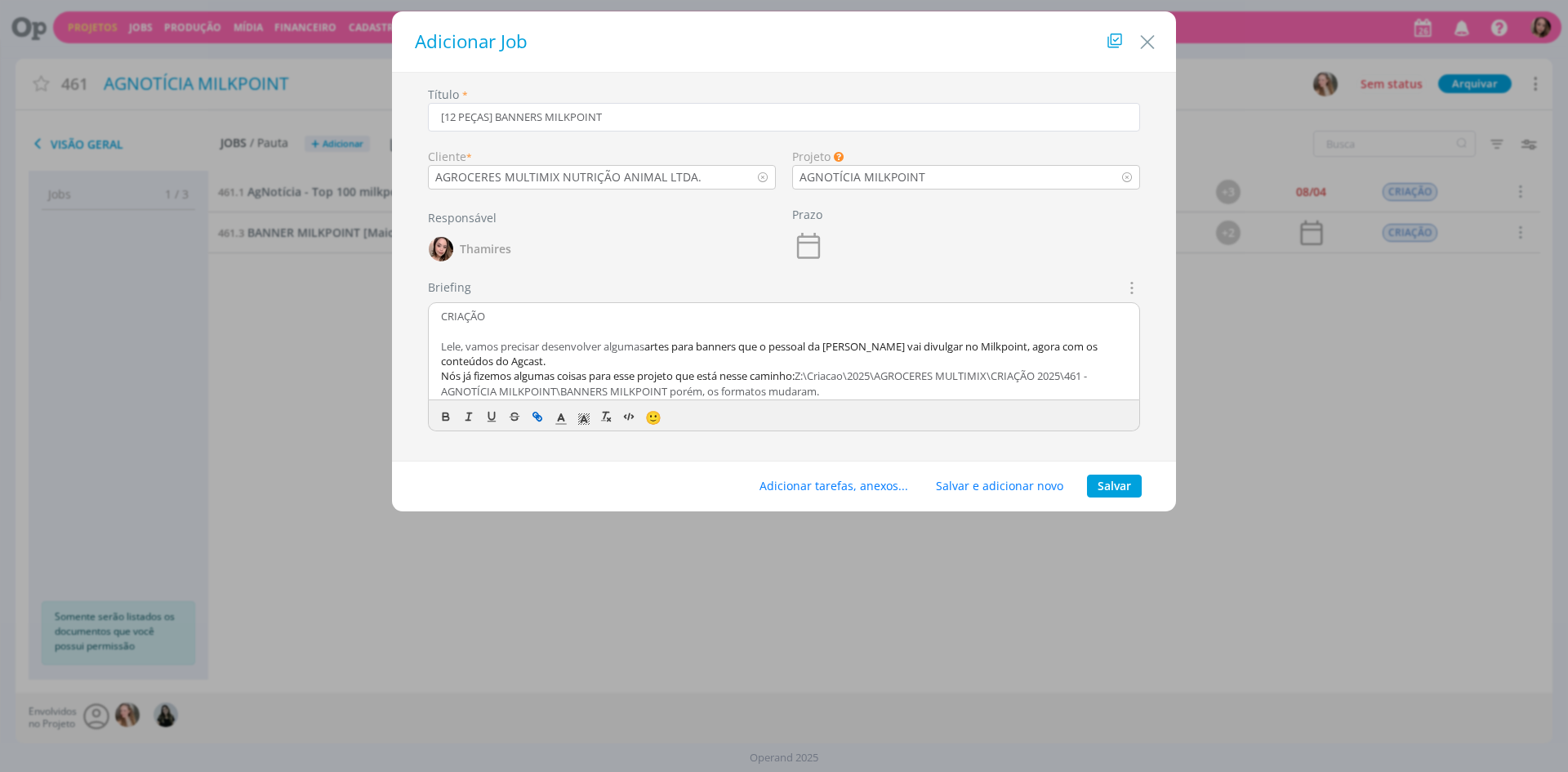
click at [465, 317] on p "CRIAÇÃO" at bounding box center [784, 316] width 686 height 15
click at [446, 417] on icon "dialog" at bounding box center [445, 419] width 6 height 4
click at [576, 419] on icon "dialog" at bounding box center [584, 419] width 15 height 15
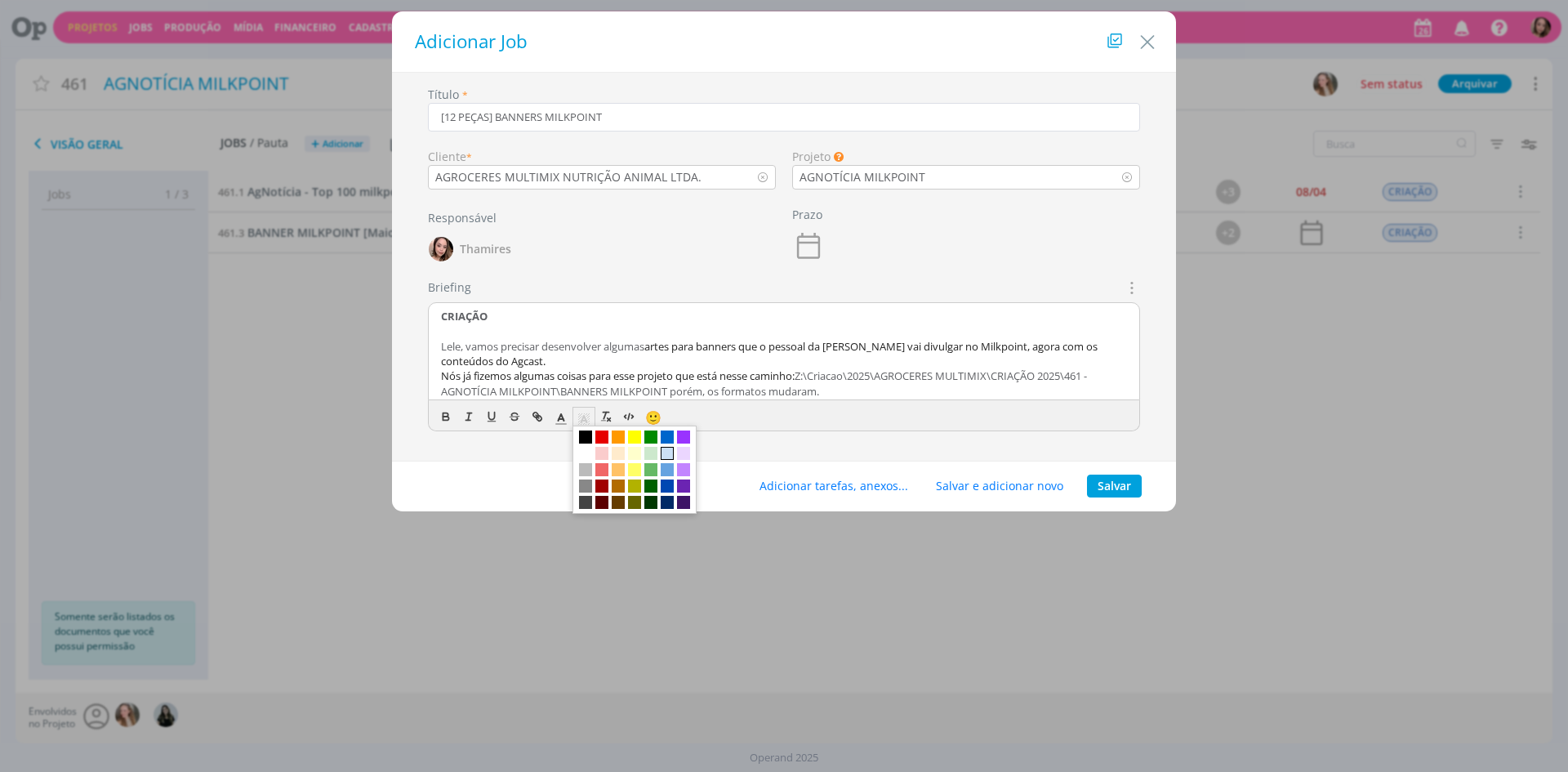
click at [671, 457] on span "dialog" at bounding box center [667, 453] width 13 height 13
click at [552, 361] on p "Lele, vamos precisar desenvolver algumas artes para banners que o pessoal da Ag…" at bounding box center [784, 353] width 686 height 30
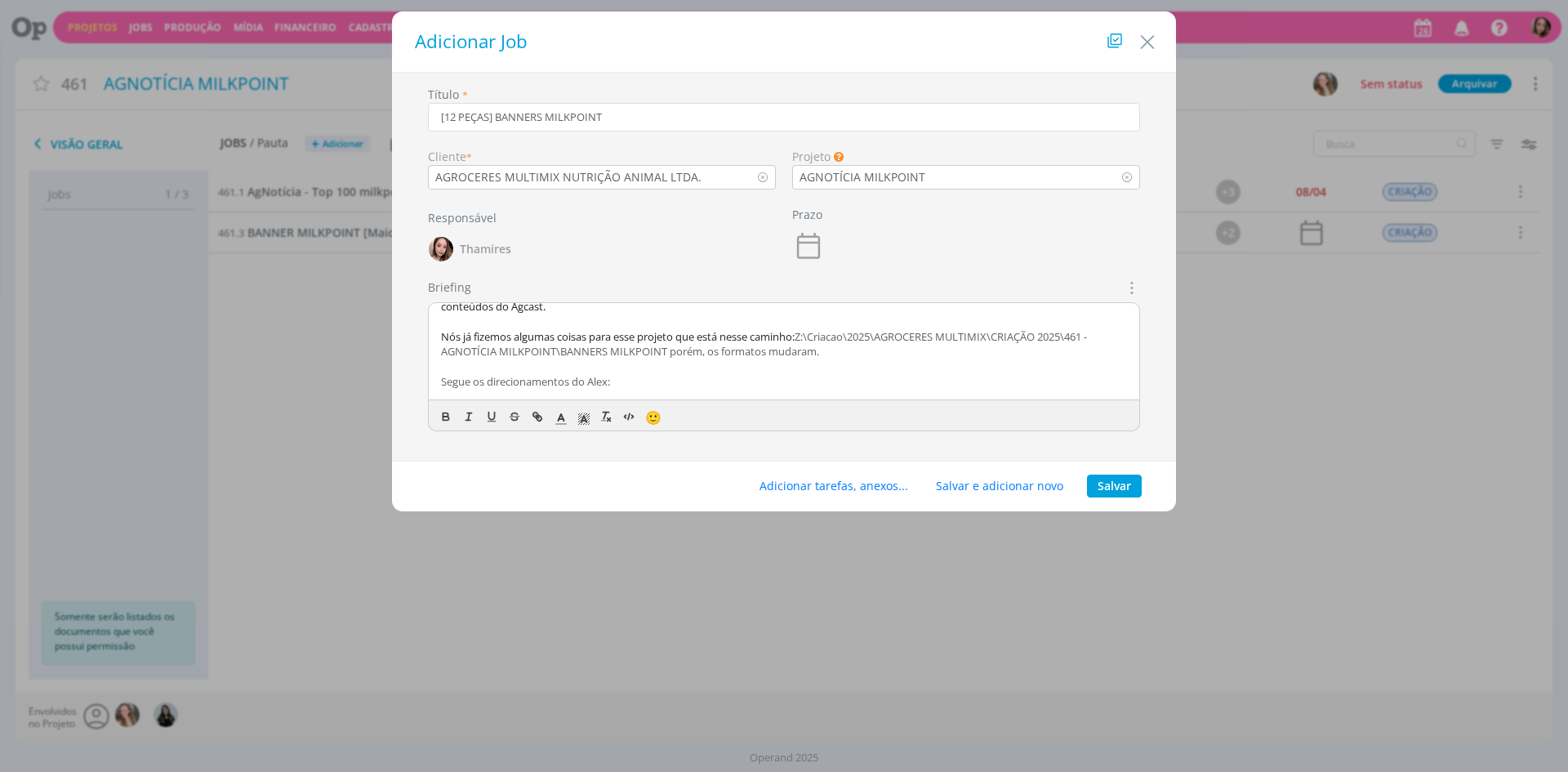
scroll to position [82, 0]
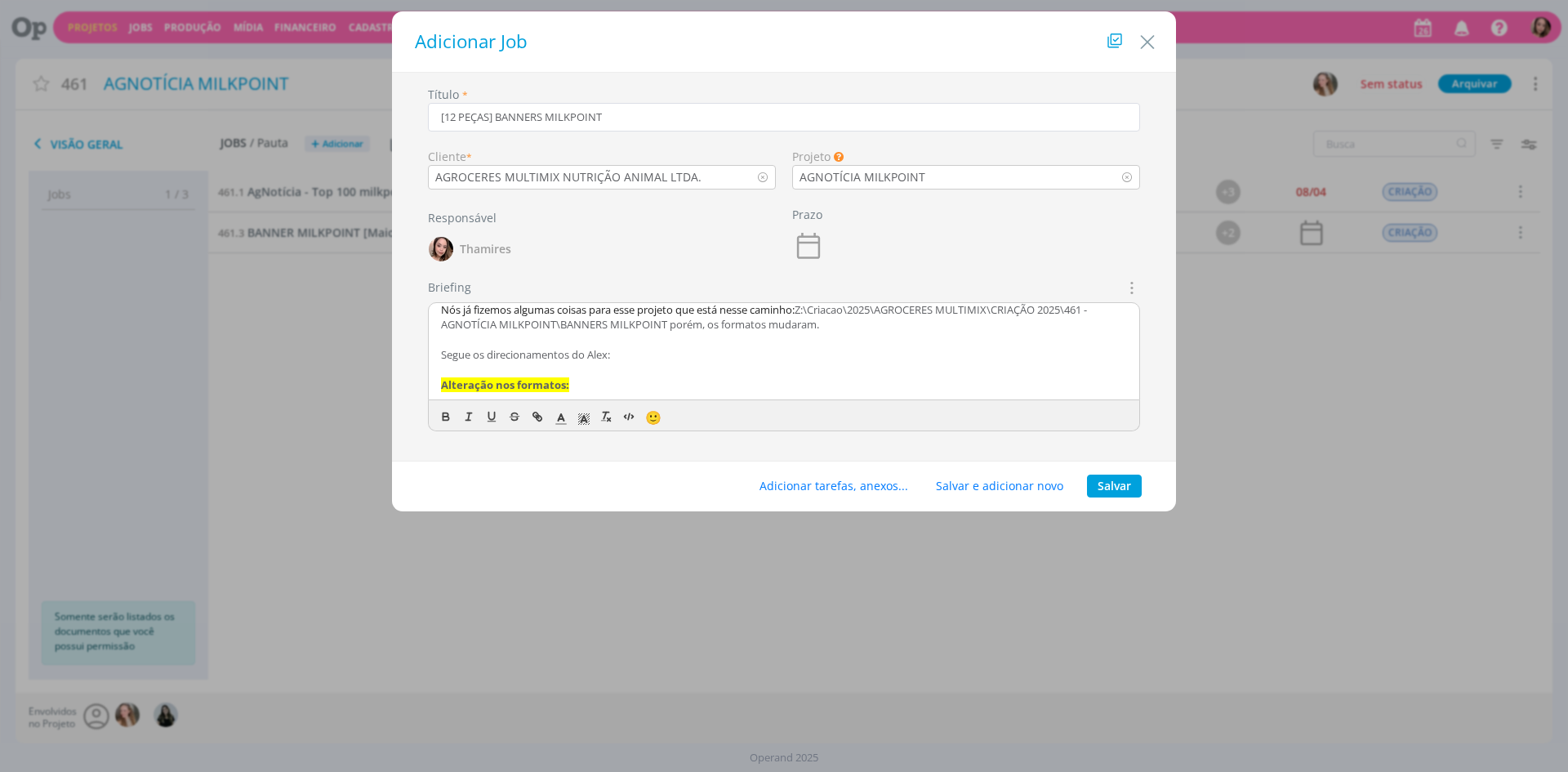
click at [823, 332] on p "dialog" at bounding box center [784, 339] width 686 height 15
click at [715, 338] on p "dialog" at bounding box center [784, 339] width 686 height 15
click at [679, 362] on p "dialog" at bounding box center [784, 370] width 686 height 15
click at [473, 354] on p "Segue os direcionamentos do Alex:" at bounding box center [784, 354] width 686 height 15
click at [662, 347] on p "Seguem os direcionamentos do Alex:" at bounding box center [784, 354] width 686 height 15
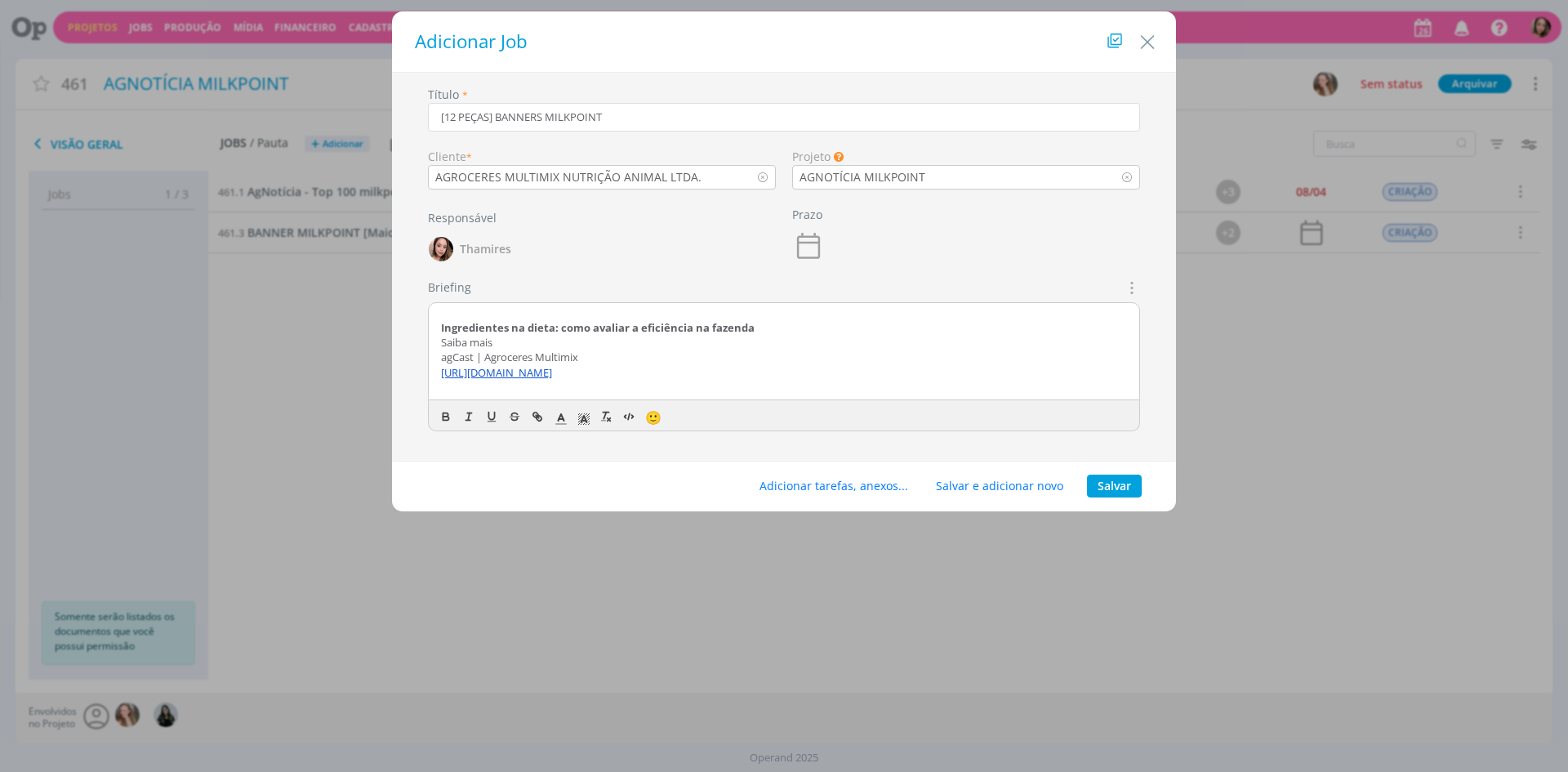
scroll to position [0, 0]
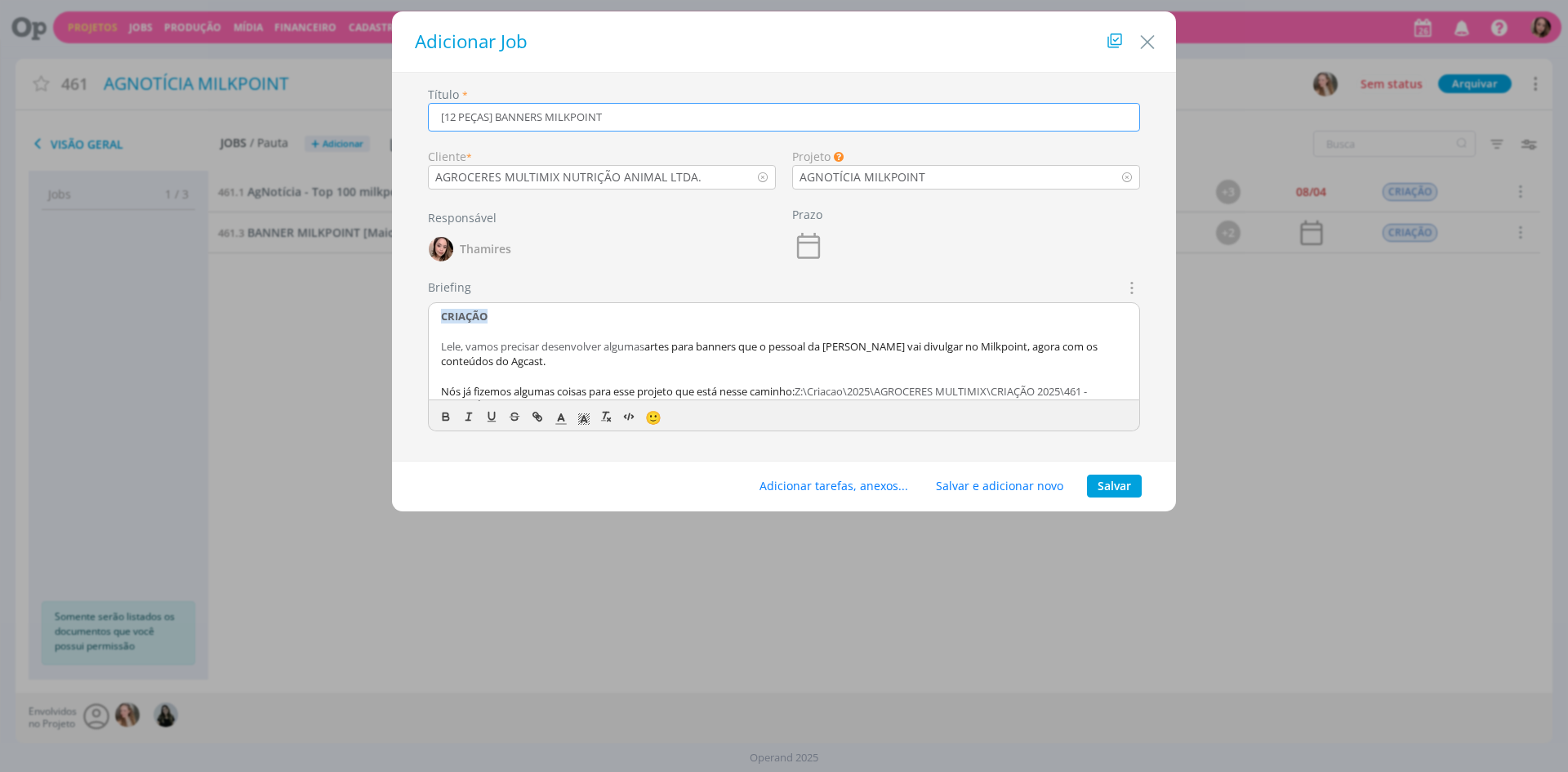
click at [642, 119] on input "[12 PEÇAS] BANNERS MILKPOINT" at bounding box center [784, 117] width 712 height 29
click at [642, 119] on input "[12 PEÇAS] BANNERS MILKPOINT SETEMBRO" at bounding box center [784, 117] width 712 height 29
type input "[12 PEÇAS] BANNERS MILKPOINT"
click at [812, 492] on button "Adicionar tarefas, anexos..." at bounding box center [834, 485] width 170 height 23
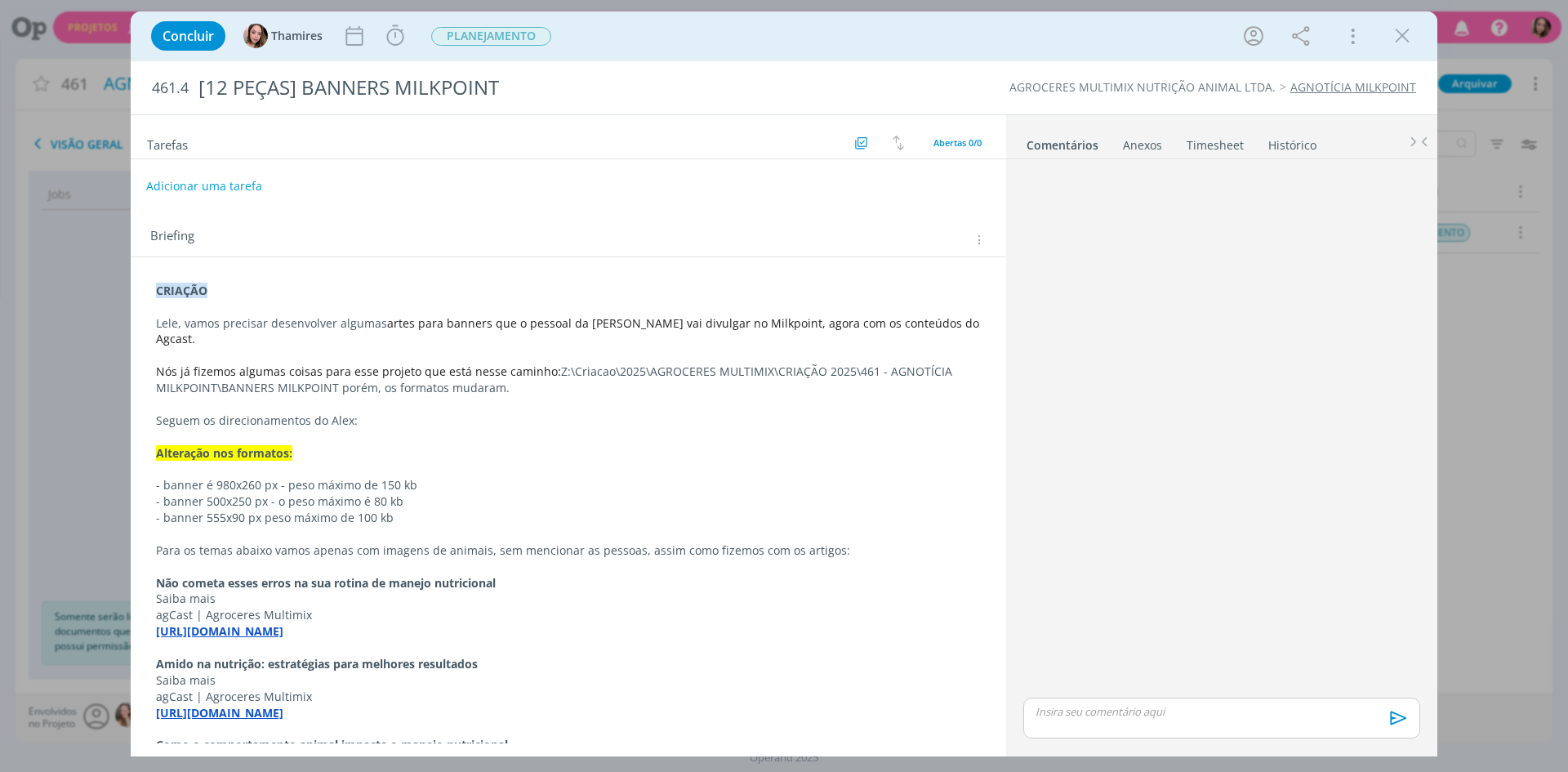
click at [232, 182] on button "Adicionar uma tarefa" at bounding box center [204, 186] width 116 height 28
type input "CRIAÇÃOA"
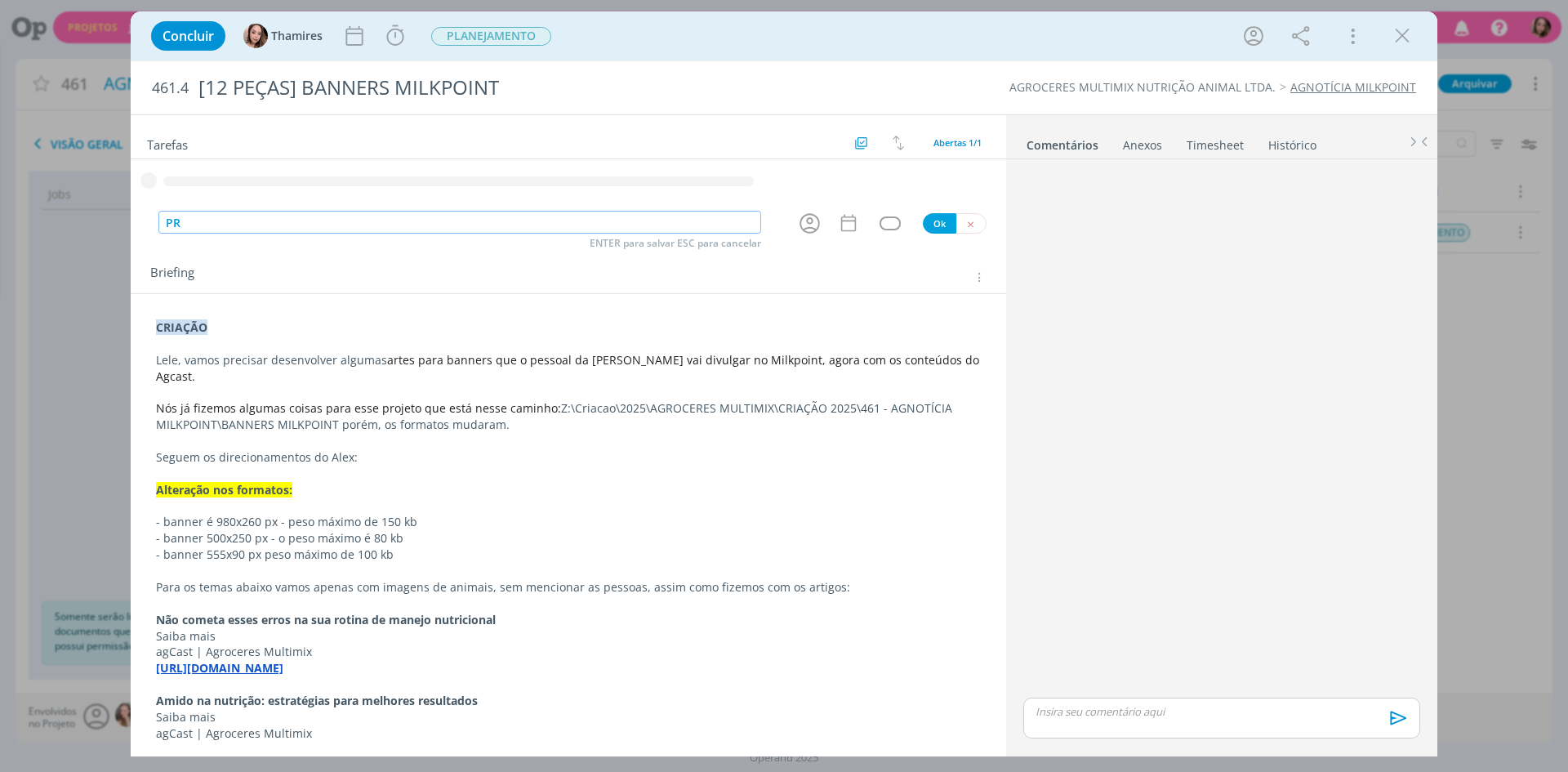
type input "P"
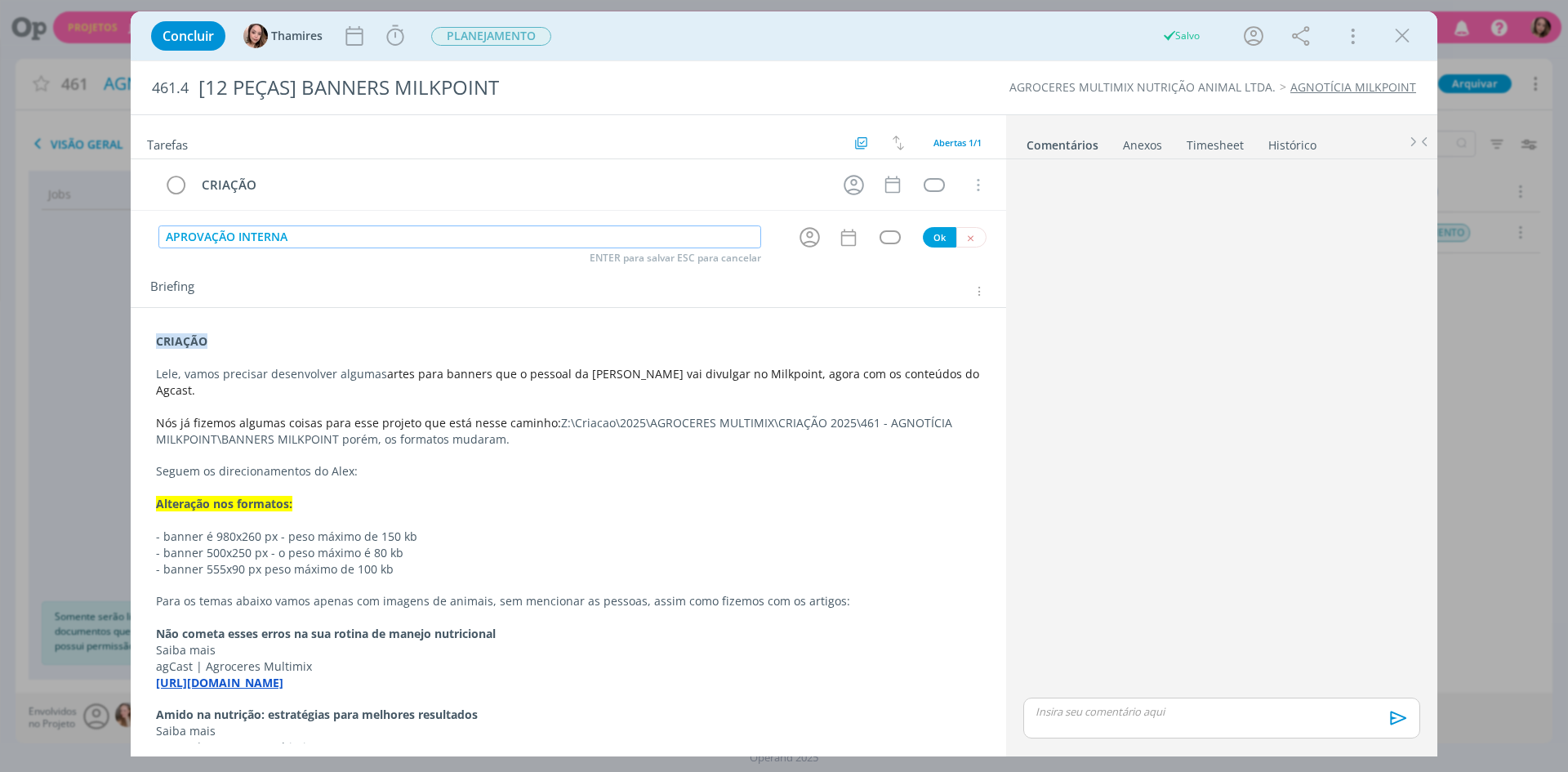
type input "APROVAÇÃO INTERNA"
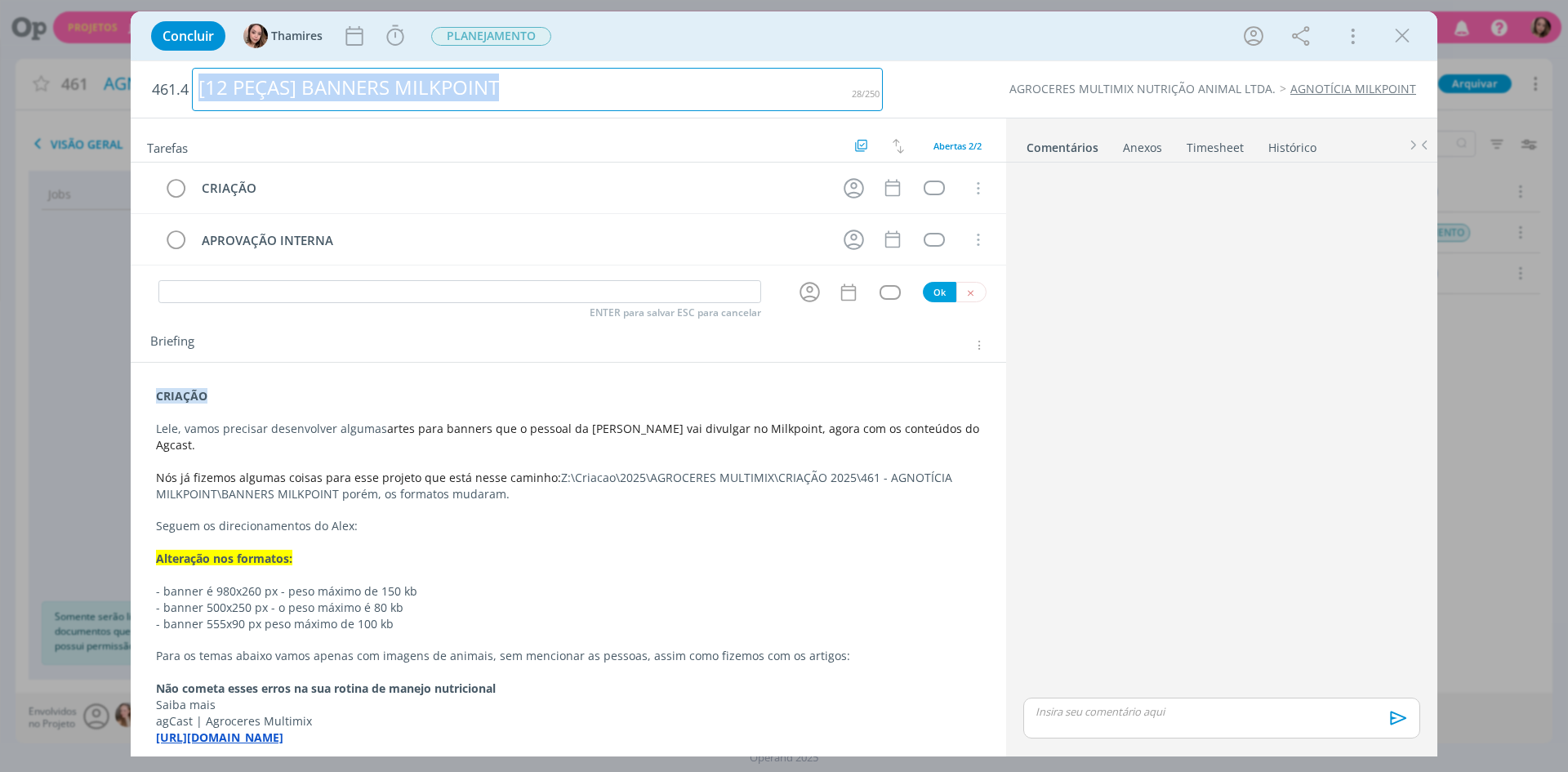
drag, startPoint x: 511, startPoint y: 96, endPoint x: 158, endPoint y: 92, distance: 353.0
click at [158, 92] on h2 "461.4 [12 PEÇAS] BANNERS MILKPOINT" at bounding box center [517, 89] width 731 height 56
copy div "[12 PEÇAS] BANNERS MILKPOINT"
click at [566, 96] on div "[12 PEÇAS] BANNERS MILKPOINT" at bounding box center [537, 89] width 691 height 43
